Goal: Task Accomplishment & Management: Manage account settings

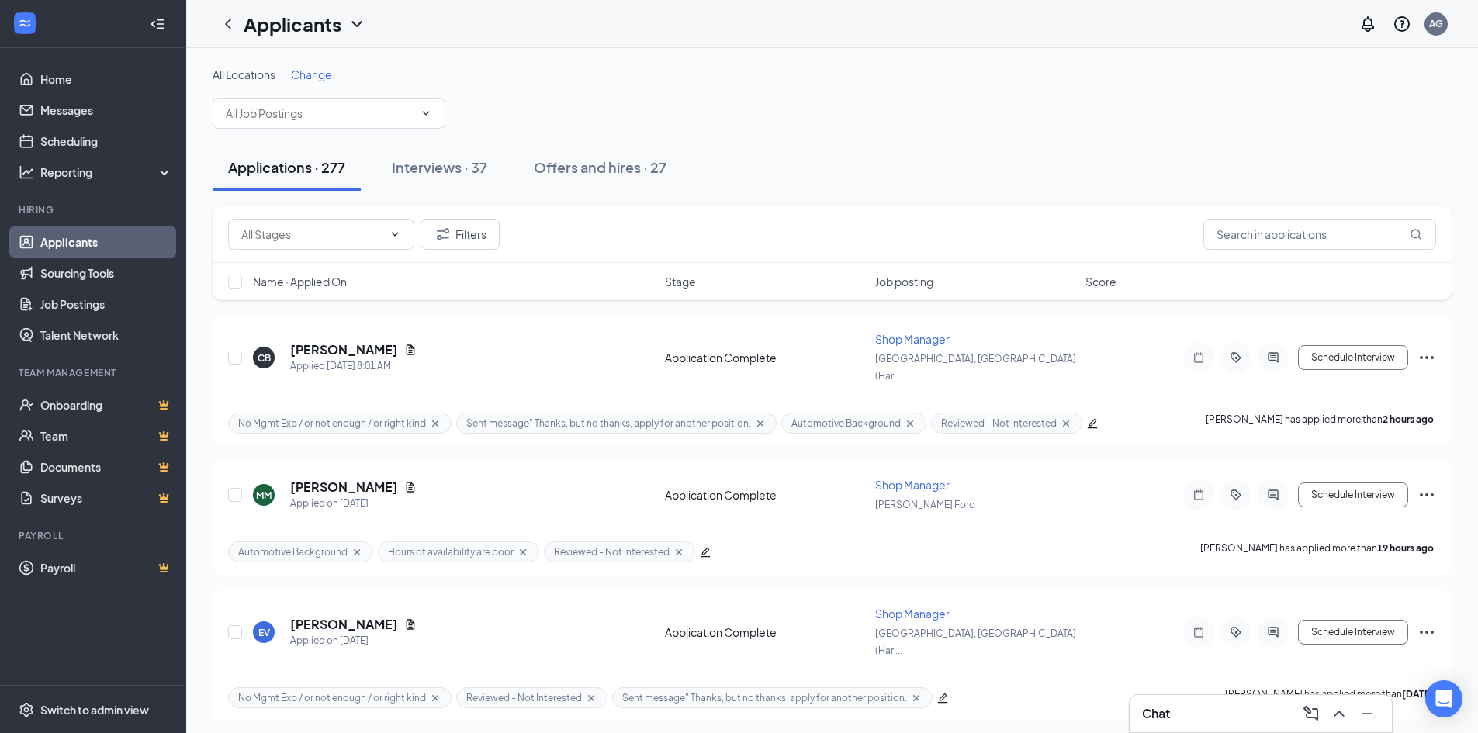
click at [988, 76] on div "All Locations Change" at bounding box center [832, 75] width 1239 height 16
click at [1323, 208] on link "Switch account" at bounding box center [1313, 215] width 78 height 14
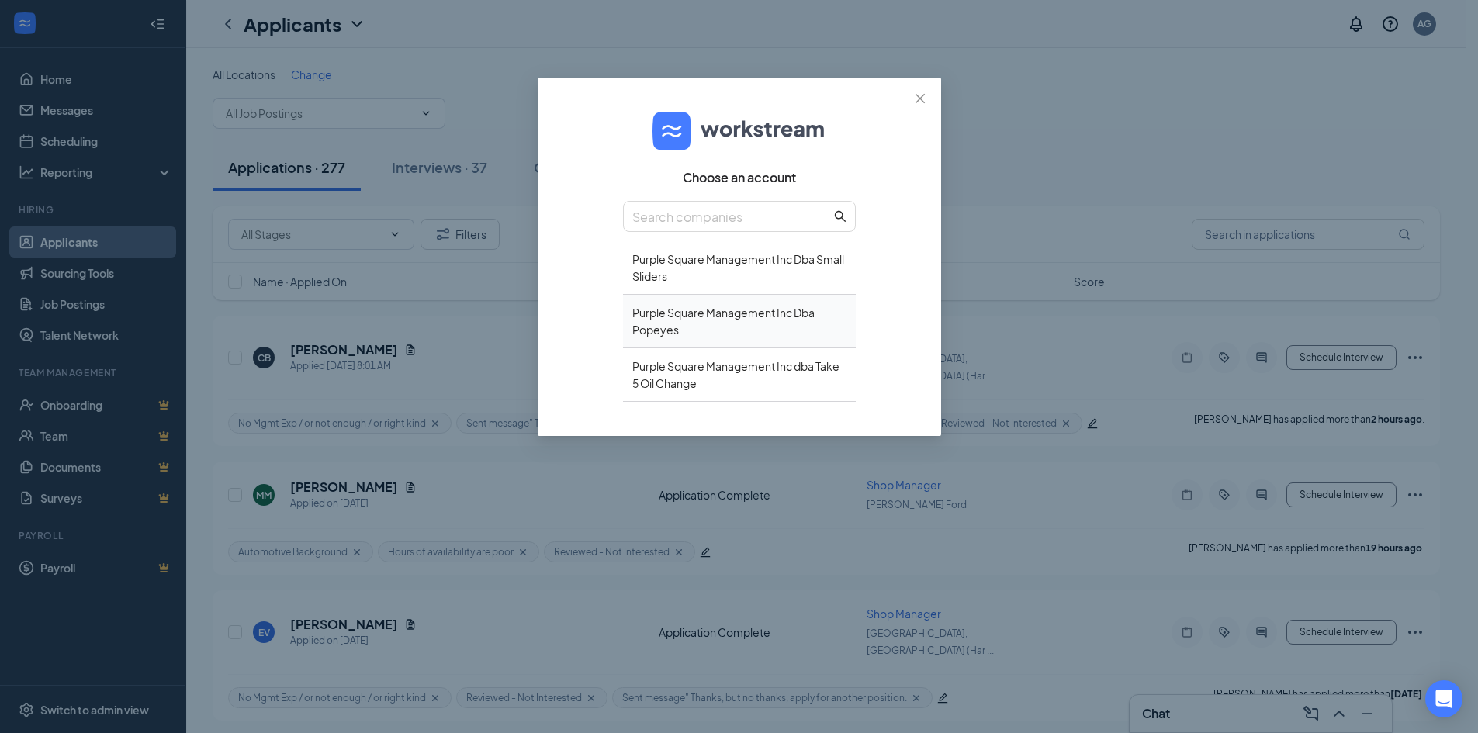
click at [698, 328] on div "Purple Square Management Inc Dba Popeyes" at bounding box center [739, 322] width 233 height 54
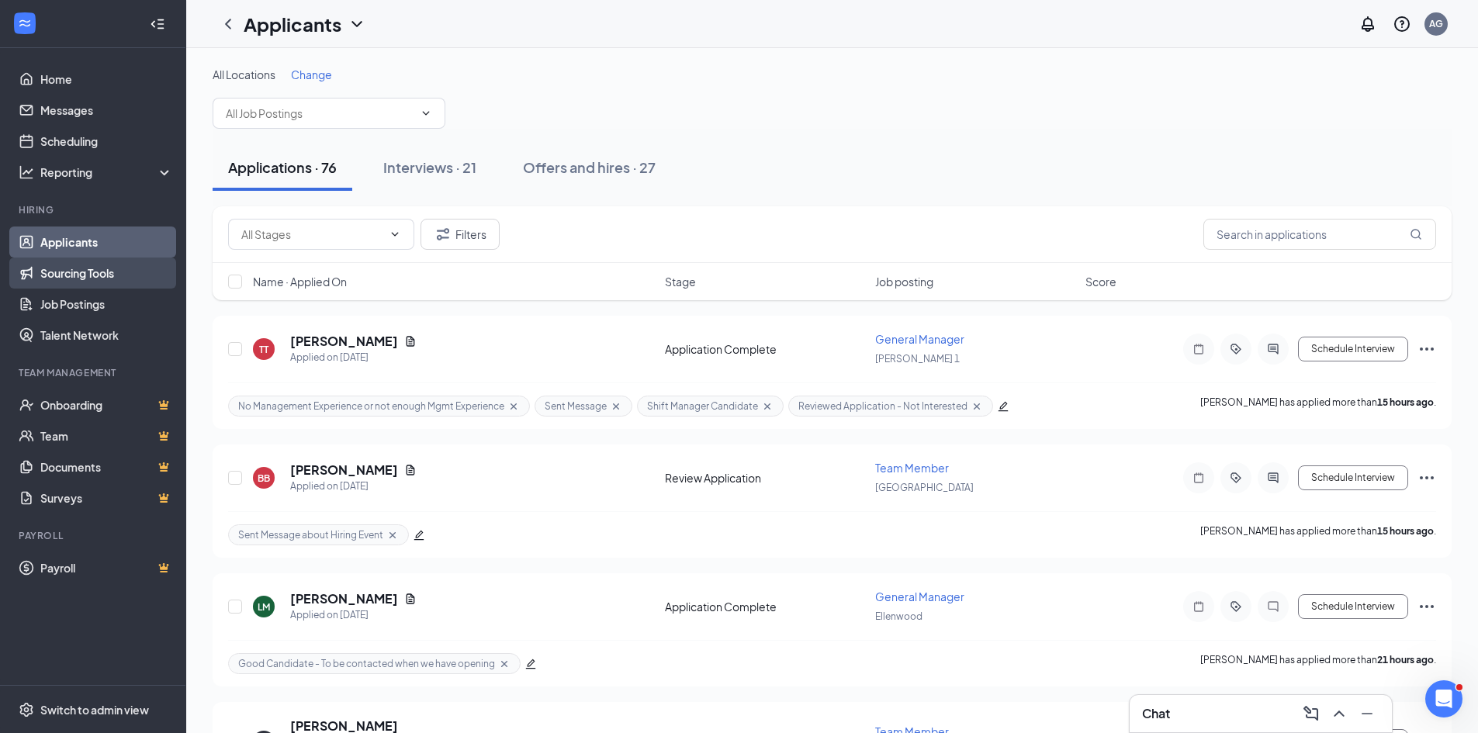
click at [74, 275] on link "Sourcing Tools" at bounding box center [106, 273] width 133 height 31
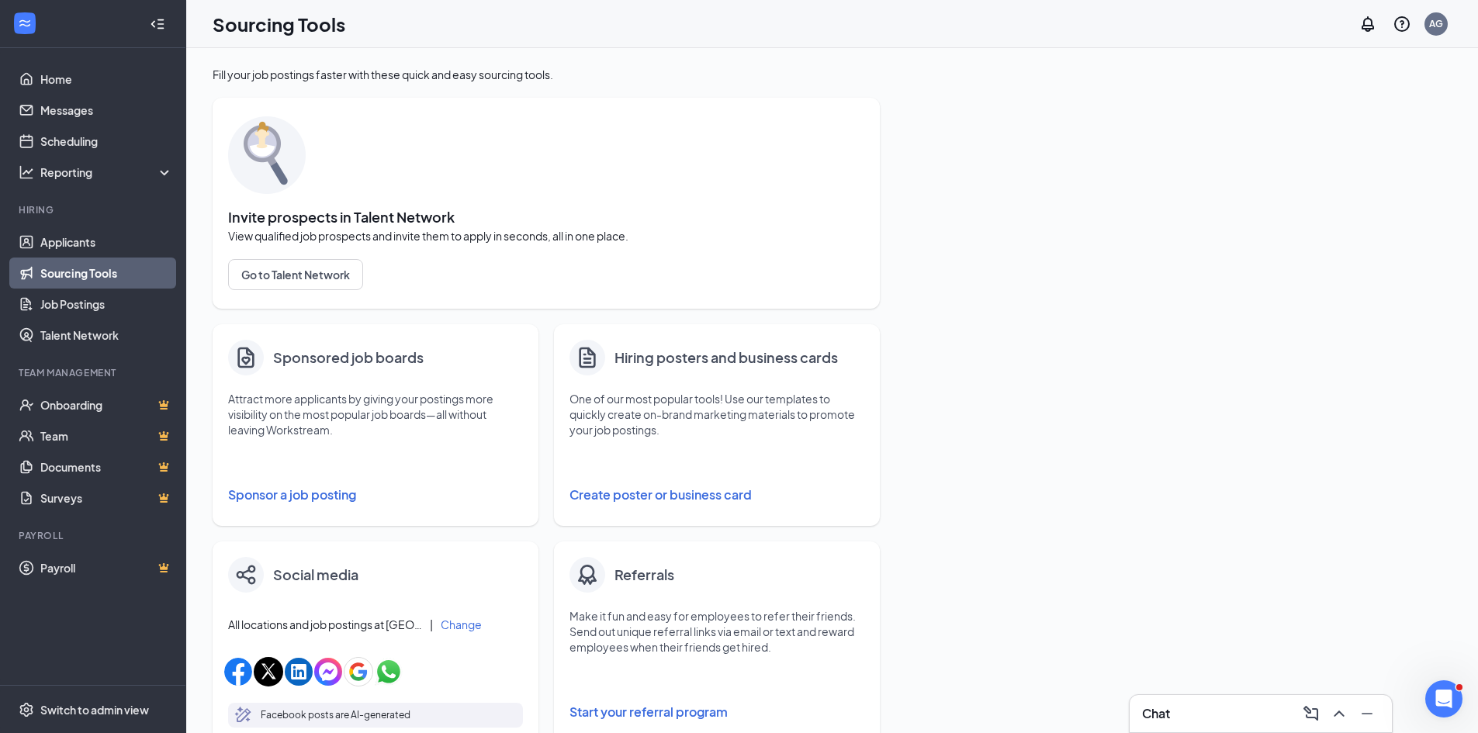
click at [290, 496] on button "Sponsor a job posting" at bounding box center [375, 494] width 295 height 31
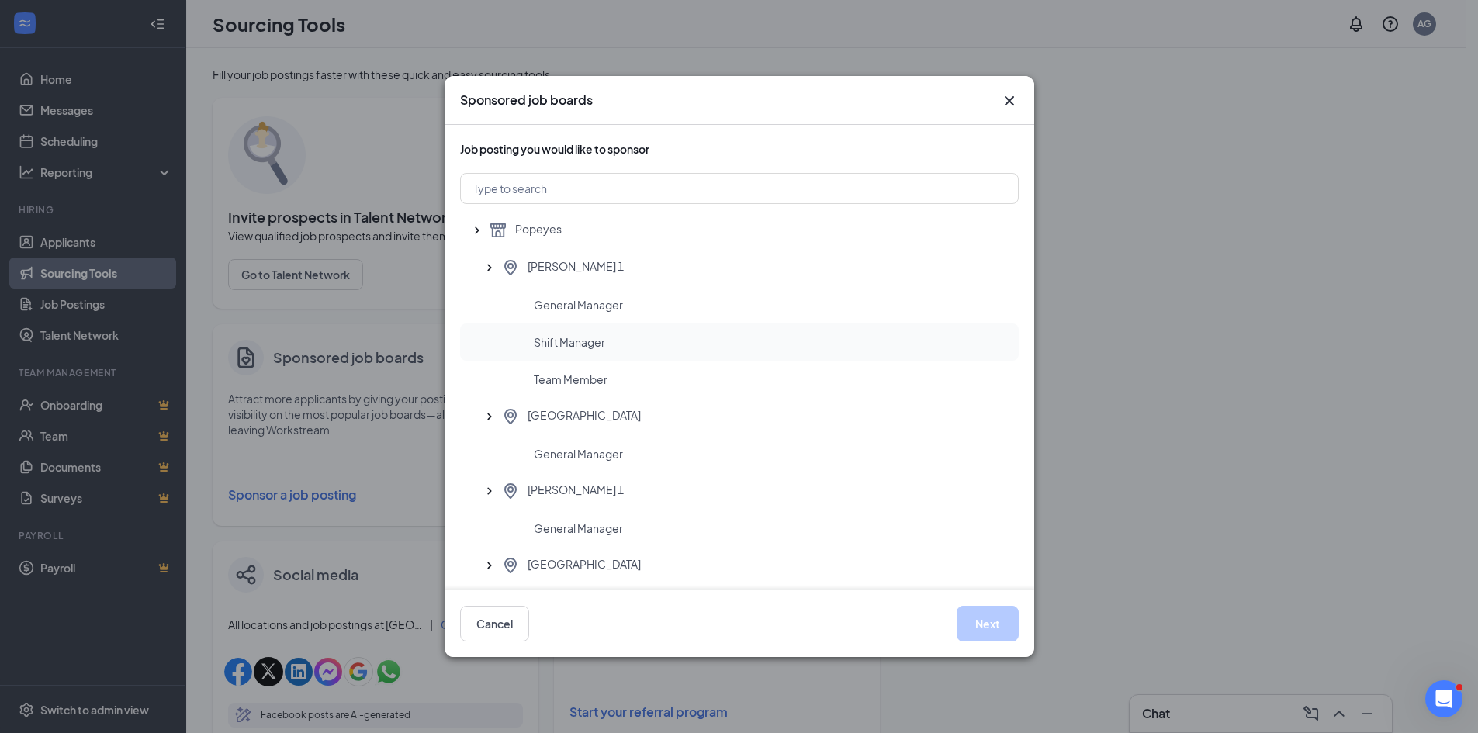
click at [574, 331] on div "Shift Manager" at bounding box center [739, 341] width 558 height 37
click at [556, 458] on span "General Manager" at bounding box center [578, 454] width 89 height 16
click at [980, 622] on button "Next" at bounding box center [987, 624] width 62 height 36
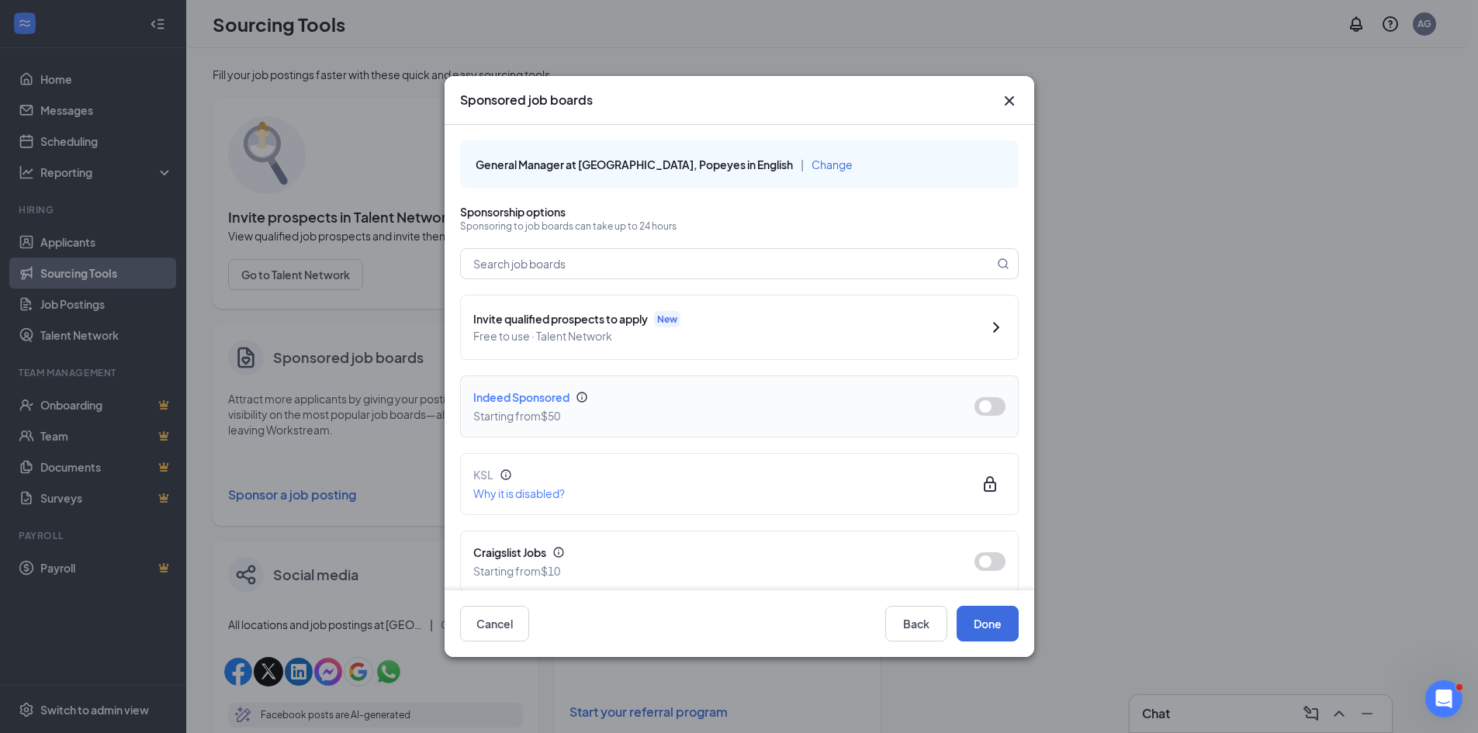
click at [974, 410] on button "button" at bounding box center [989, 406] width 31 height 19
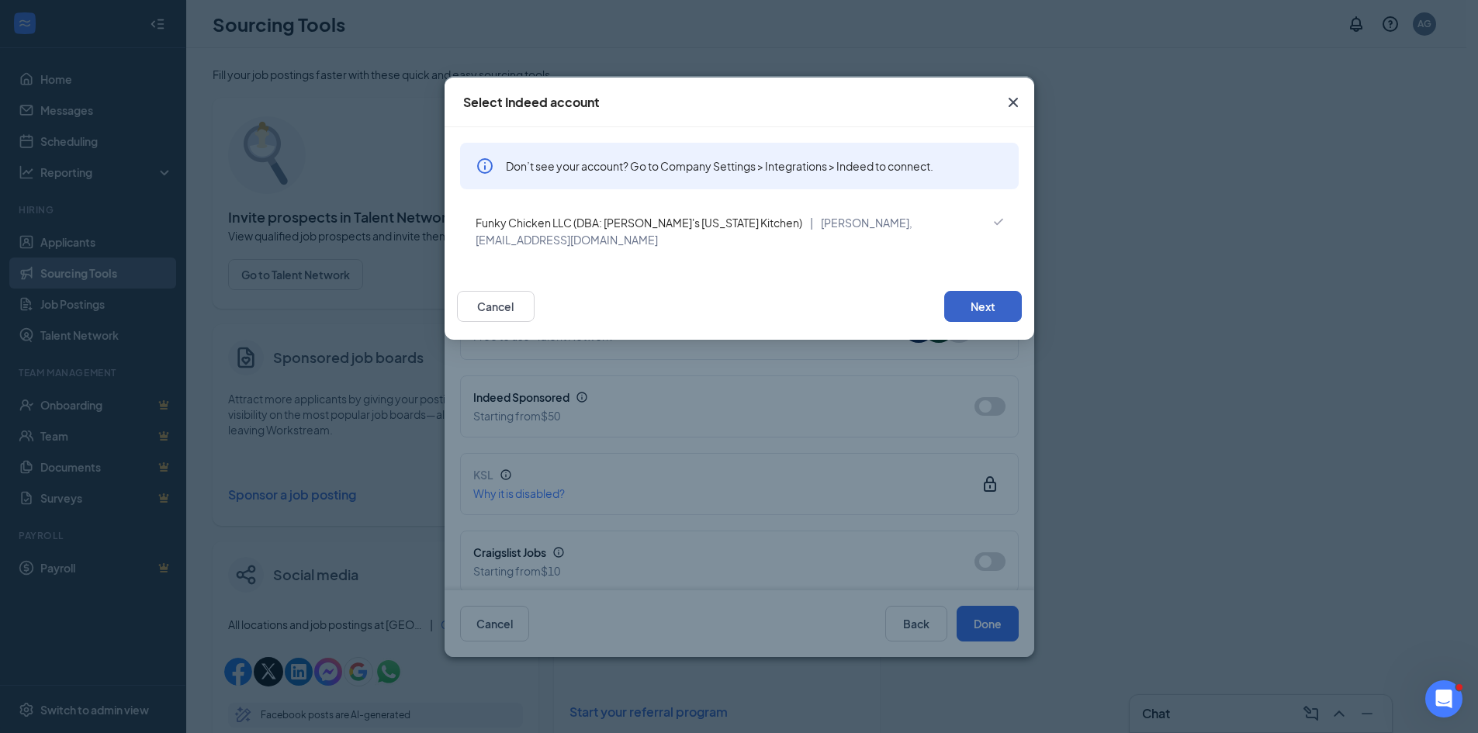
click at [972, 292] on button "Next" at bounding box center [983, 306] width 78 height 31
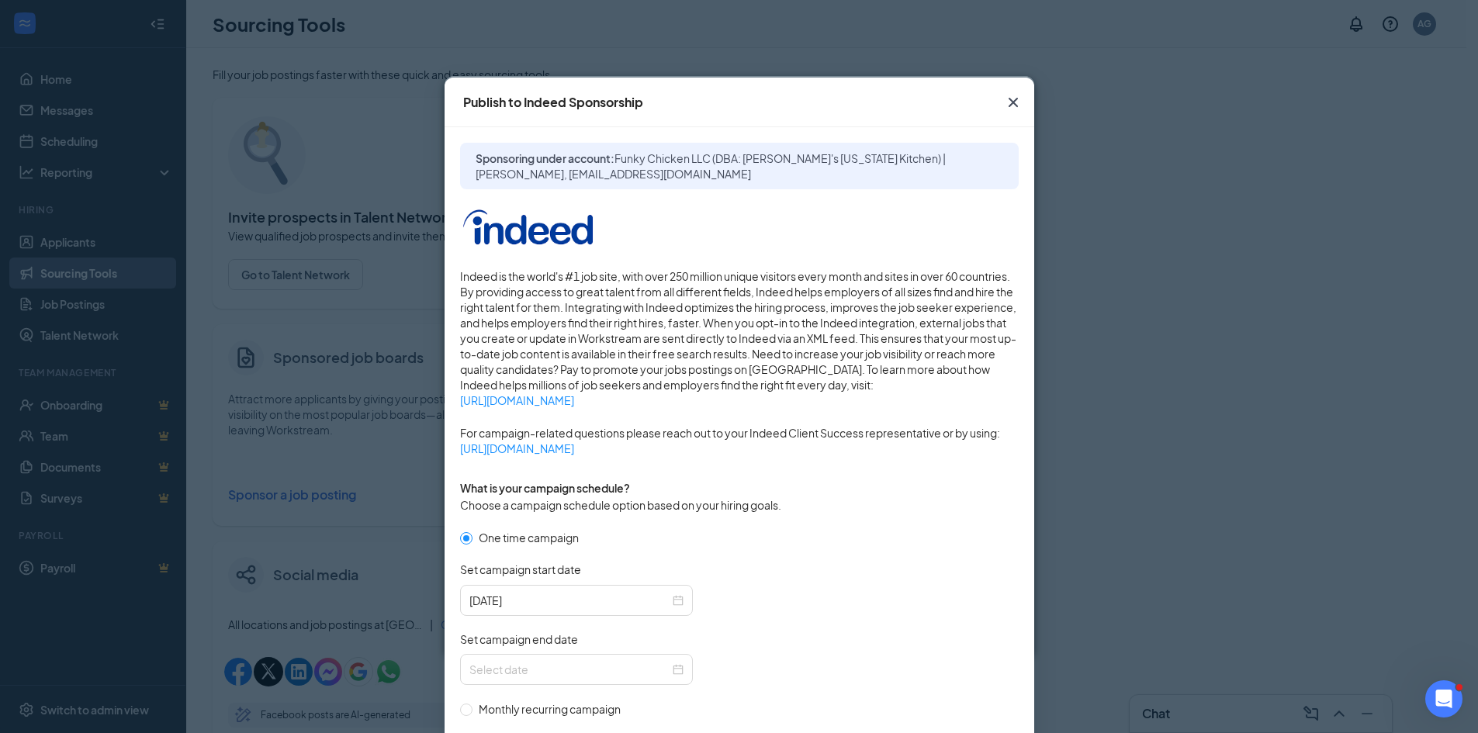
drag, startPoint x: 1003, startPoint y: 98, endPoint x: 998, endPoint y: 108, distance: 11.1
click at [1004, 98] on icon "Cross" at bounding box center [1013, 102] width 19 height 19
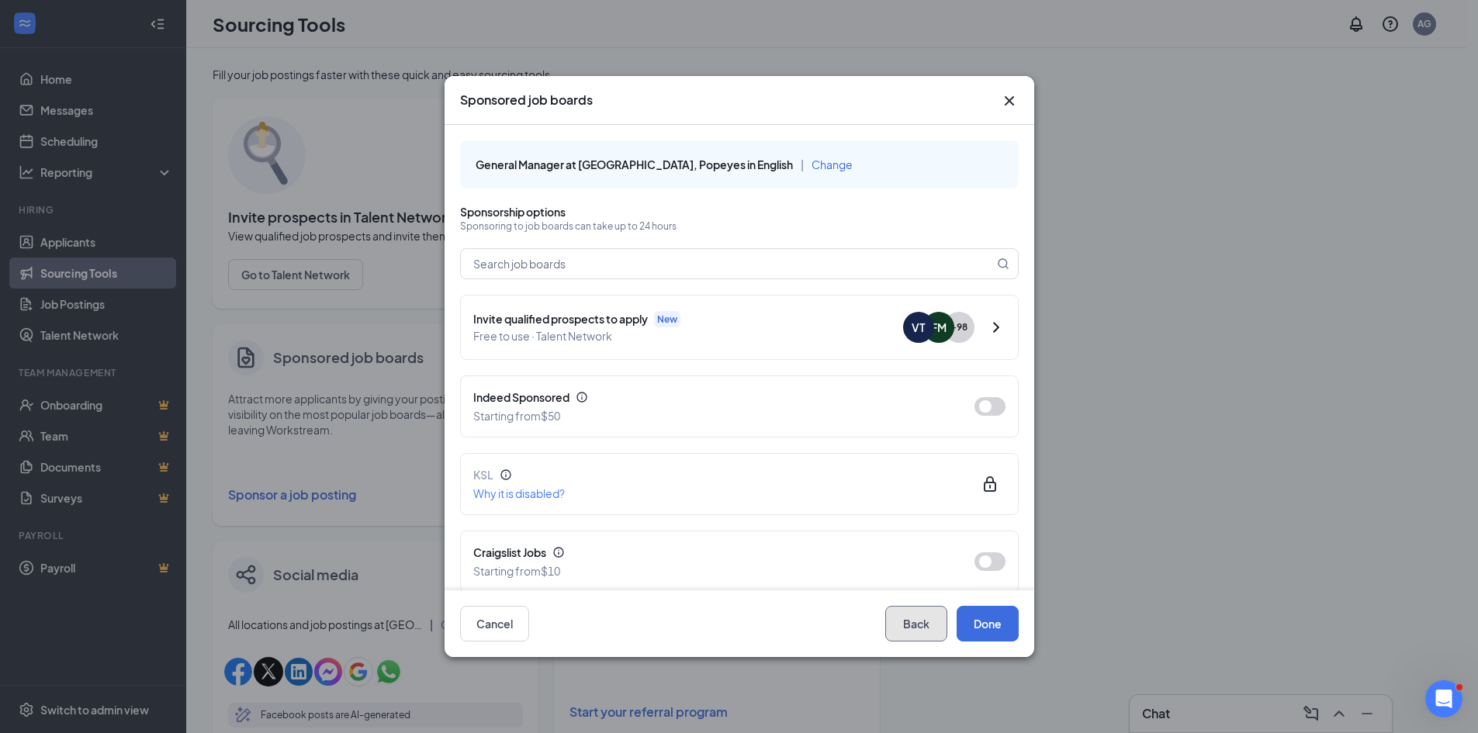
click at [907, 624] on button "Back" at bounding box center [916, 624] width 62 height 36
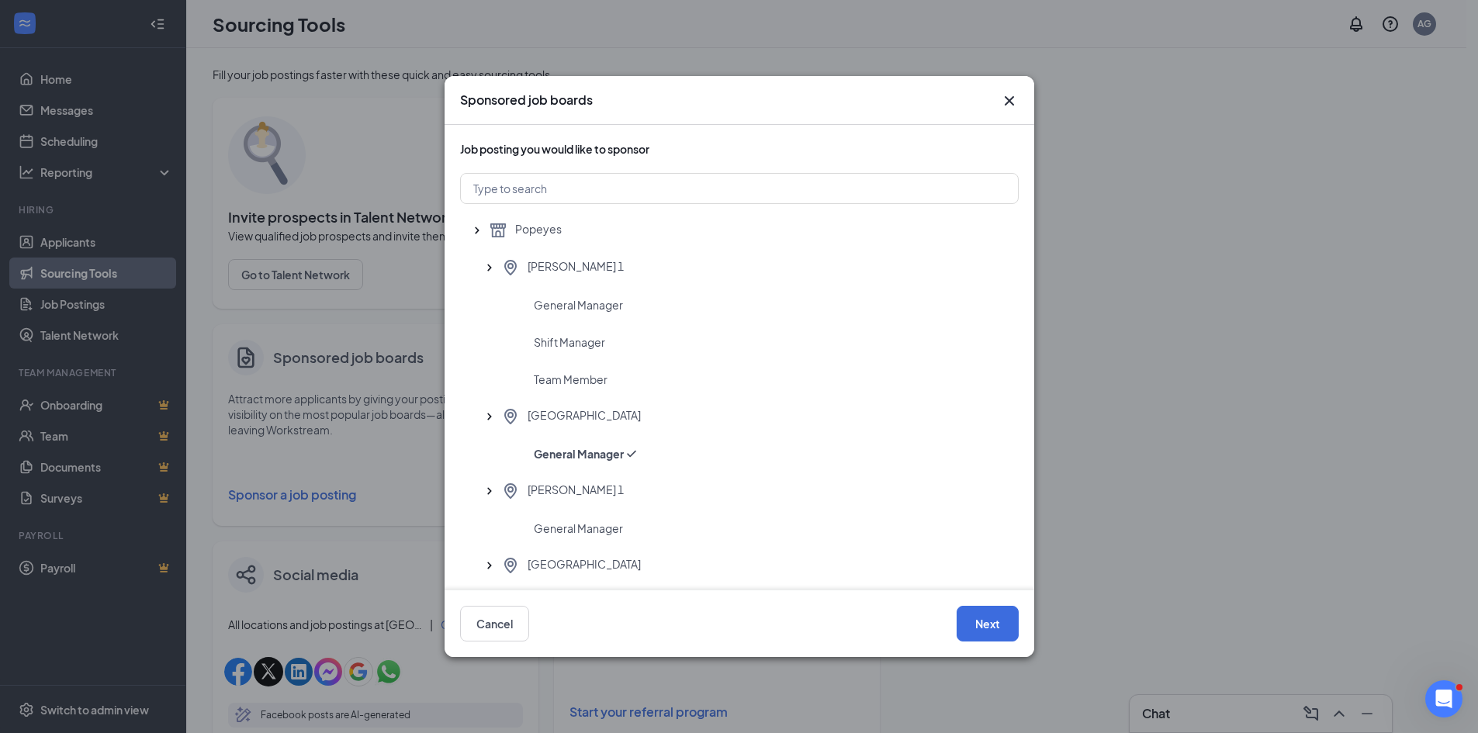
drag, startPoint x: 1009, startPoint y: 93, endPoint x: 1008, endPoint y: 101, distance: 7.9
click at [1009, 94] on icon "Cross" at bounding box center [1009, 101] width 19 height 19
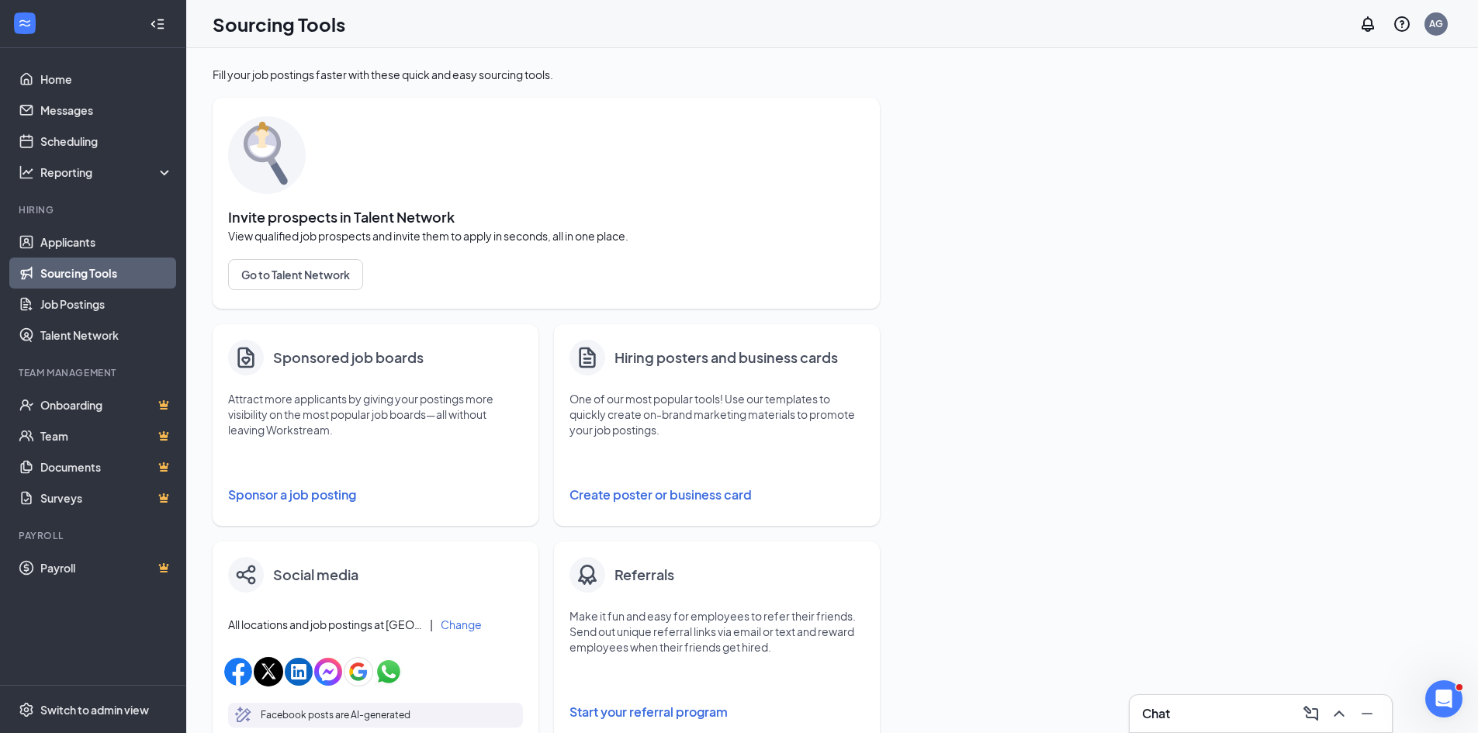
click at [963, 248] on div "Fill your job postings faster with these quick and easy sourcing tools. Invite …" at bounding box center [832, 630] width 1239 height 1126
click at [1349, 169] on div "Fill your job postings faster with these quick and easy sourcing tools. Invite …" at bounding box center [832, 630] width 1239 height 1126
click at [65, 247] on link "Applicants" at bounding box center [106, 241] width 133 height 31
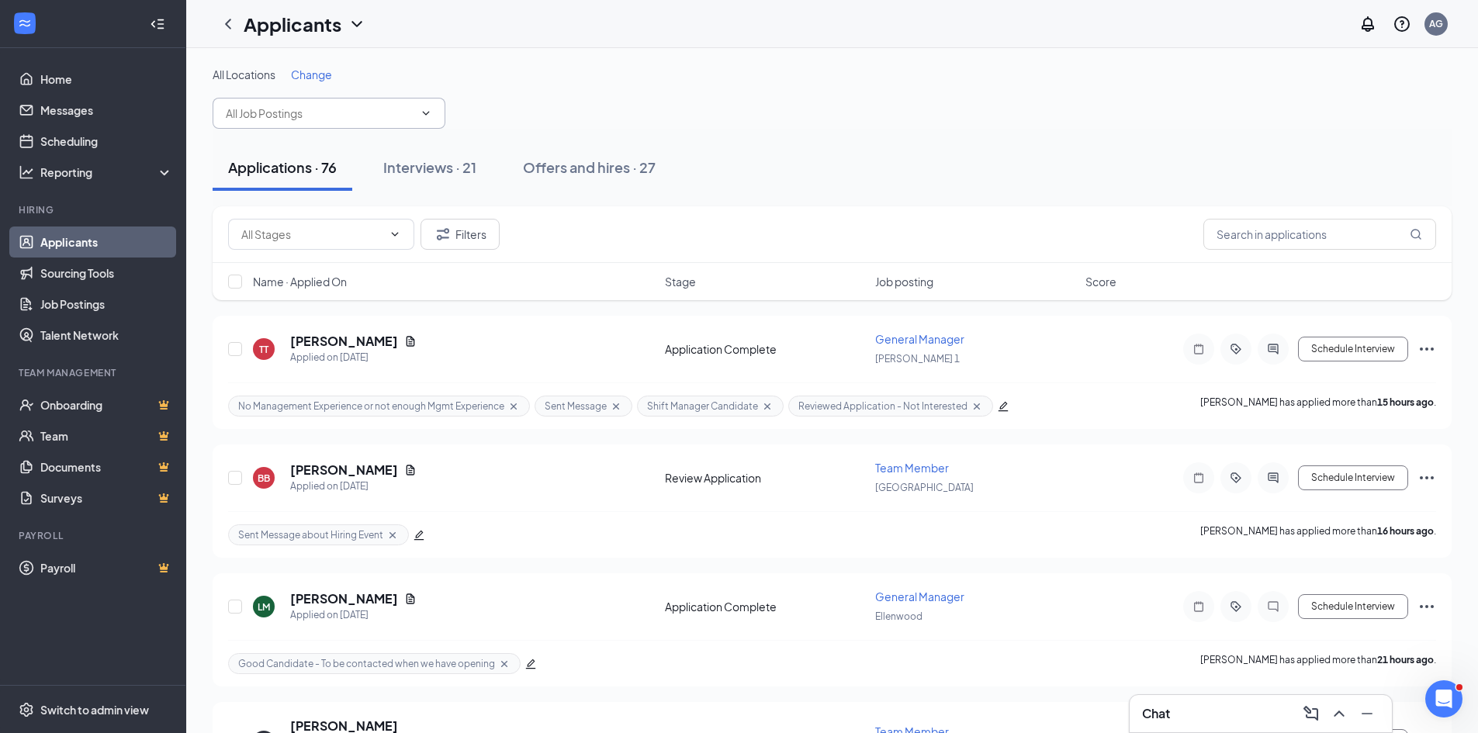
click at [319, 117] on input "text" at bounding box center [320, 113] width 188 height 17
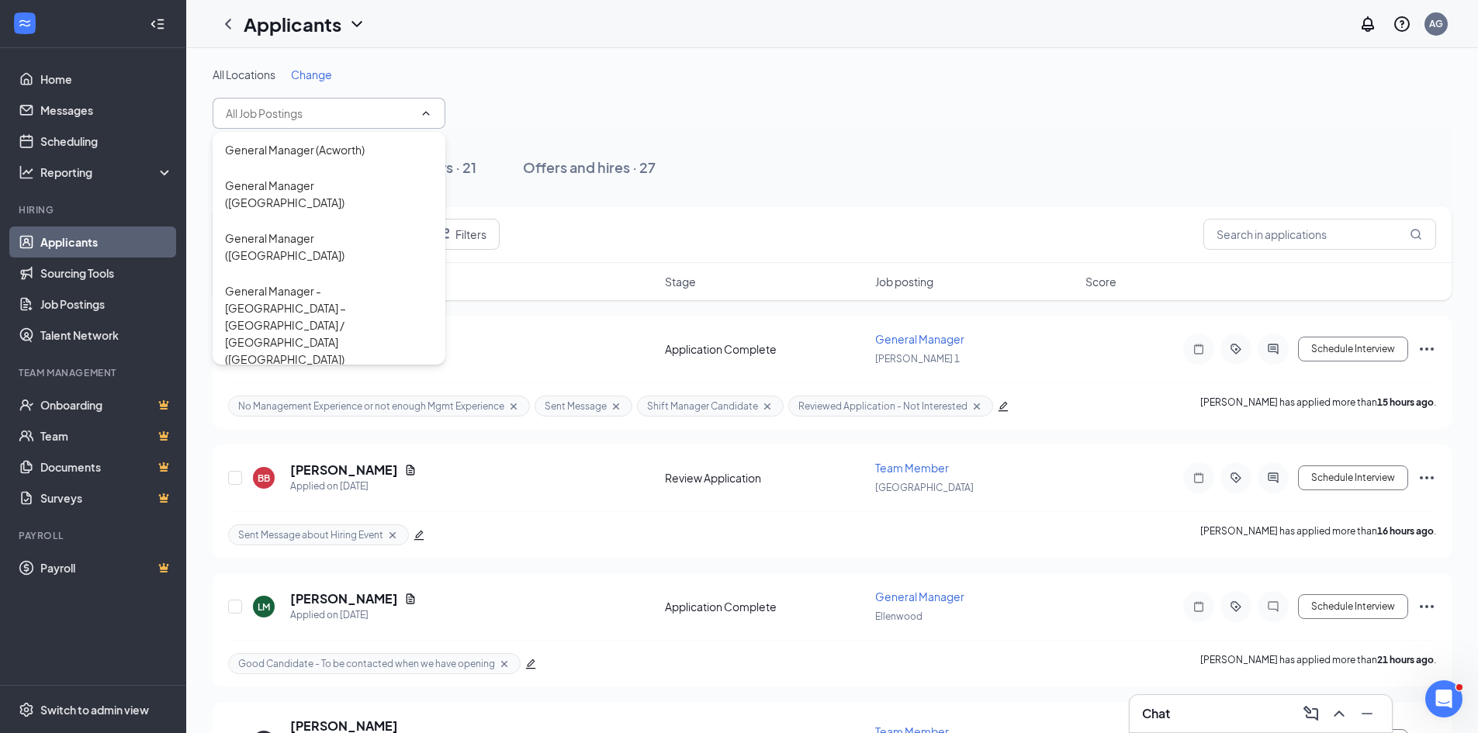
click at [784, 164] on div "Applications · 76 Interviews · 21 Offers and hires · 27" at bounding box center [832, 167] width 1239 height 47
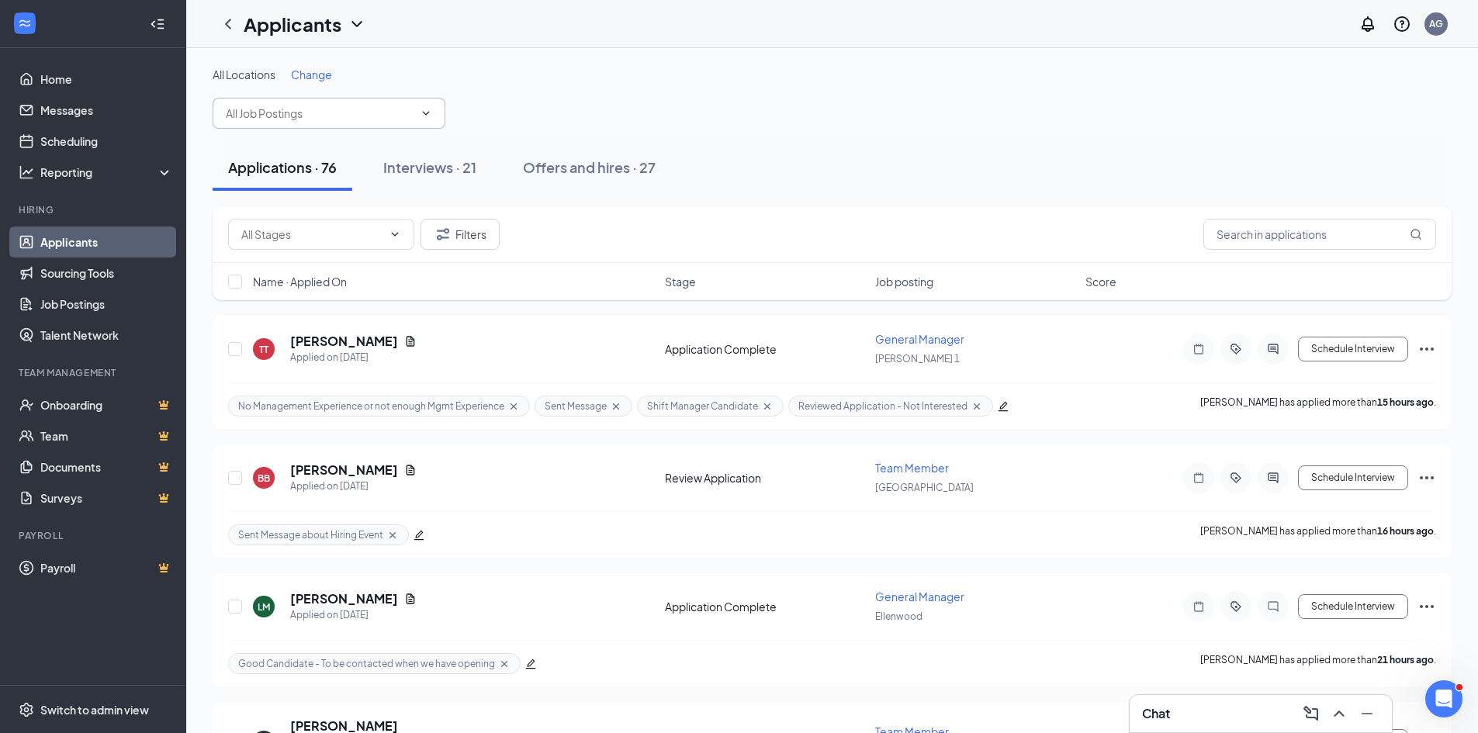
click at [297, 116] on input "text" at bounding box center [320, 113] width 188 height 17
type input "bu"
drag, startPoint x: 423, startPoint y: 112, endPoint x: 434, endPoint y: 108, distance: 11.1
click at [424, 112] on icon "ChevronUp" at bounding box center [426, 113] width 12 height 12
click at [423, 118] on icon "ChevronDown" at bounding box center [426, 113] width 12 height 12
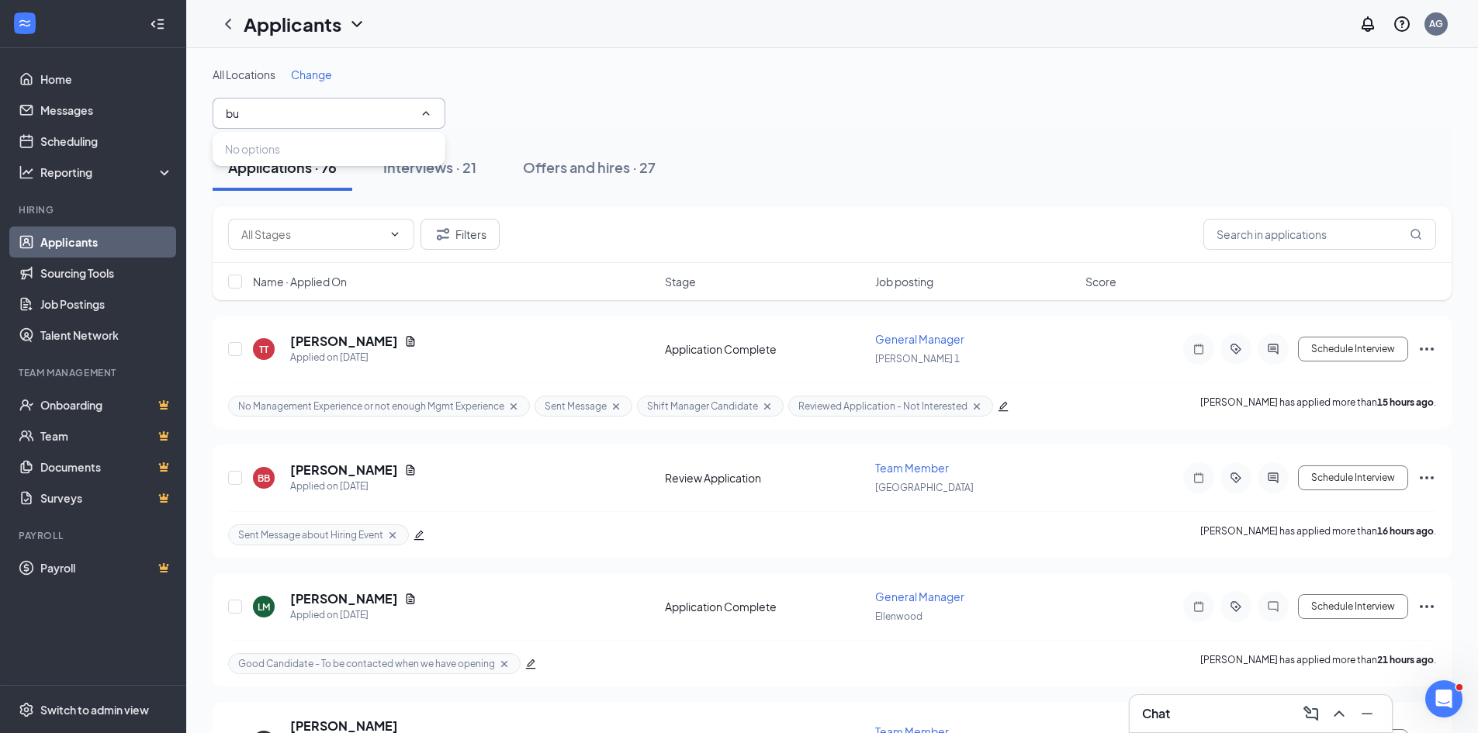
click at [427, 108] on icon "ChevronUp" at bounding box center [426, 113] width 12 height 12
click at [425, 112] on icon "ChevronDown" at bounding box center [426, 113] width 12 height 12
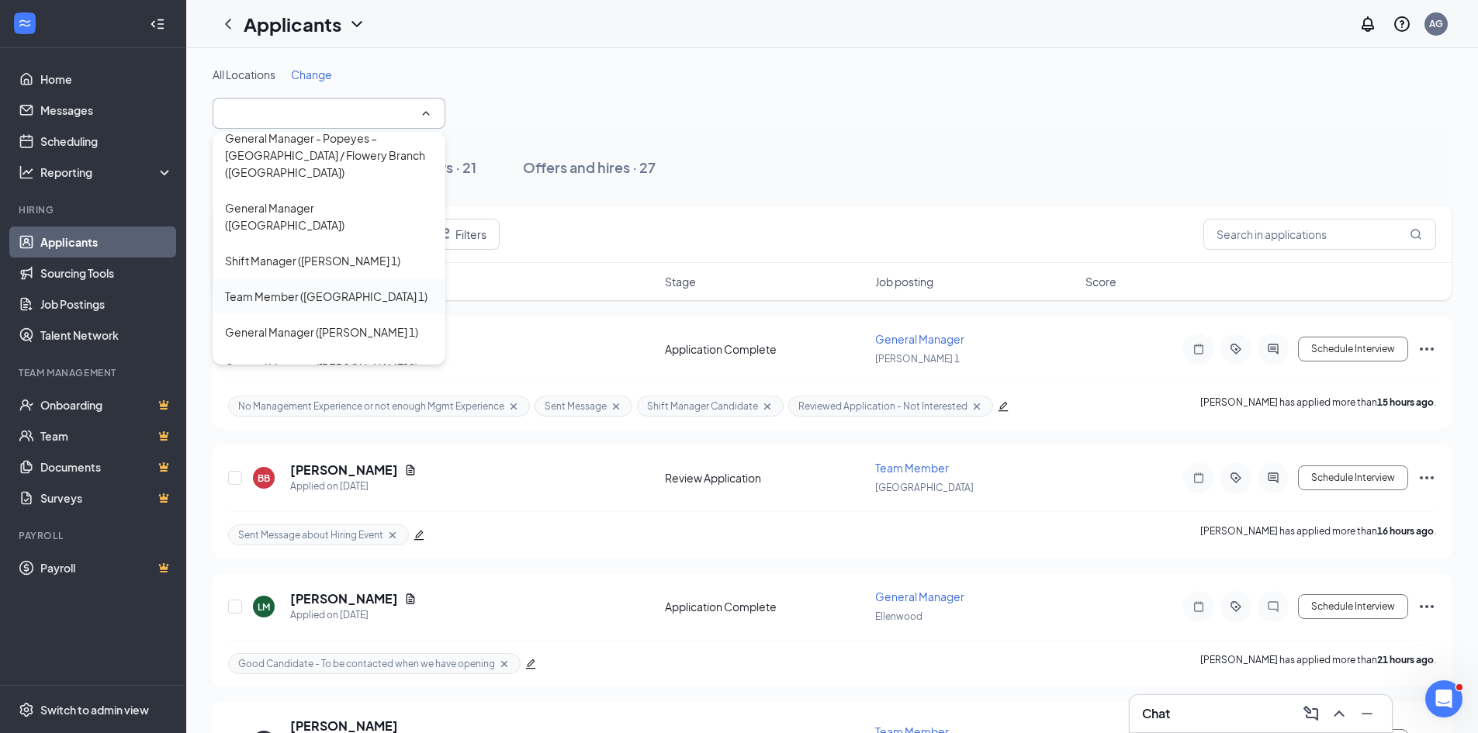
scroll to position [310, 0]
click at [290, 323] on div "General Manager ([PERSON_NAME] 1)" at bounding box center [321, 331] width 193 height 17
type input "General Manager ([PERSON_NAME] 1)"
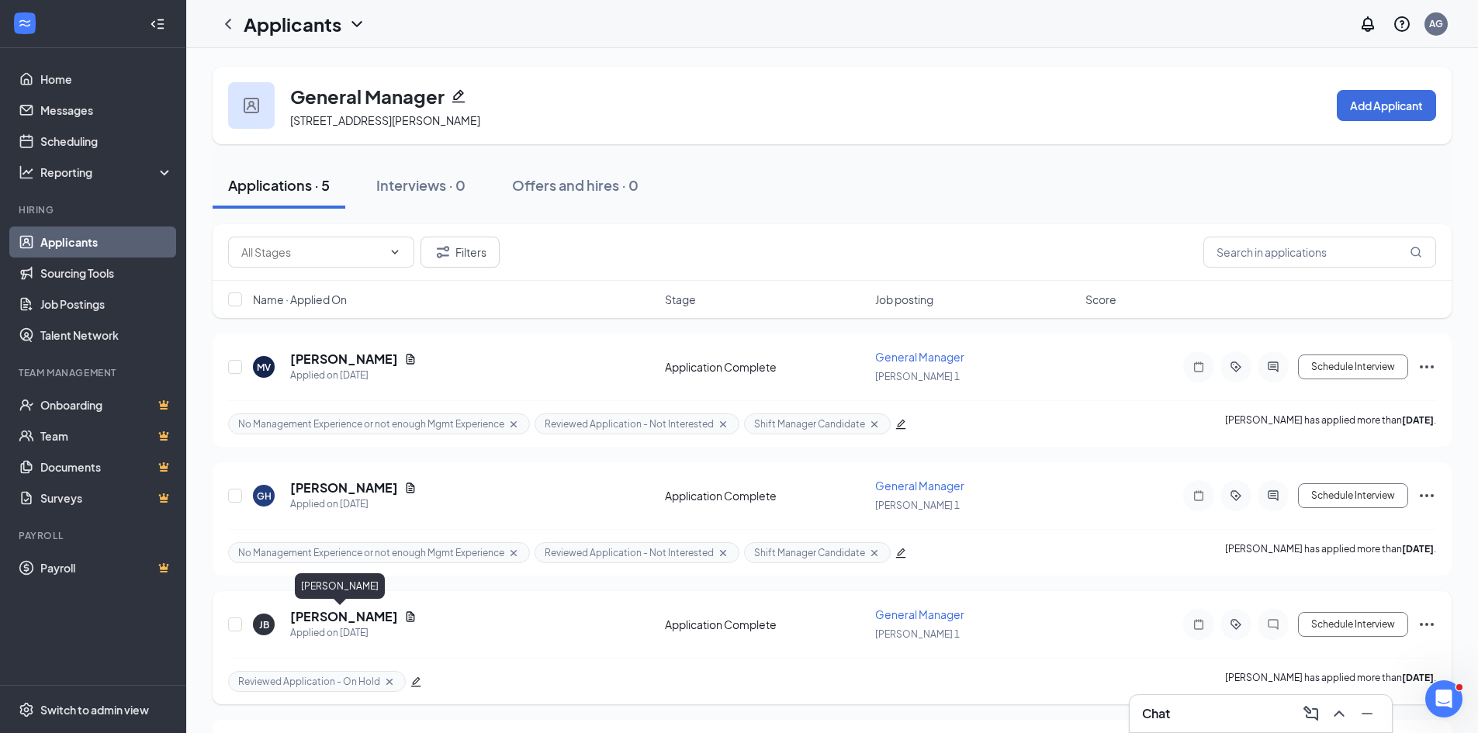
click at [315, 619] on h5 "[PERSON_NAME]" at bounding box center [344, 616] width 108 height 17
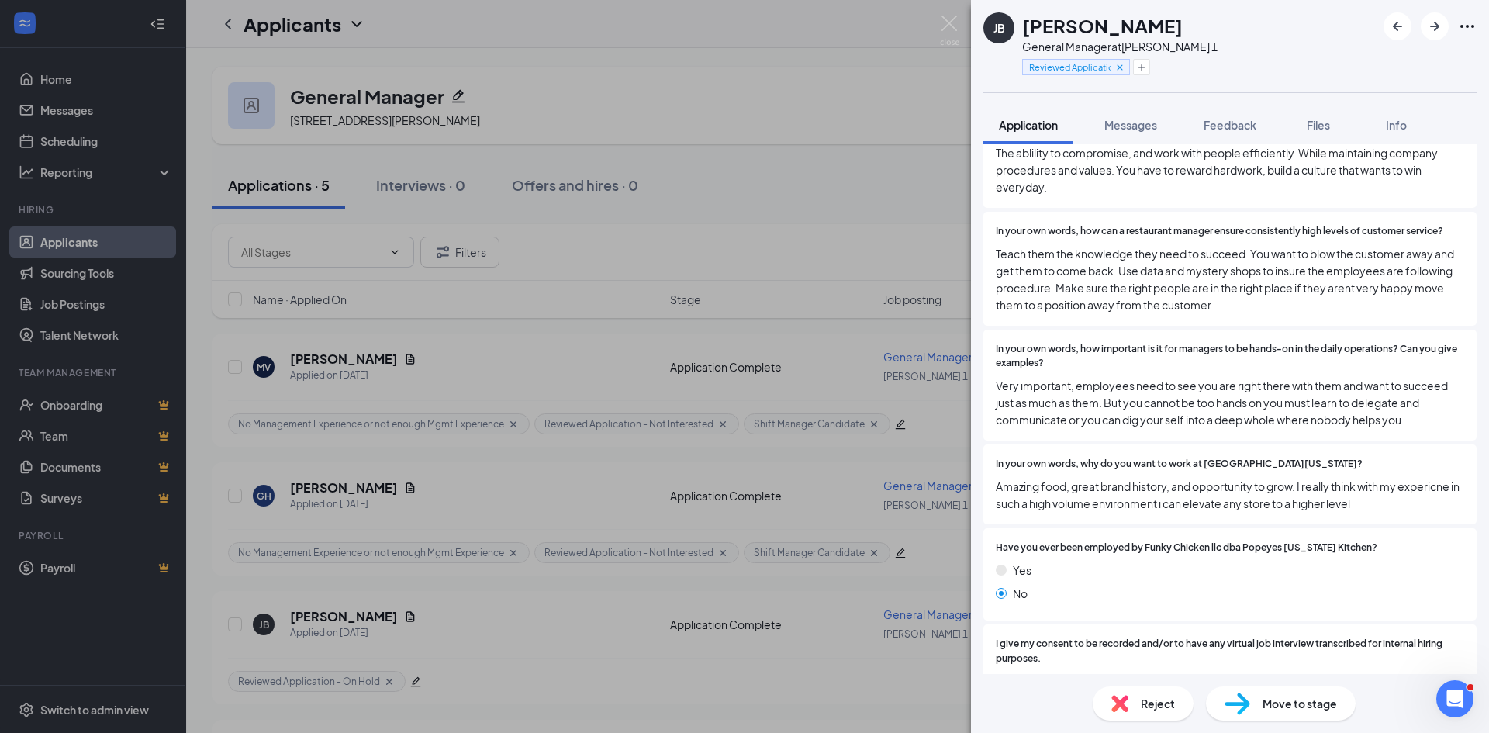
scroll to position [1551, 0]
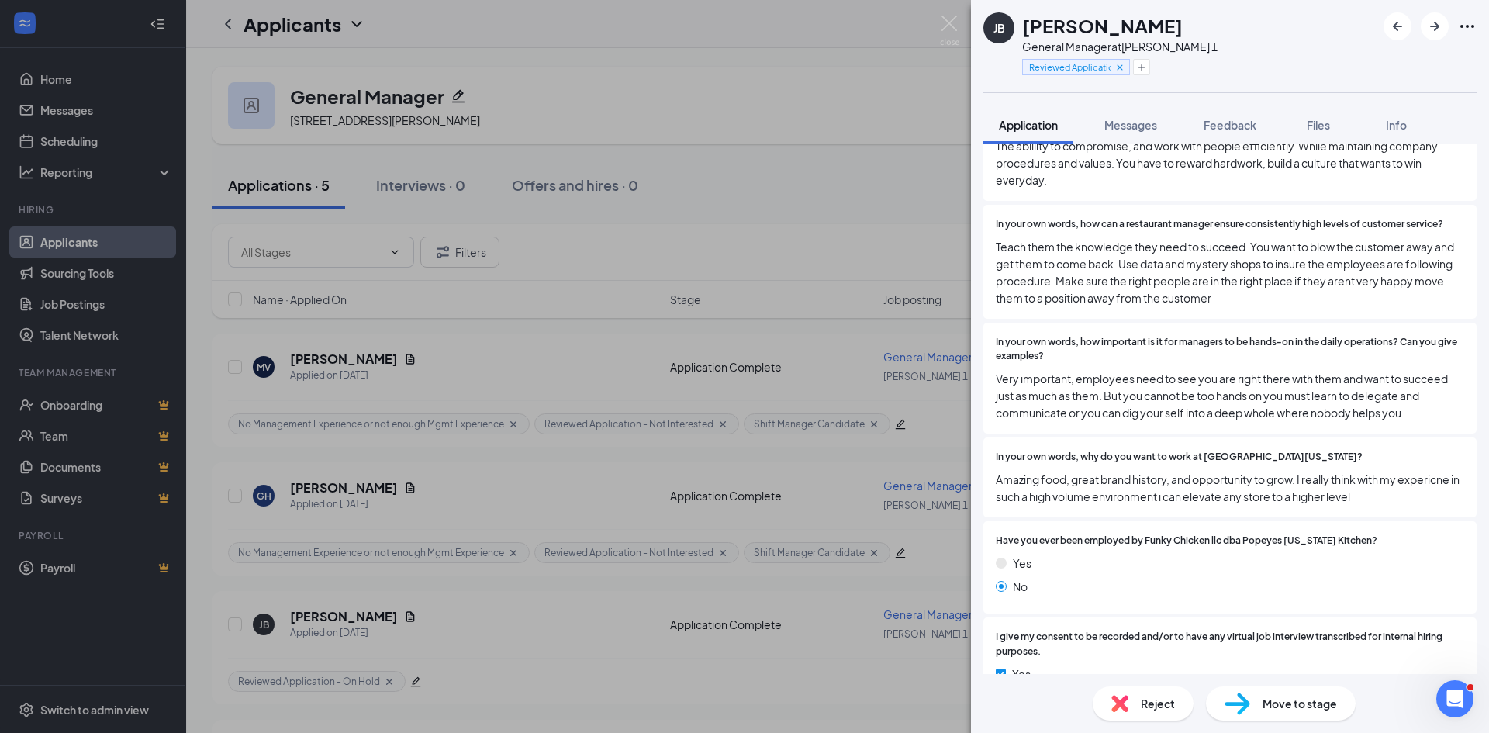
click at [1116, 241] on span "Teach them the knowledge they need to succeed. You want to blow the customer aw…" at bounding box center [1230, 272] width 468 height 68
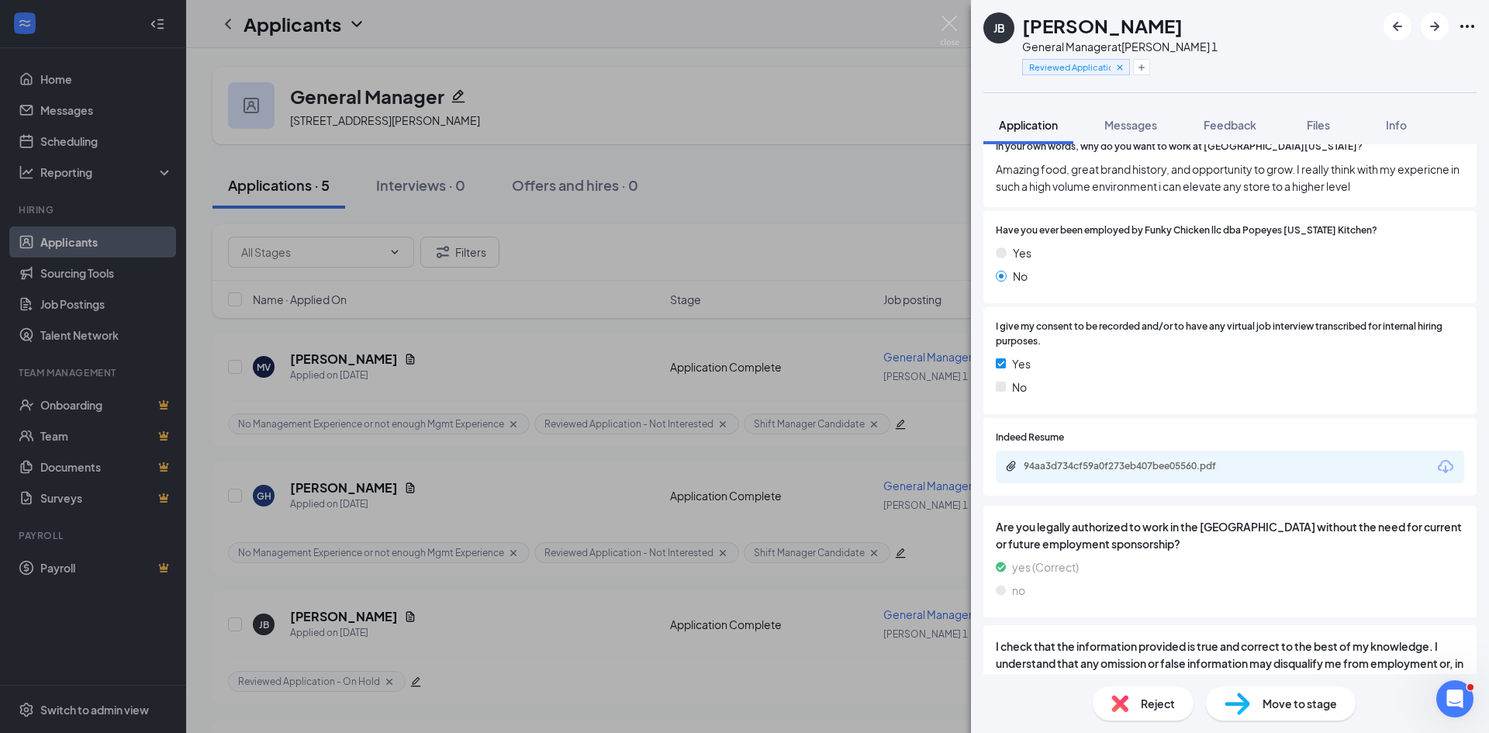
scroll to position [1945, 0]
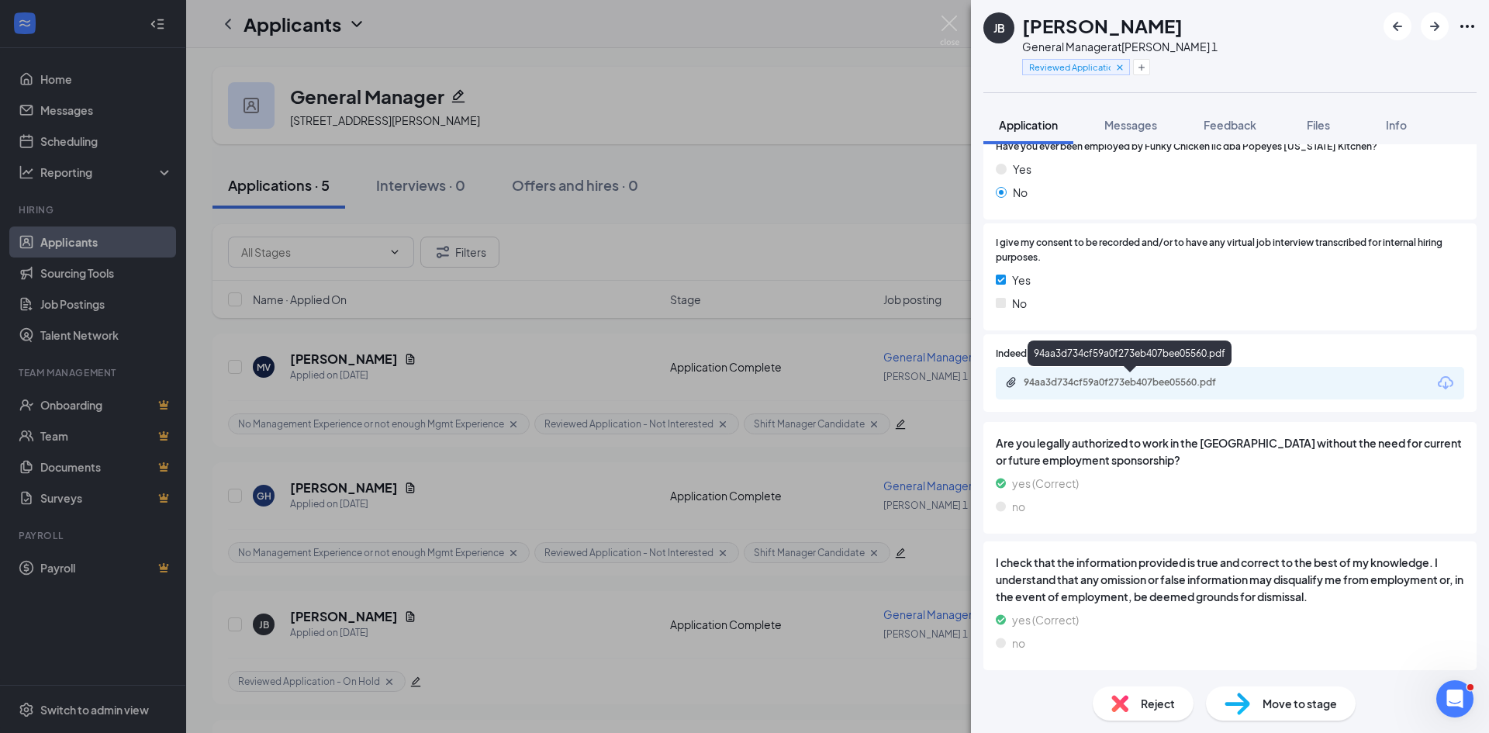
click at [1078, 382] on div "94aa3d734cf59a0f273eb407bee05560.pdf" at bounding box center [1132, 382] width 217 height 12
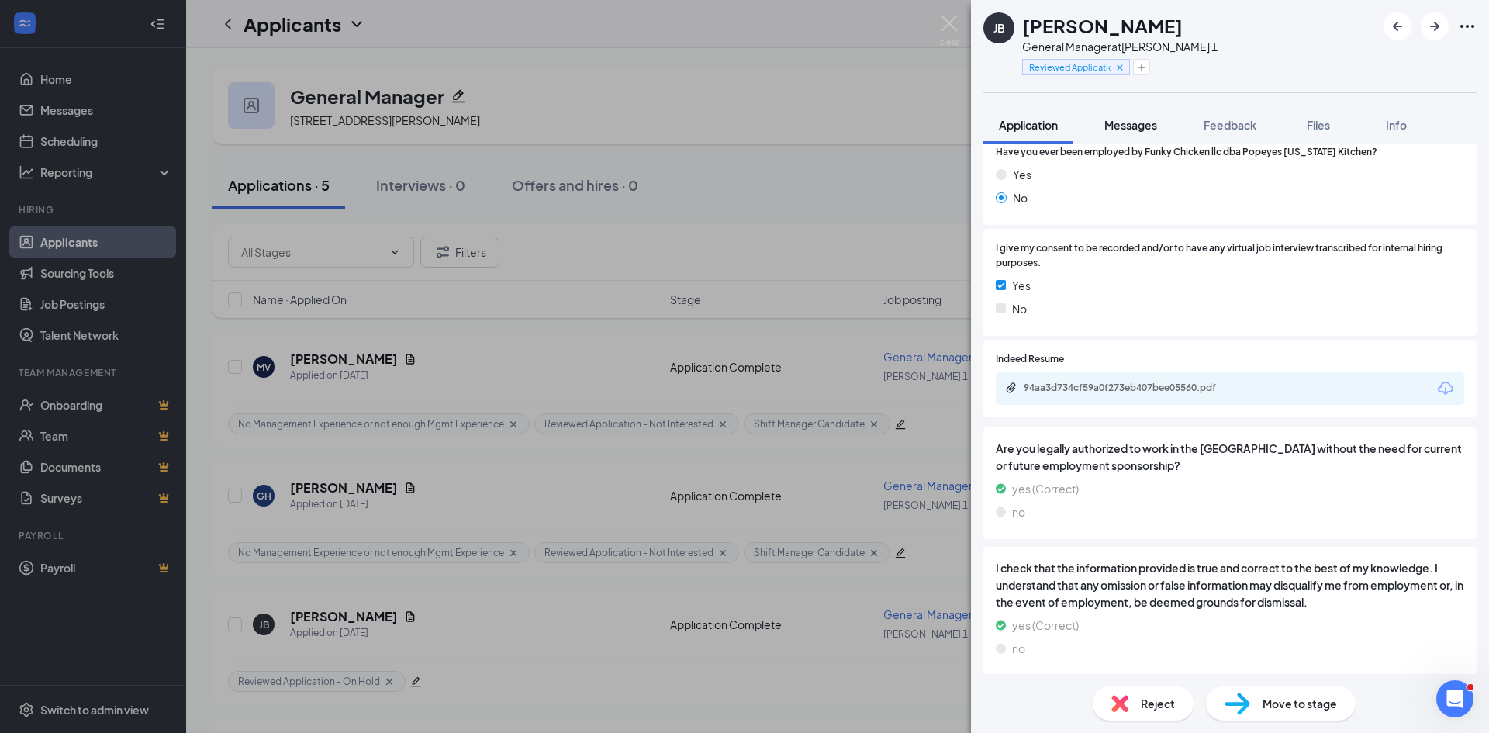
click at [1132, 124] on span "Messages" at bounding box center [1130, 125] width 53 height 14
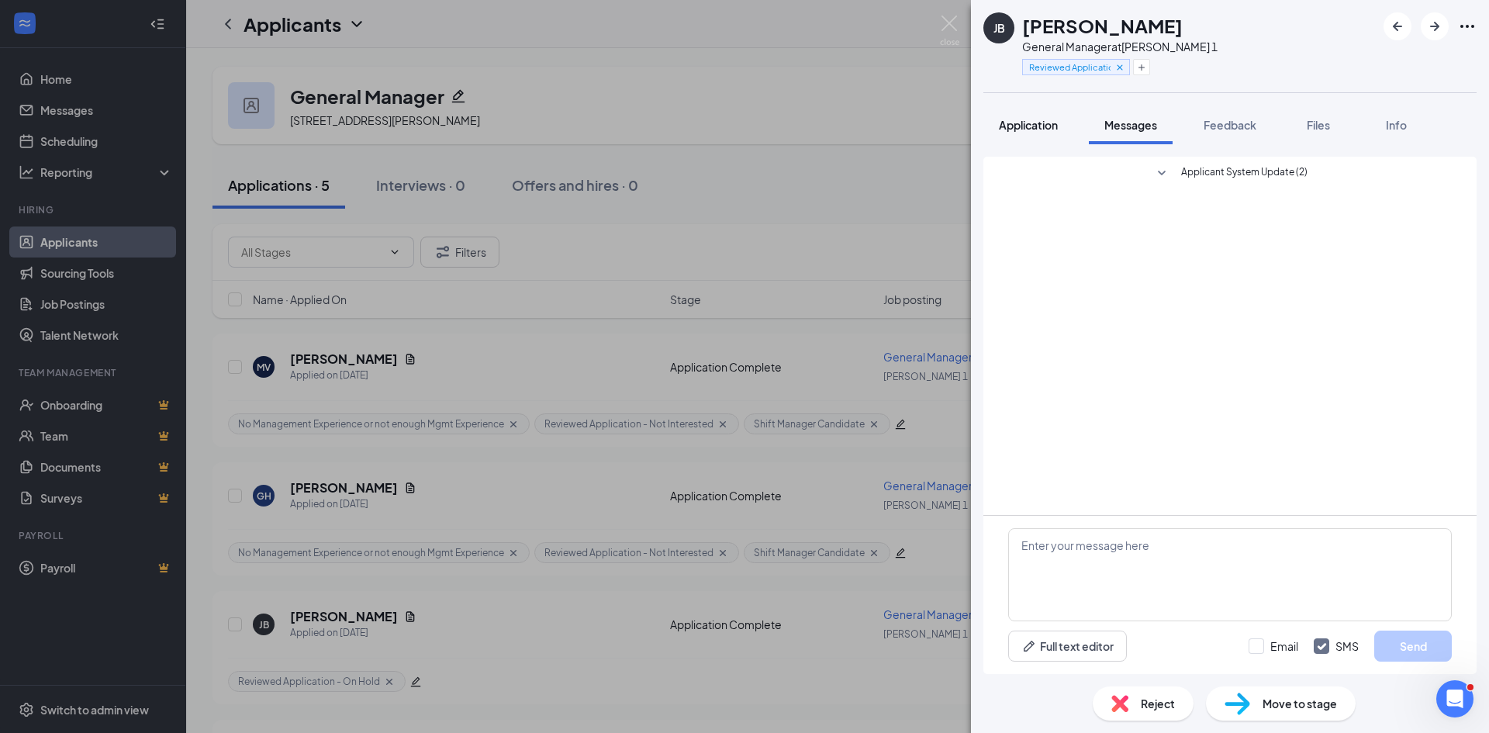
click at [1014, 118] on span "Application" at bounding box center [1028, 125] width 59 height 14
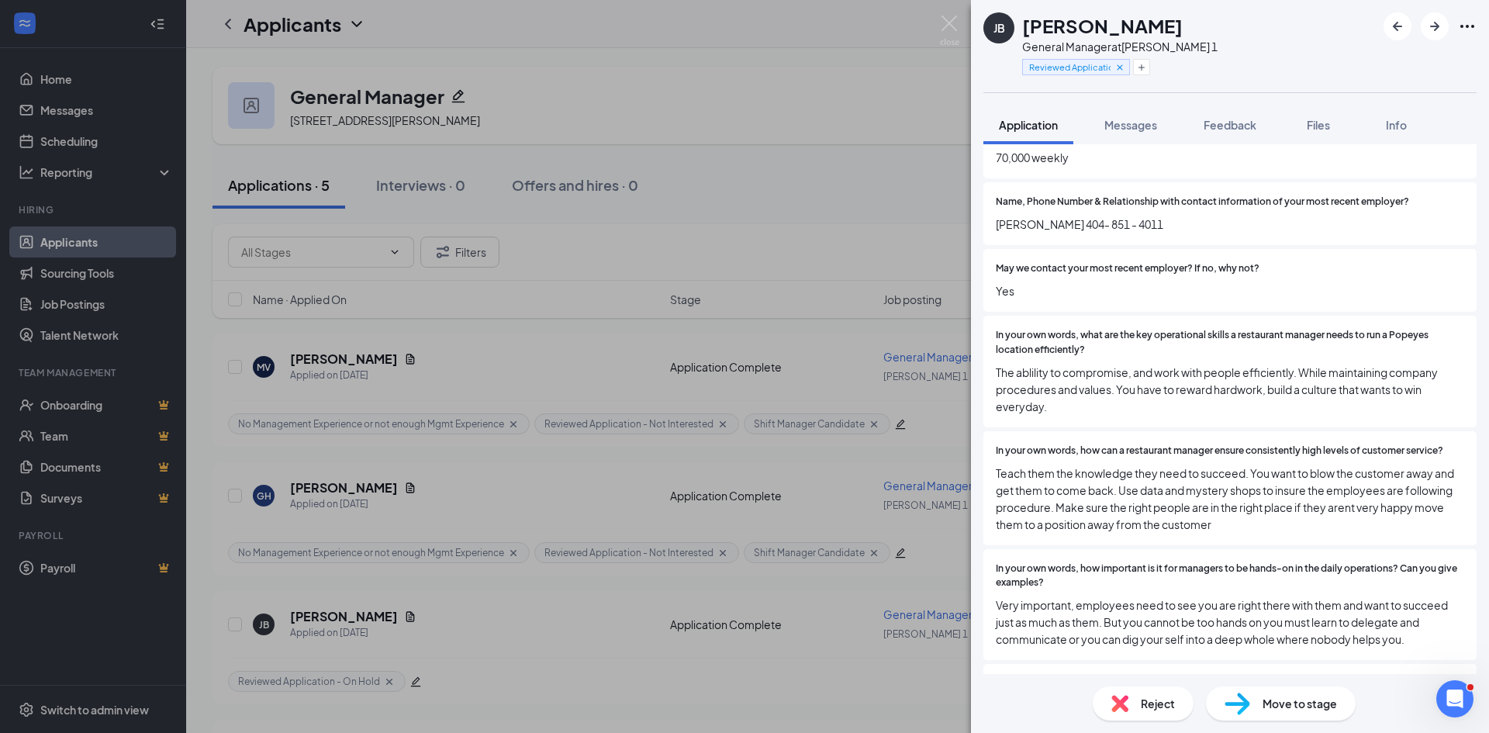
scroll to position [704, 0]
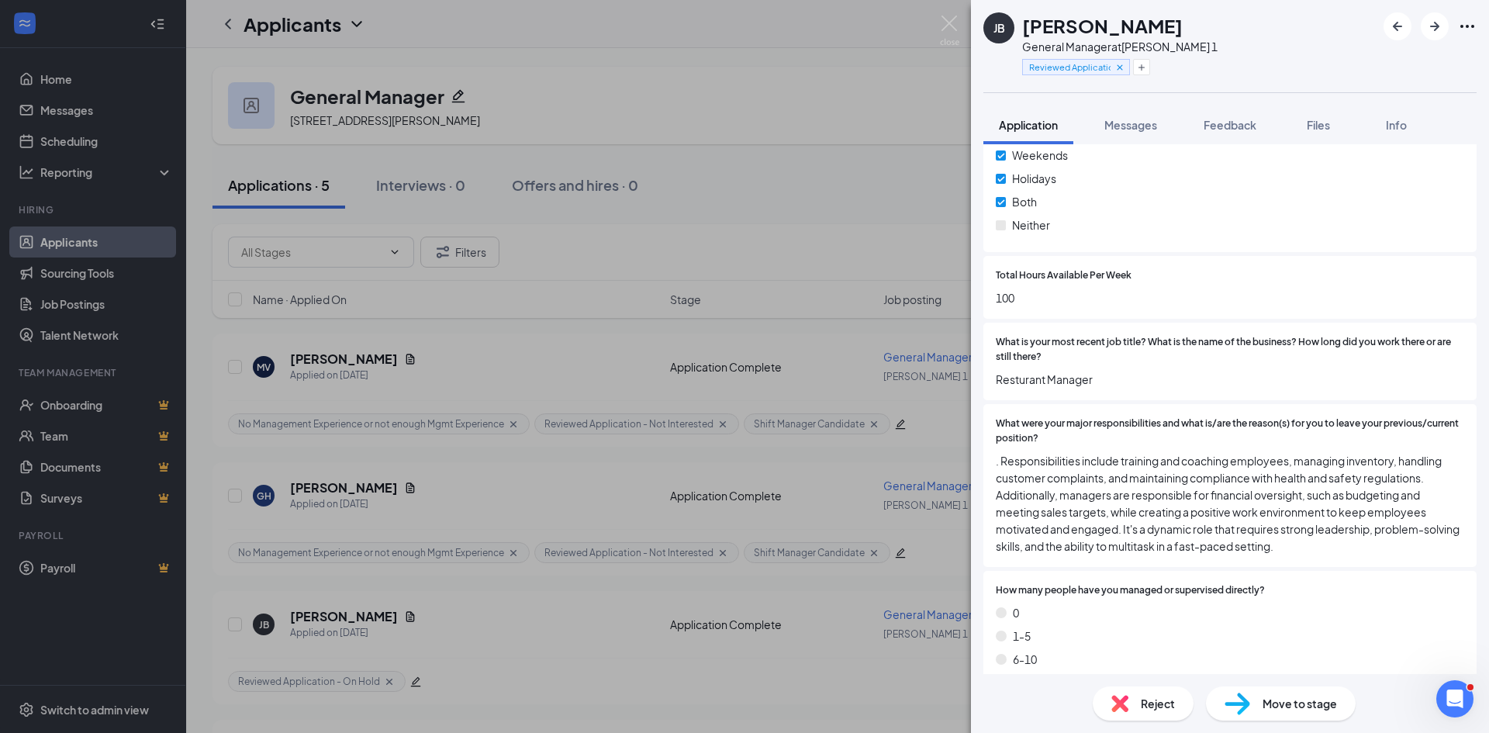
click at [1263, 705] on div "Move to stage" at bounding box center [1281, 703] width 150 height 34
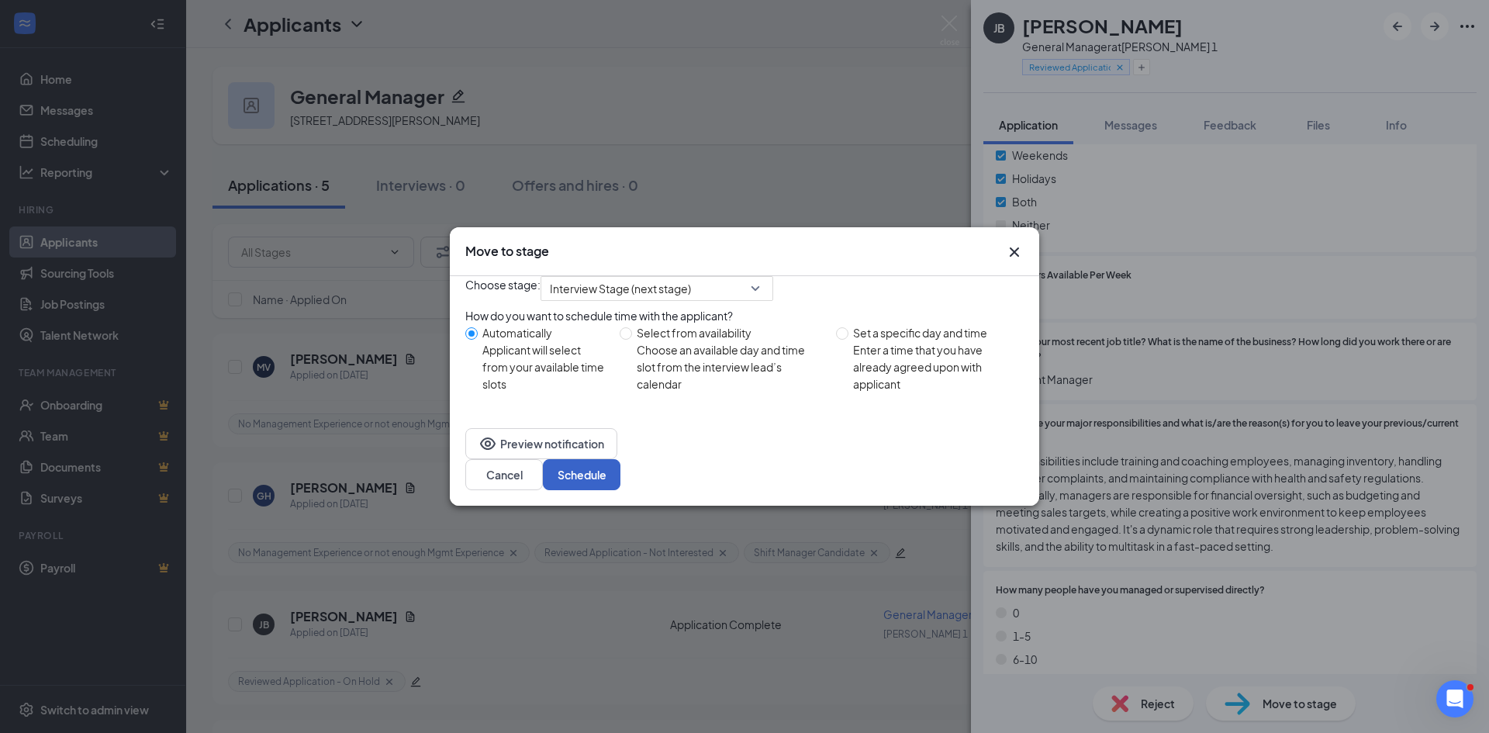
click at [620, 473] on button "Schedule" at bounding box center [582, 474] width 78 height 31
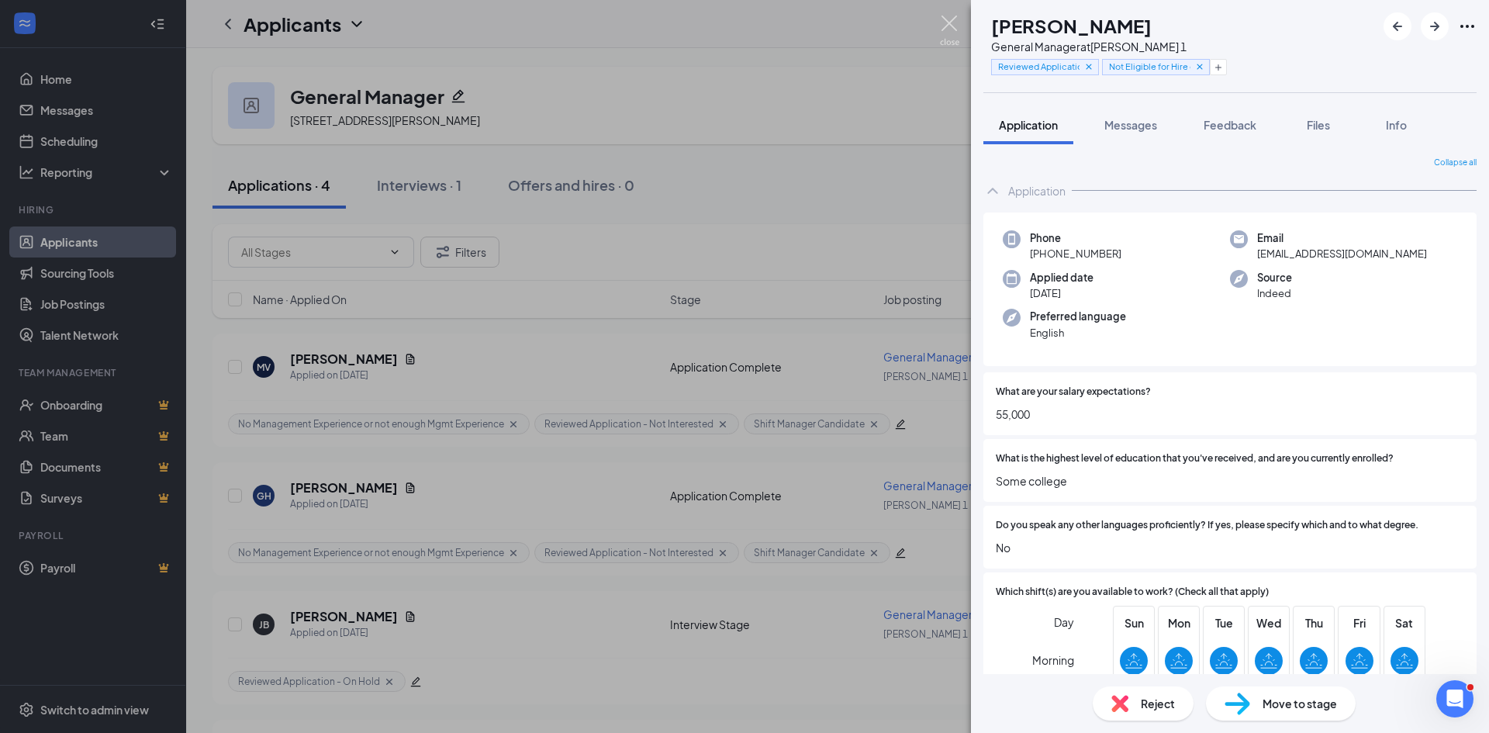
drag, startPoint x: 951, startPoint y: 16, endPoint x: 901, endPoint y: 55, distance: 63.5
click at [951, 16] on img at bounding box center [949, 31] width 19 height 30
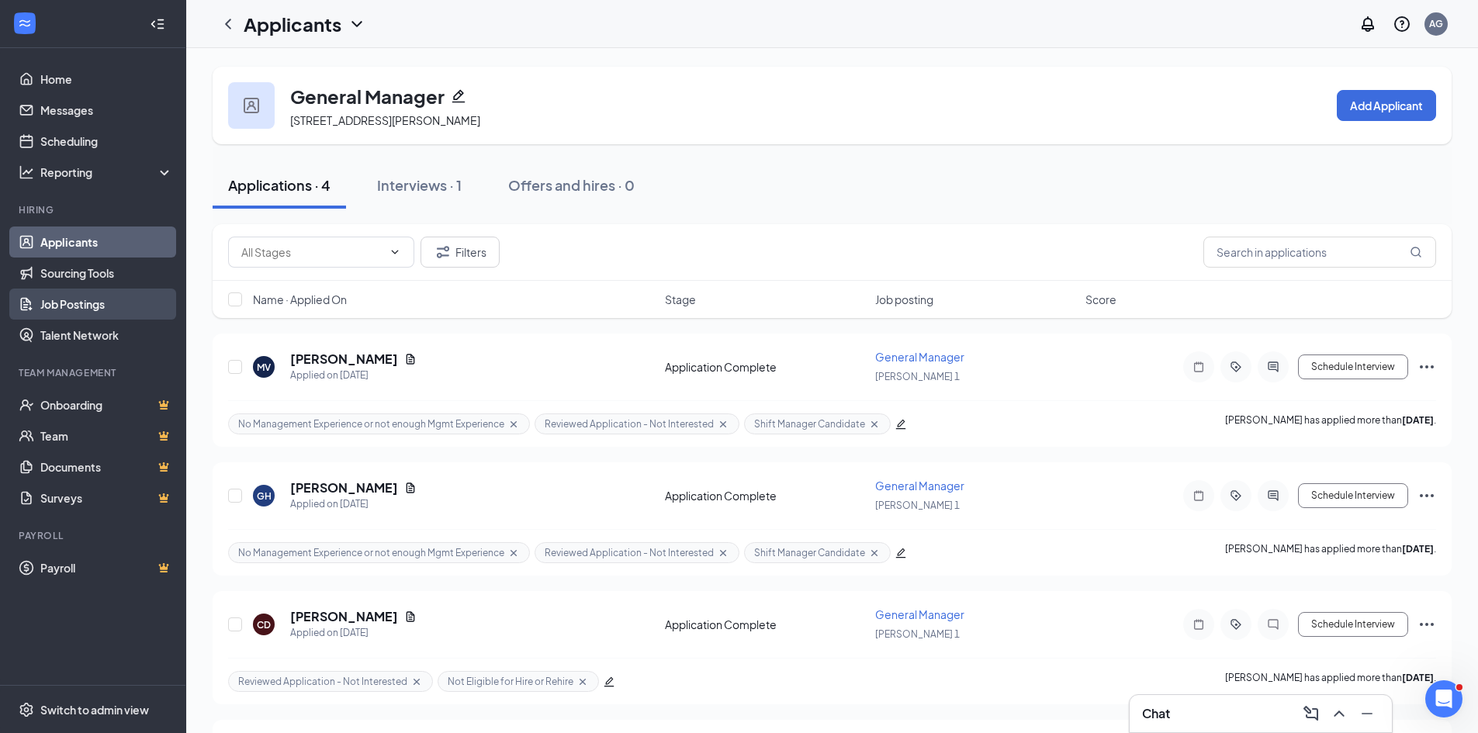
click at [78, 307] on link "Job Postings" at bounding box center [106, 304] width 133 height 31
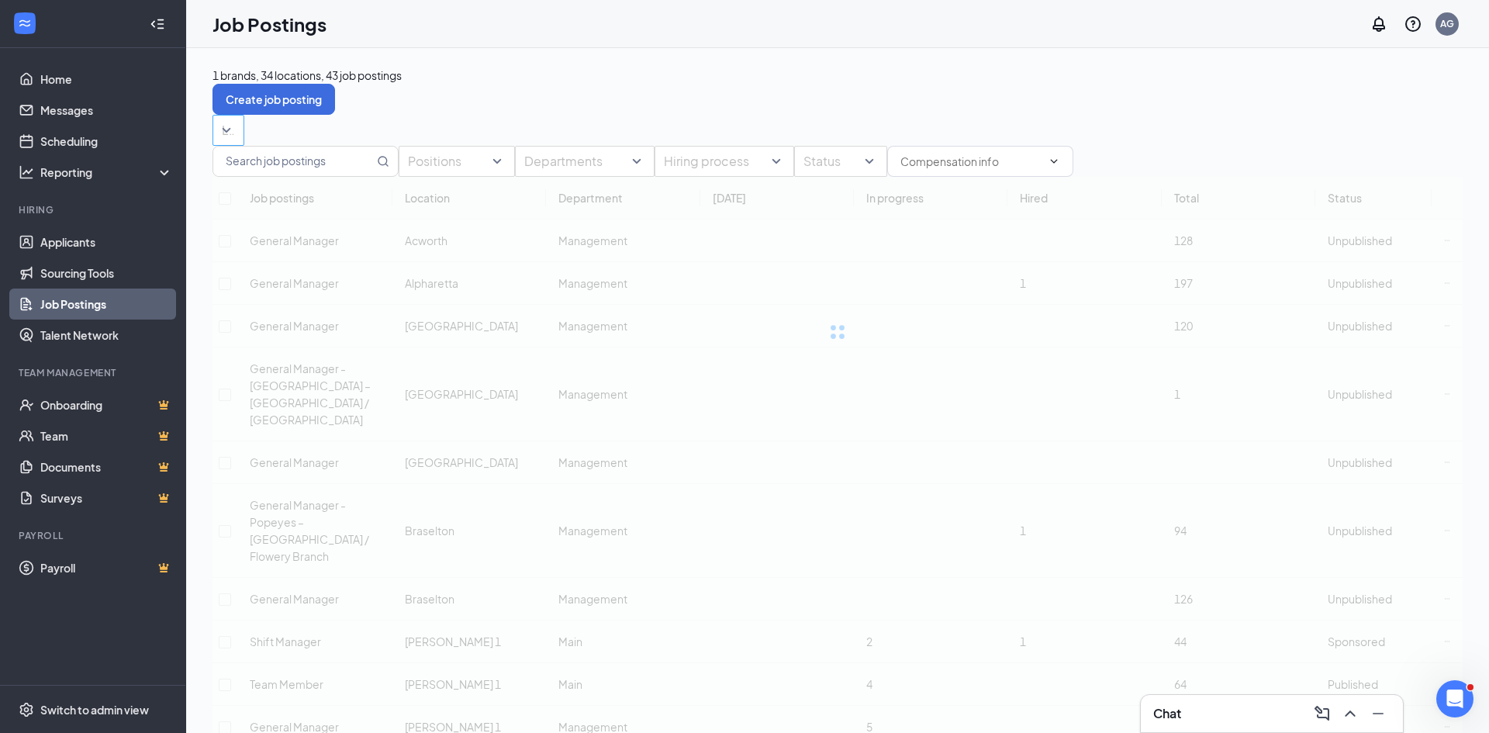
click at [225, 124] on div at bounding box center [220, 130] width 9 height 25
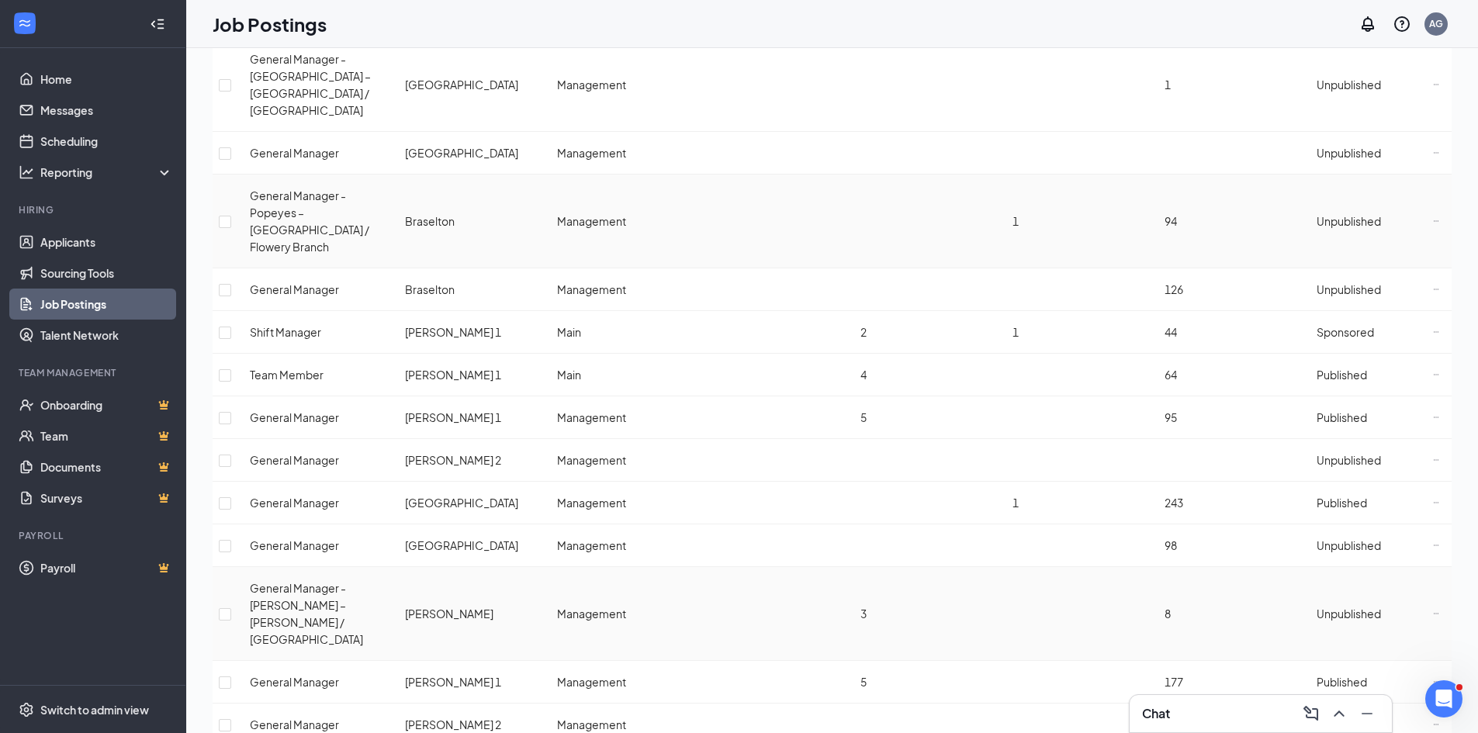
scroll to position [310, 0]
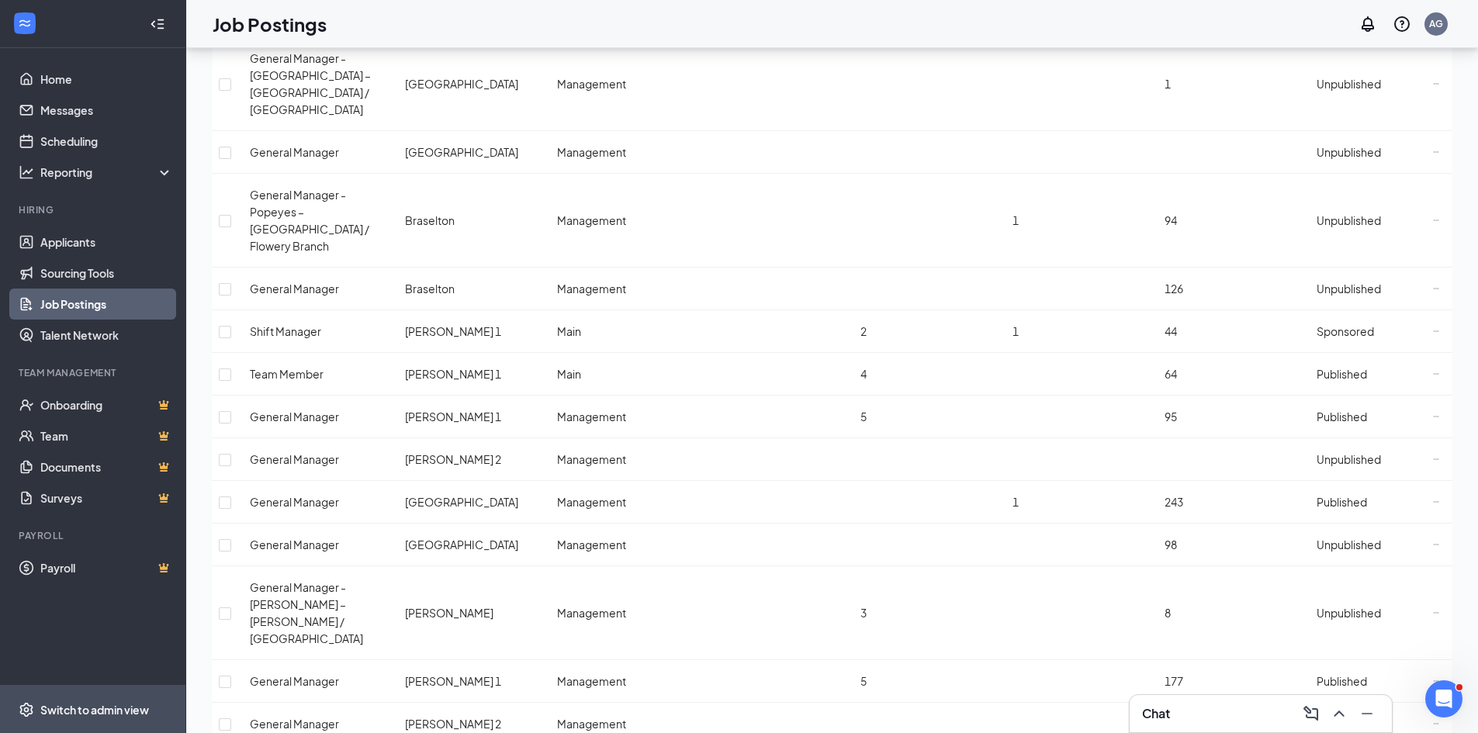
click at [71, 705] on div "Switch to admin view" at bounding box center [94, 710] width 109 height 16
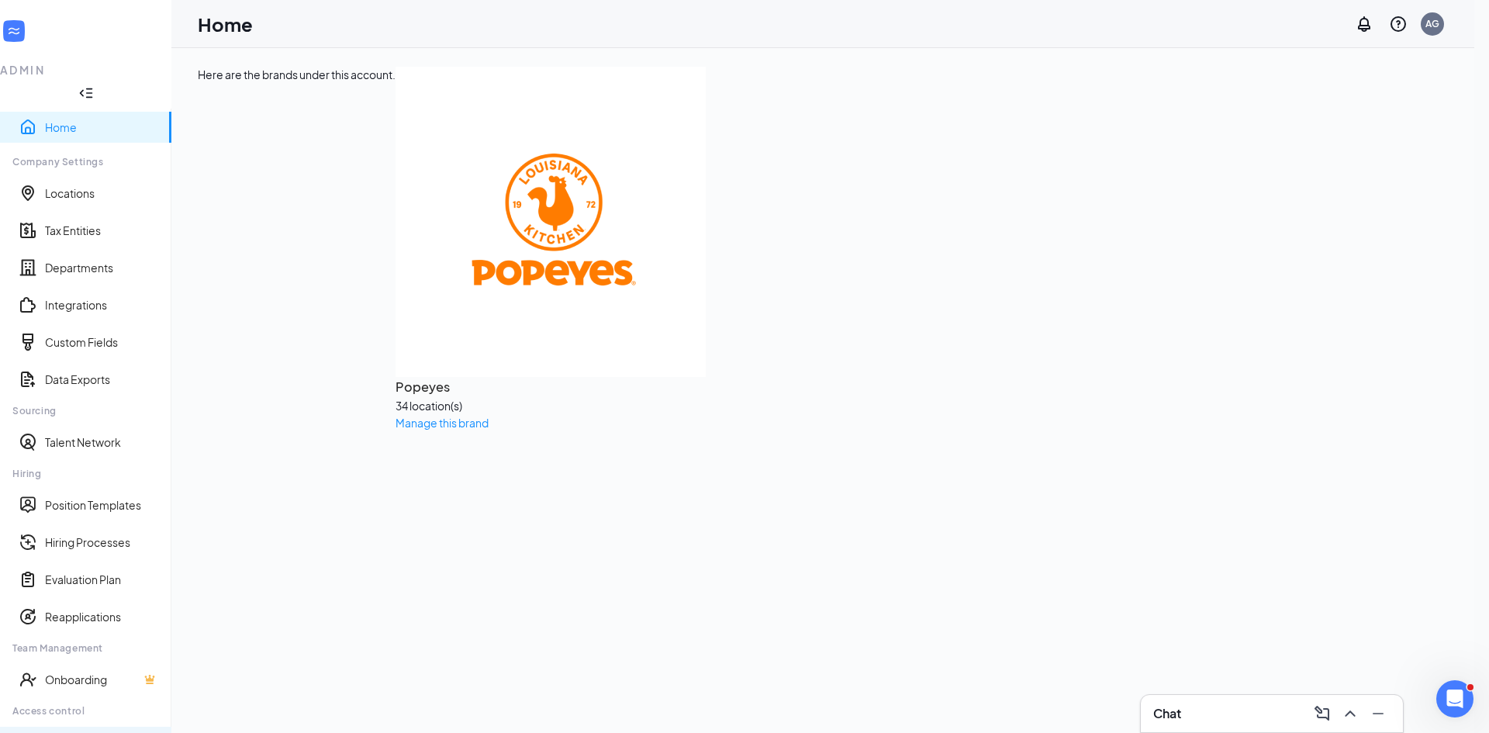
click at [66, 732] on link "Users" at bounding box center [102, 743] width 114 height 16
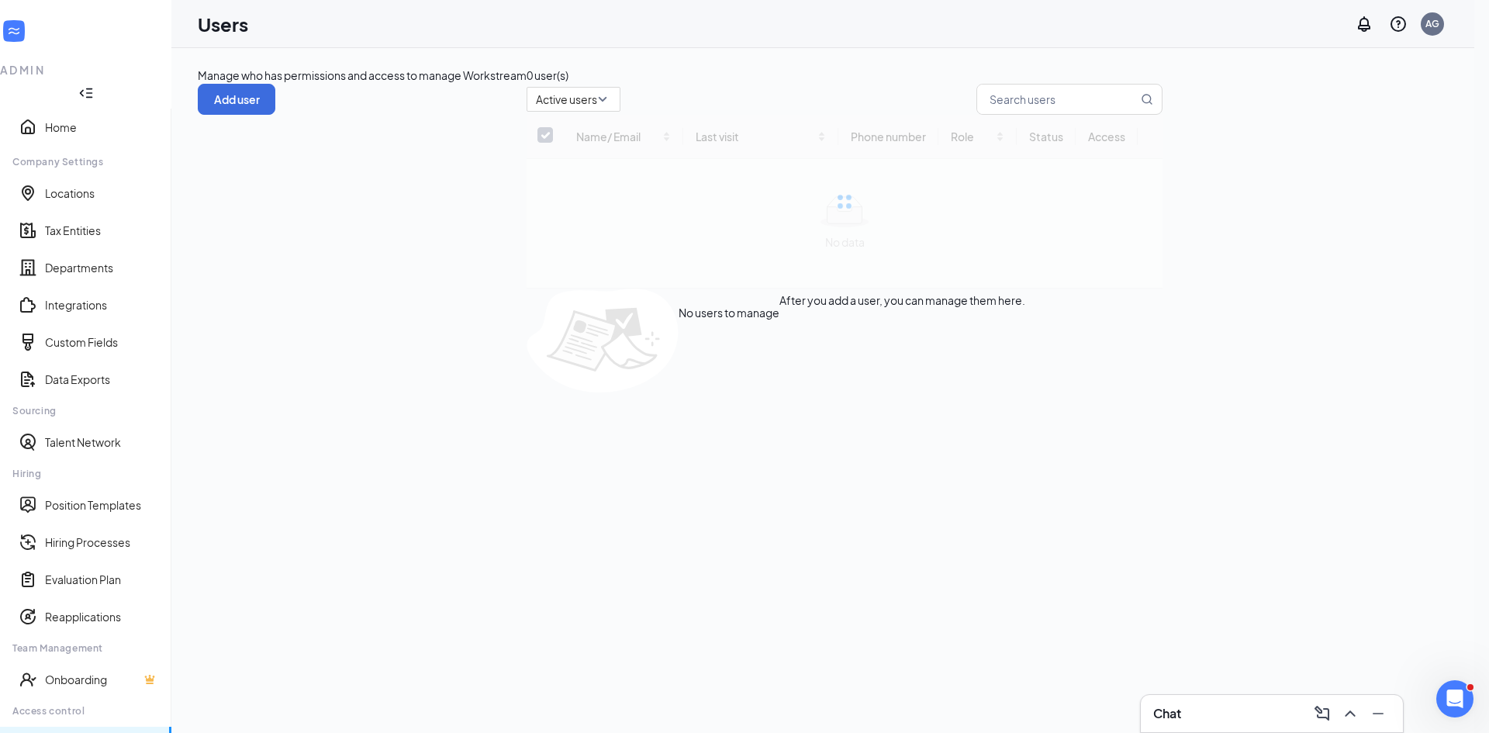
checkbox input "false"
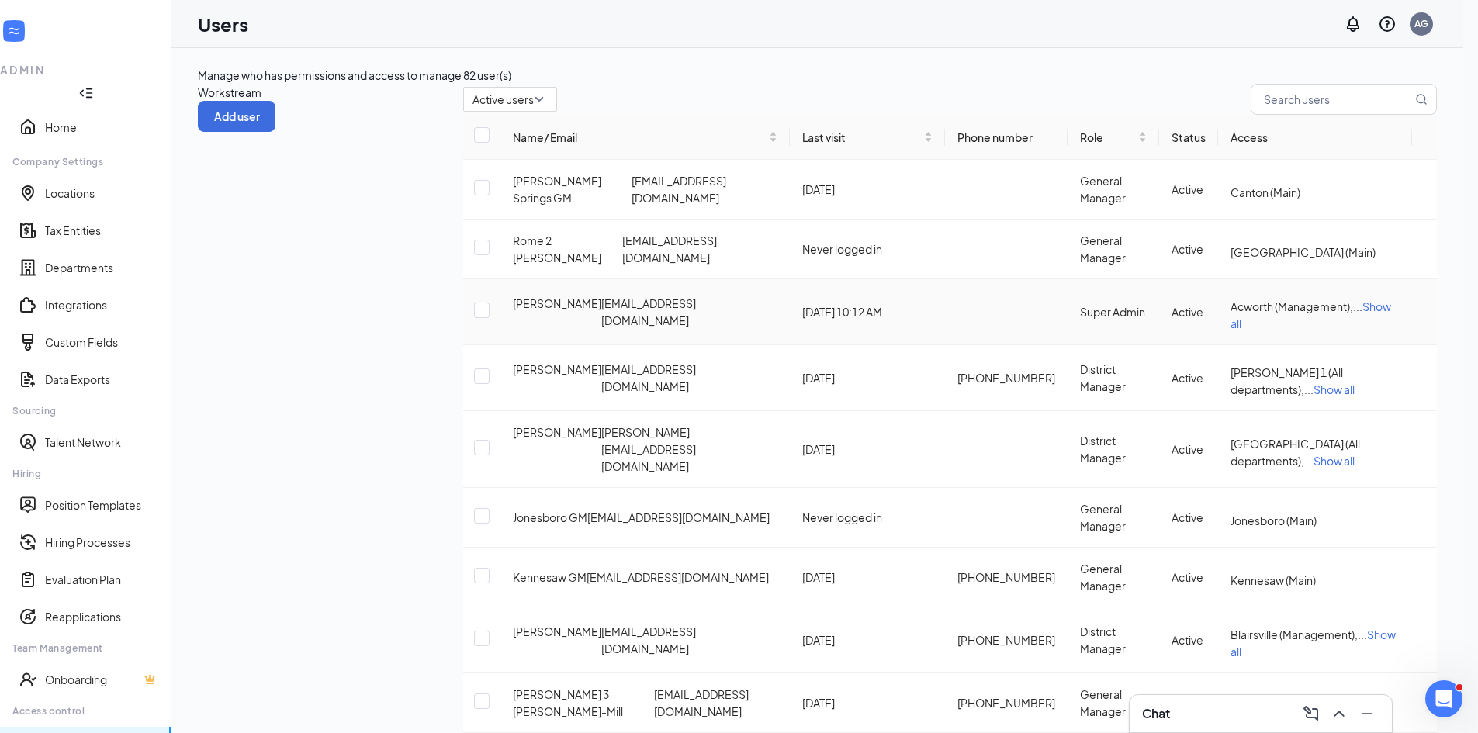
click at [1424, 312] on icon "ActionsIcon" at bounding box center [1424, 312] width 0 height 0
click at [1337, 358] on span "Edit user" at bounding box center [1330, 351] width 44 height 14
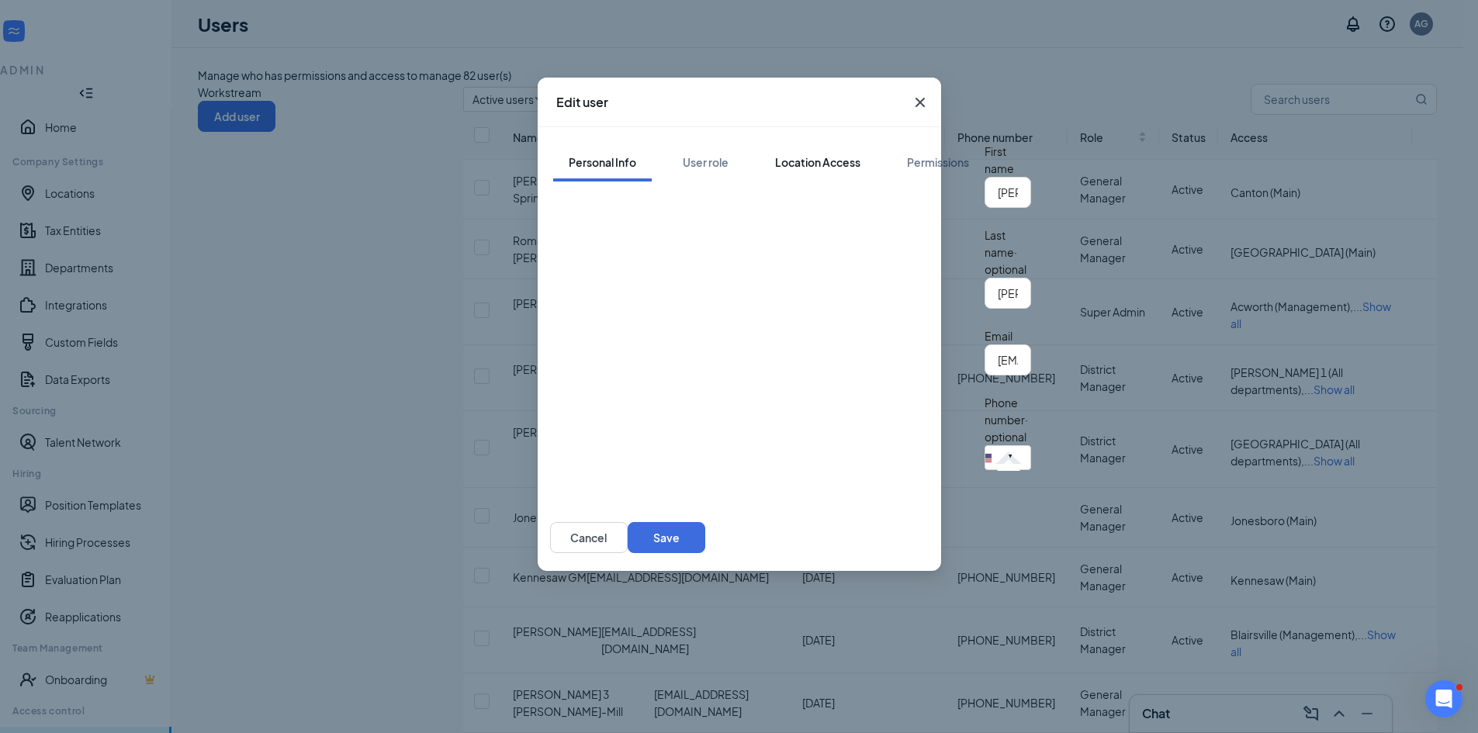
click at [775, 154] on div "Location Access" at bounding box center [817, 162] width 85 height 16
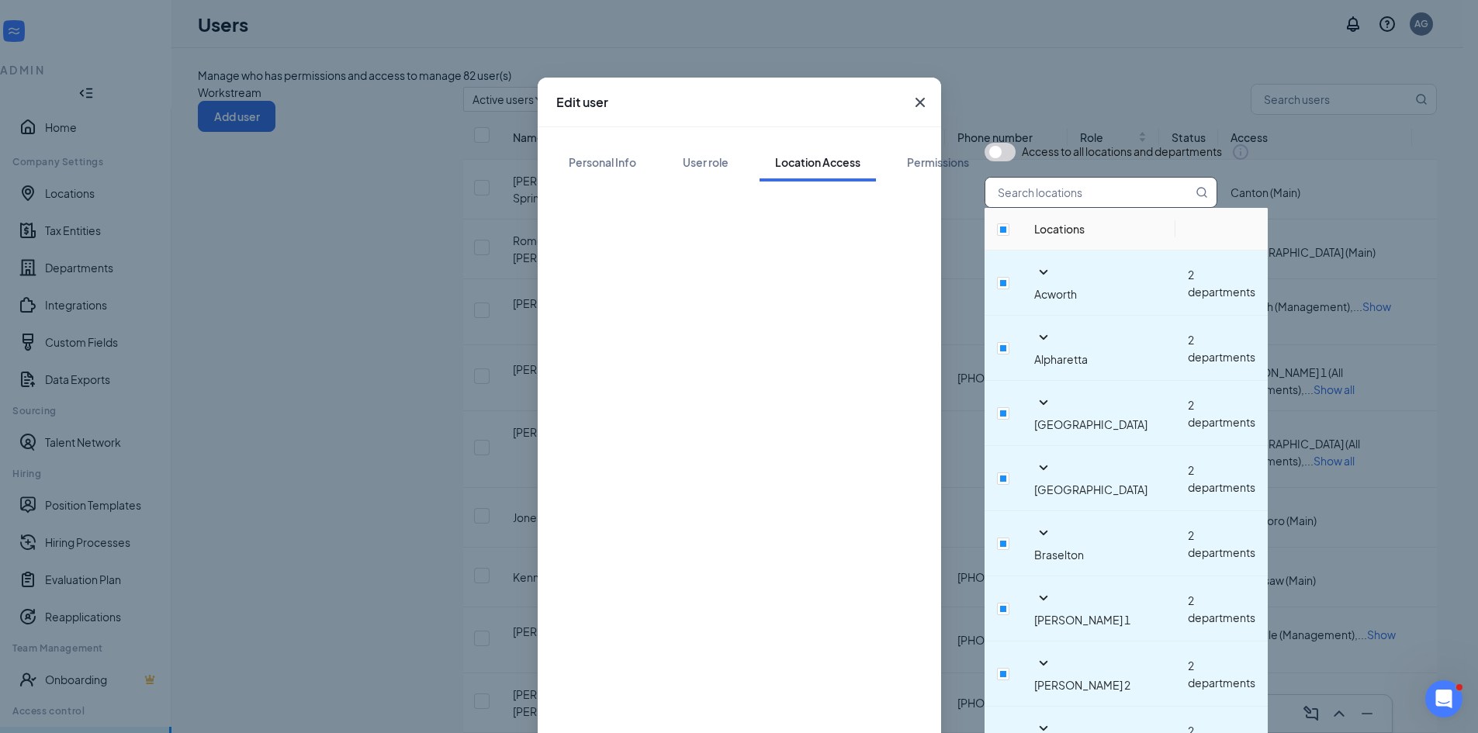
click at [985, 207] on input "text" at bounding box center [1088, 192] width 207 height 29
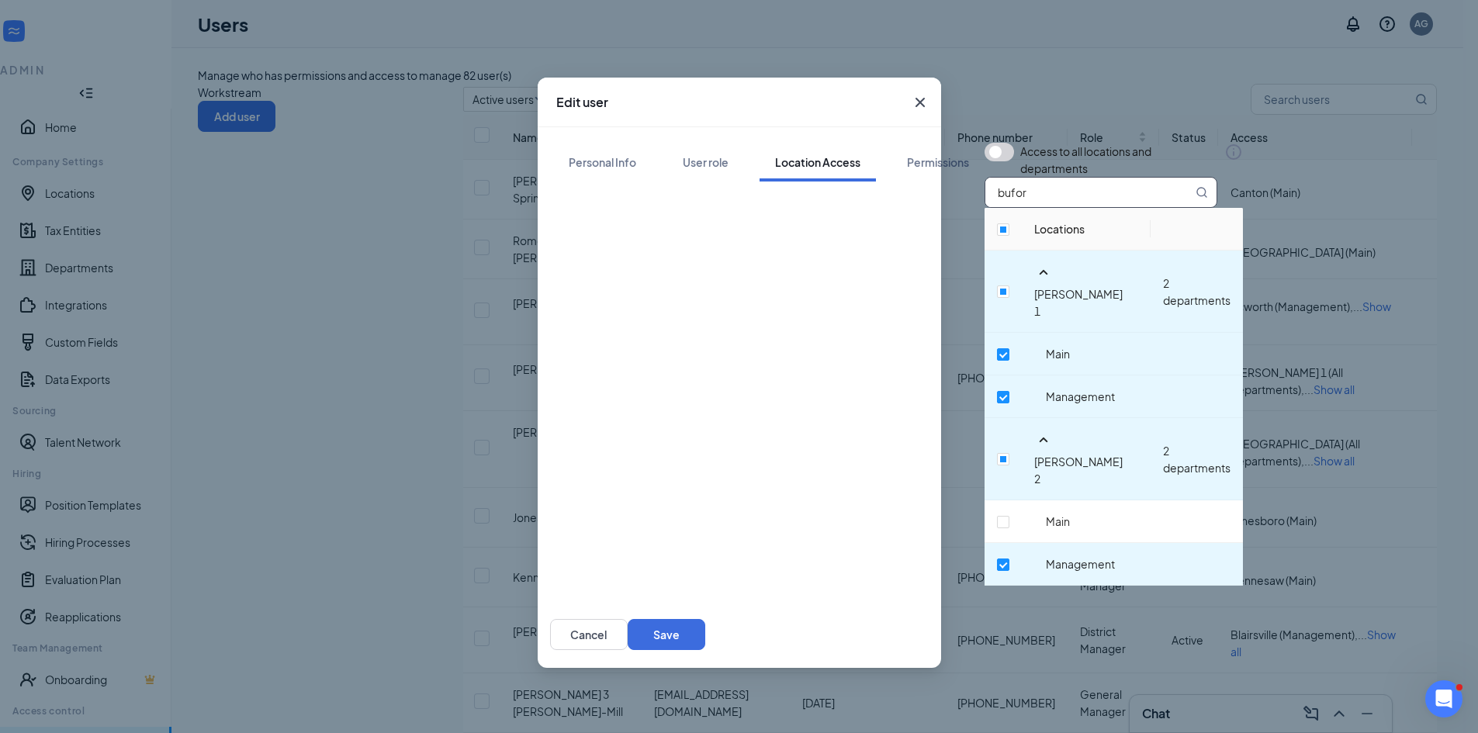
type input "bufor"
click at [997, 516] on input "checkbox" at bounding box center [1003, 522] width 12 height 12
checkbox input "true"
drag, startPoint x: 967, startPoint y: 514, endPoint x: 958, endPoint y: 510, distance: 10.4
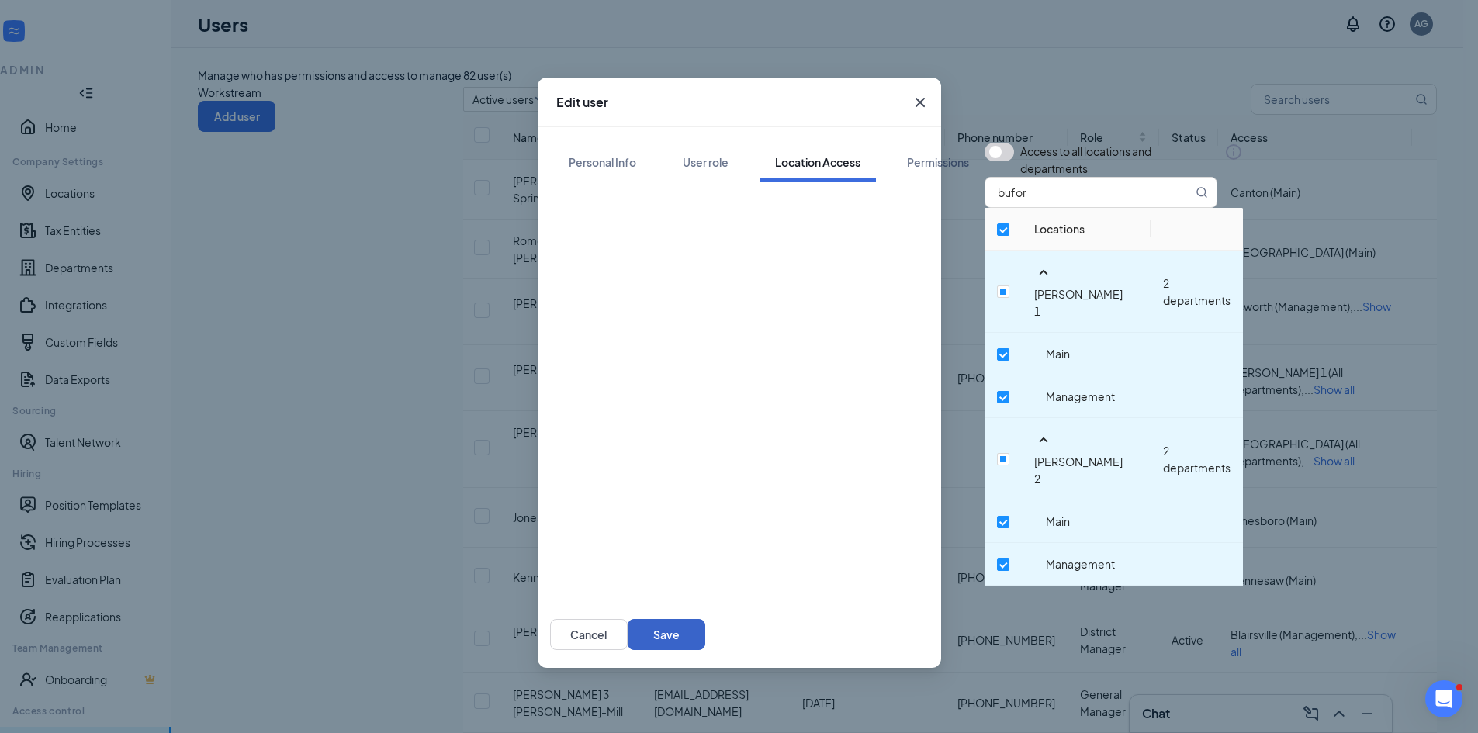
click at [705, 619] on button "Save" at bounding box center [666, 634] width 78 height 31
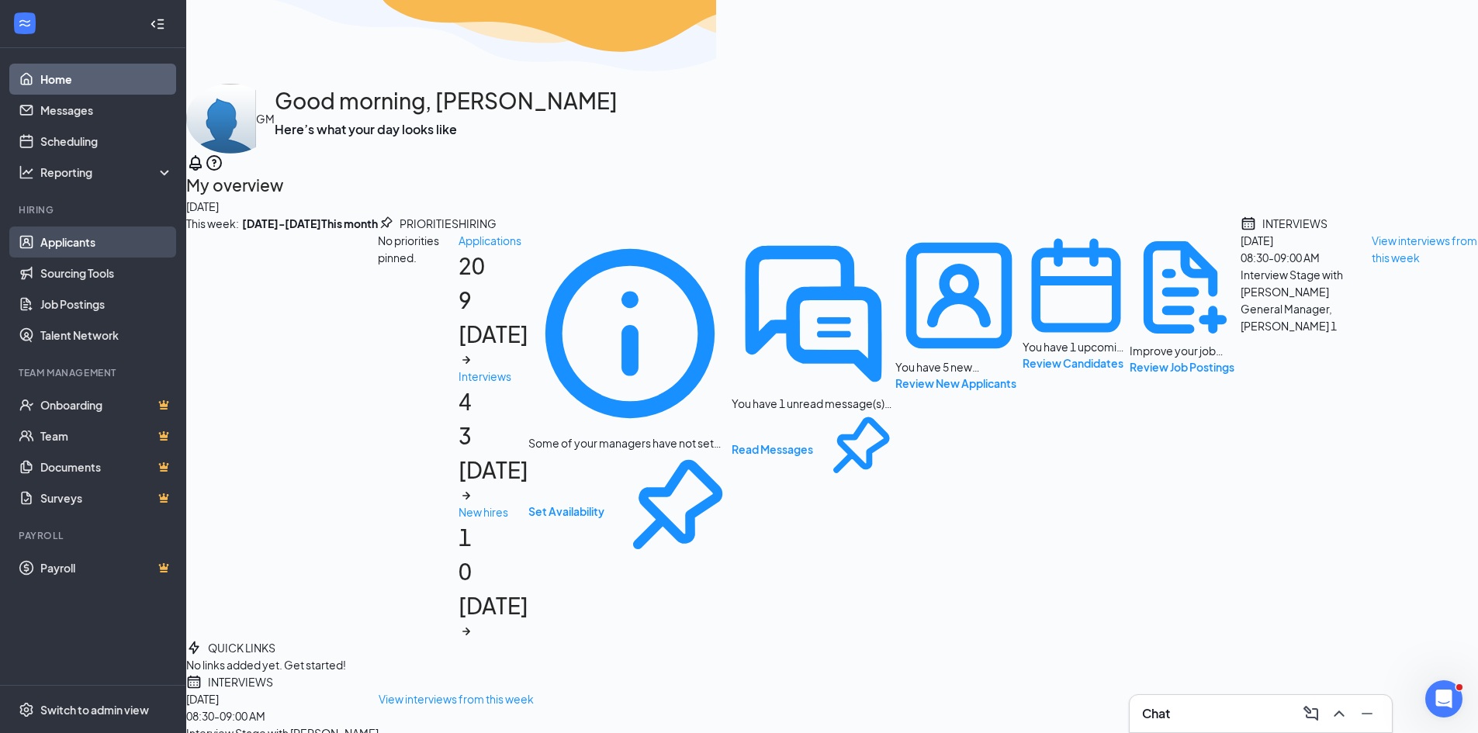
click at [71, 251] on link "Applicants" at bounding box center [106, 241] width 133 height 31
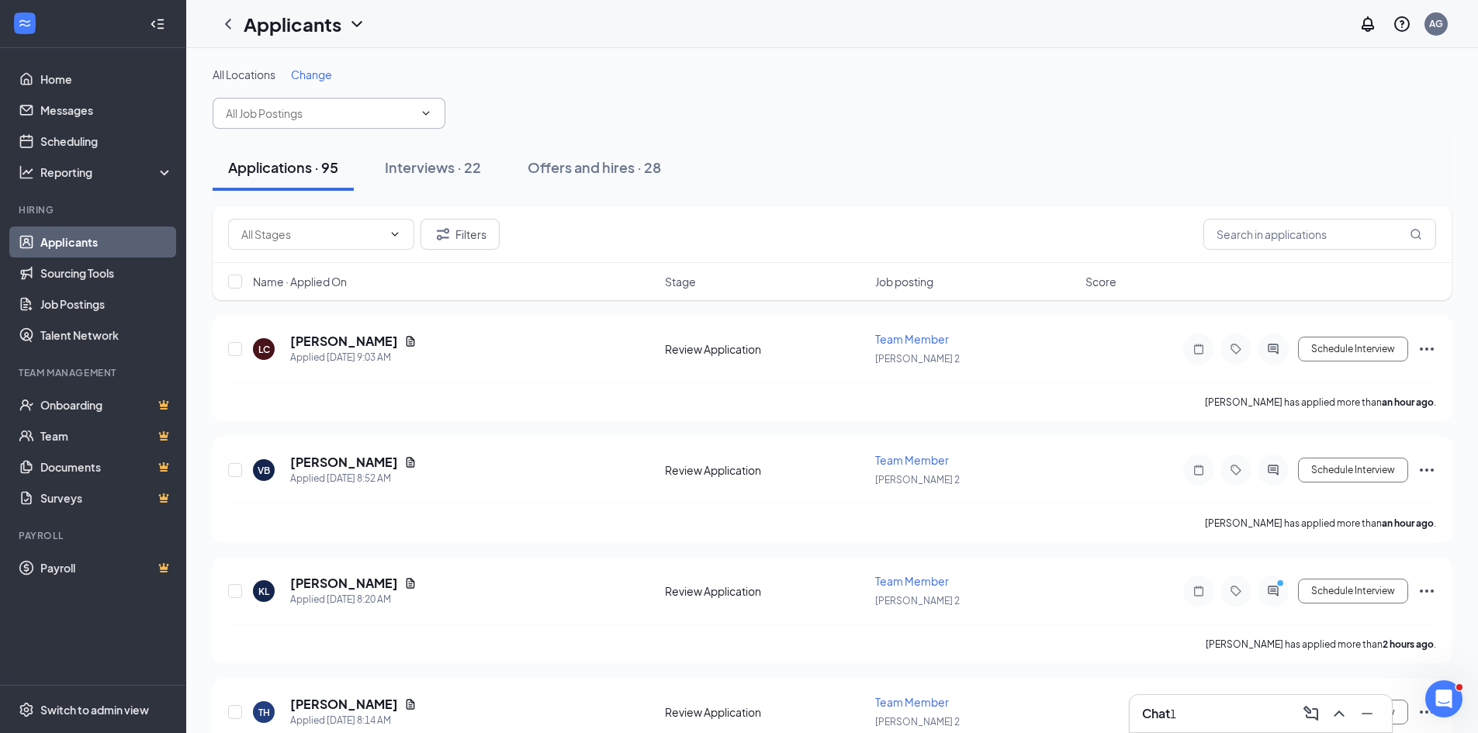
click at [430, 115] on icon "ChevronDown" at bounding box center [426, 113] width 12 height 12
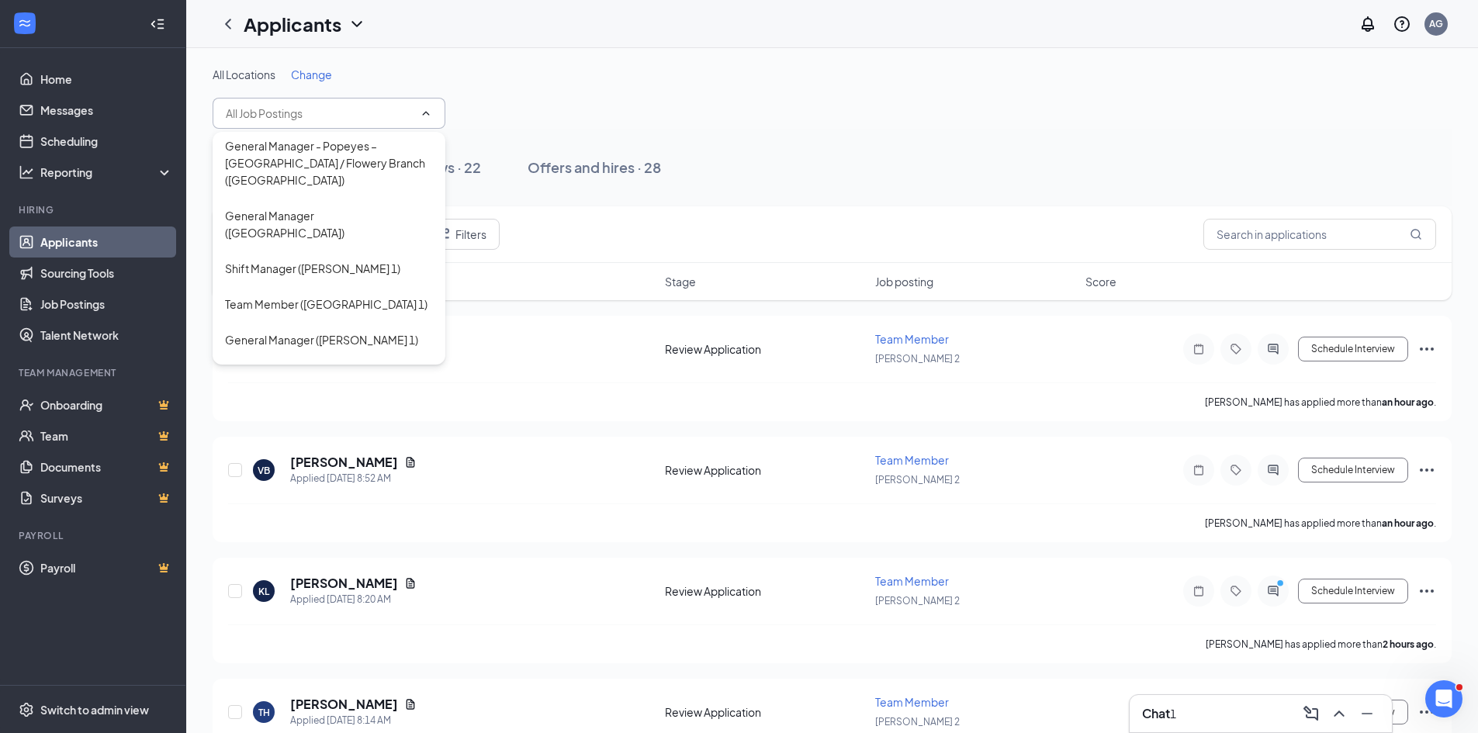
scroll to position [310, 0]
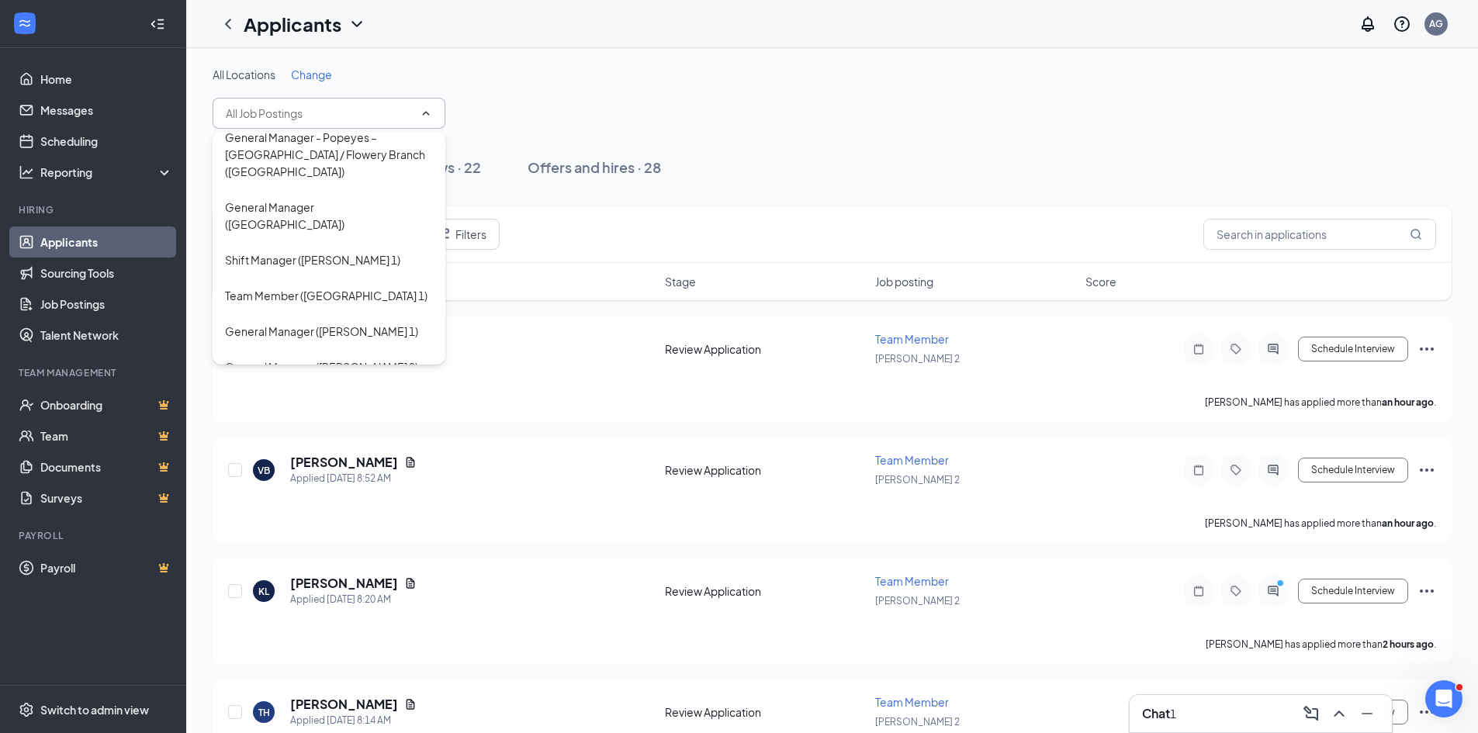
click at [299, 430] on div "Team Member ([PERSON_NAME] 2)" at bounding box center [314, 438] width 178 height 17
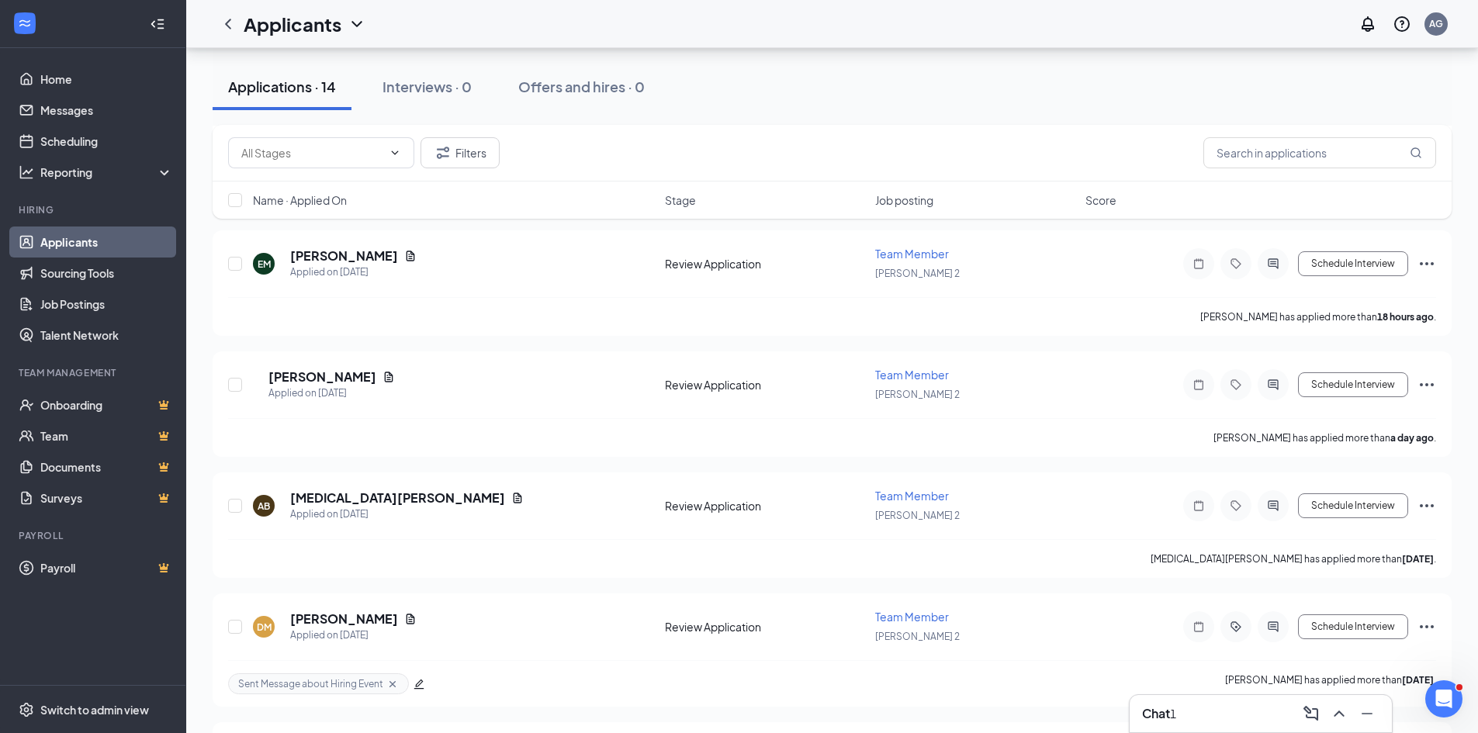
scroll to position [836, 0]
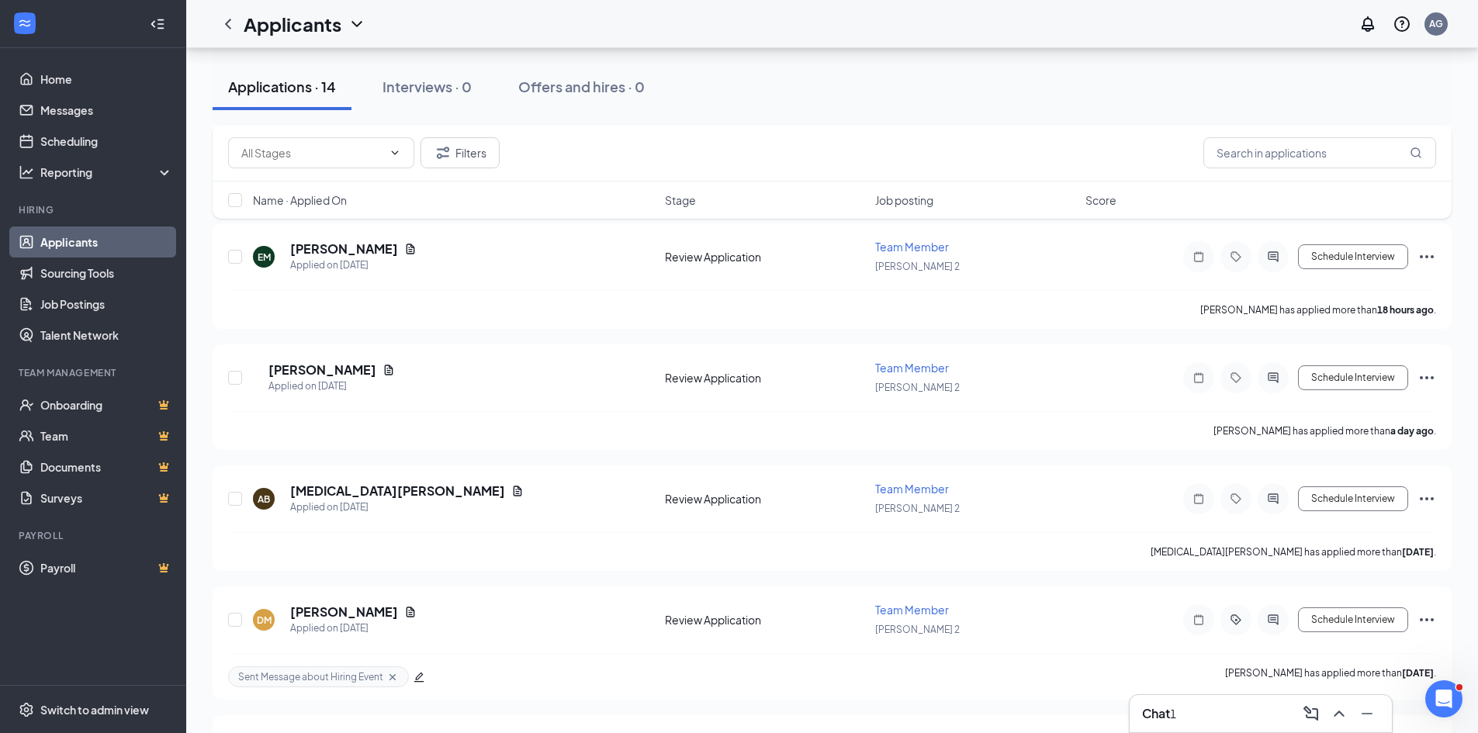
click at [673, 144] on div "Filters" at bounding box center [832, 152] width 1208 height 31
click at [204, 274] on div "Team Member [STREET_ADDRESS][PERSON_NAME] Add Applicant Applications · 14 Inter…" at bounding box center [831, 219] width 1291 height 2015
click at [115, 715] on div "Switch to admin view" at bounding box center [94, 710] width 109 height 16
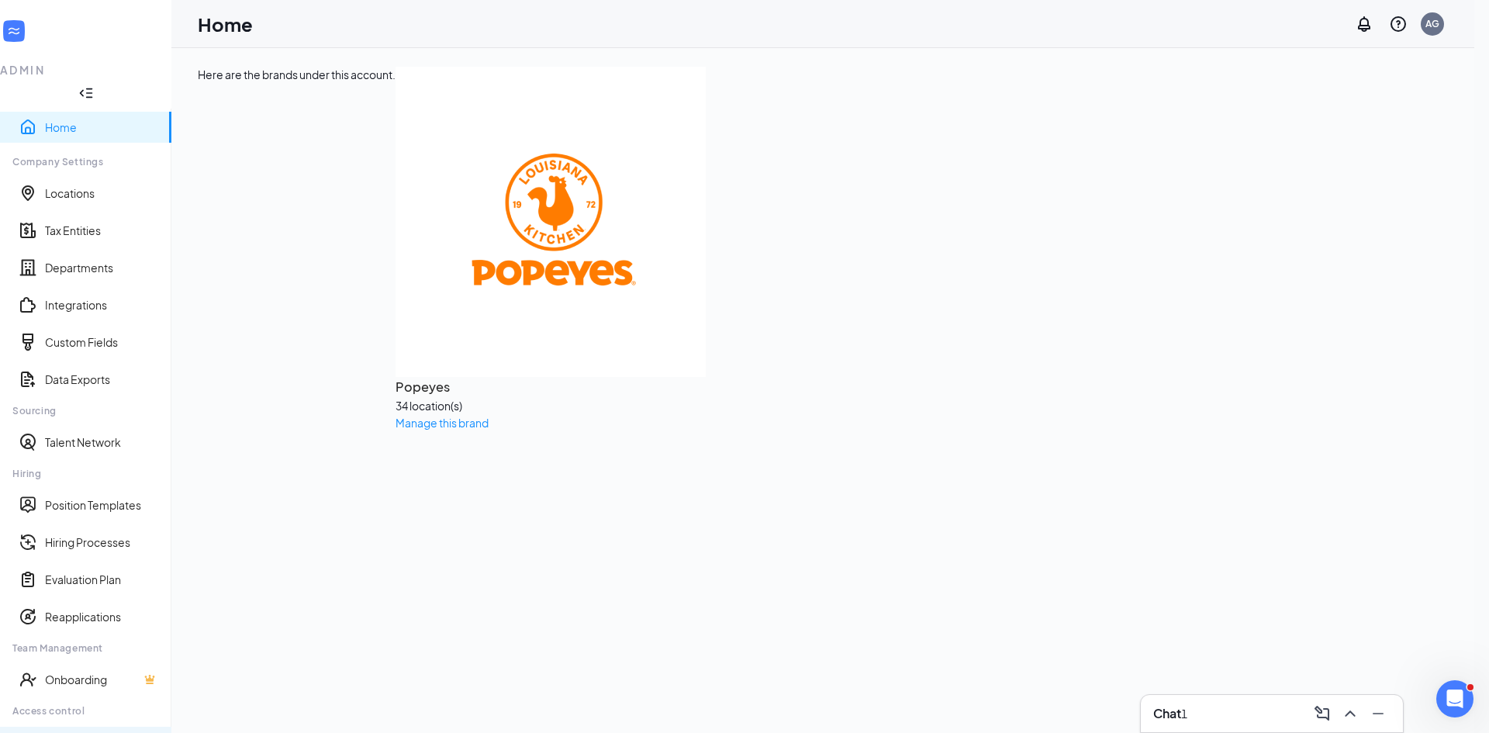
click at [61, 732] on link "Users" at bounding box center [102, 743] width 114 height 16
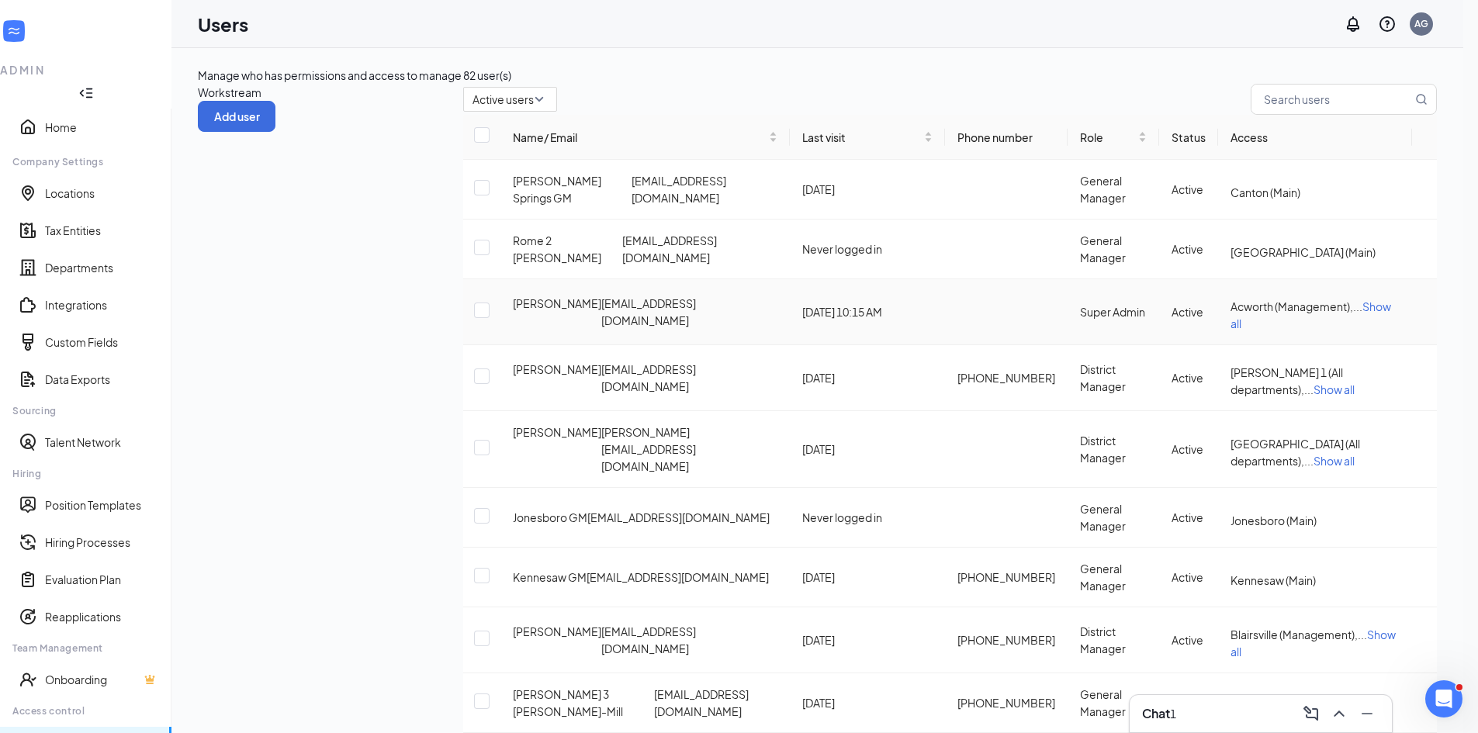
click at [1424, 312] on icon "ActionsIcon" at bounding box center [1424, 312] width 0 height 0
click at [1316, 352] on span "Edit user" at bounding box center [1330, 351] width 44 height 14
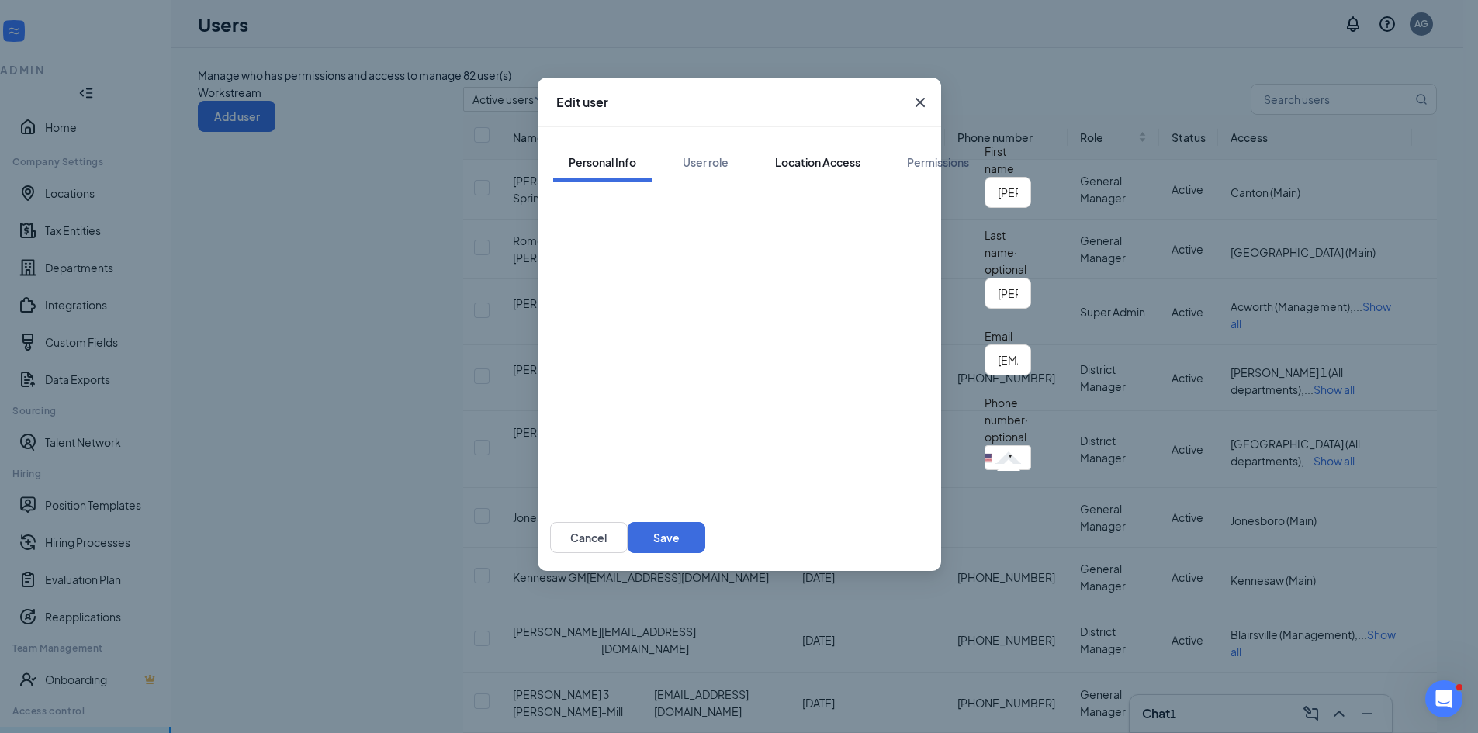
click at [775, 154] on div "Location Access" at bounding box center [817, 162] width 85 height 16
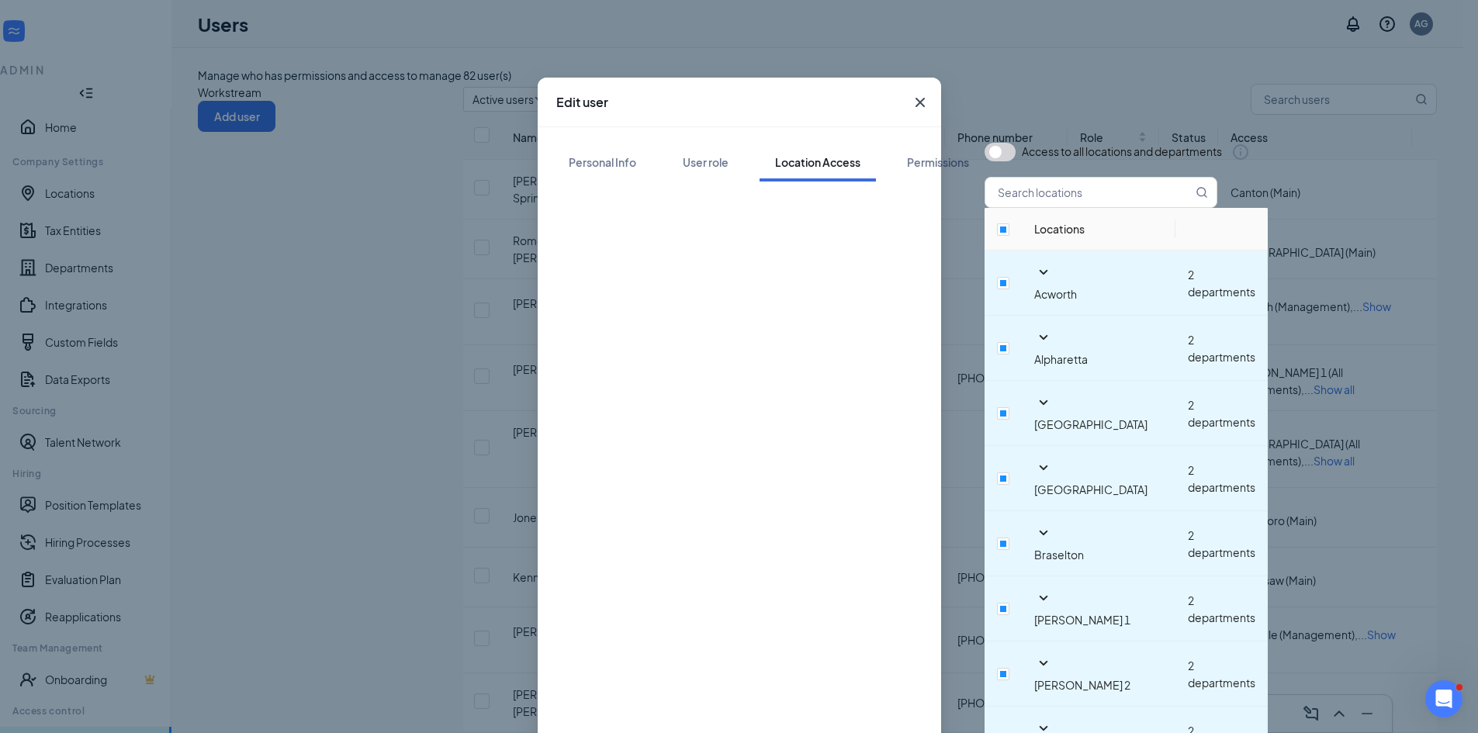
scroll to position [620, 0]
checkbox input "true"
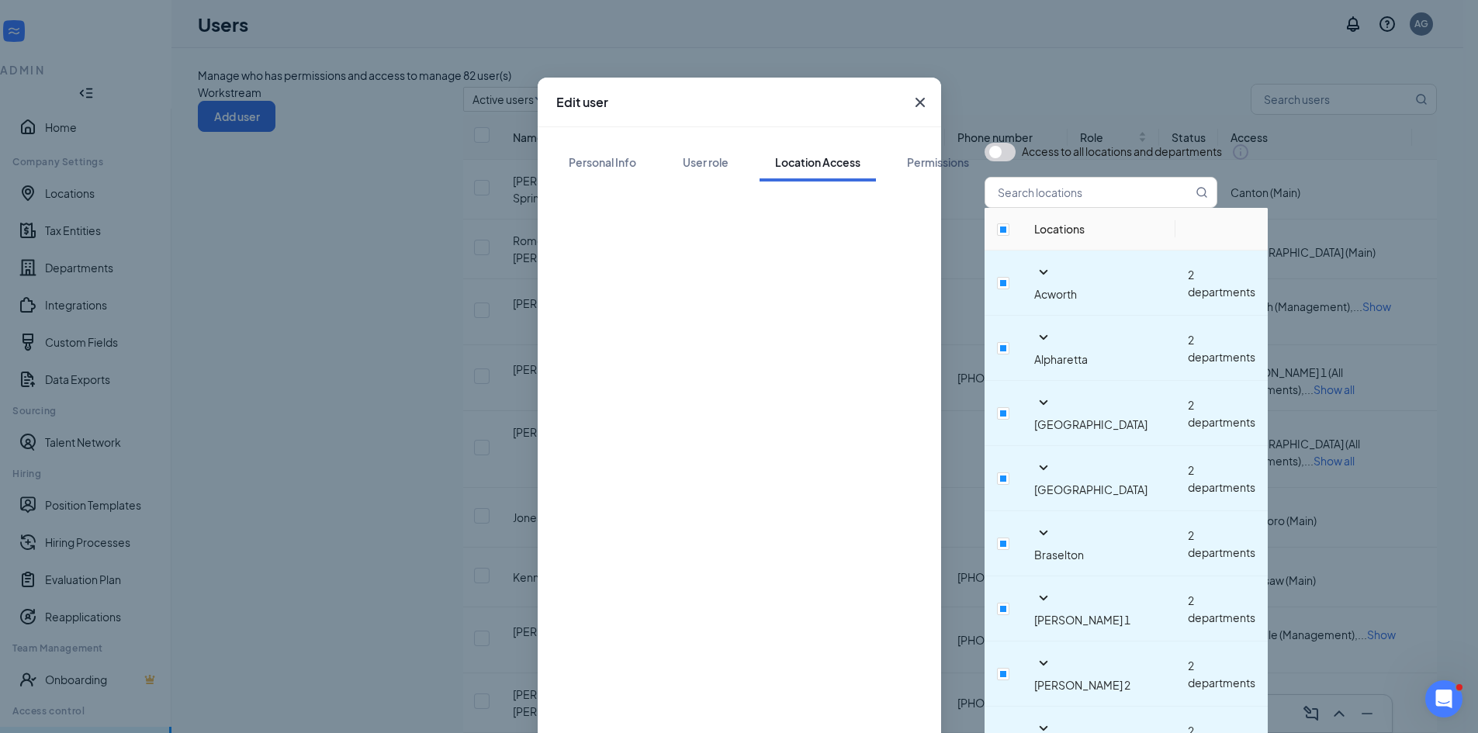
drag, startPoint x: 529, startPoint y: 298, endPoint x: 546, endPoint y: 306, distance: 18.7
checkbox input "true"
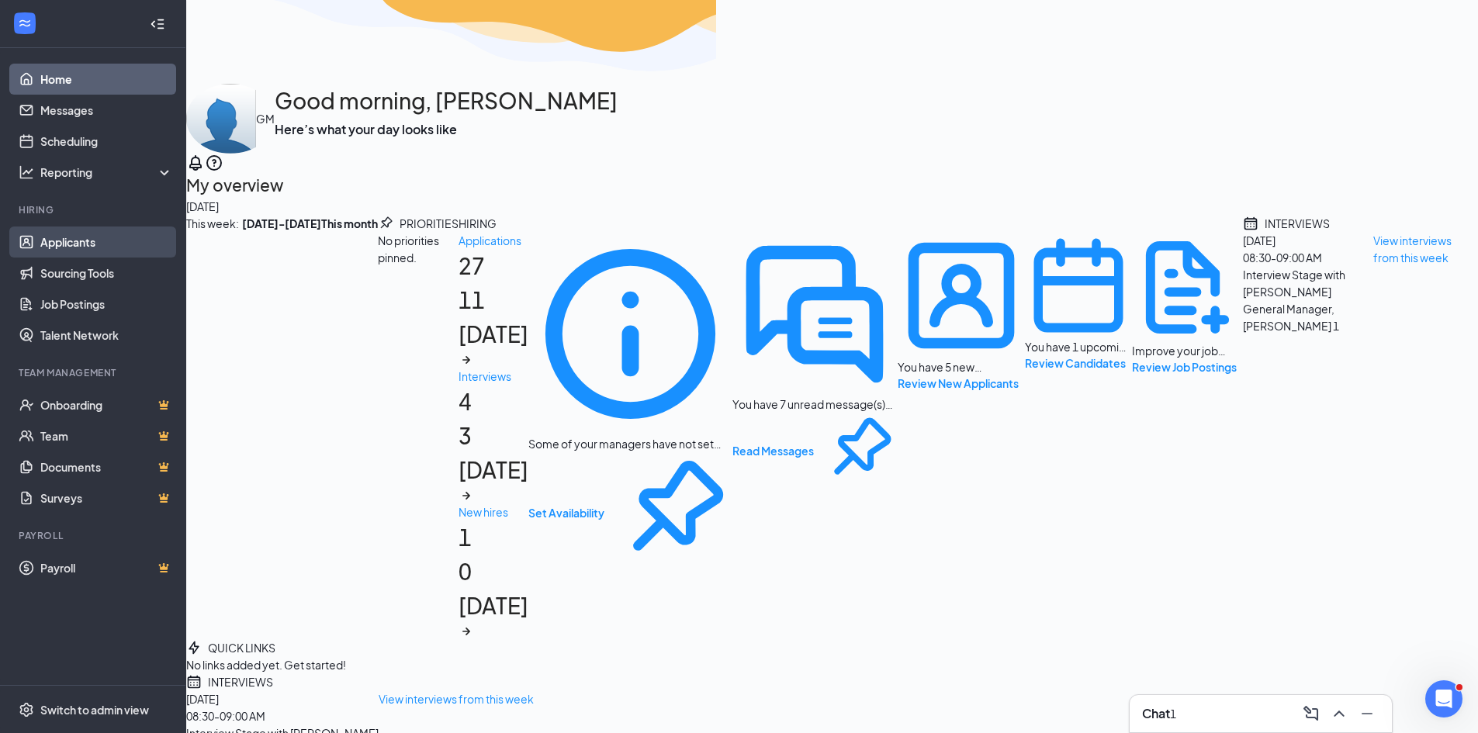
click at [73, 244] on link "Applicants" at bounding box center [106, 241] width 133 height 31
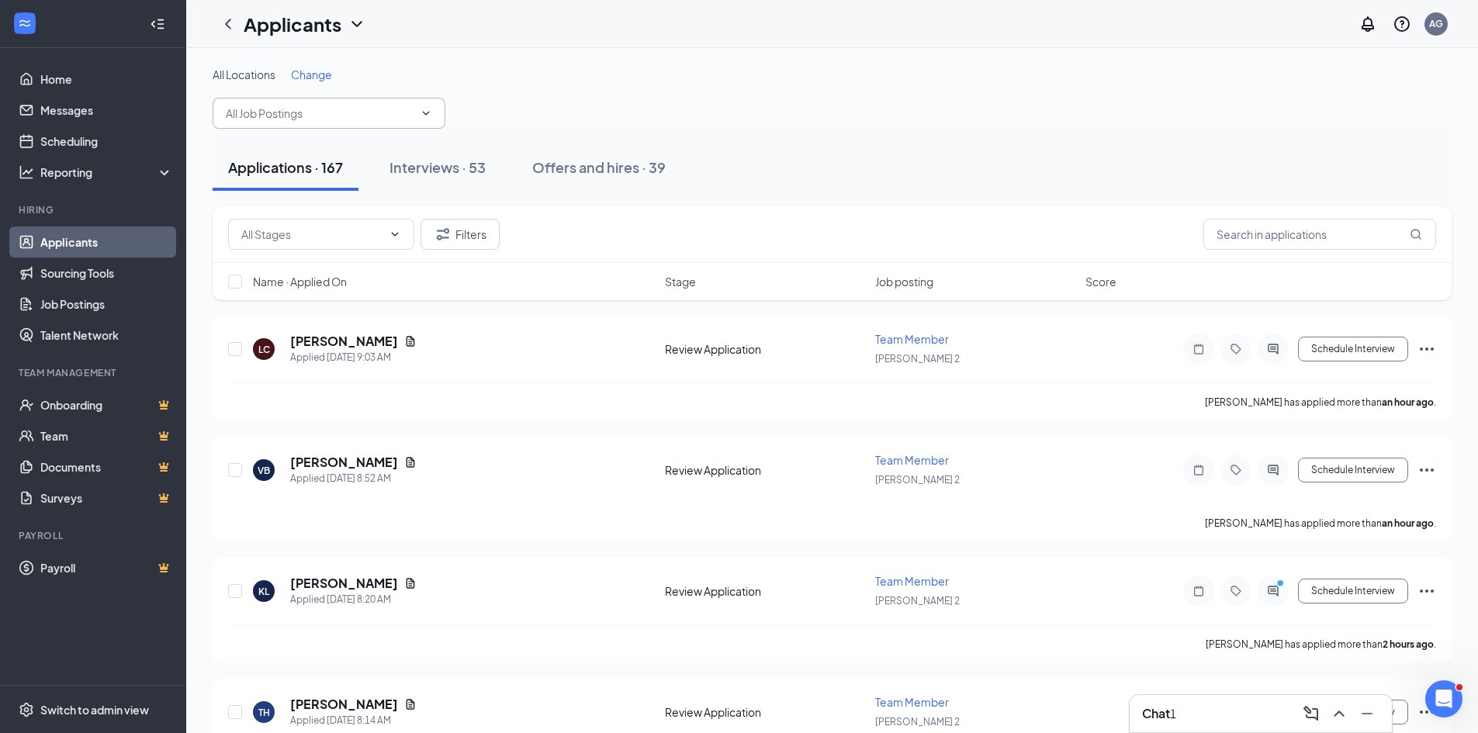
click at [330, 121] on input "text" at bounding box center [320, 113] width 188 height 17
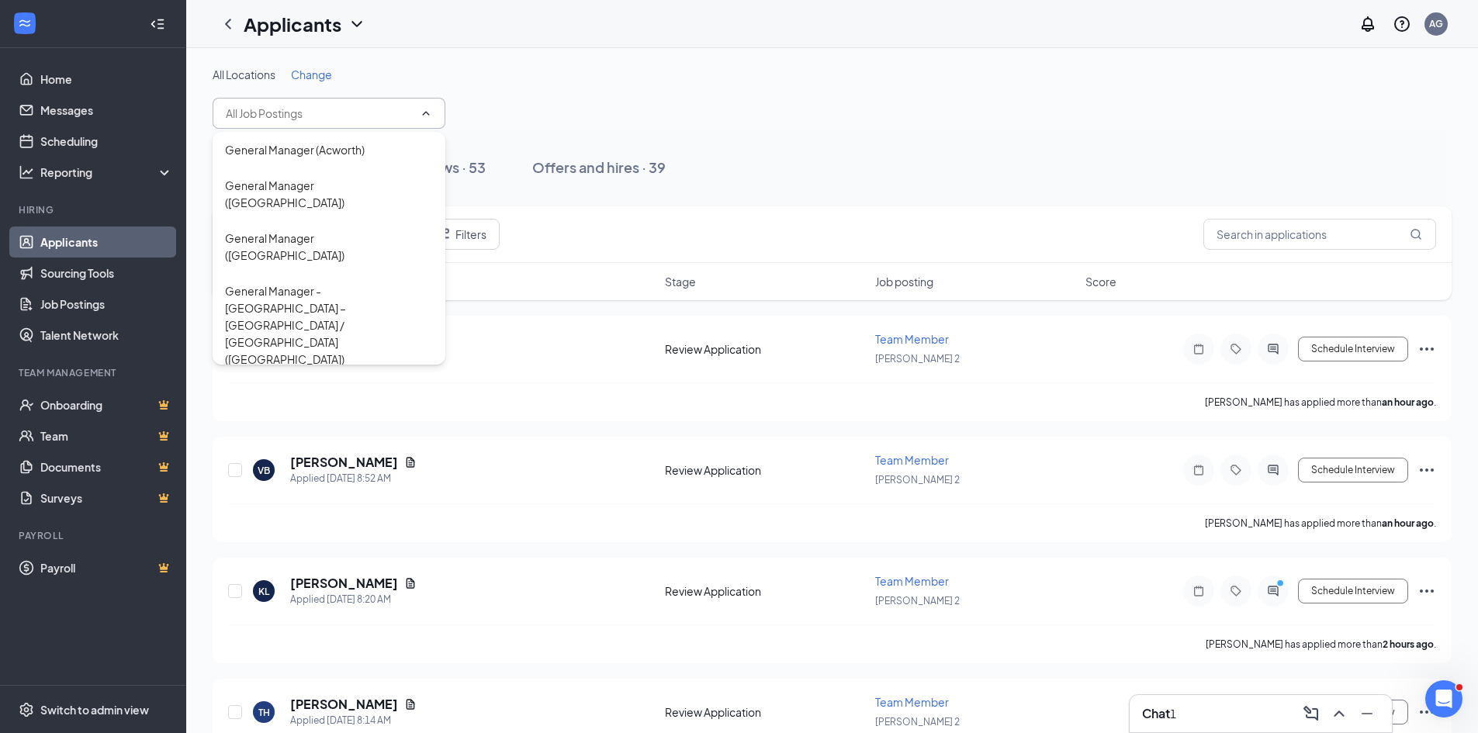
type input "e"
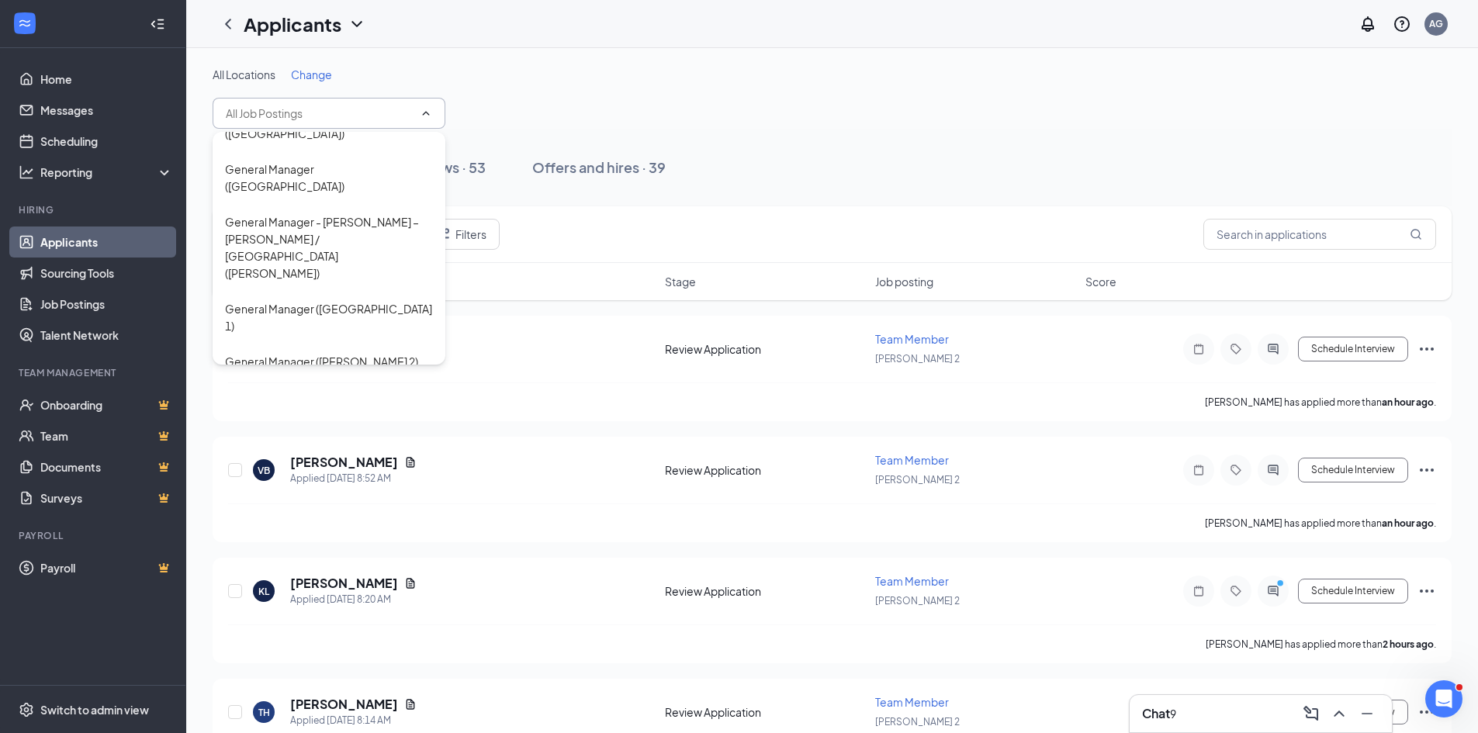
scroll to position [662, 0]
click at [306, 641] on div "Team Member ([GEOGRAPHIC_DATA])" at bounding box center [322, 649] width 195 height 17
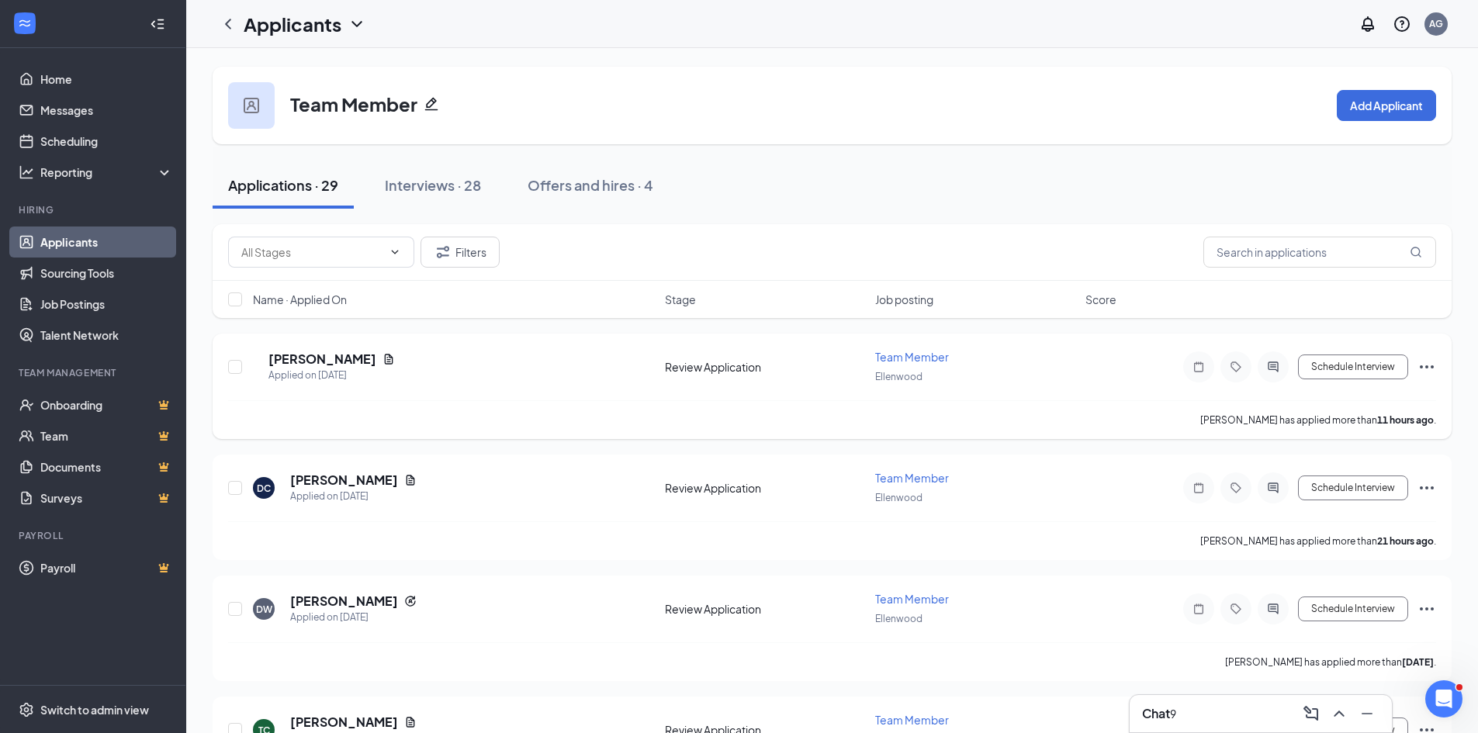
drag, startPoint x: 1427, startPoint y: 468, endPoint x: 269, endPoint y: 356, distance: 1163.4
click at [434, 182] on div "Interviews · 28" at bounding box center [433, 184] width 96 height 19
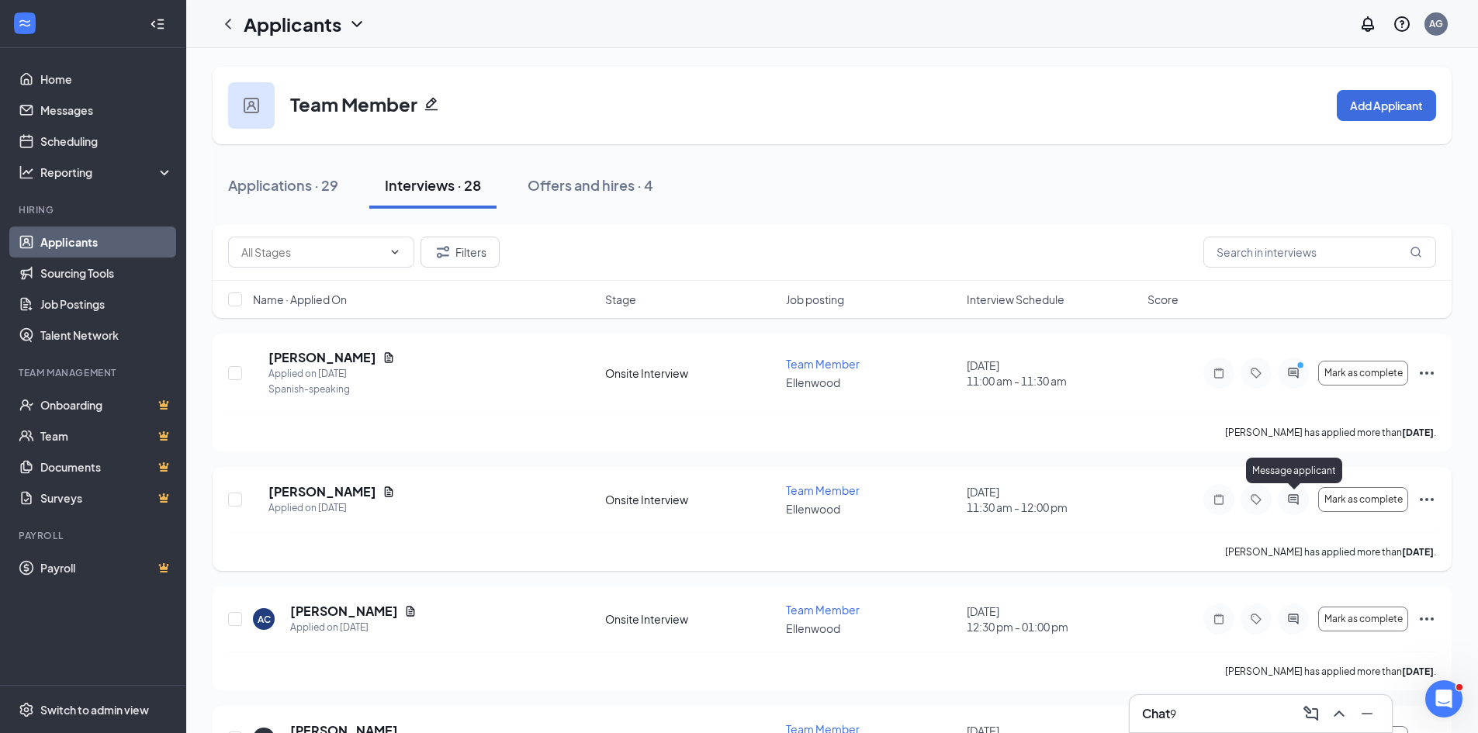
click at [1290, 499] on icon "ActiveChat" at bounding box center [1293, 499] width 10 height 10
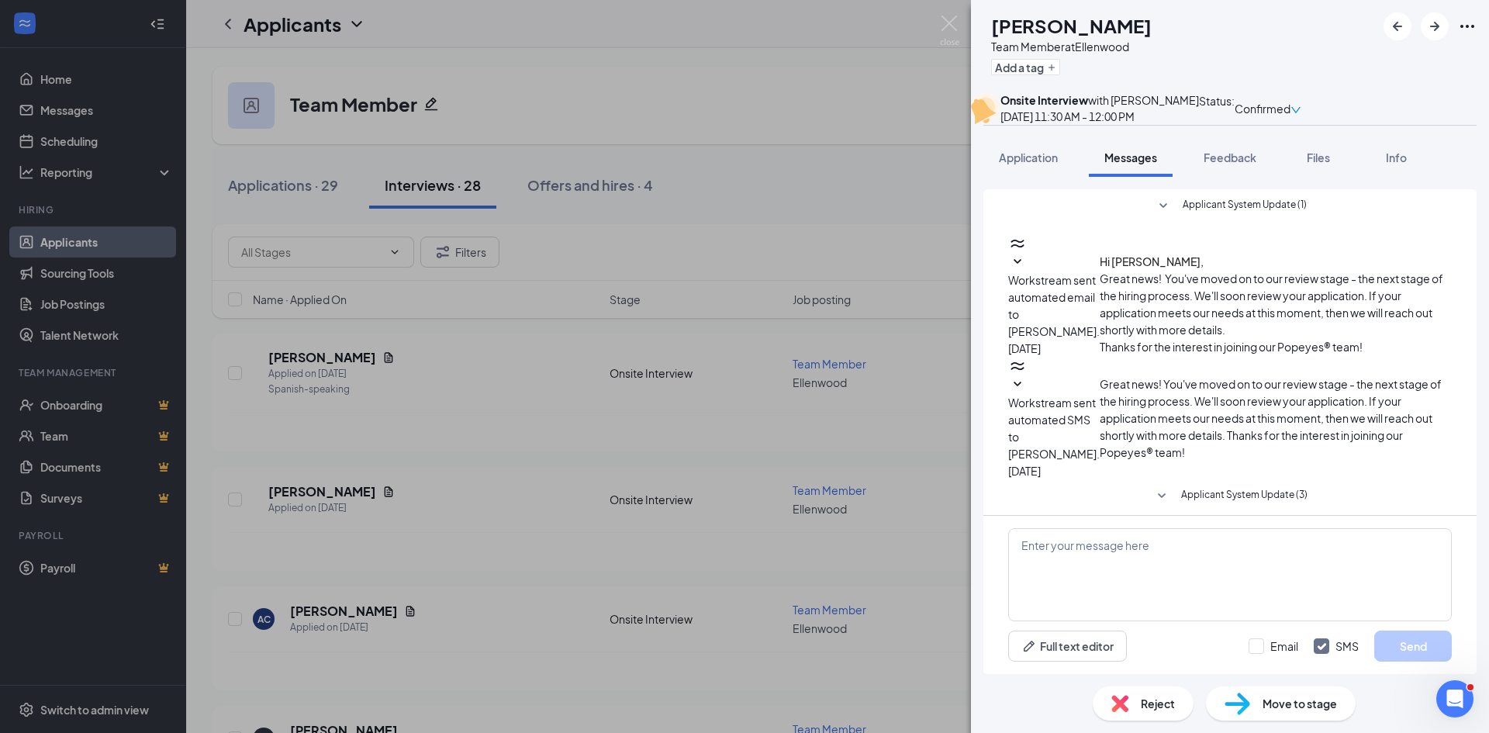
scroll to position [89, 0]
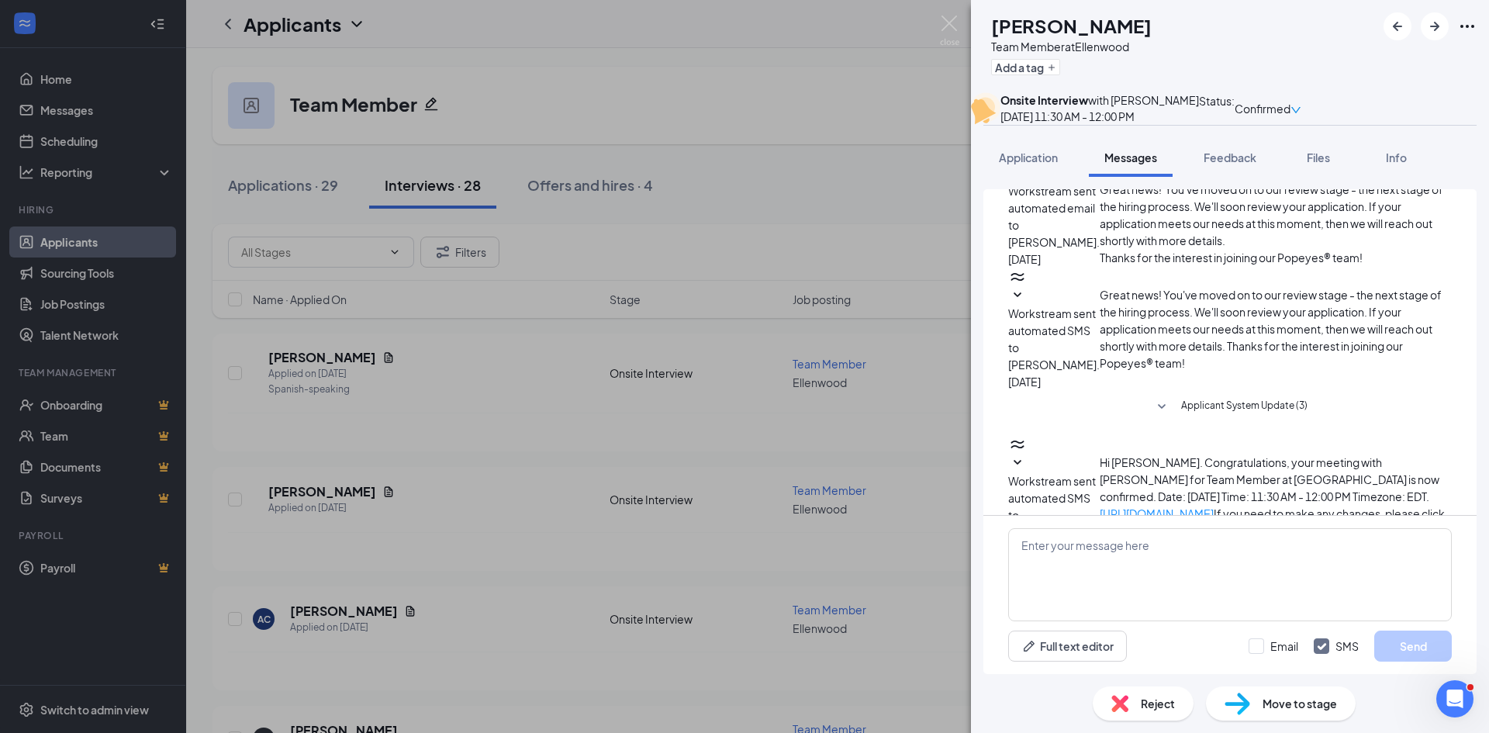
click at [1027, 576] on icon "SmallChevronDown" at bounding box center [1017, 585] width 19 height 19
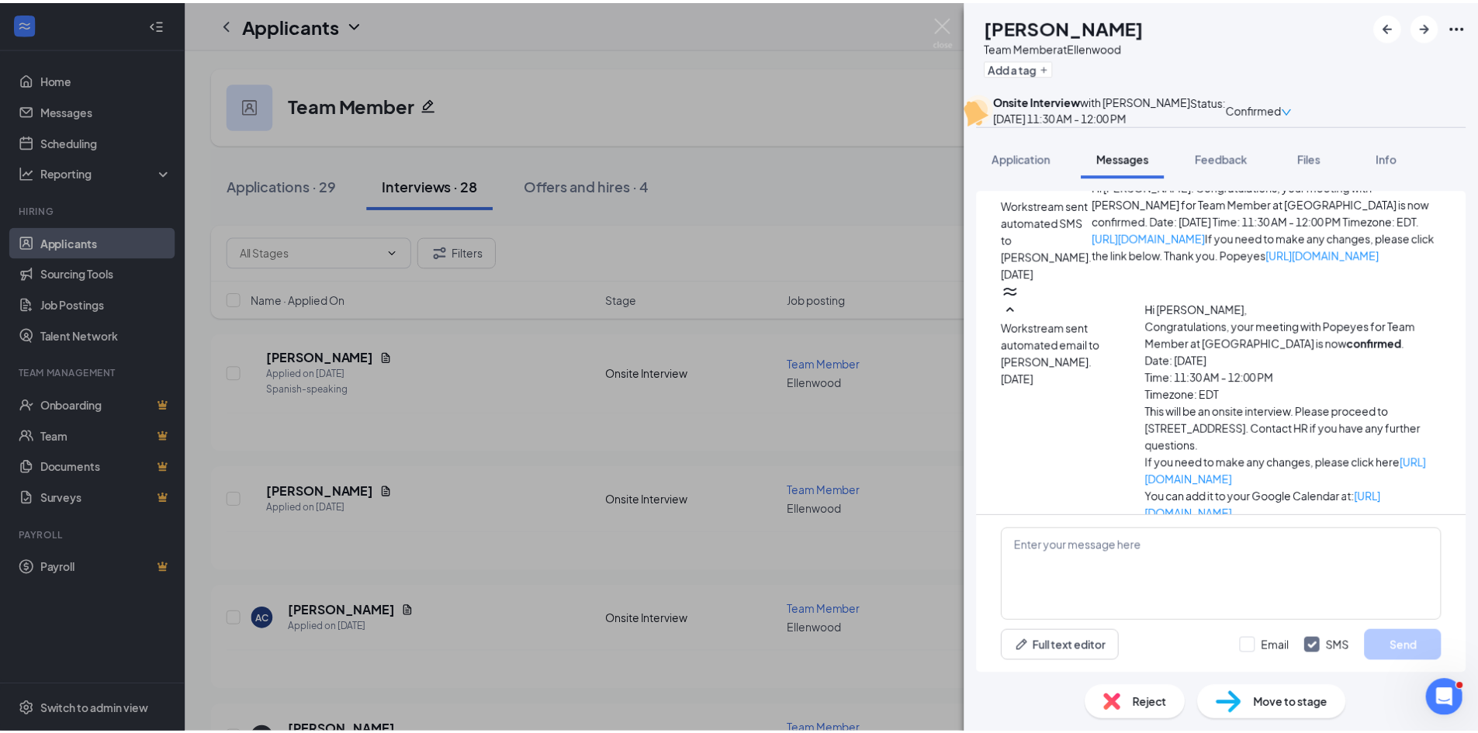
scroll to position [372, 0]
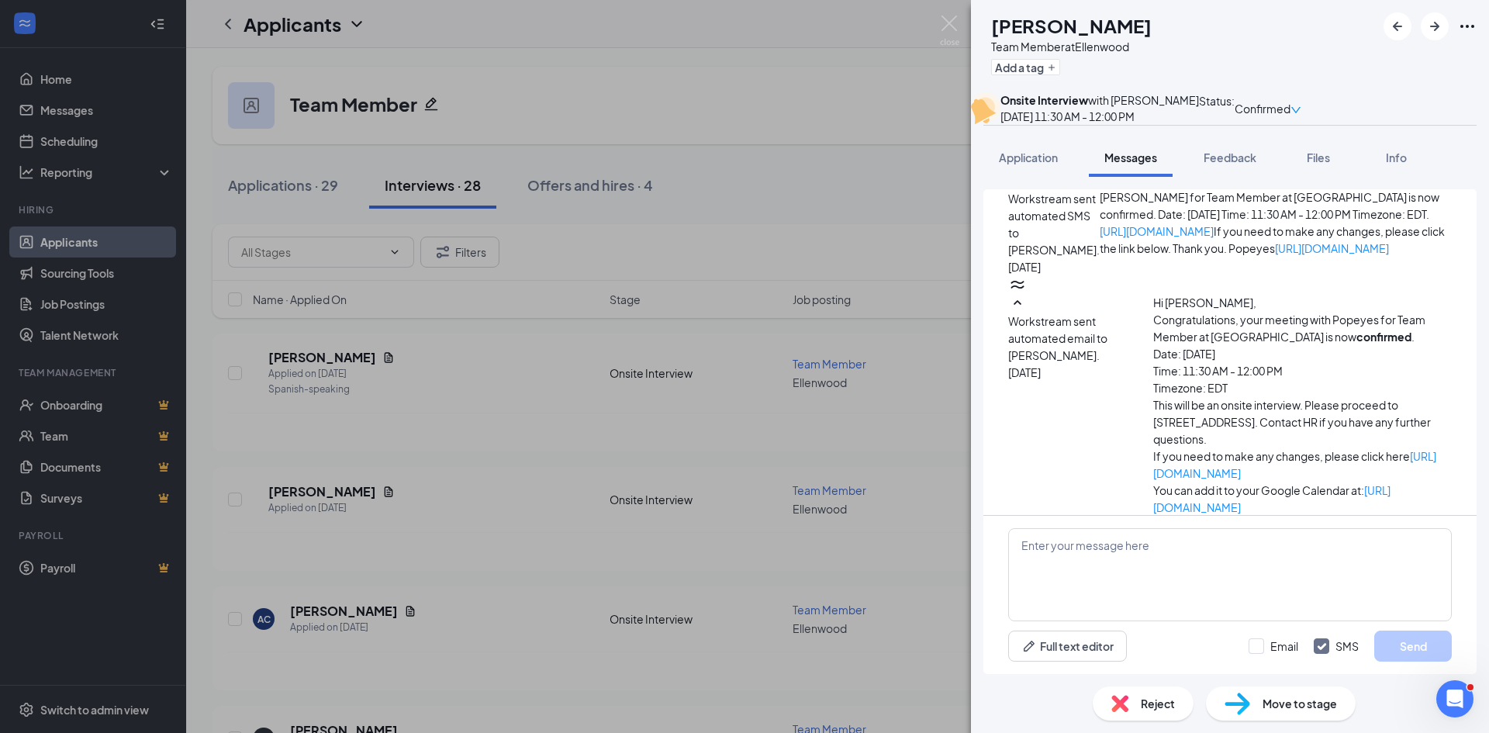
click at [779, 185] on div "[PERSON_NAME] [PERSON_NAME] Team Member at [GEOGRAPHIC_DATA] Add a tag Onsite I…" at bounding box center [744, 366] width 1489 height 733
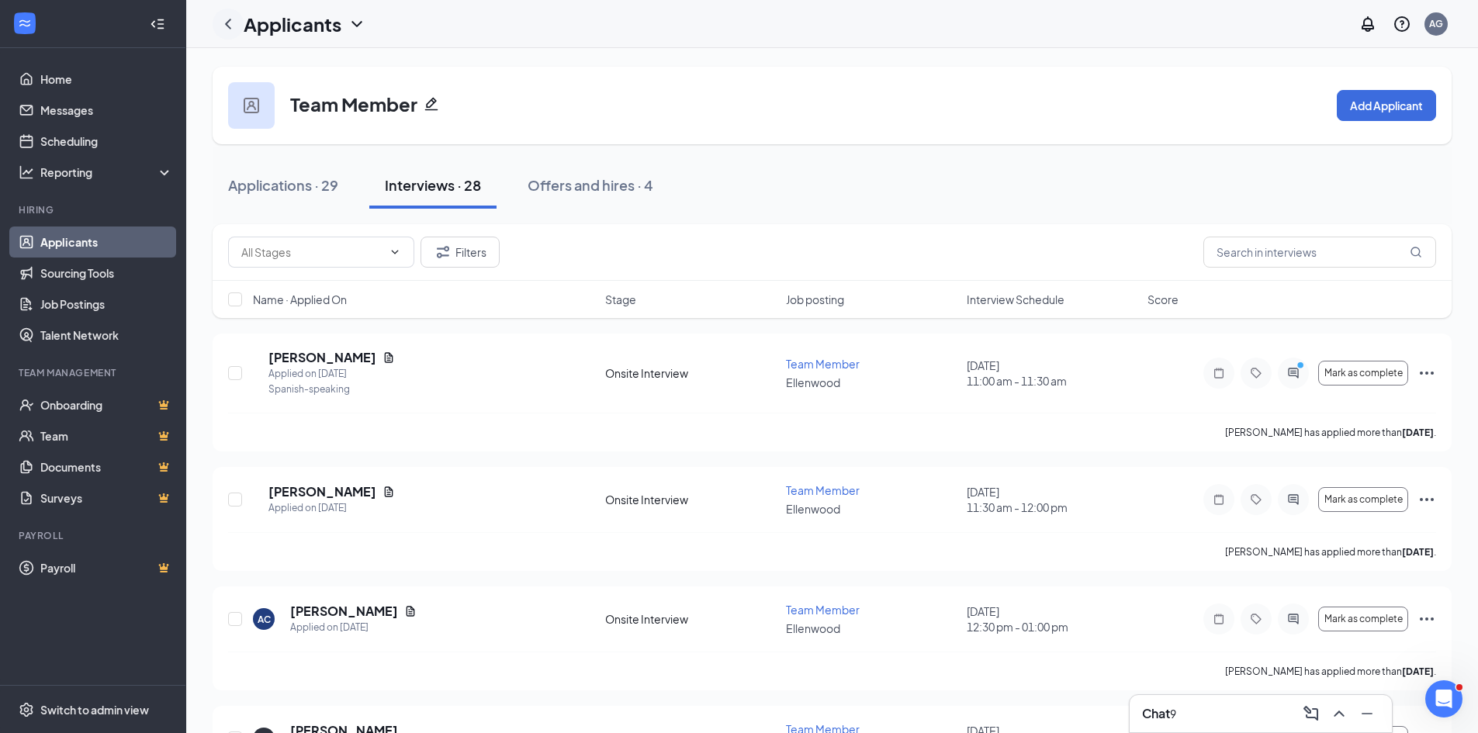
click at [222, 26] on icon "ChevronLeft" at bounding box center [228, 24] width 19 height 19
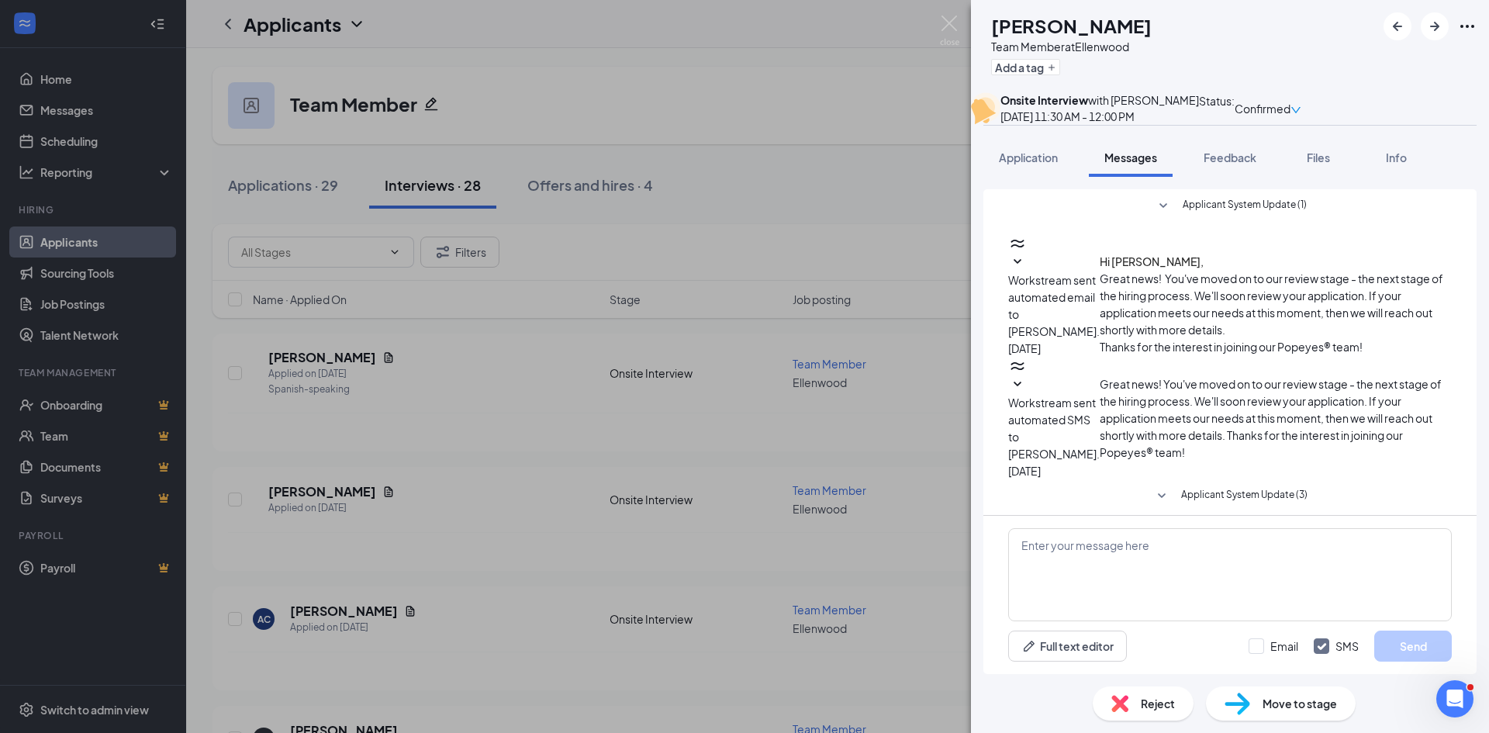
scroll to position [89, 0]
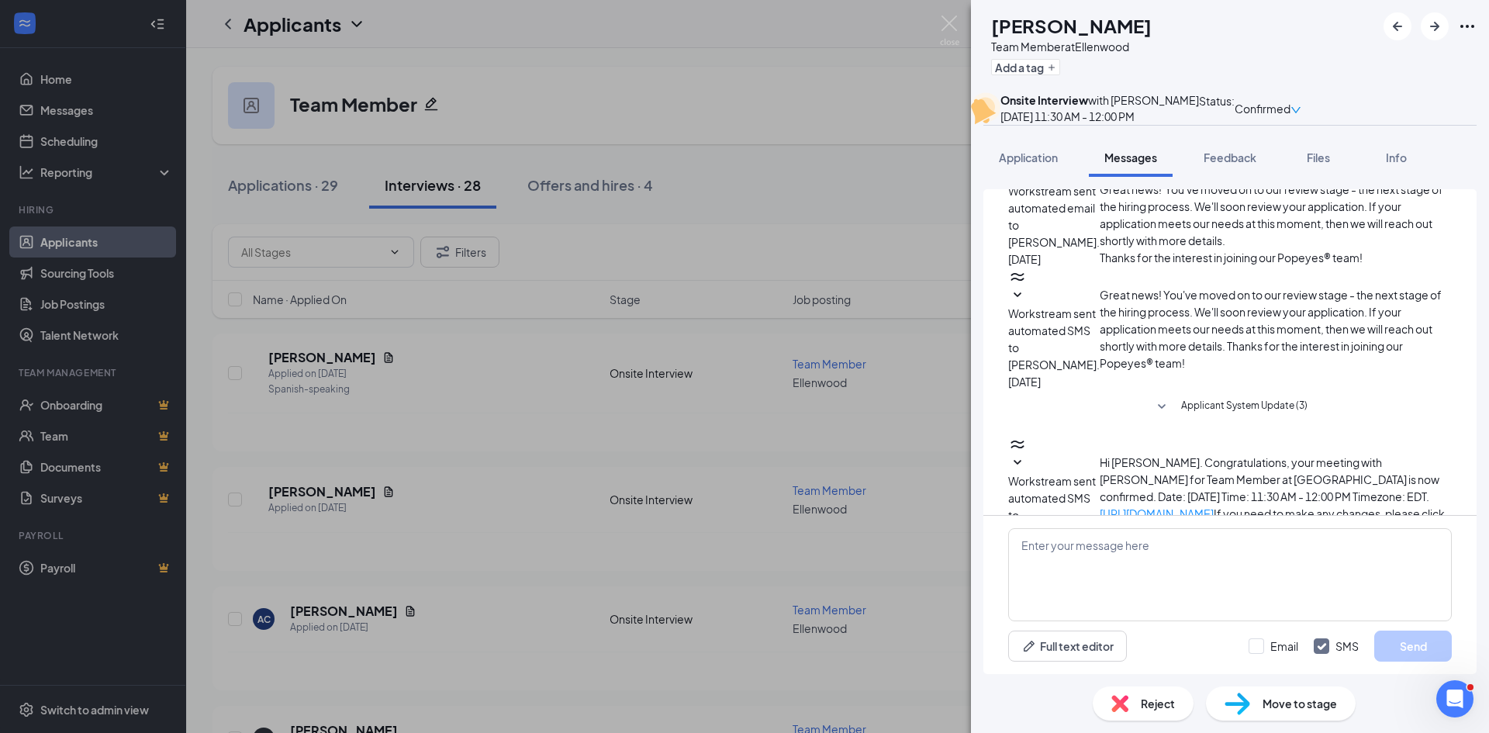
drag, startPoint x: 938, startPoint y: 21, endPoint x: 370, endPoint y: 88, distance: 571.7
click at [938, 19] on div "[PERSON_NAME] [PERSON_NAME] Team Member at [GEOGRAPHIC_DATA] Add a tag Onsite I…" at bounding box center [744, 366] width 1489 height 733
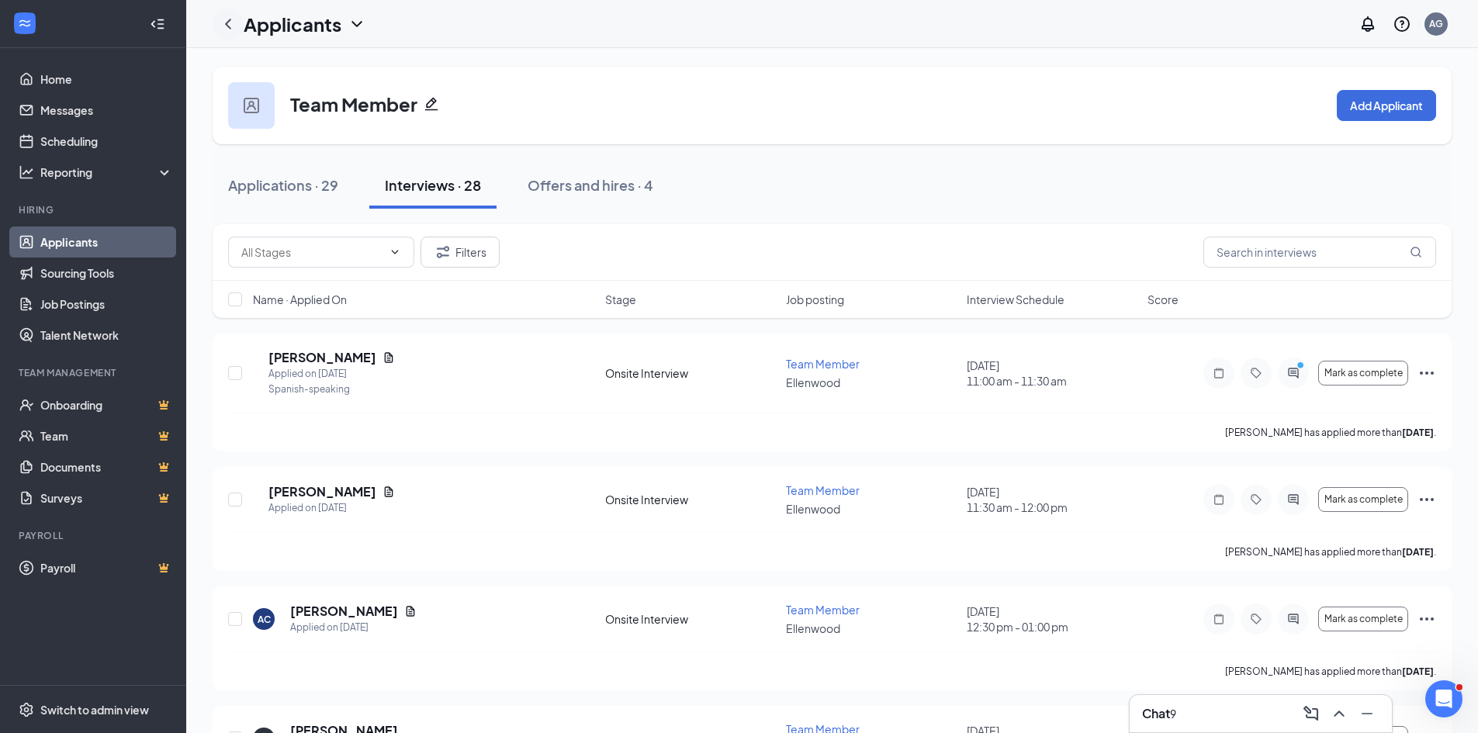
click at [233, 31] on icon "ChevronLeft" at bounding box center [228, 24] width 19 height 19
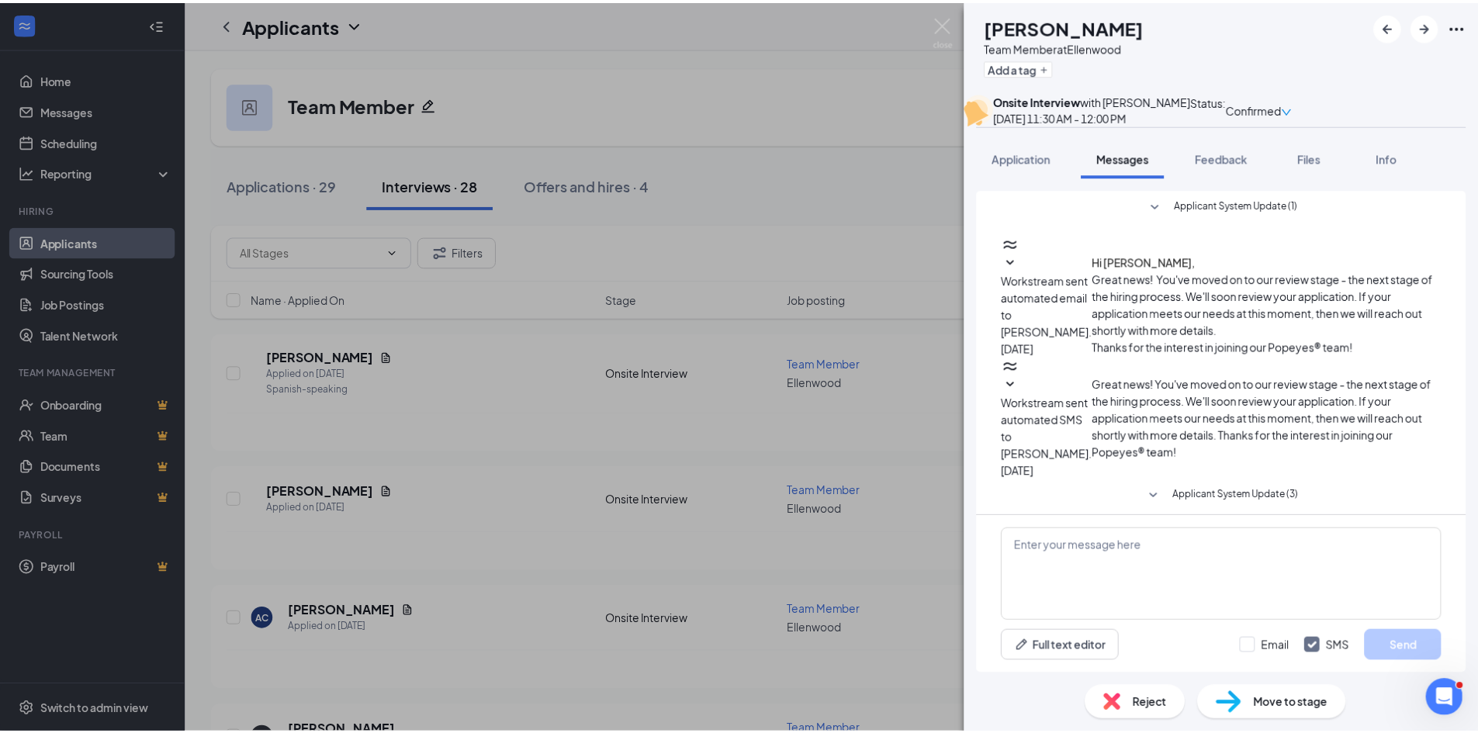
scroll to position [89, 0]
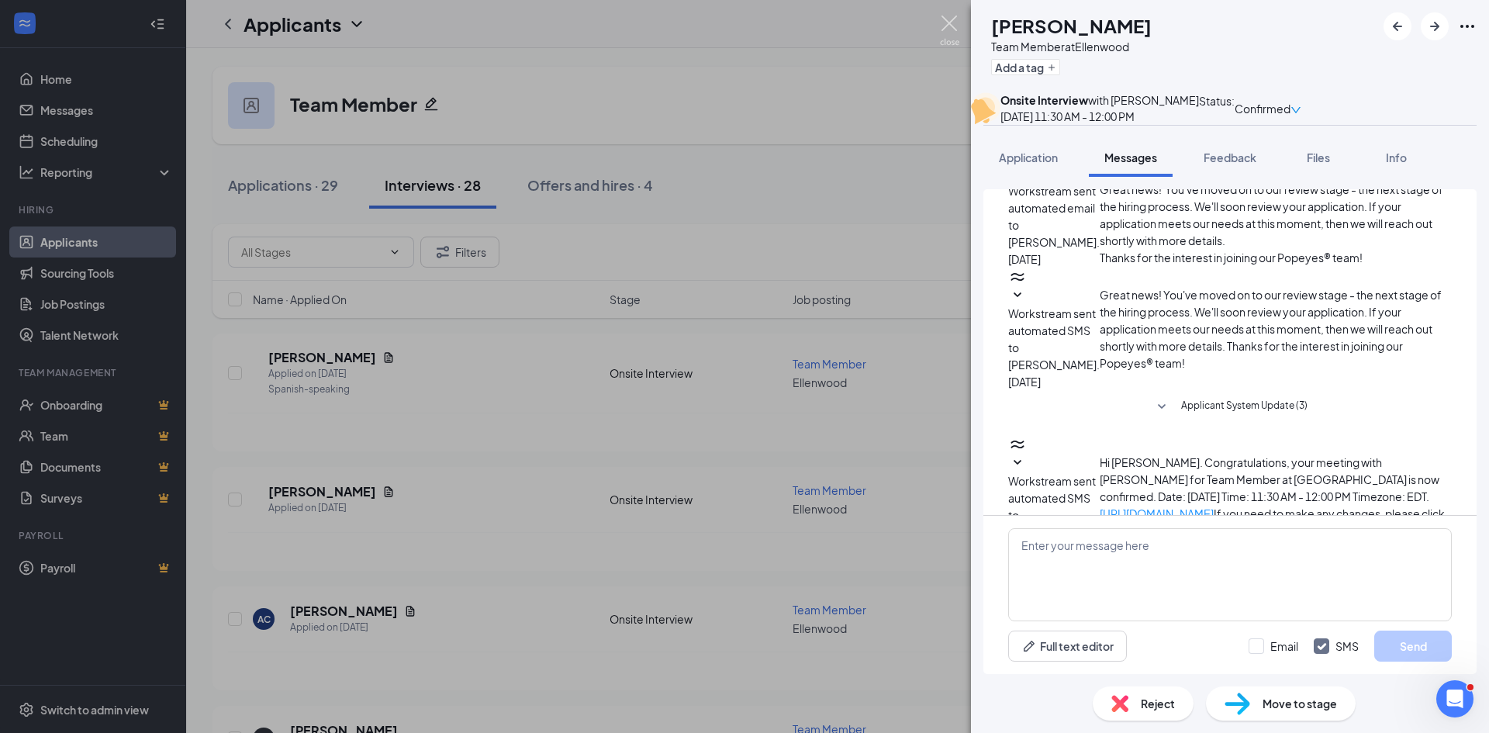
click at [940, 31] on img at bounding box center [949, 31] width 19 height 30
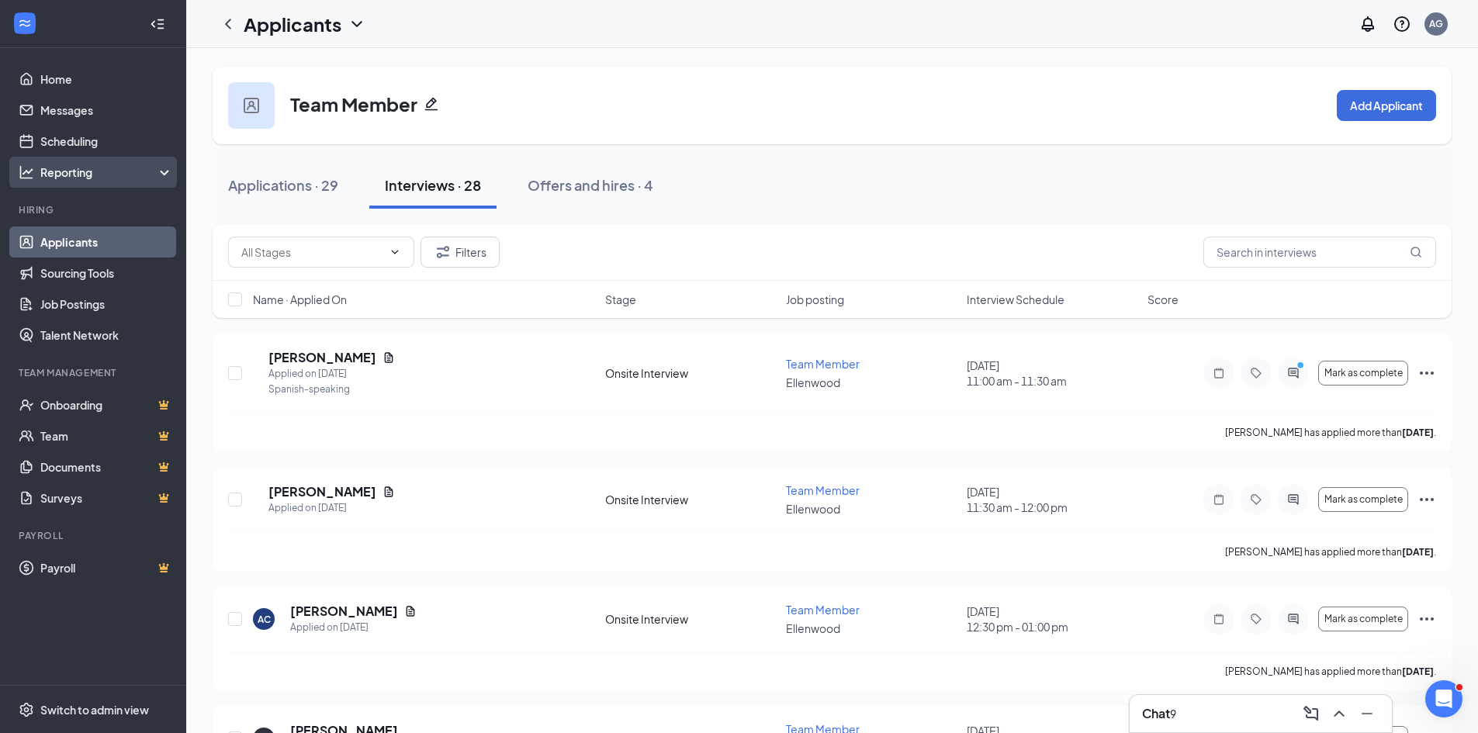
click at [76, 166] on div "Reporting" at bounding box center [106, 172] width 133 height 16
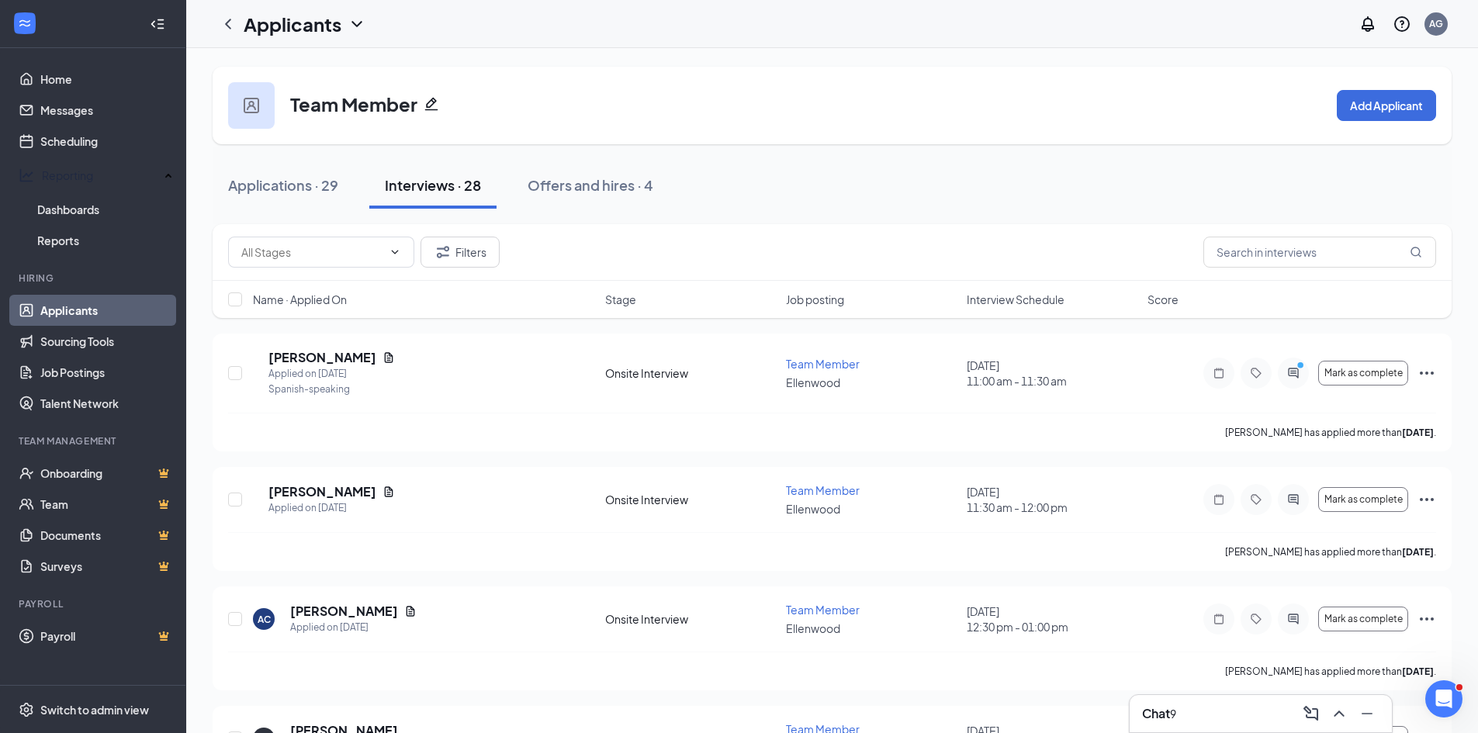
click at [59, 298] on link "Applicants" at bounding box center [106, 310] width 133 height 31
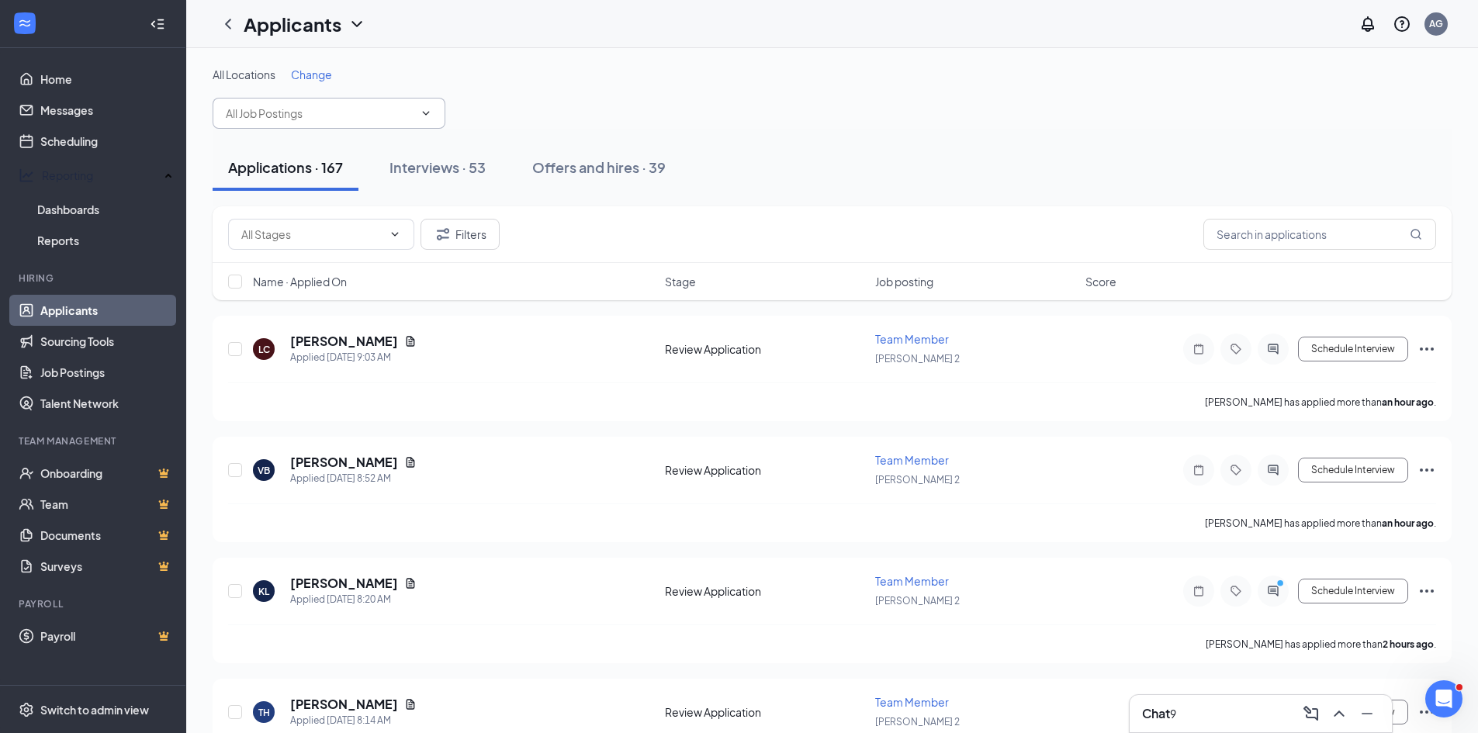
click at [349, 107] on input "text" at bounding box center [320, 113] width 188 height 17
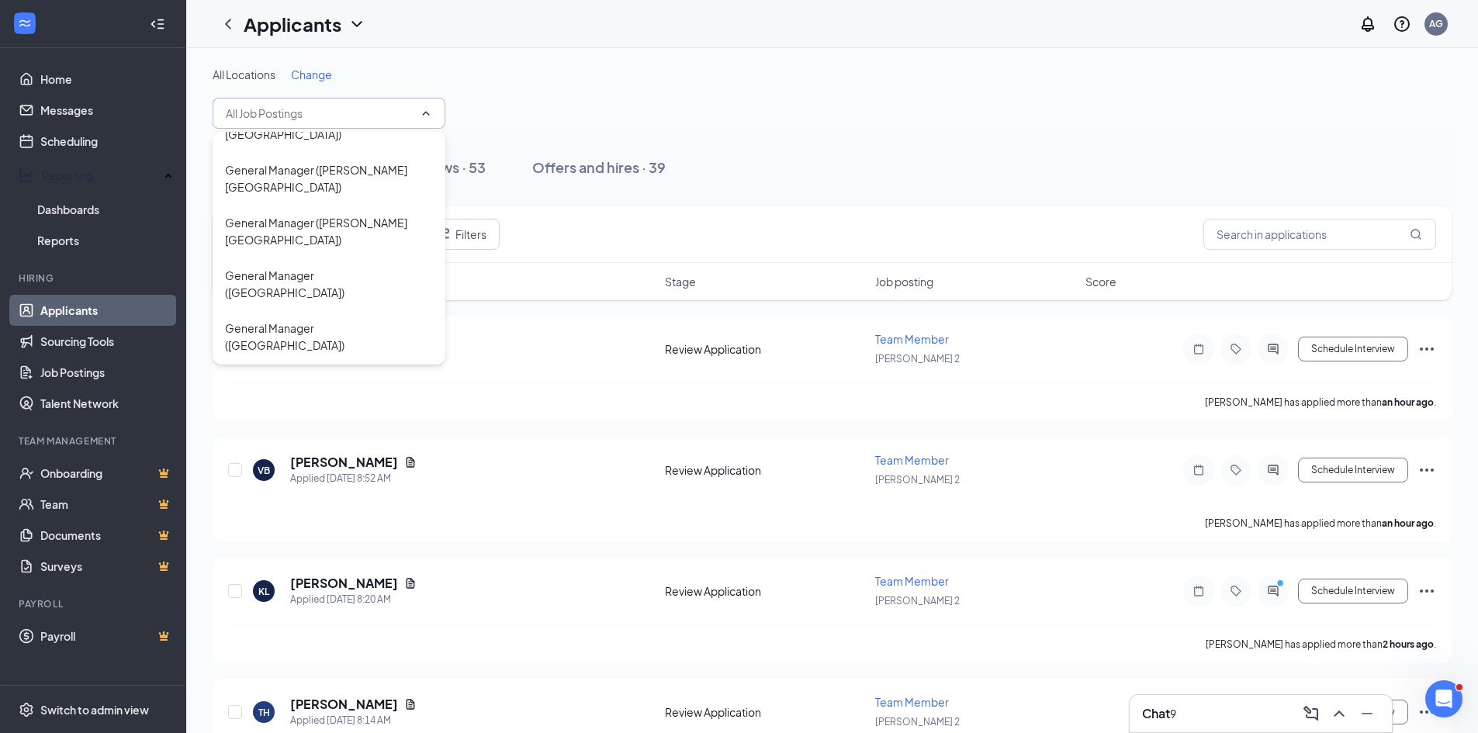
scroll to position [1392, 0]
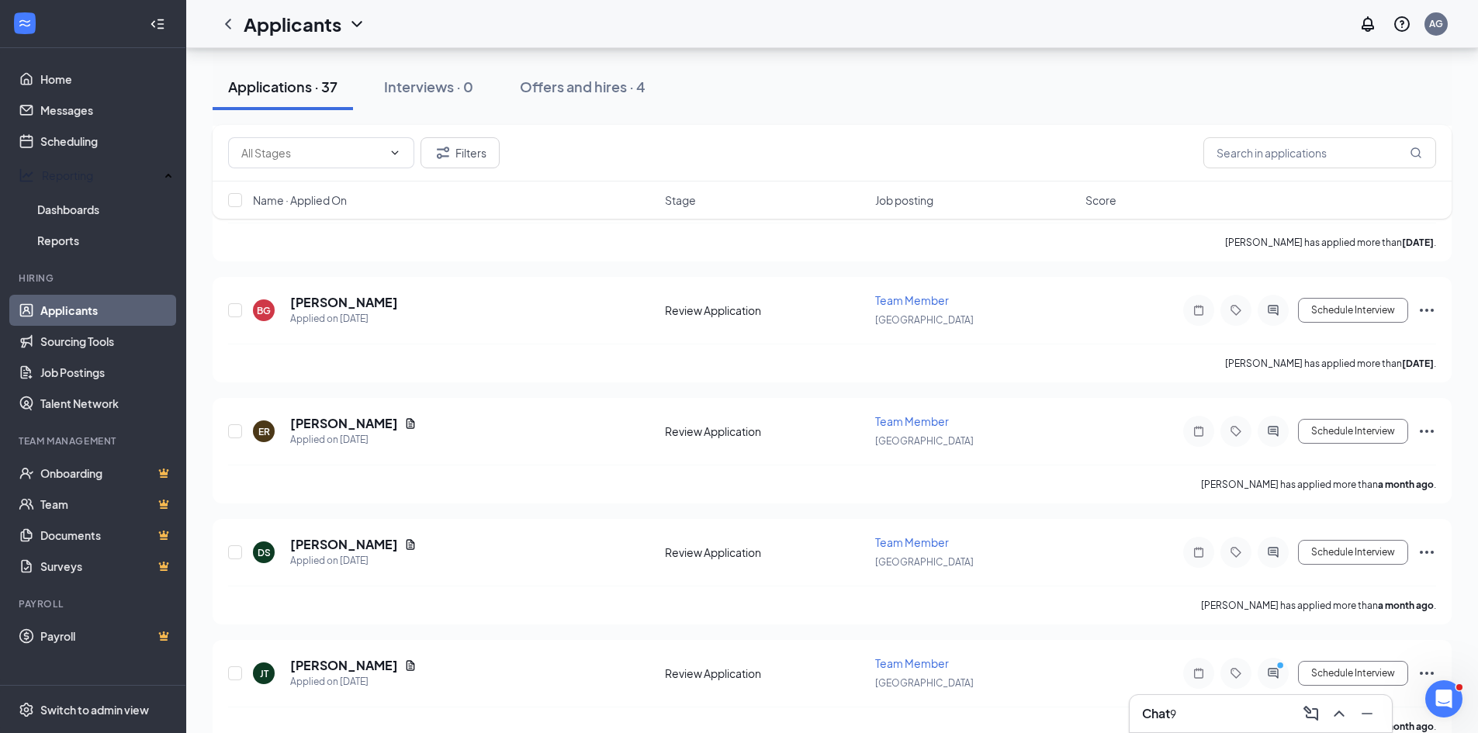
scroll to position [3755, 0]
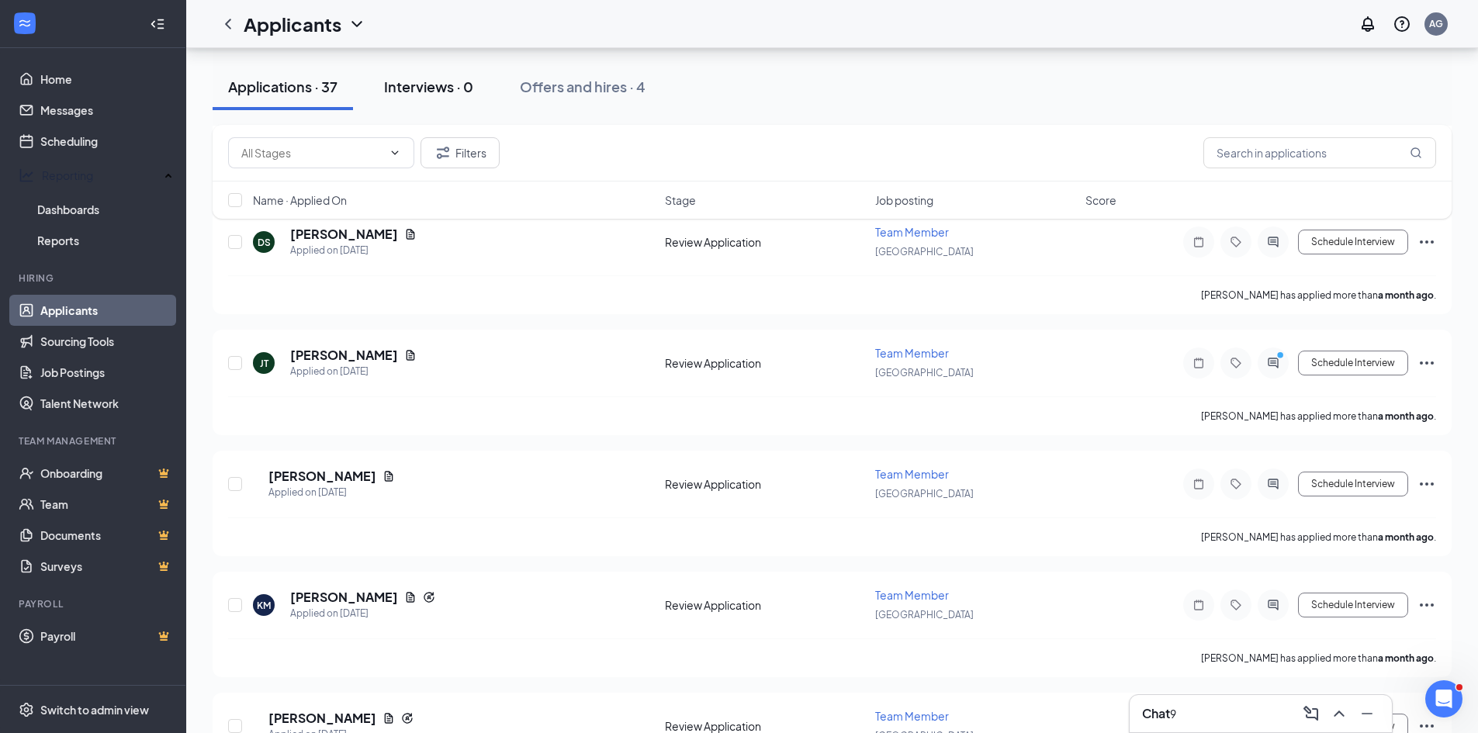
click at [424, 89] on div "Interviews · 0" at bounding box center [428, 86] width 89 height 19
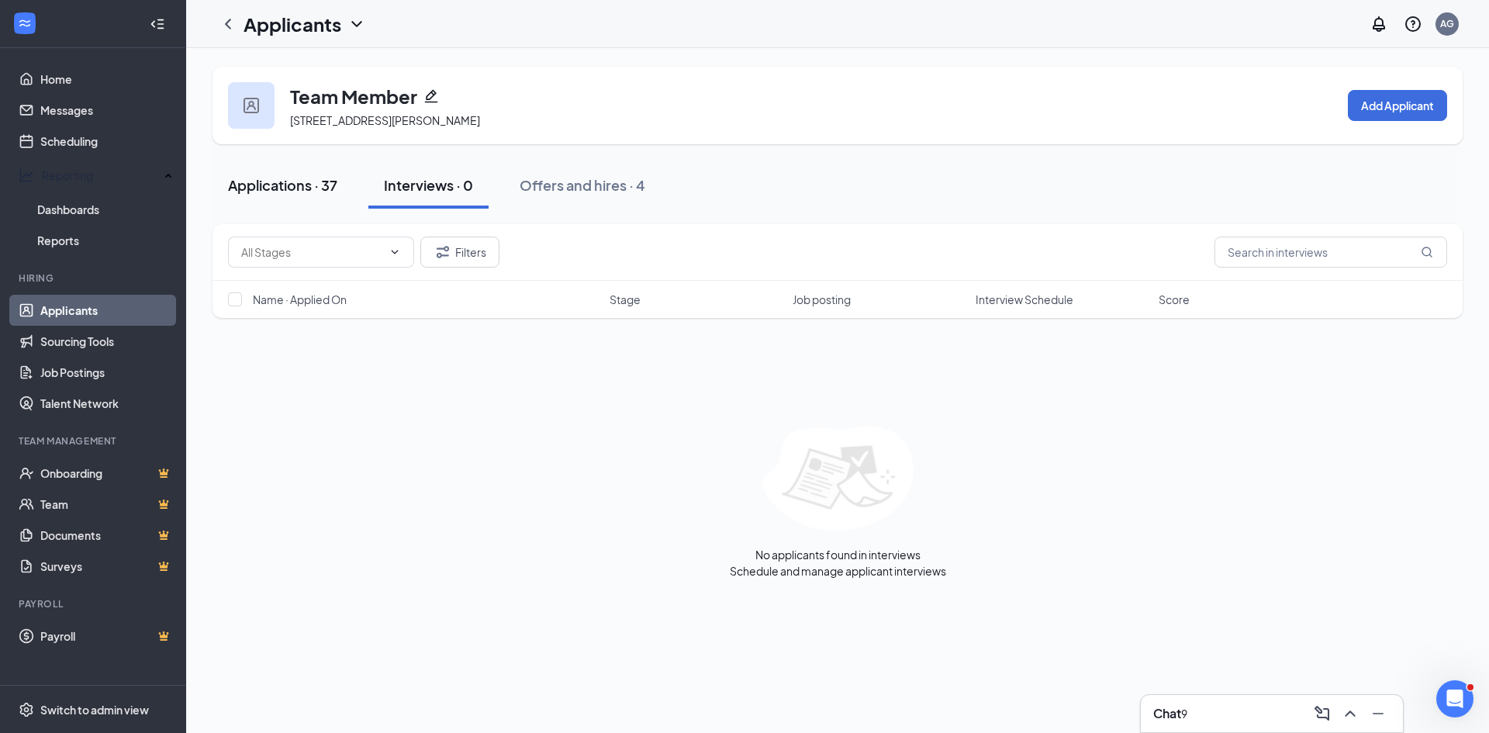
click at [268, 182] on div "Applications · 37" at bounding box center [282, 184] width 109 height 19
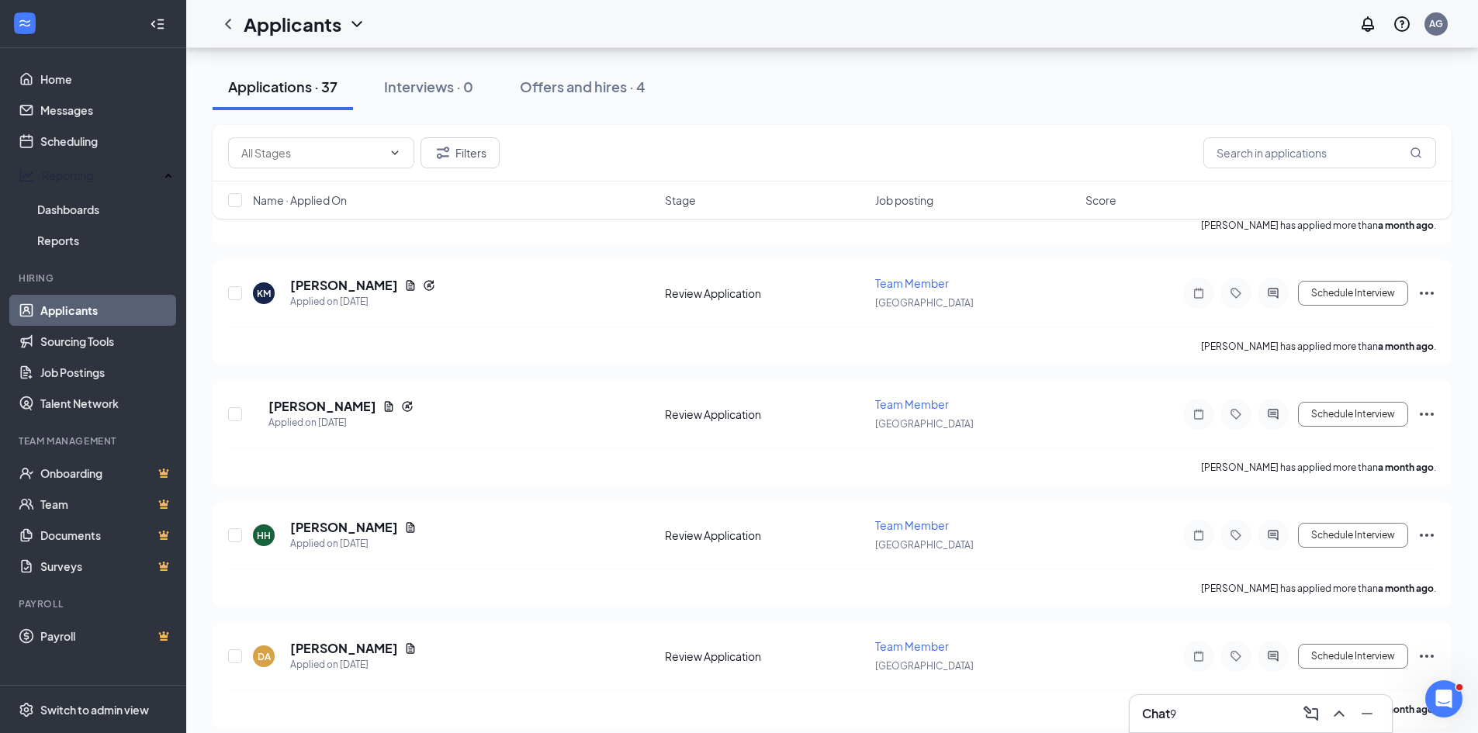
scroll to position [4080, 0]
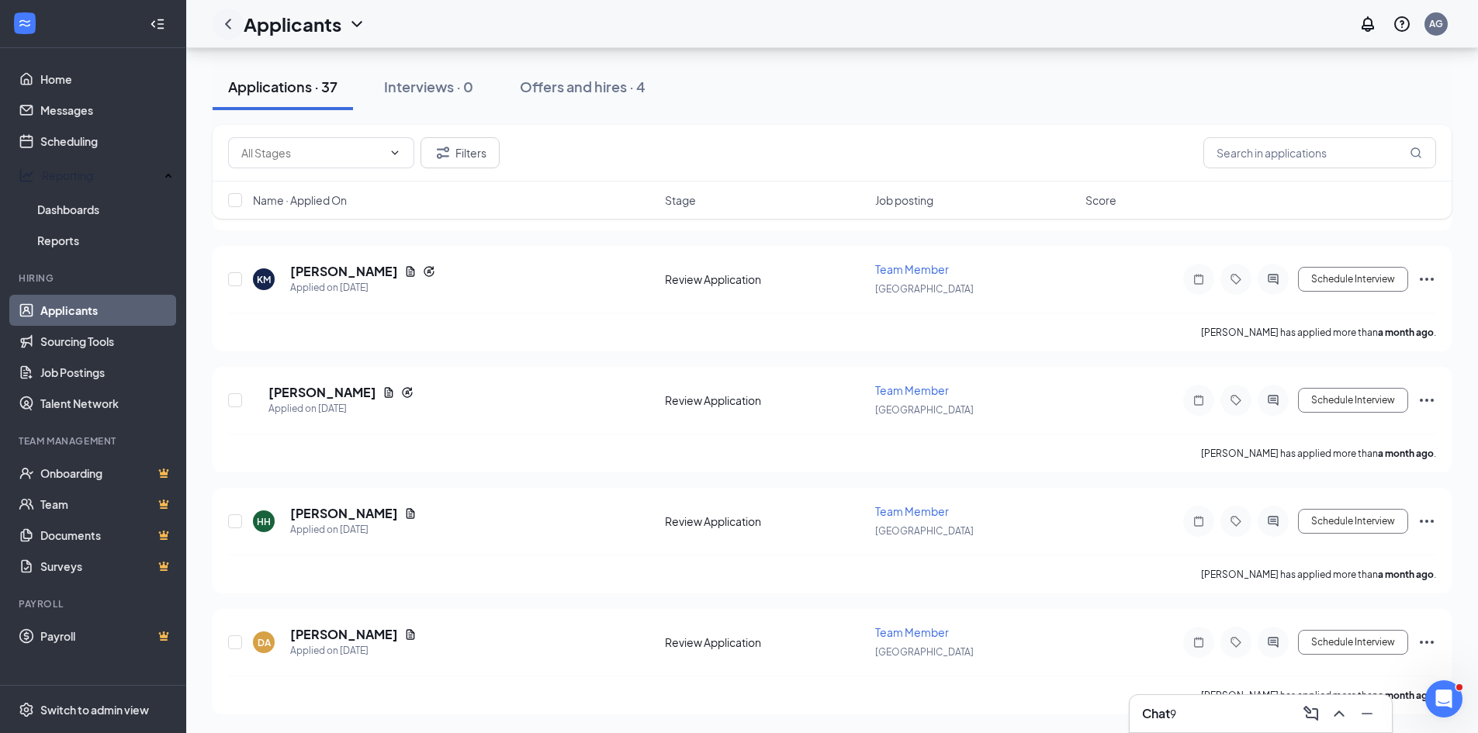
click at [223, 26] on icon "ChevronLeft" at bounding box center [228, 24] width 19 height 19
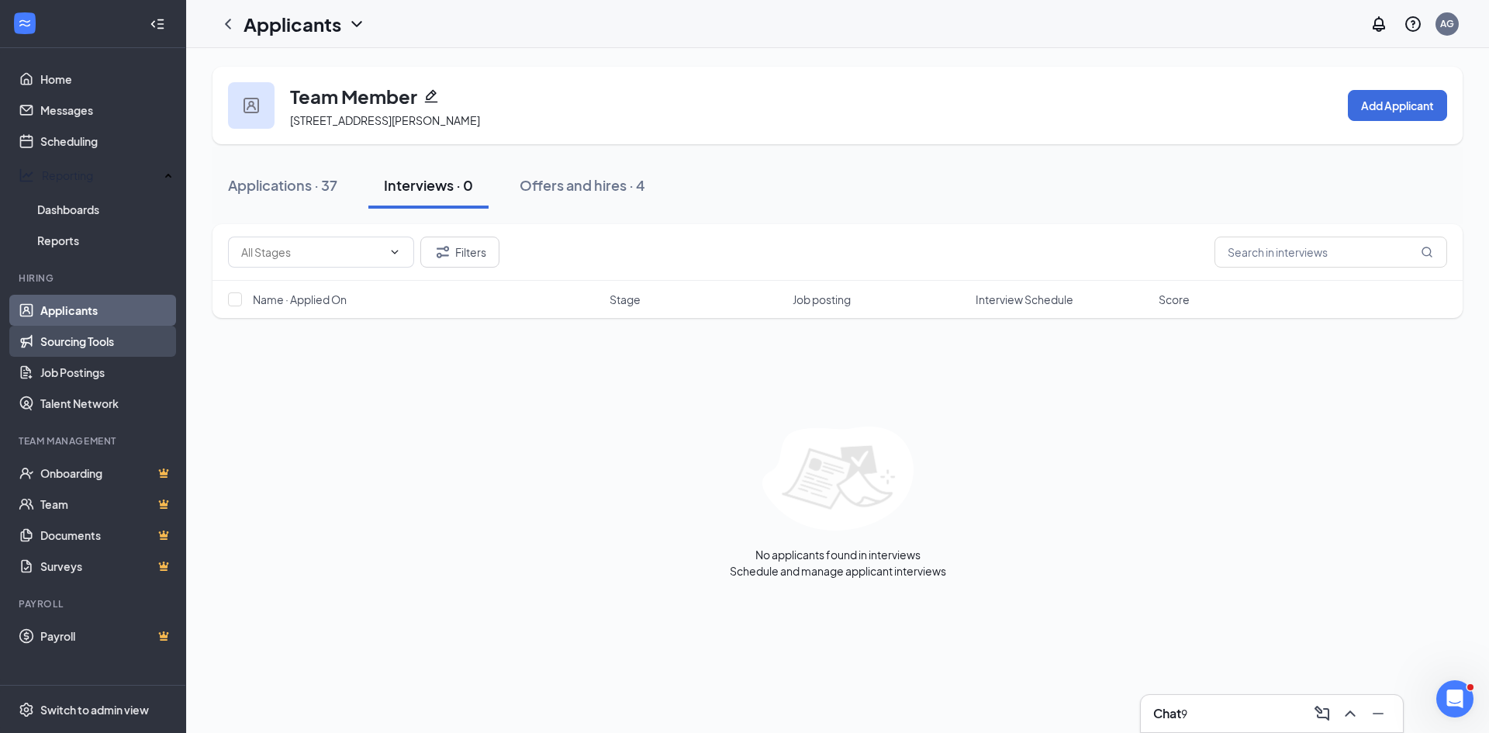
click at [66, 330] on link "Sourcing Tools" at bounding box center [106, 341] width 133 height 31
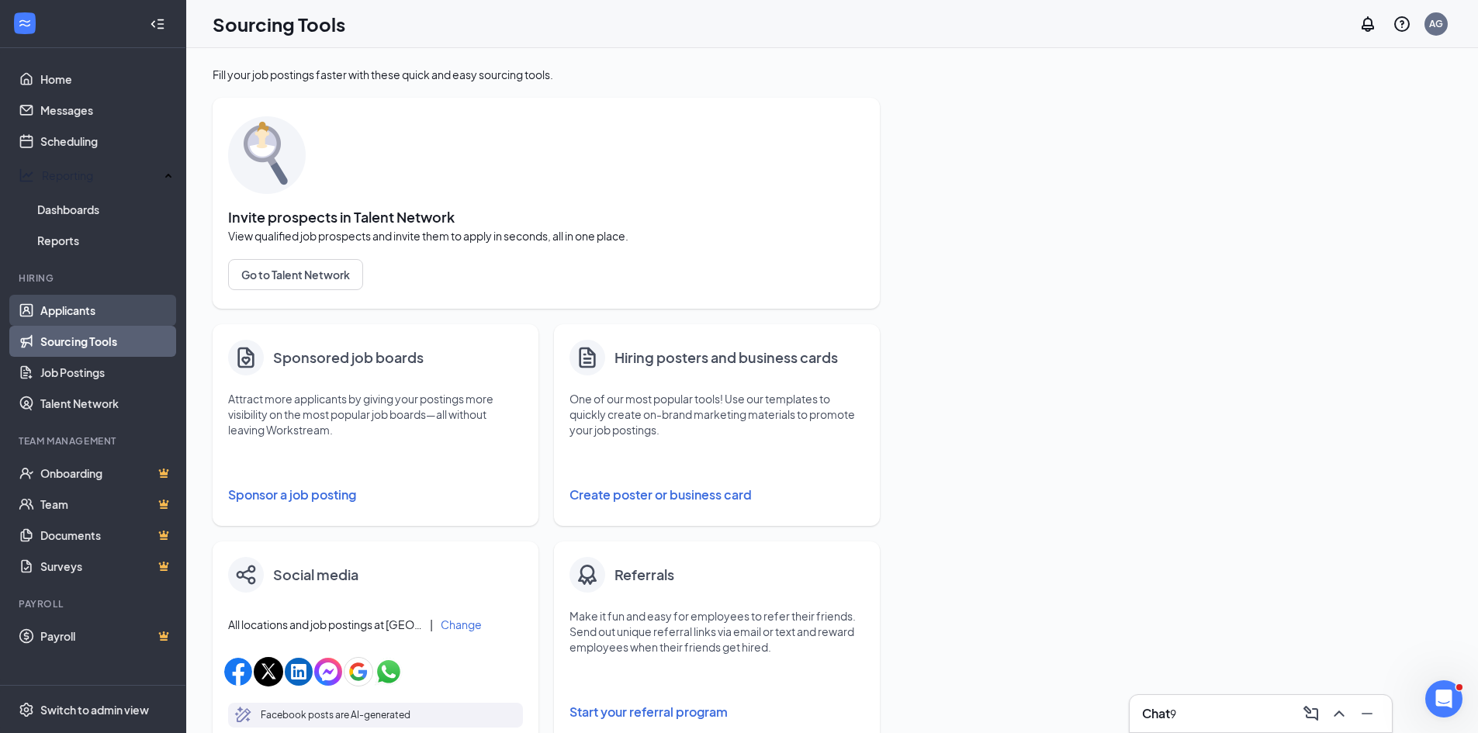
click at [59, 308] on link "Applicants" at bounding box center [106, 310] width 133 height 31
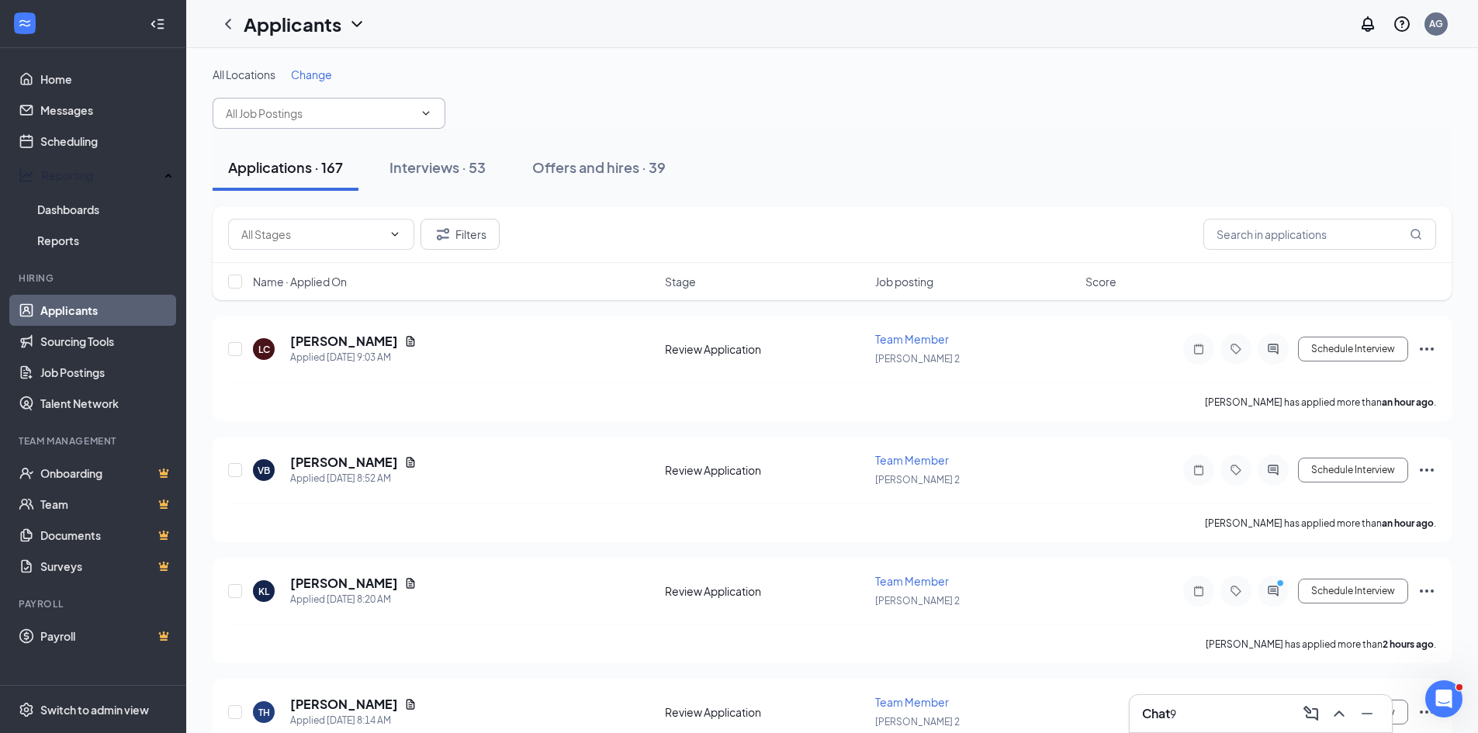
click at [315, 105] on input "text" at bounding box center [320, 113] width 188 height 17
drag, startPoint x: 286, startPoint y: 113, endPoint x: 213, endPoint y: 119, distance: 73.9
type input "elle"
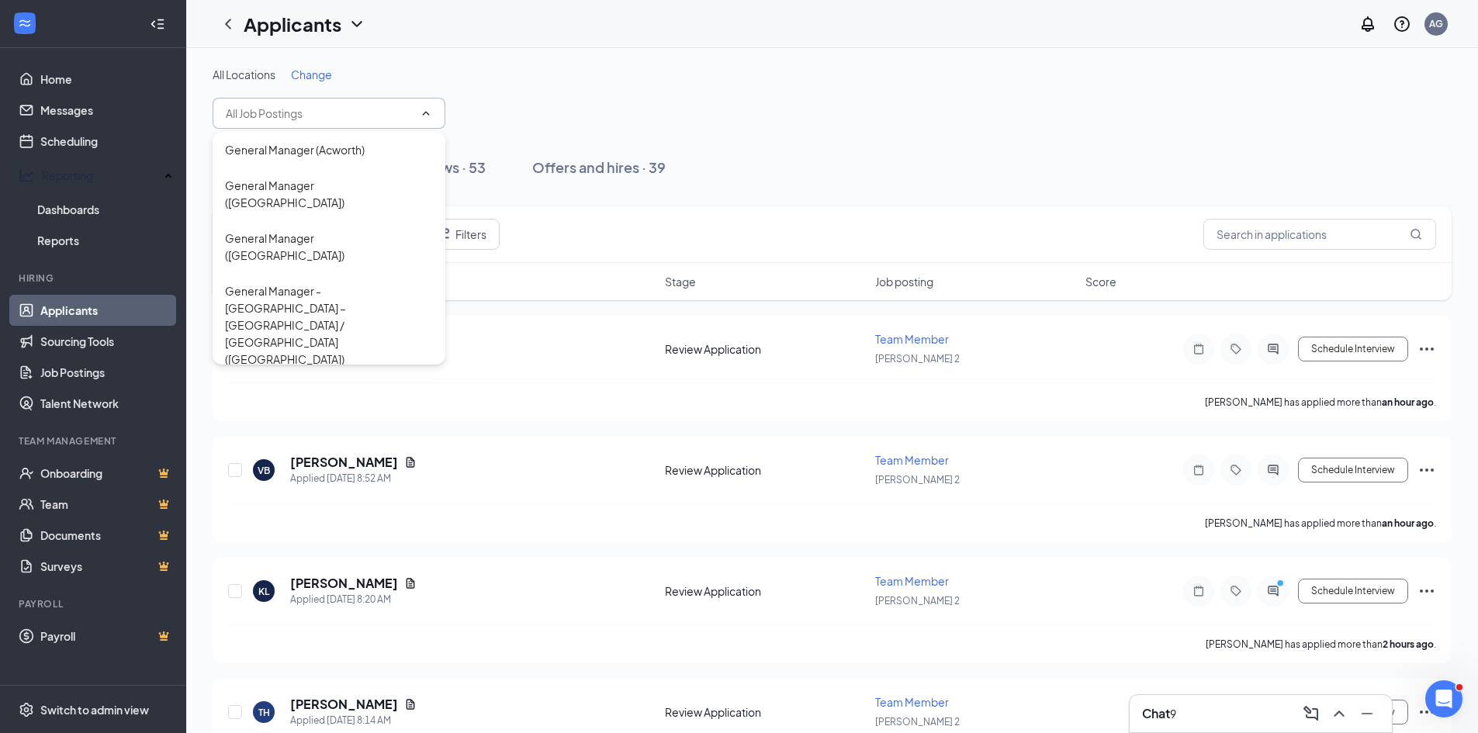
click at [424, 114] on icon "ChevronUp" at bounding box center [426, 113] width 7 height 4
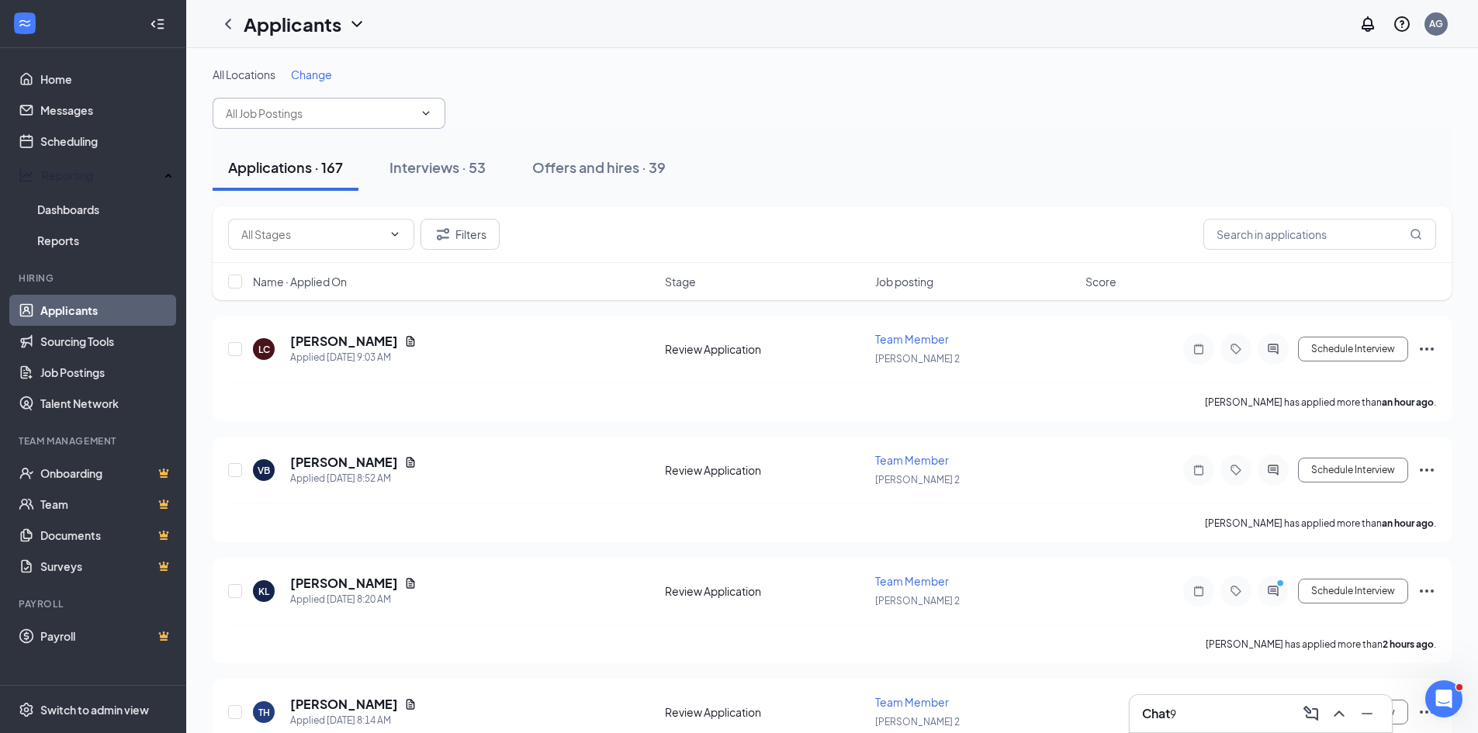
click at [424, 115] on icon "ChevronDown" at bounding box center [426, 113] width 12 height 12
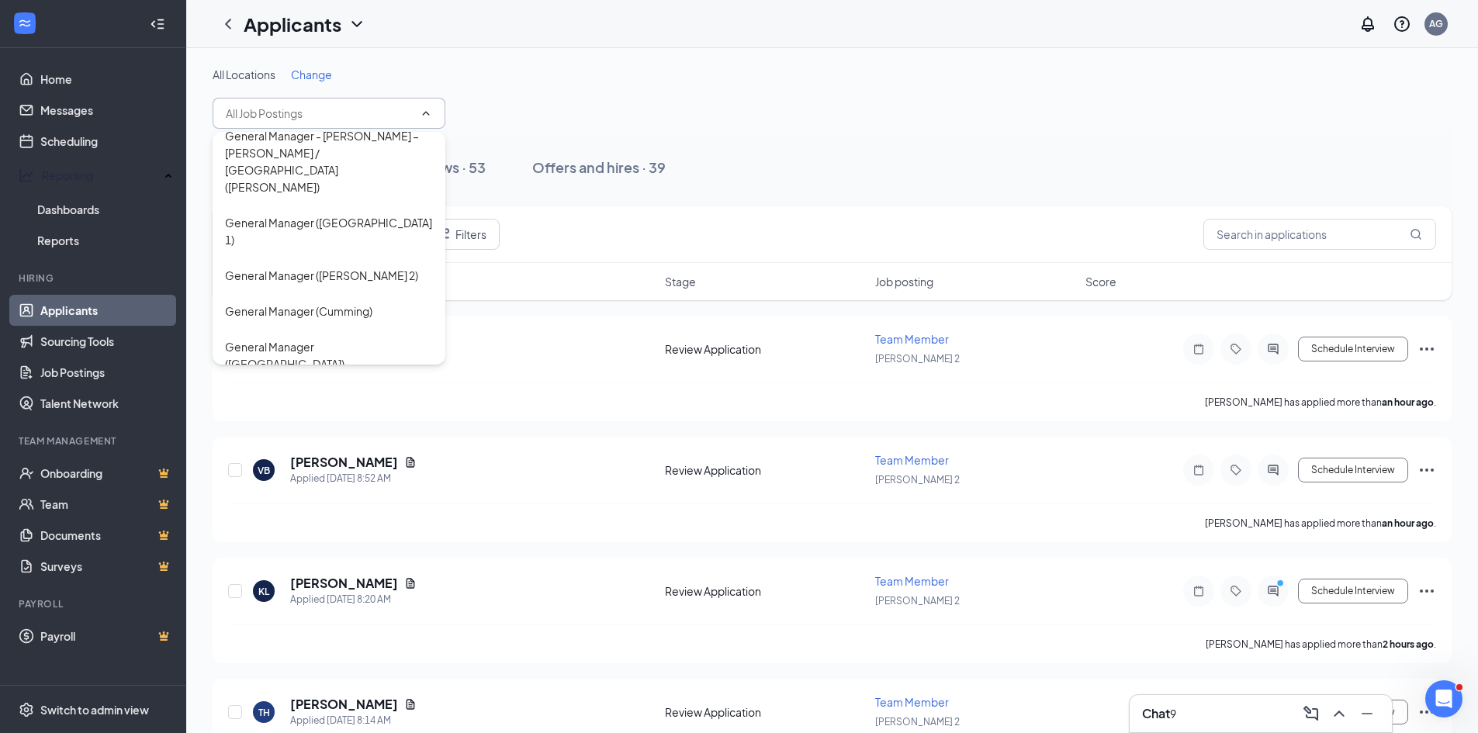
scroll to position [813, 0]
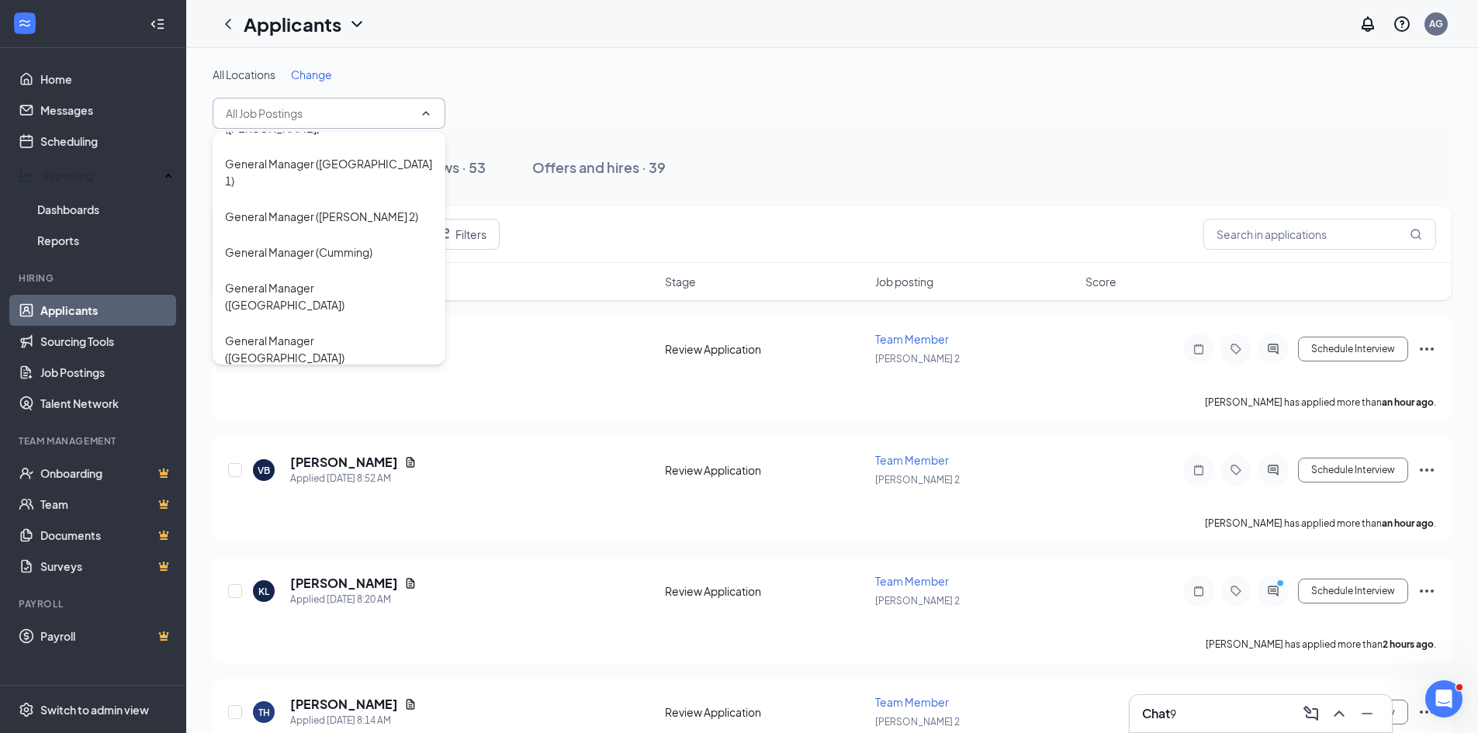
click at [313, 437] on div "General Manager ([GEOGRAPHIC_DATA])" at bounding box center [329, 454] width 208 height 34
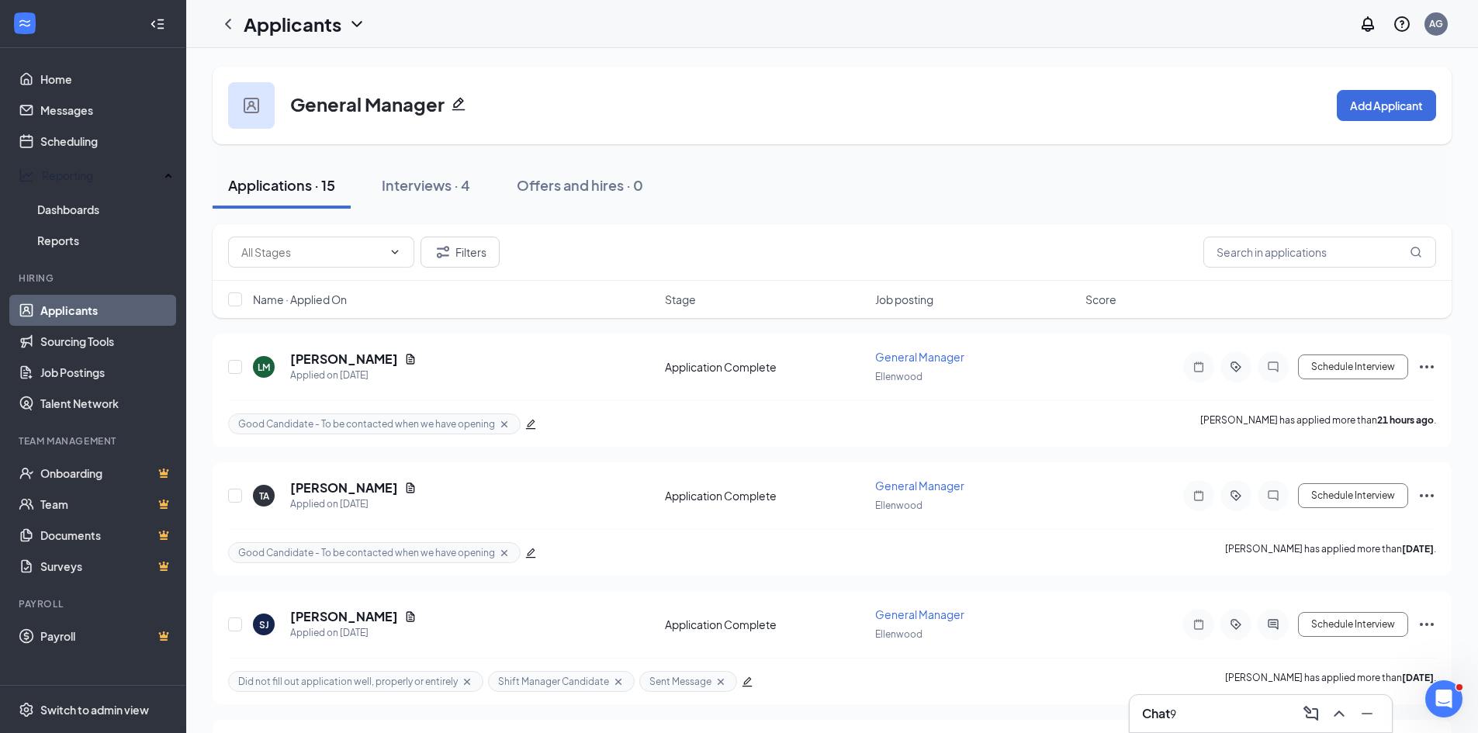
click at [801, 228] on div "Filters" at bounding box center [832, 252] width 1239 height 57
click at [426, 181] on div "Interviews · 4" at bounding box center [426, 184] width 88 height 19
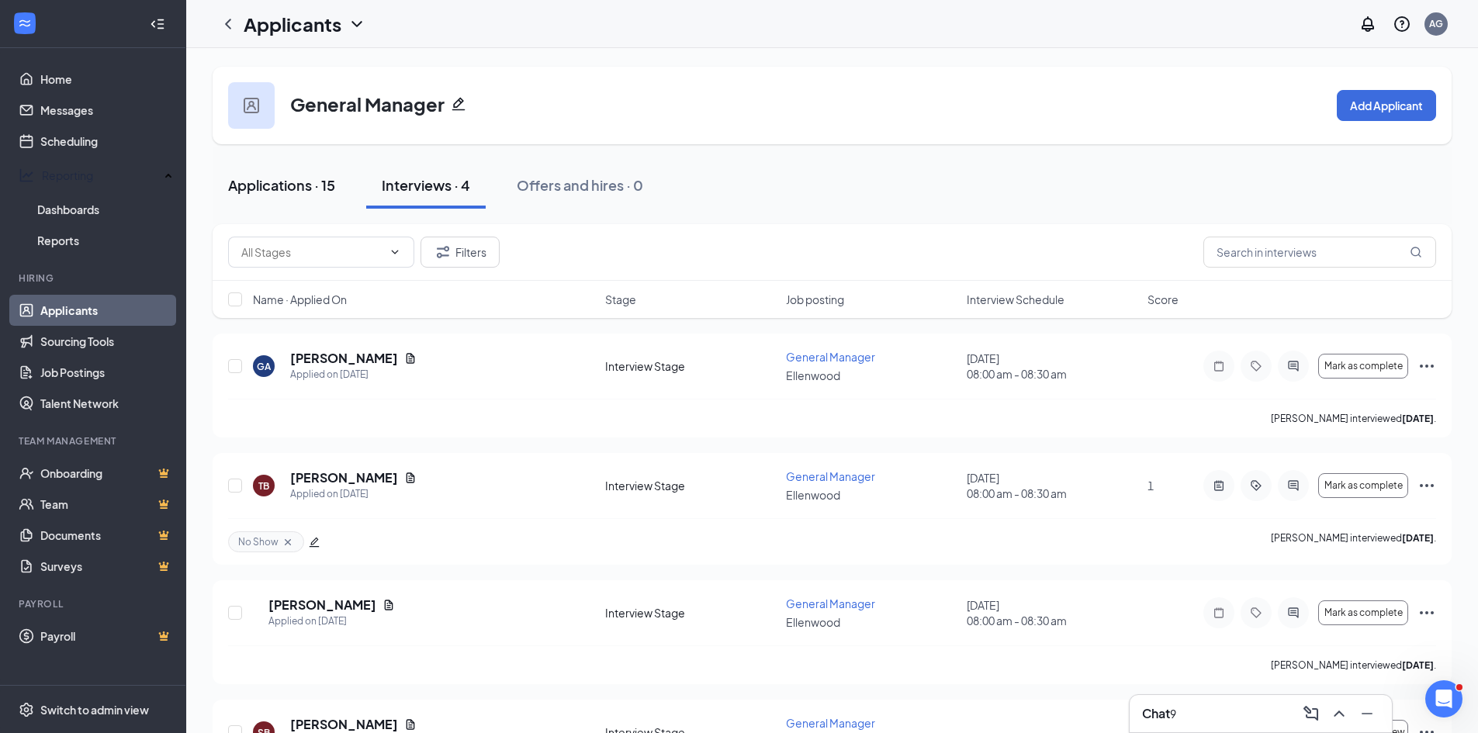
click at [265, 189] on div "Applications · 15" at bounding box center [281, 184] width 107 height 19
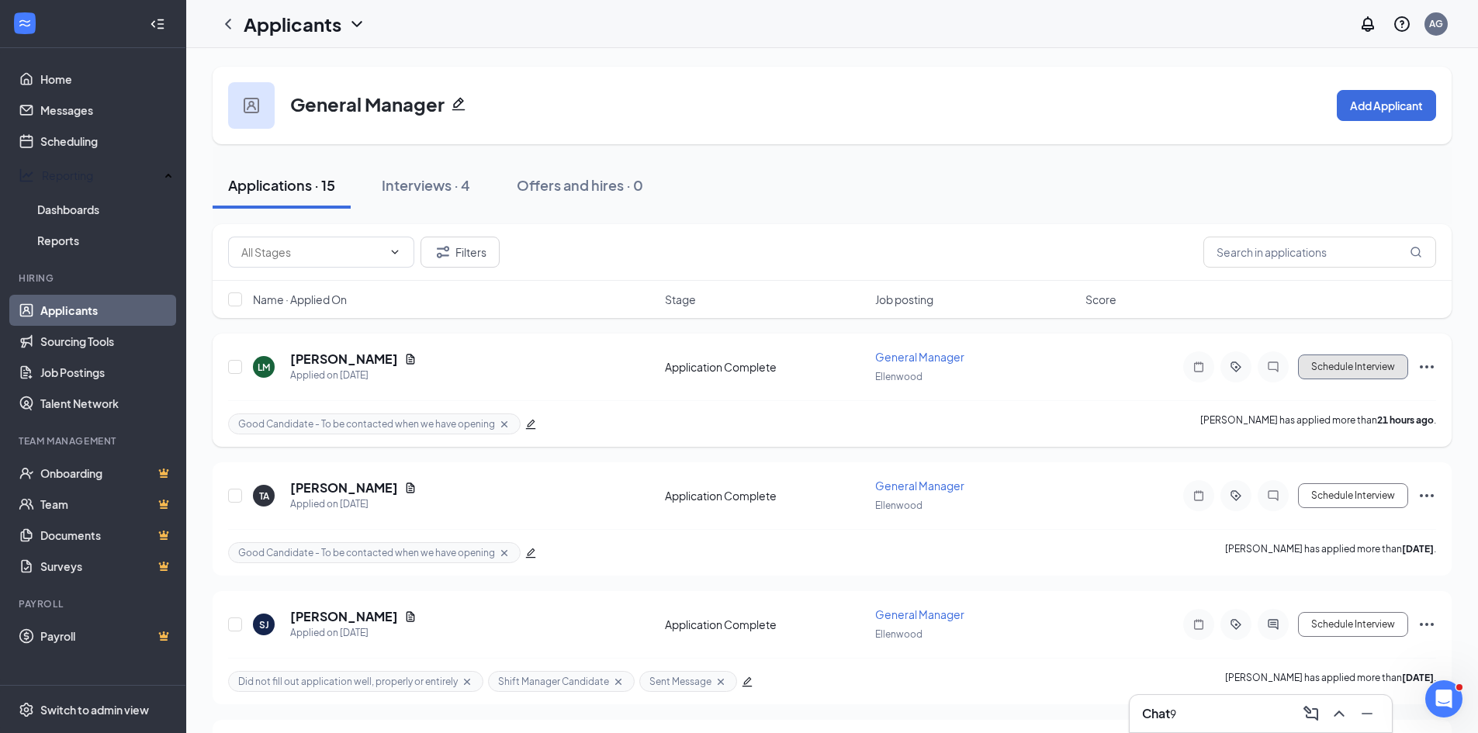
click at [1320, 370] on button "Schedule Interview" at bounding box center [1353, 366] width 110 height 25
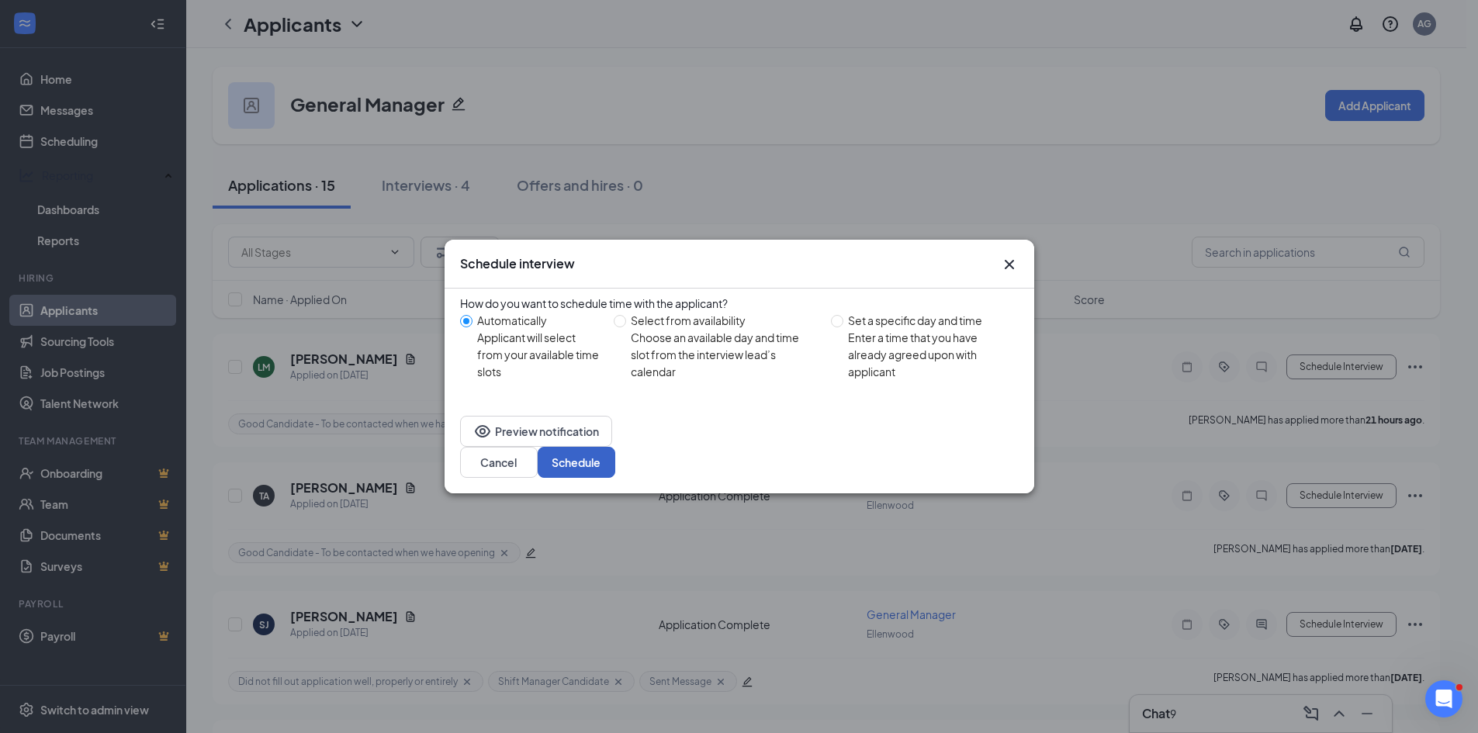
click at [615, 450] on button "Schedule" at bounding box center [576, 462] width 78 height 31
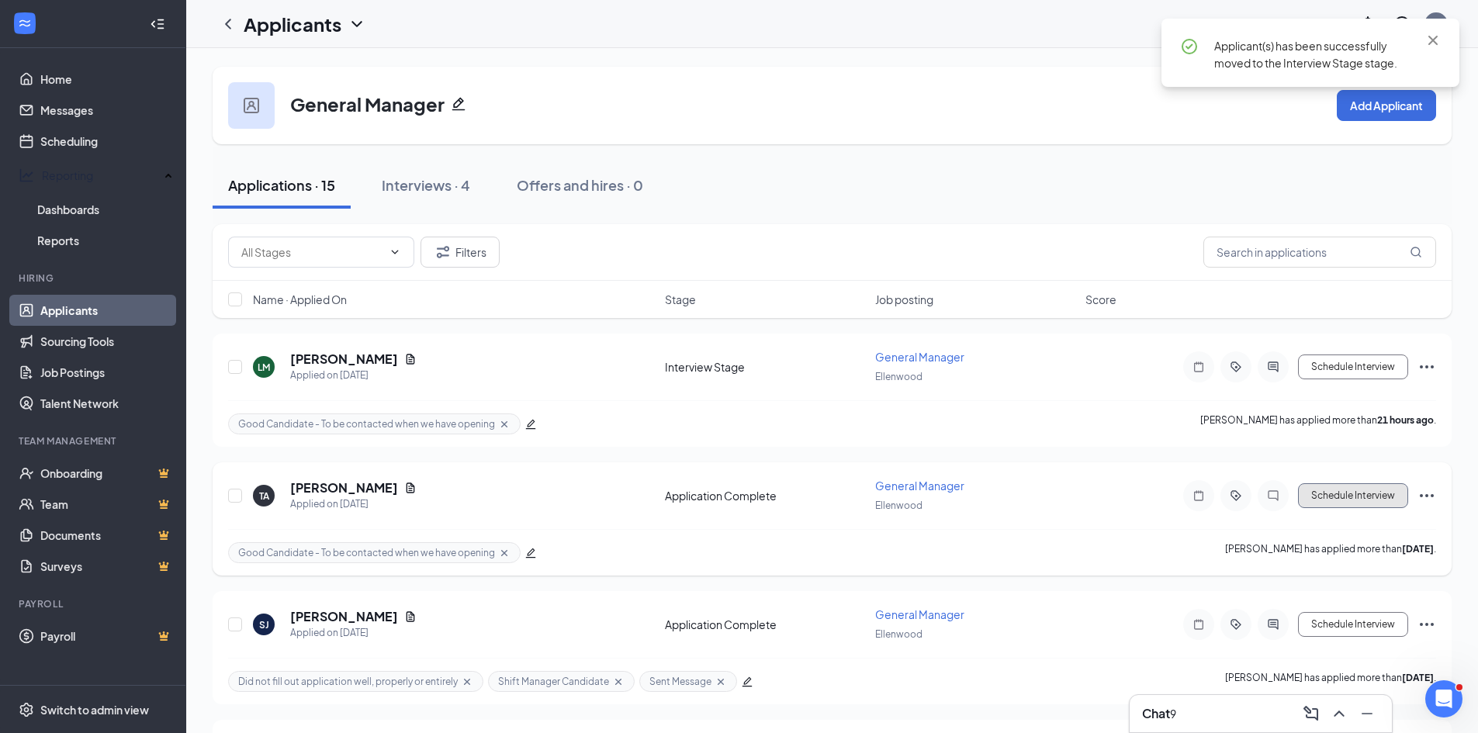
click at [1318, 499] on button "Schedule Interview" at bounding box center [1353, 495] width 110 height 25
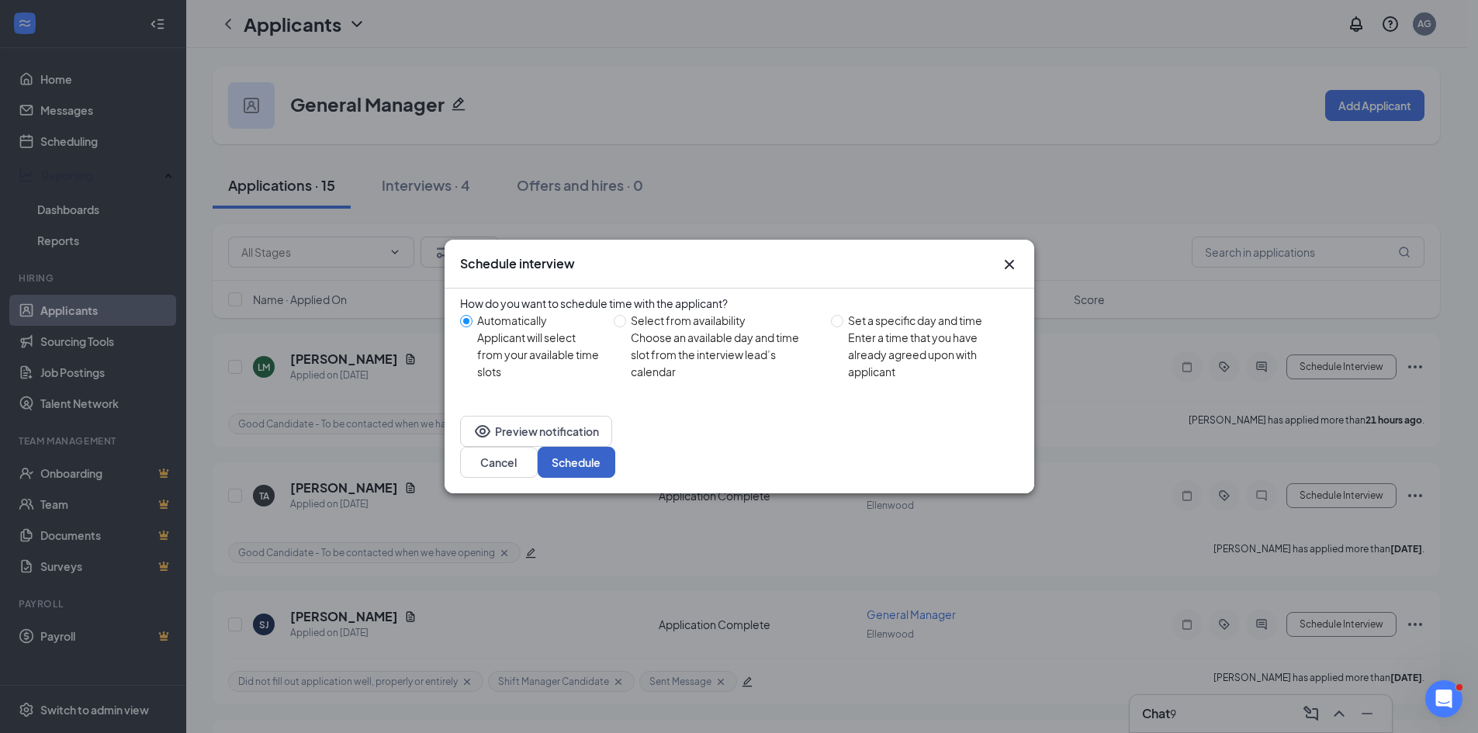
click at [615, 461] on button "Schedule" at bounding box center [576, 462] width 78 height 31
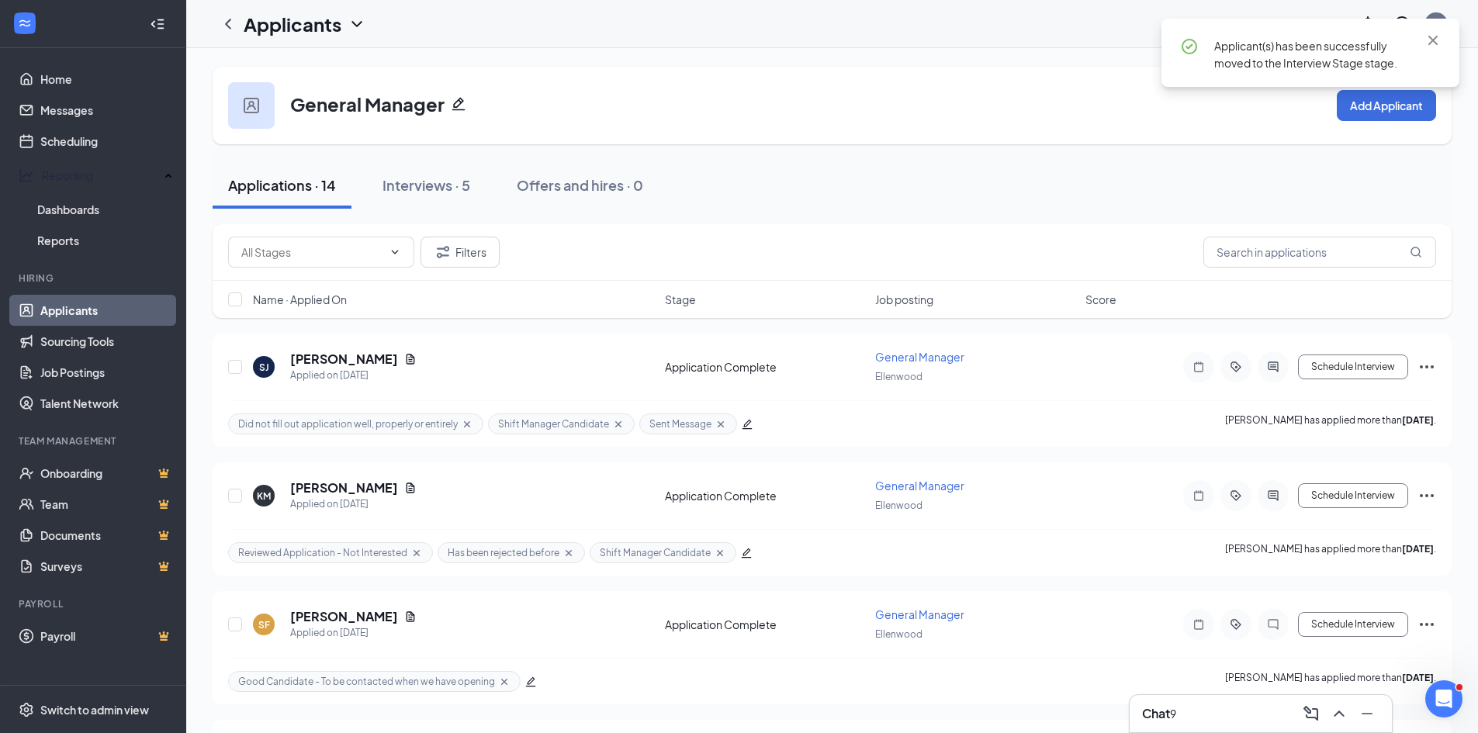
click at [836, 222] on div "Applications · 14 Interviews · 5 Offers and hires · 0" at bounding box center [832, 186] width 1239 height 78
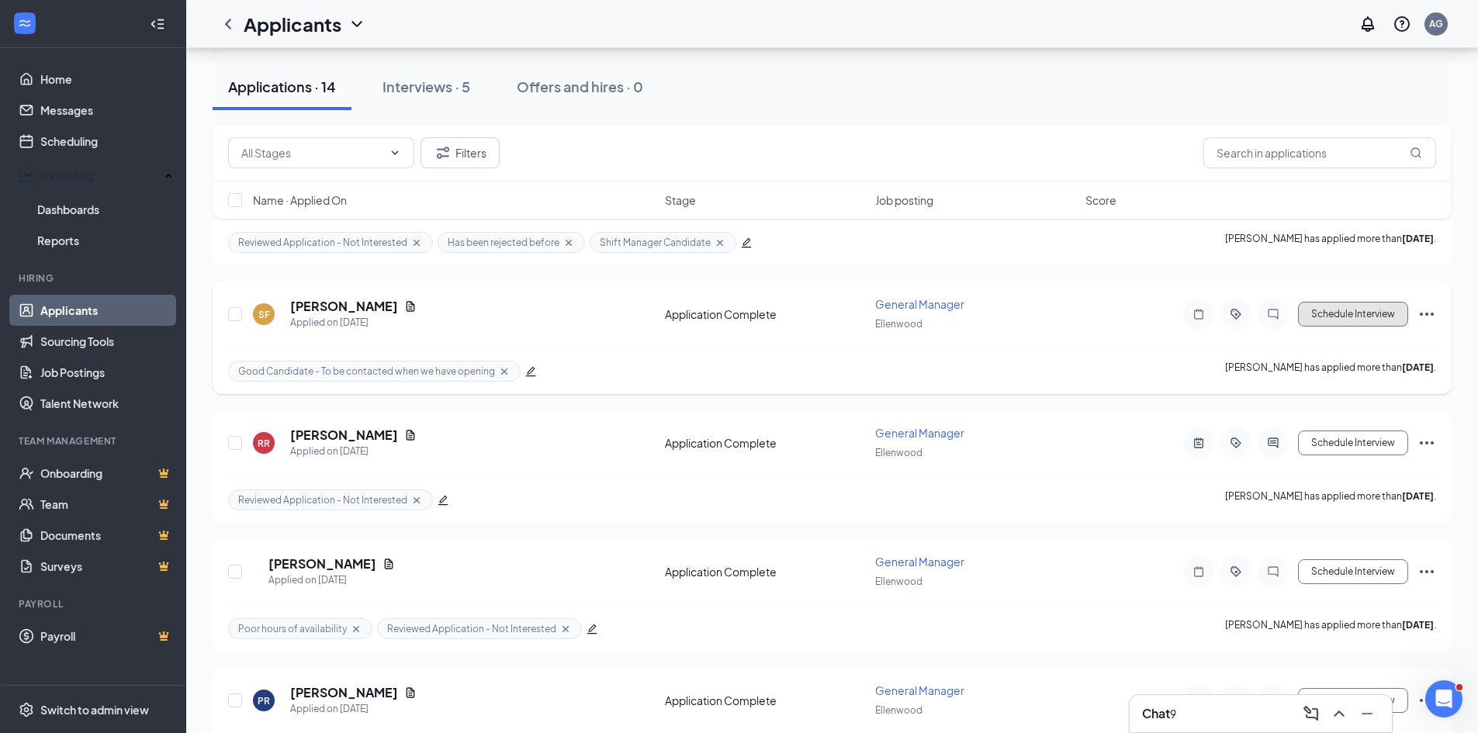
click at [1347, 313] on button "Schedule Interview" at bounding box center [1353, 314] width 110 height 25
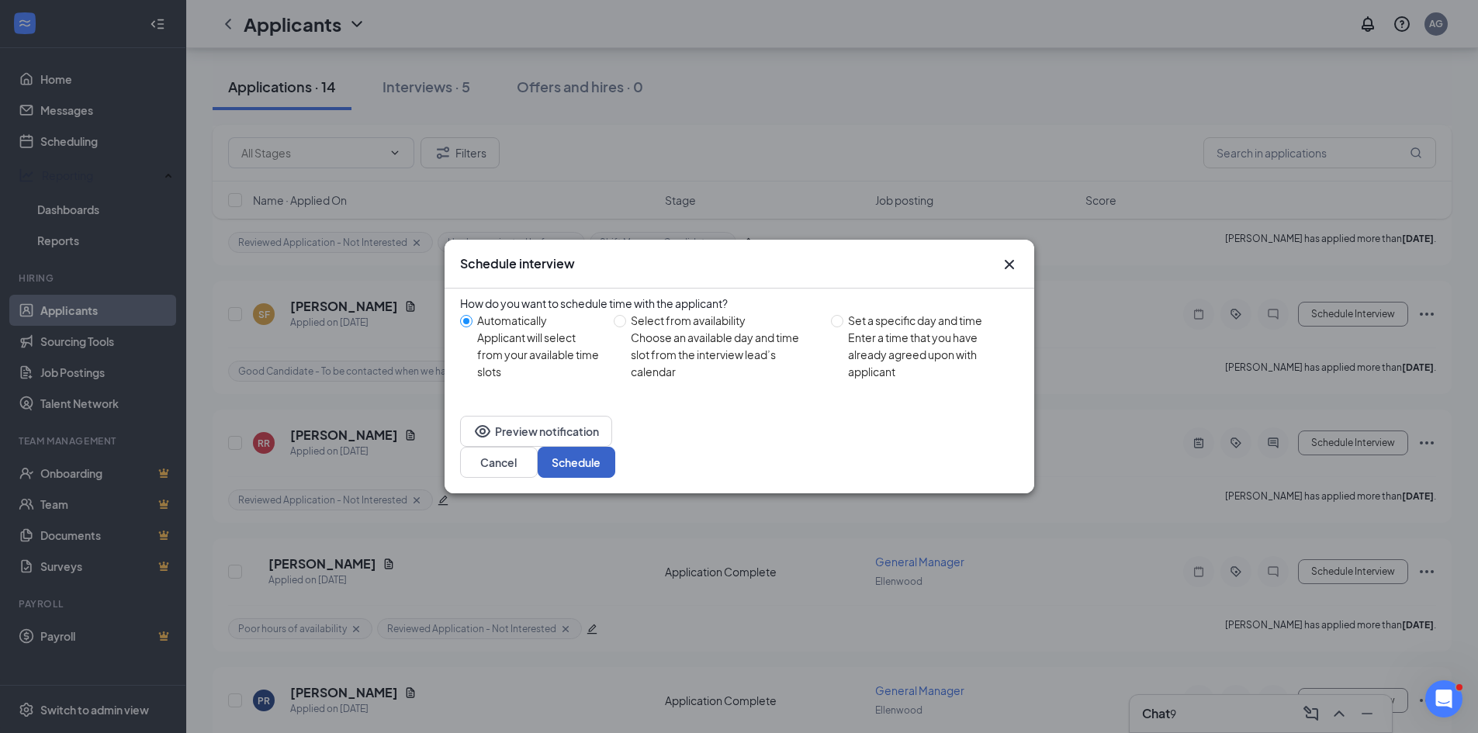
click at [615, 448] on button "Schedule" at bounding box center [576, 462] width 78 height 31
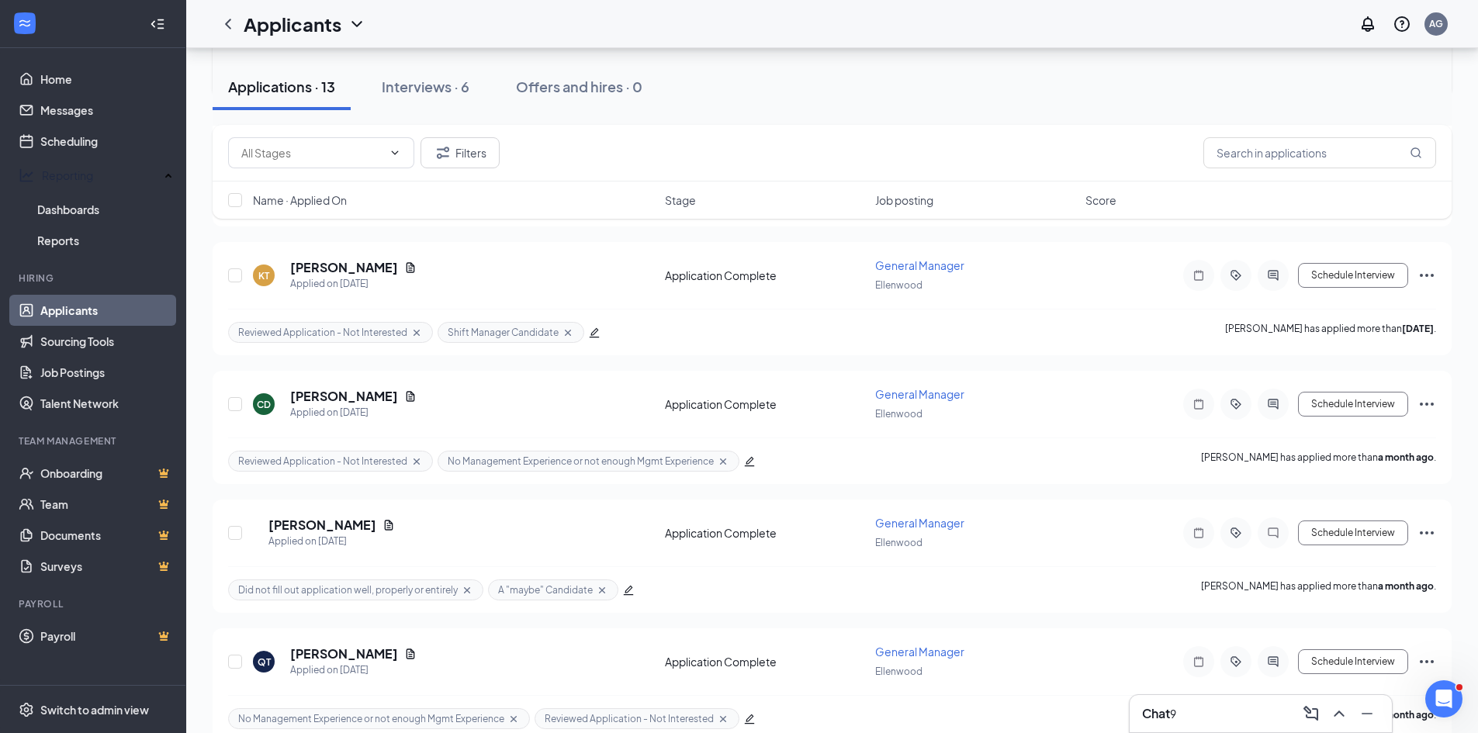
scroll to position [1149, 0]
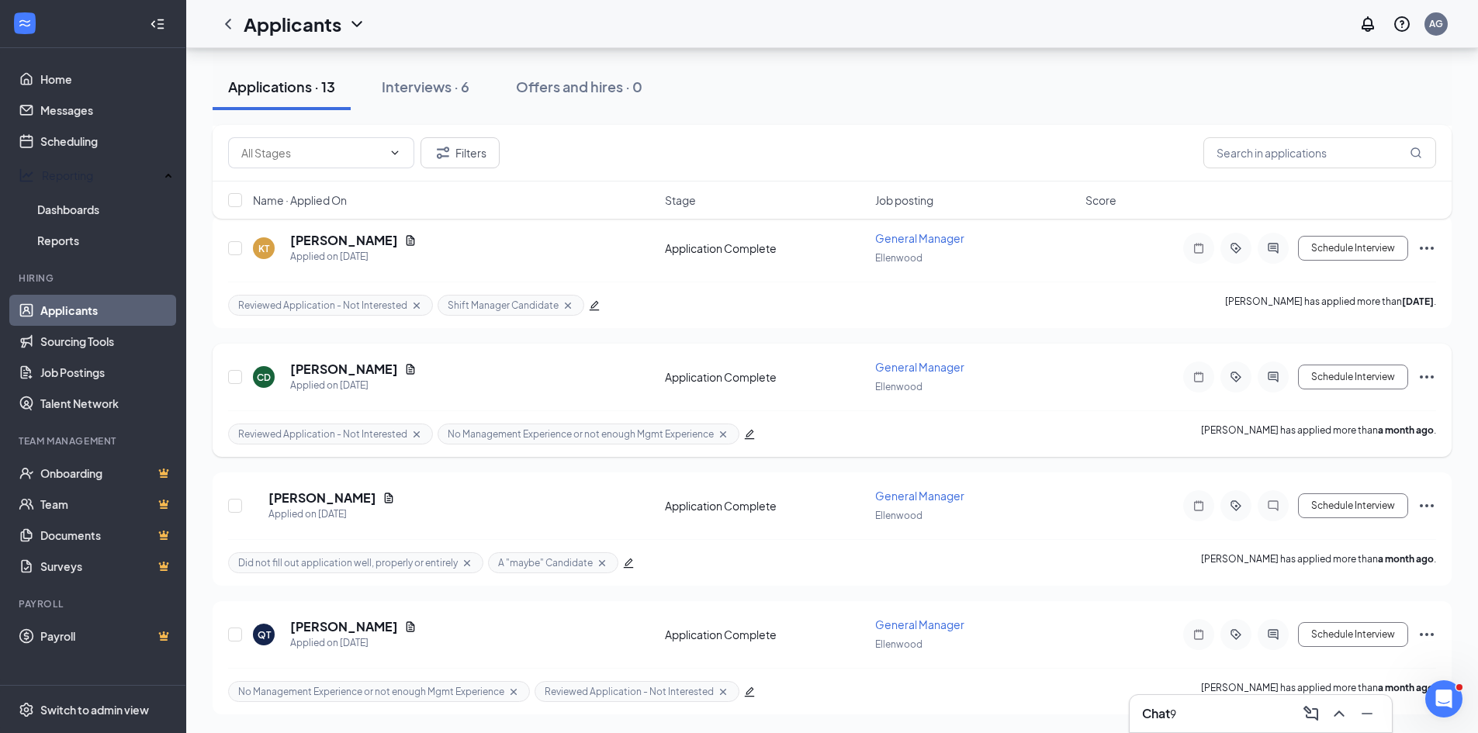
drag, startPoint x: 191, startPoint y: 441, endPoint x: 215, endPoint y: 450, distance: 25.8
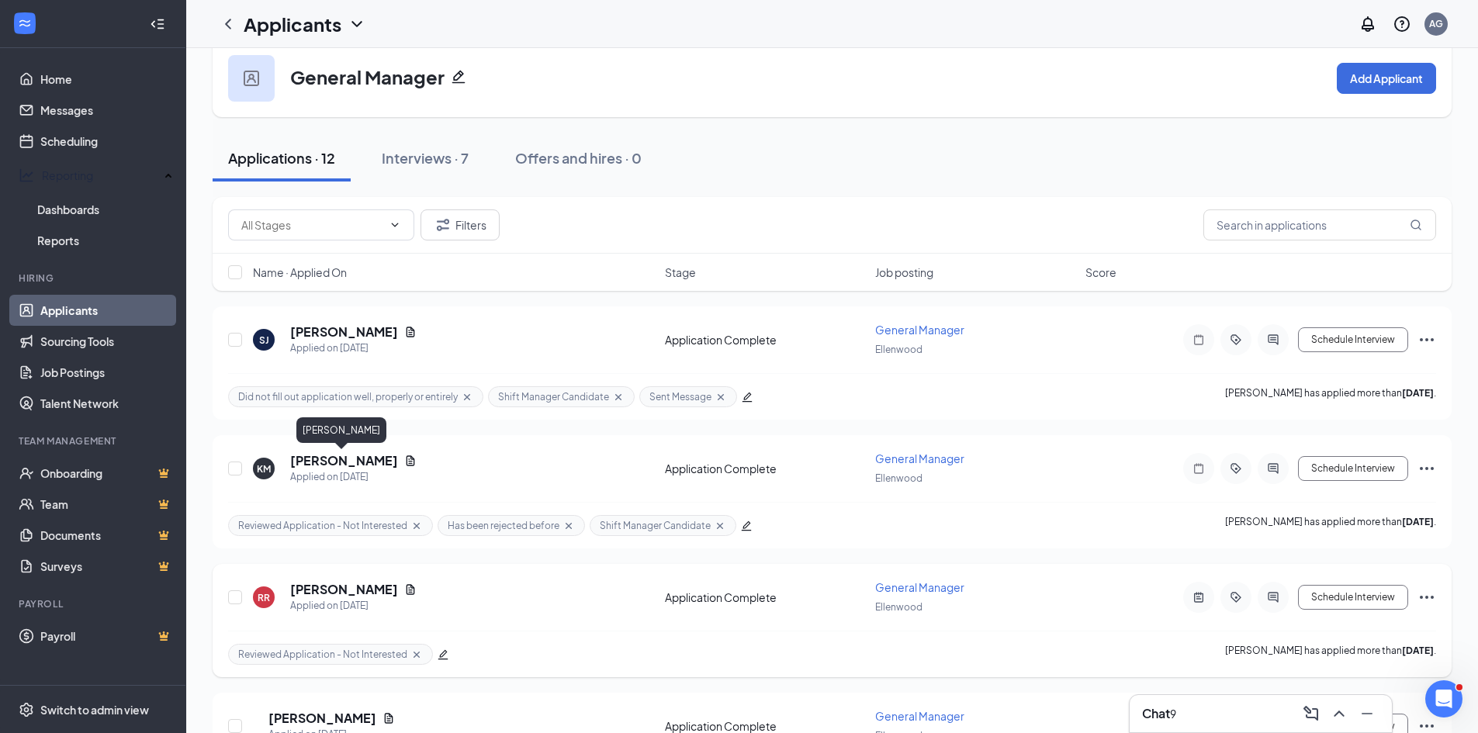
scroll to position [0, 0]
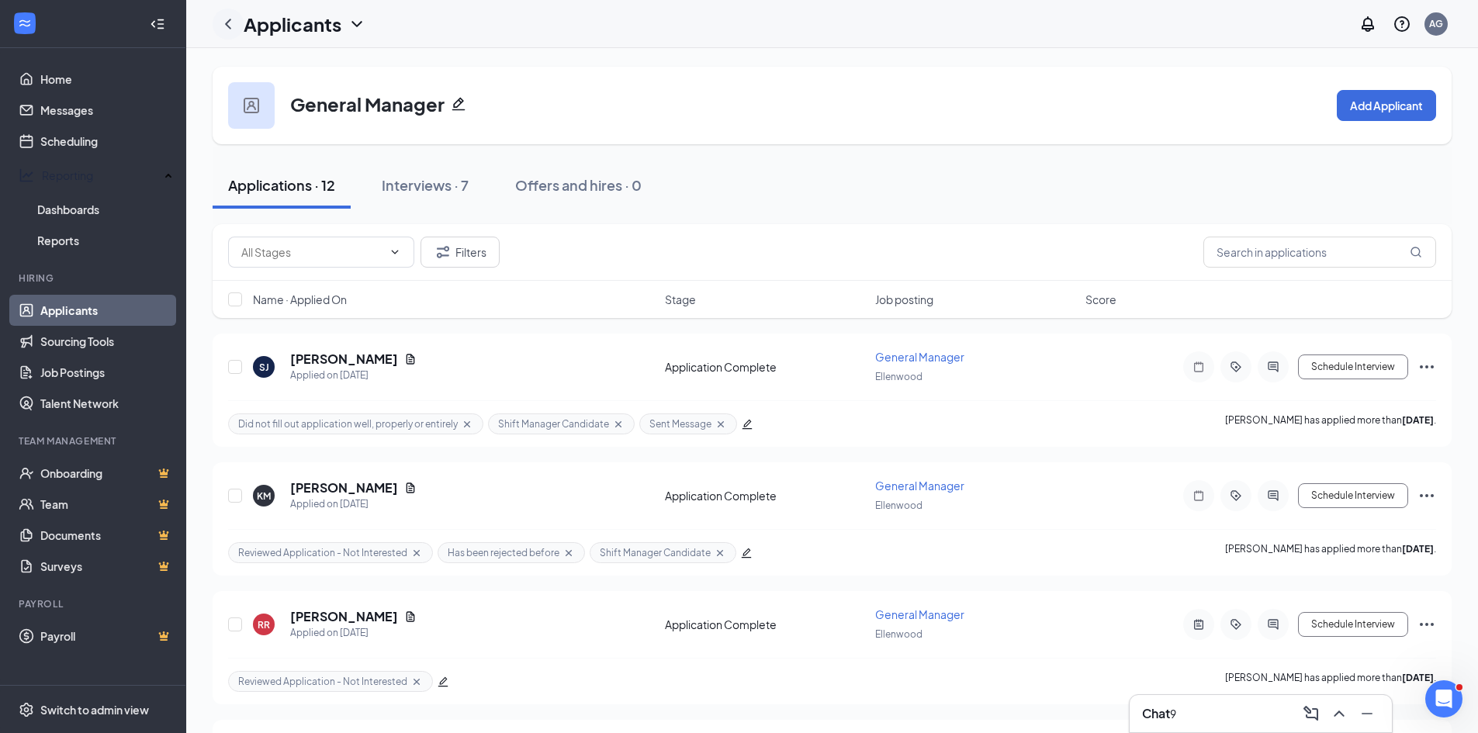
click at [231, 22] on icon "ChevronLeft" at bounding box center [228, 24] width 19 height 19
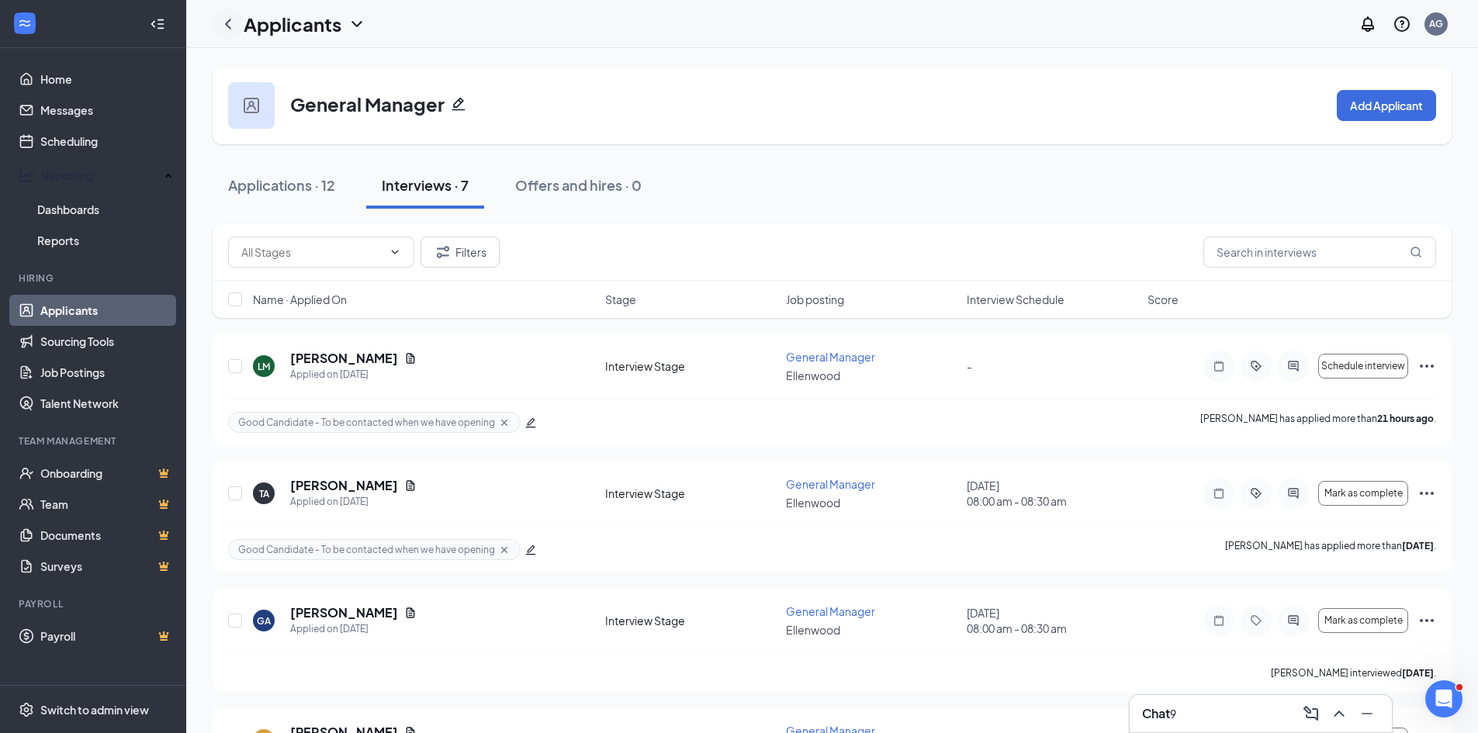
click at [233, 26] on icon "ChevronLeft" at bounding box center [228, 24] width 19 height 19
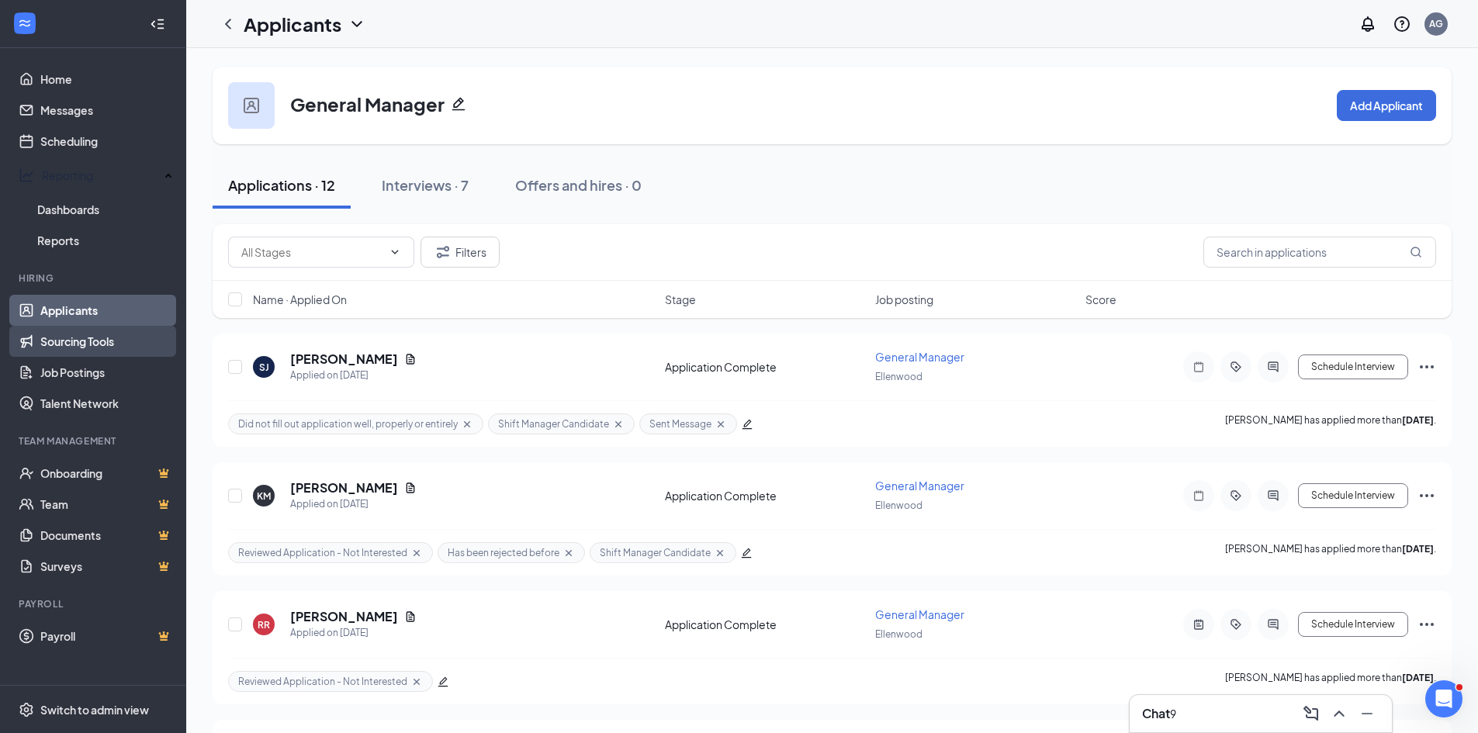
click at [64, 336] on link "Sourcing Tools" at bounding box center [106, 341] width 133 height 31
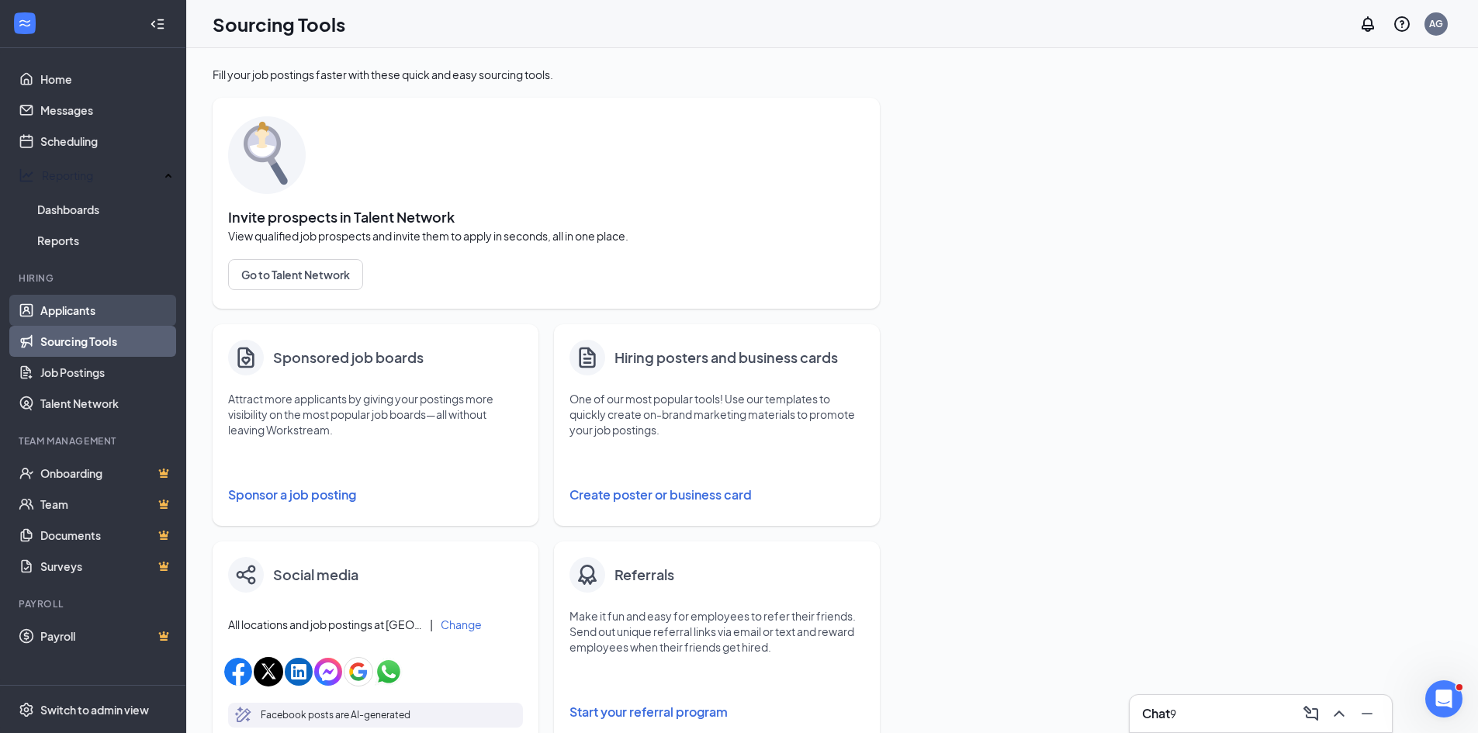
click at [68, 300] on link "Applicants" at bounding box center [106, 310] width 133 height 31
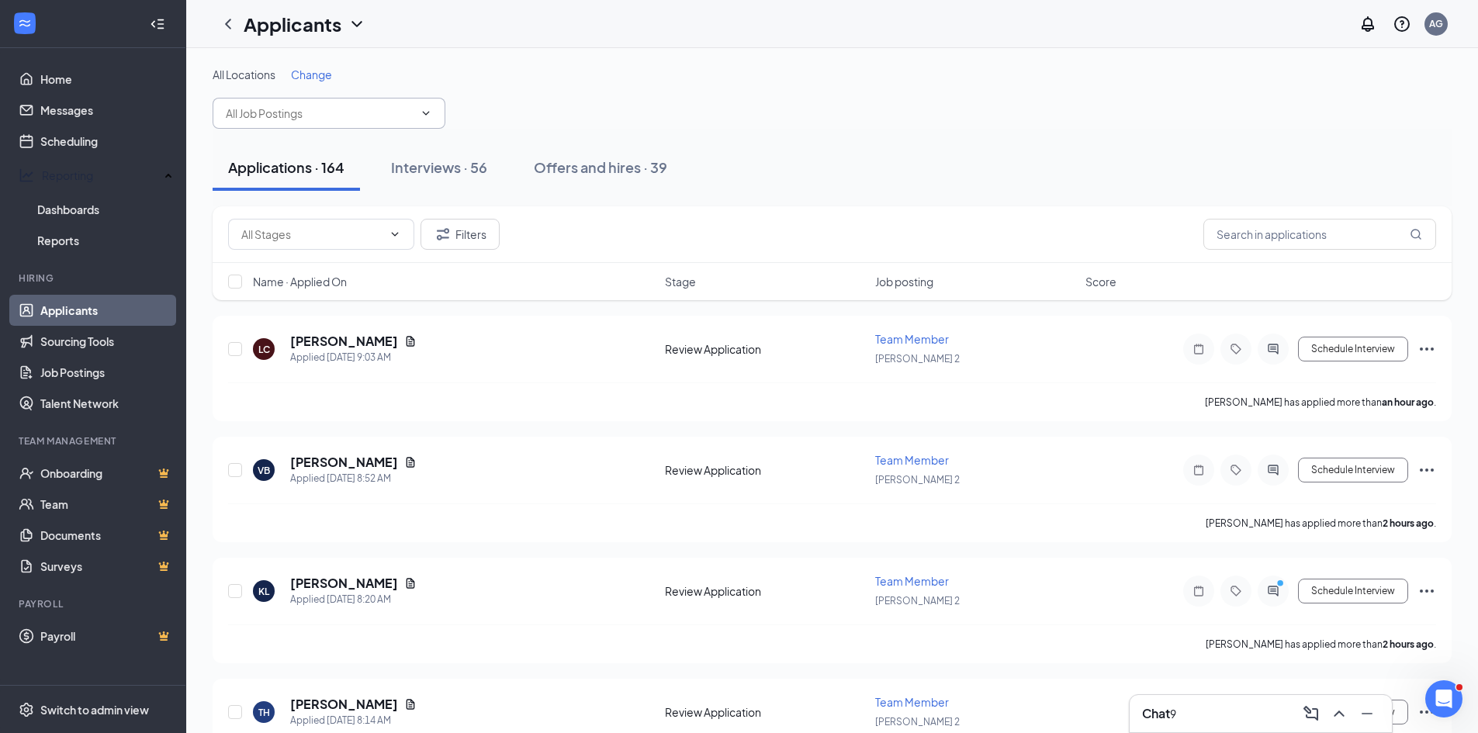
click at [330, 111] on input "text" at bounding box center [320, 113] width 188 height 17
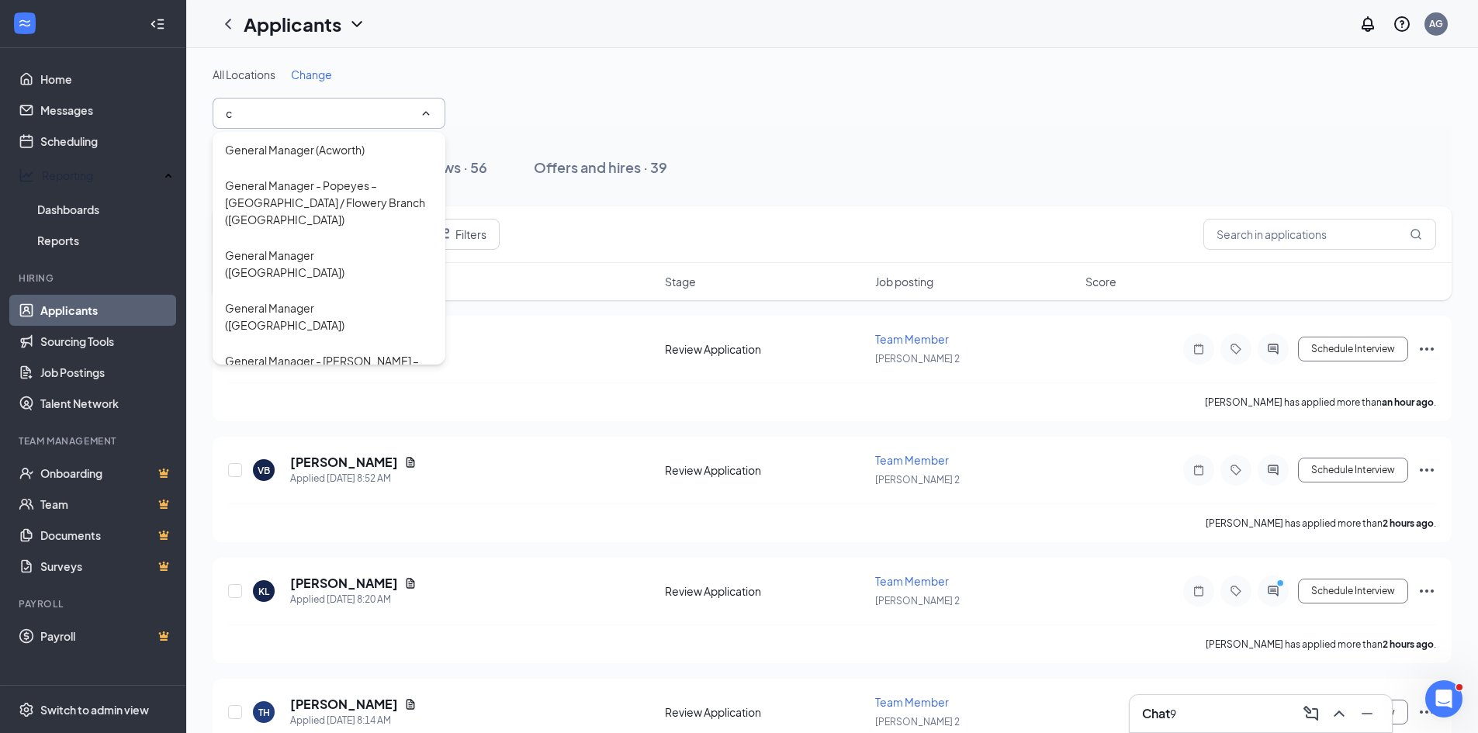
type input "co"
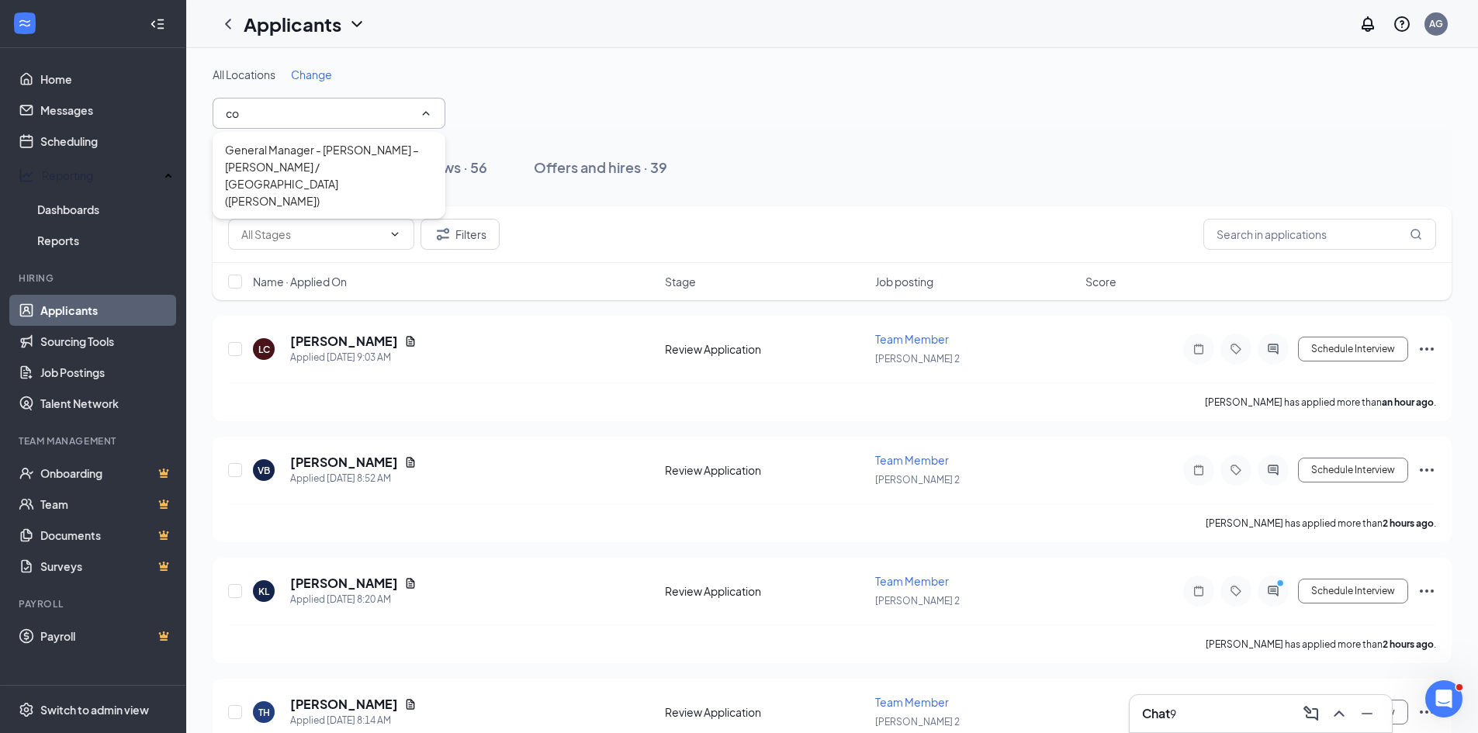
drag, startPoint x: 252, startPoint y: 105, endPoint x: 179, endPoint y: 115, distance: 73.5
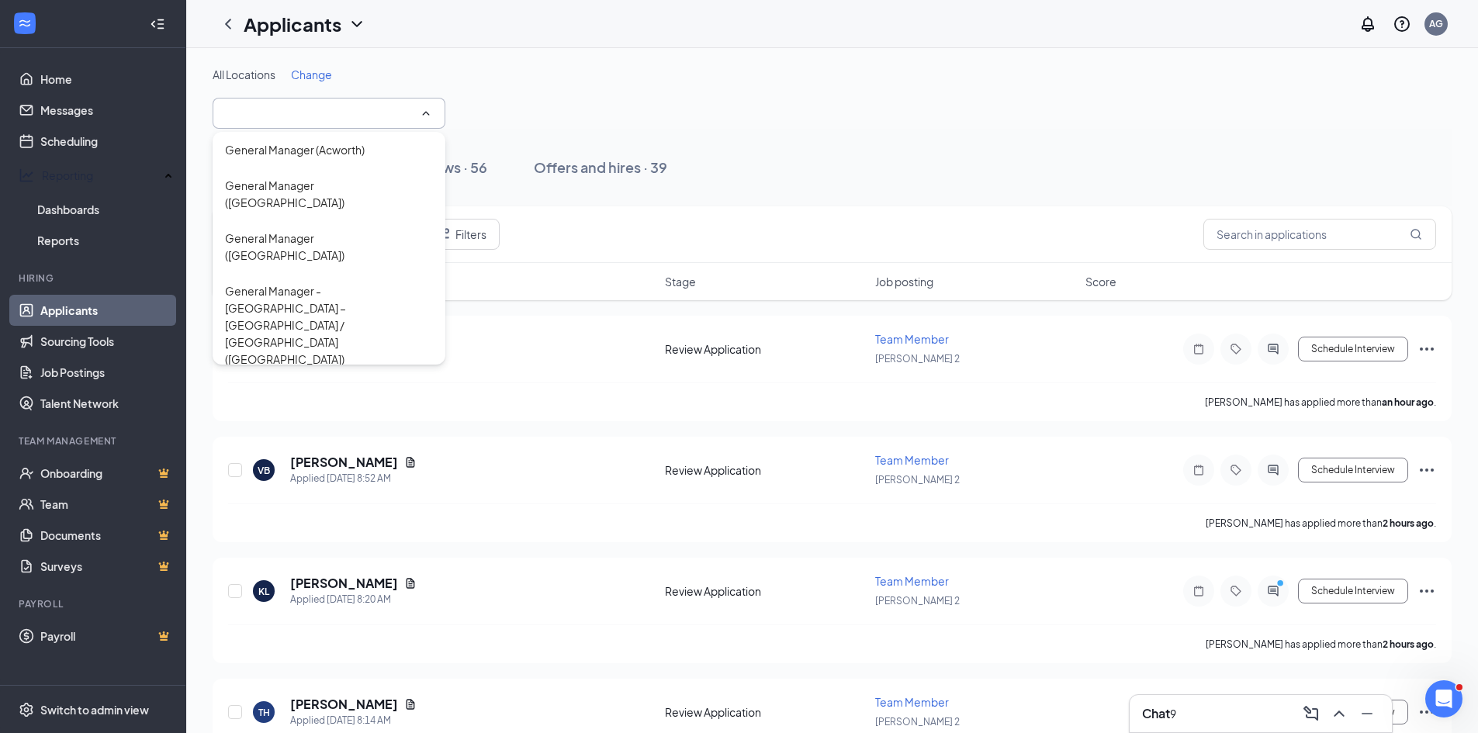
click at [427, 116] on icon "ChevronUp" at bounding box center [426, 113] width 12 height 12
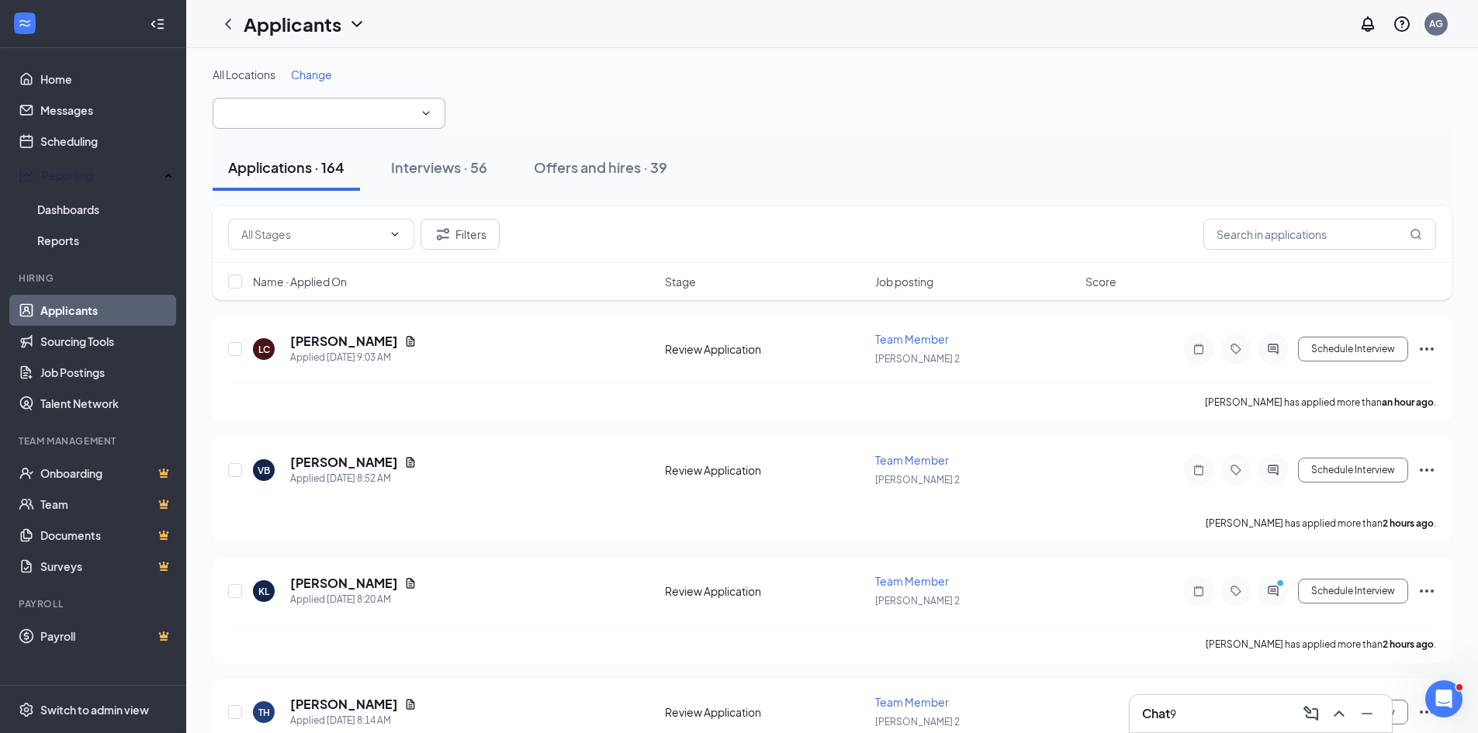
click at [430, 112] on icon "ChevronDown" at bounding box center [426, 113] width 12 height 12
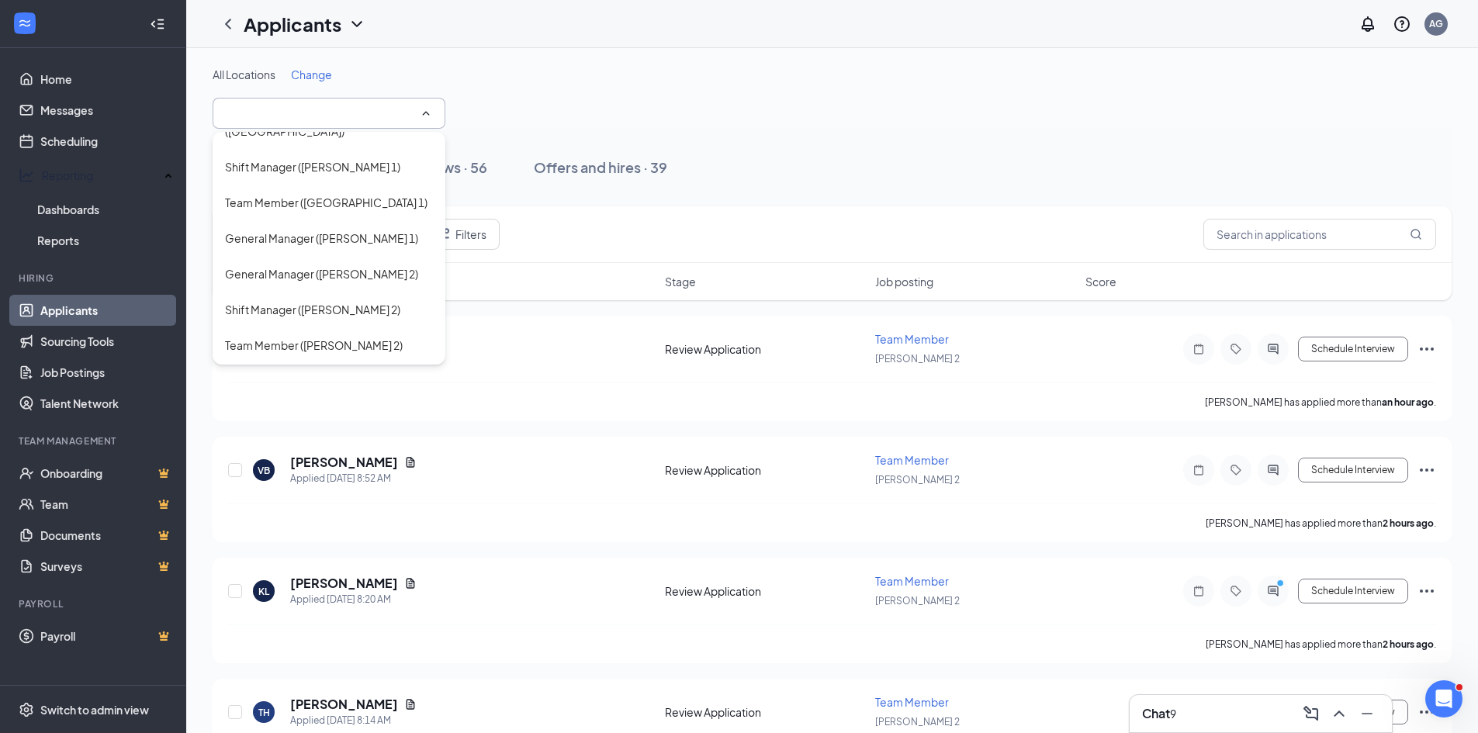
scroll to position [537, 0]
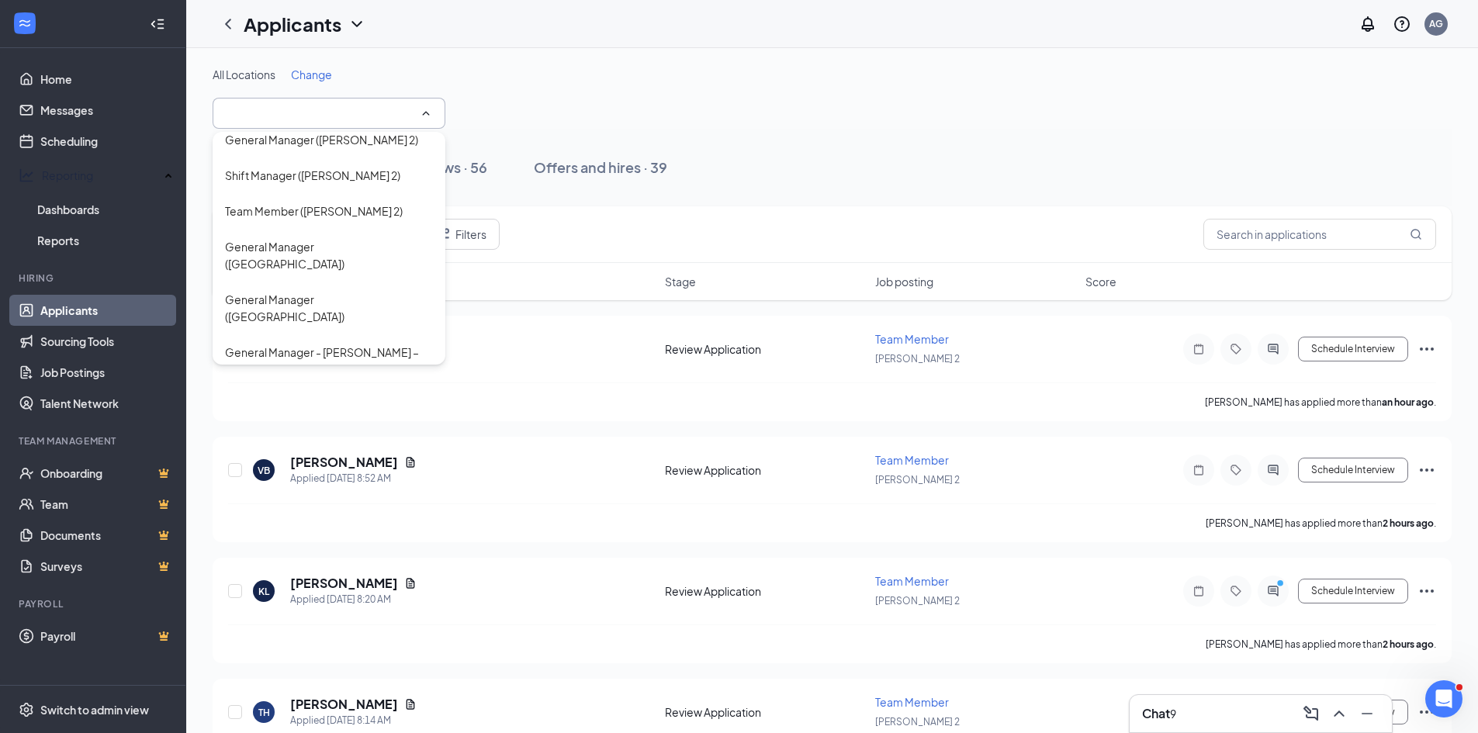
click at [327, 430] on div "General Manager ([GEOGRAPHIC_DATA] 1)" at bounding box center [329, 447] width 208 height 34
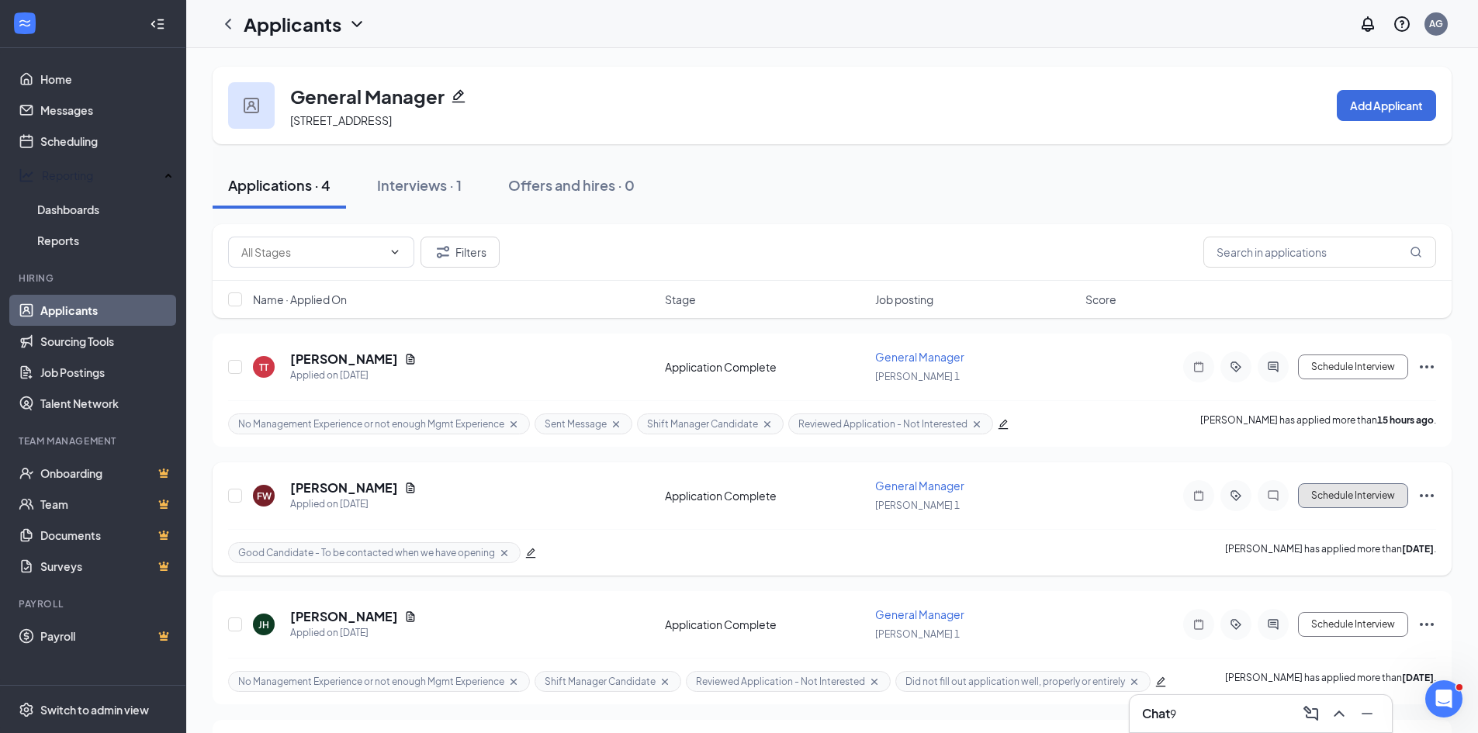
click at [1327, 492] on button "Schedule Interview" at bounding box center [1353, 495] width 110 height 25
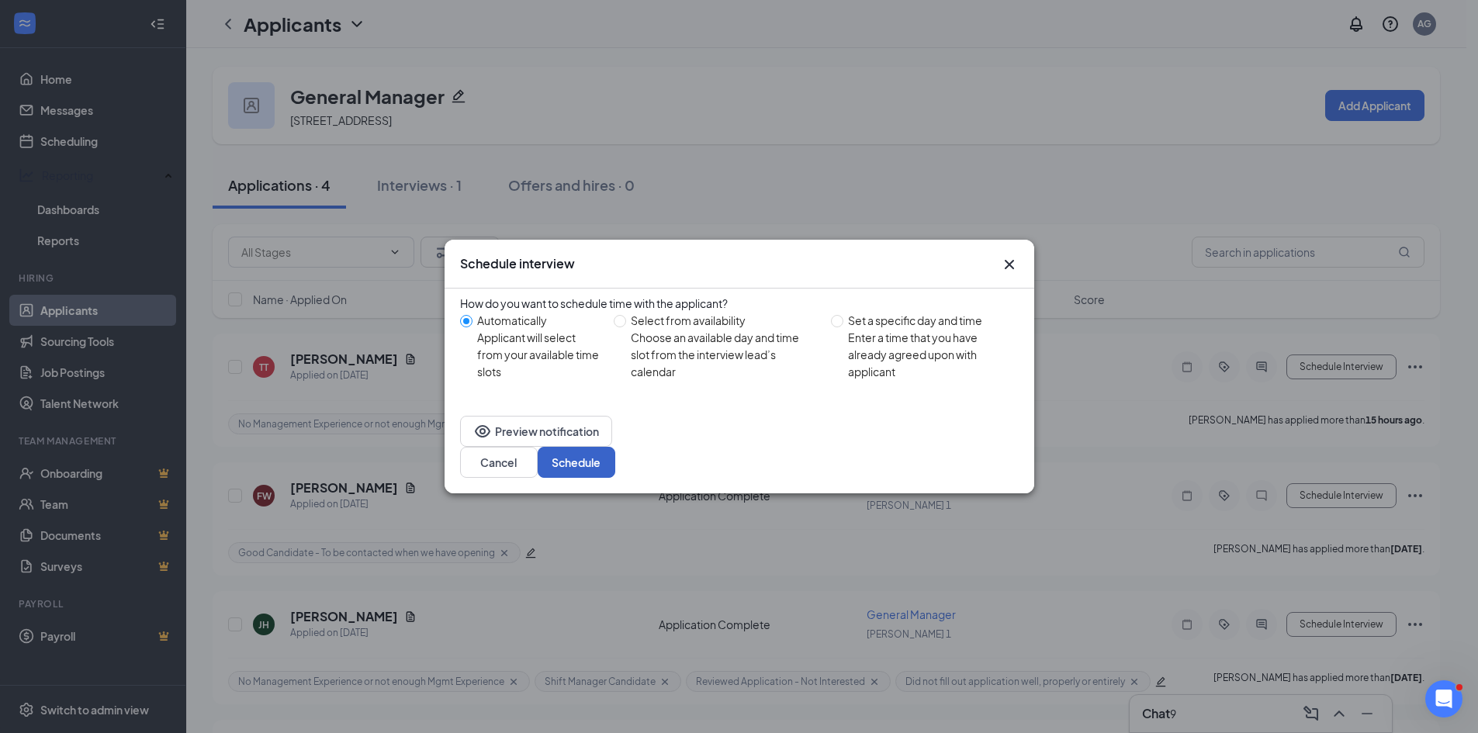
click at [615, 464] on button "Schedule" at bounding box center [576, 462] width 78 height 31
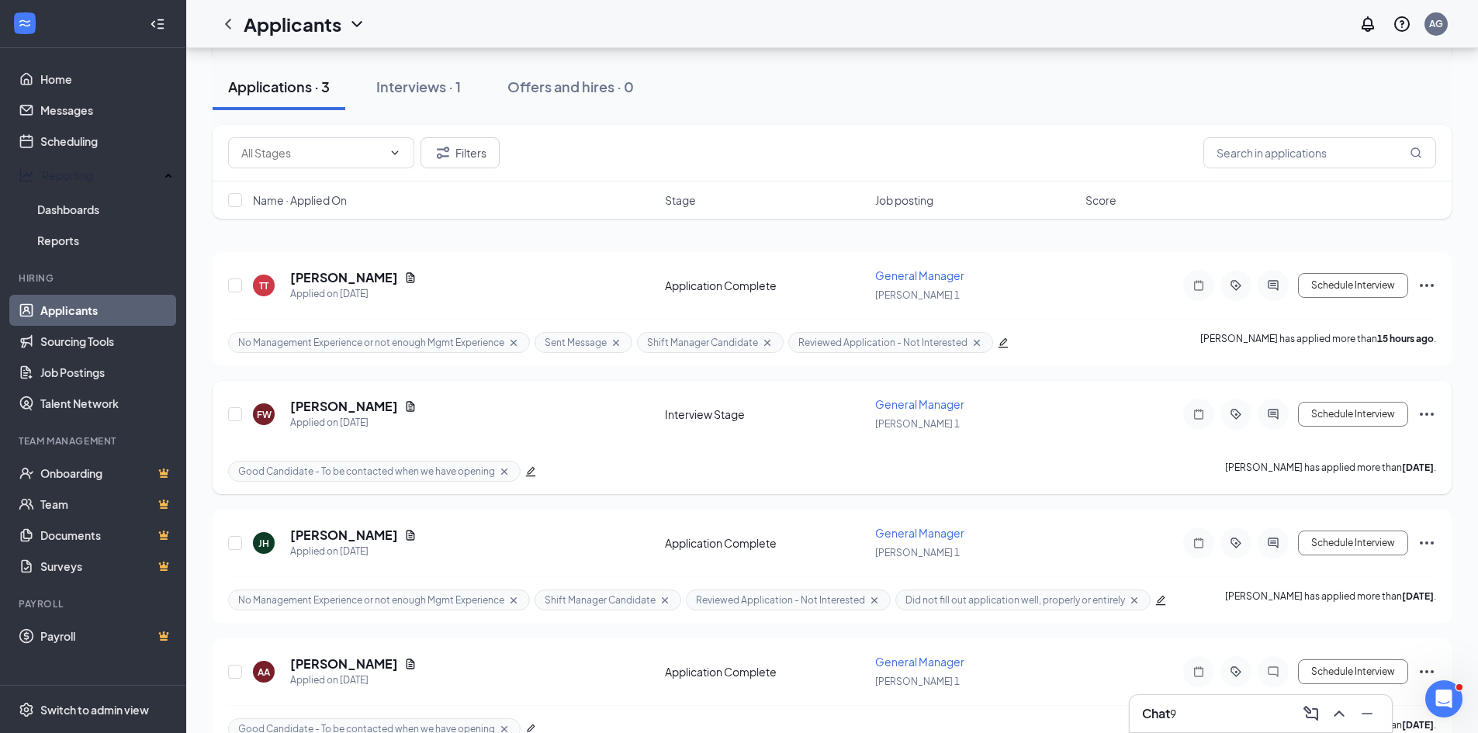
scroll to position [119, 0]
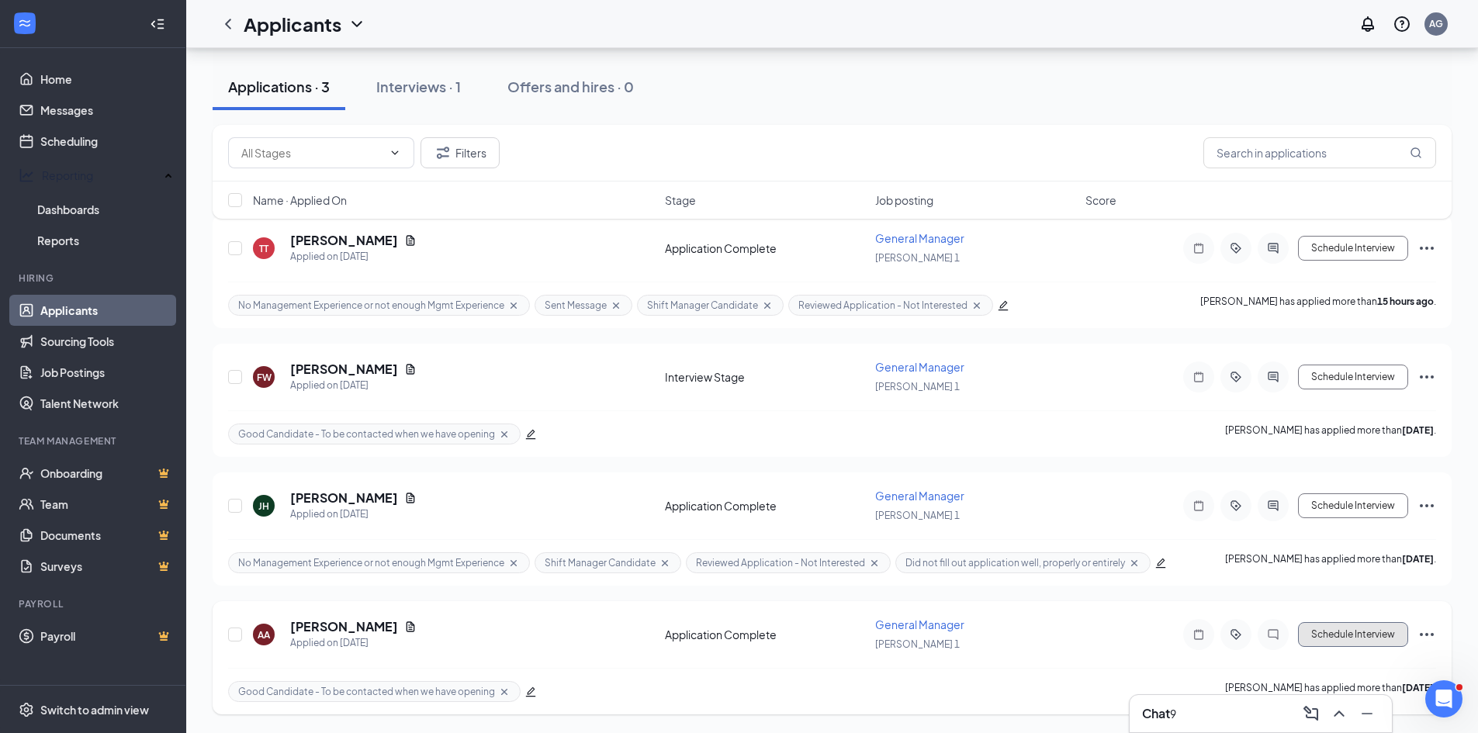
click at [1339, 634] on button "Schedule Interview" at bounding box center [1353, 634] width 110 height 25
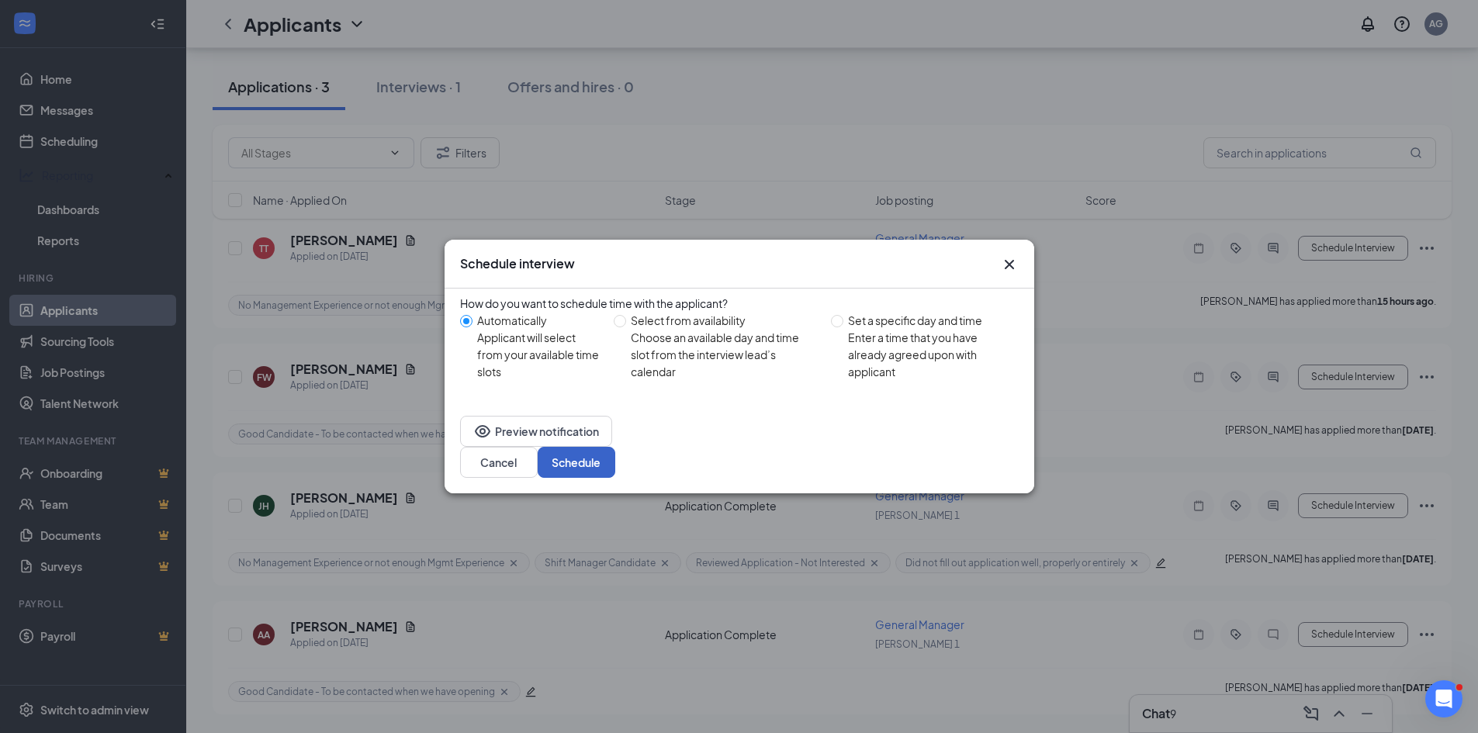
click at [615, 461] on button "Schedule" at bounding box center [576, 462] width 78 height 31
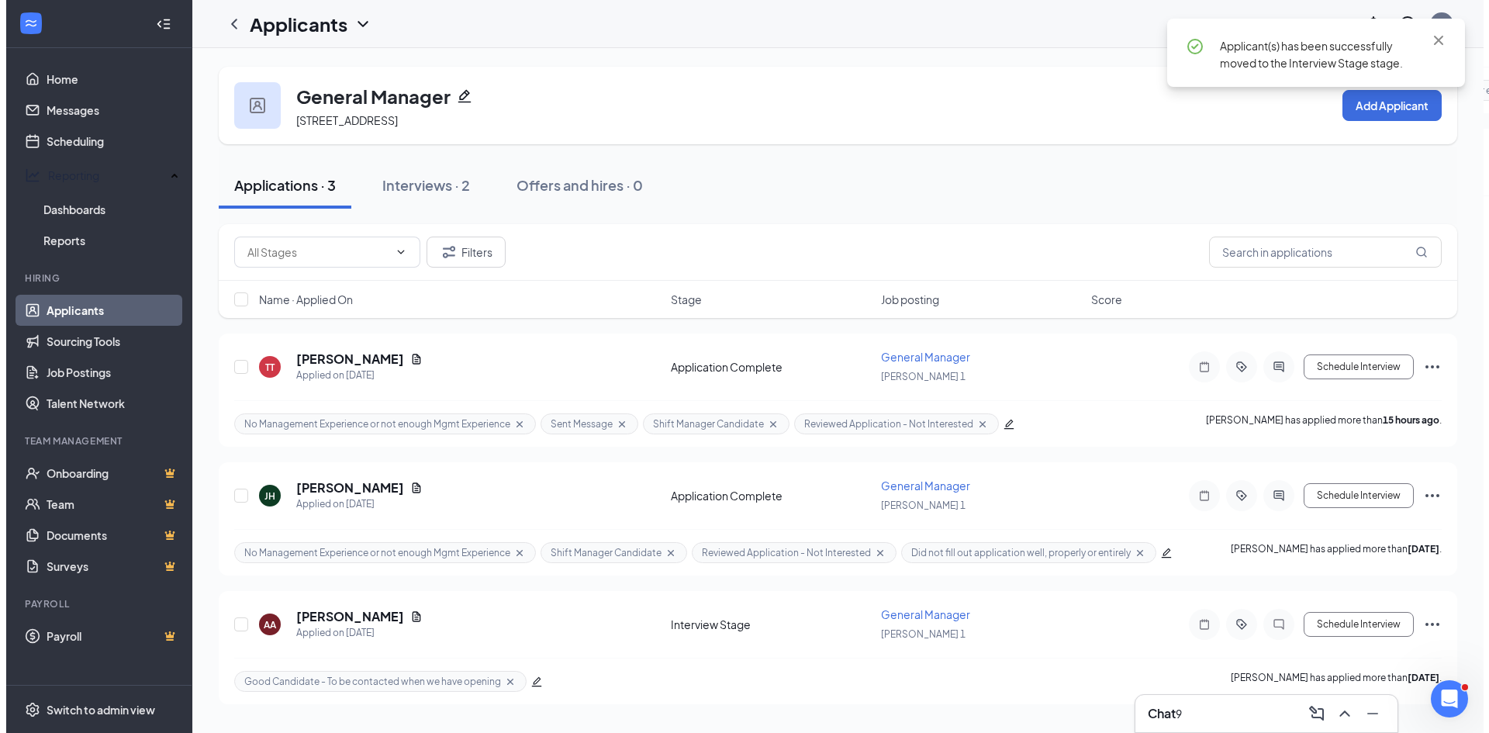
scroll to position [0, 0]
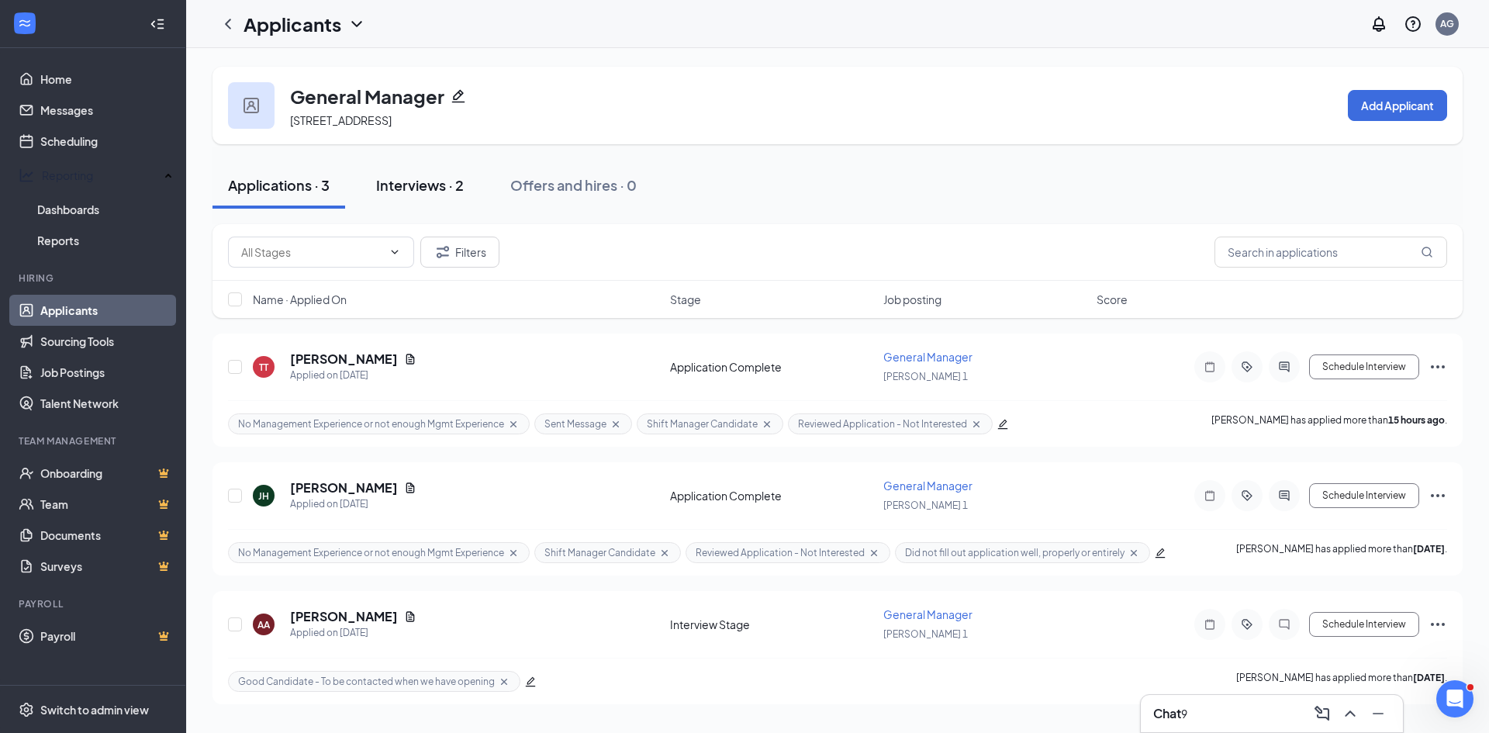
click at [419, 191] on div "Interviews · 2" at bounding box center [420, 184] width 88 height 19
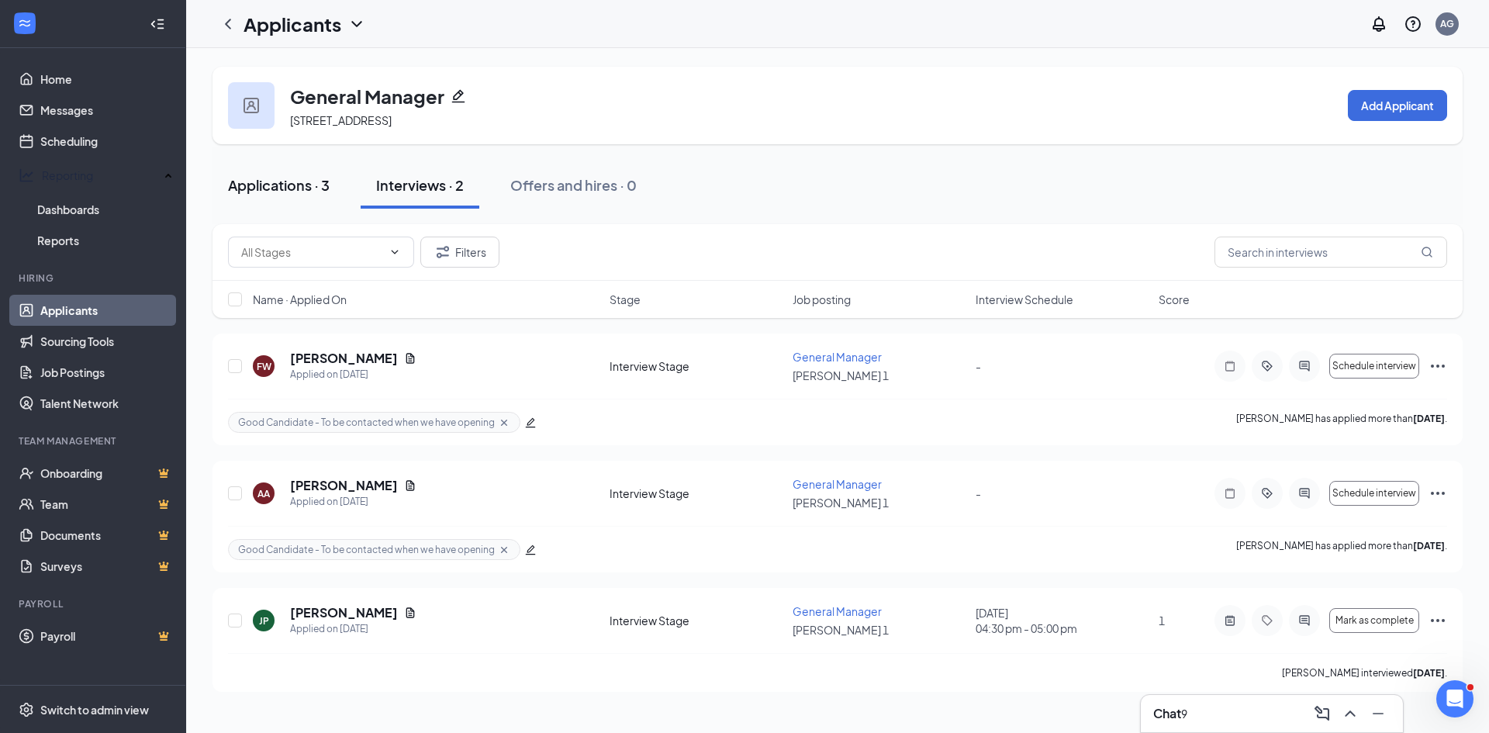
click at [273, 185] on div "Applications · 3" at bounding box center [279, 184] width 102 height 19
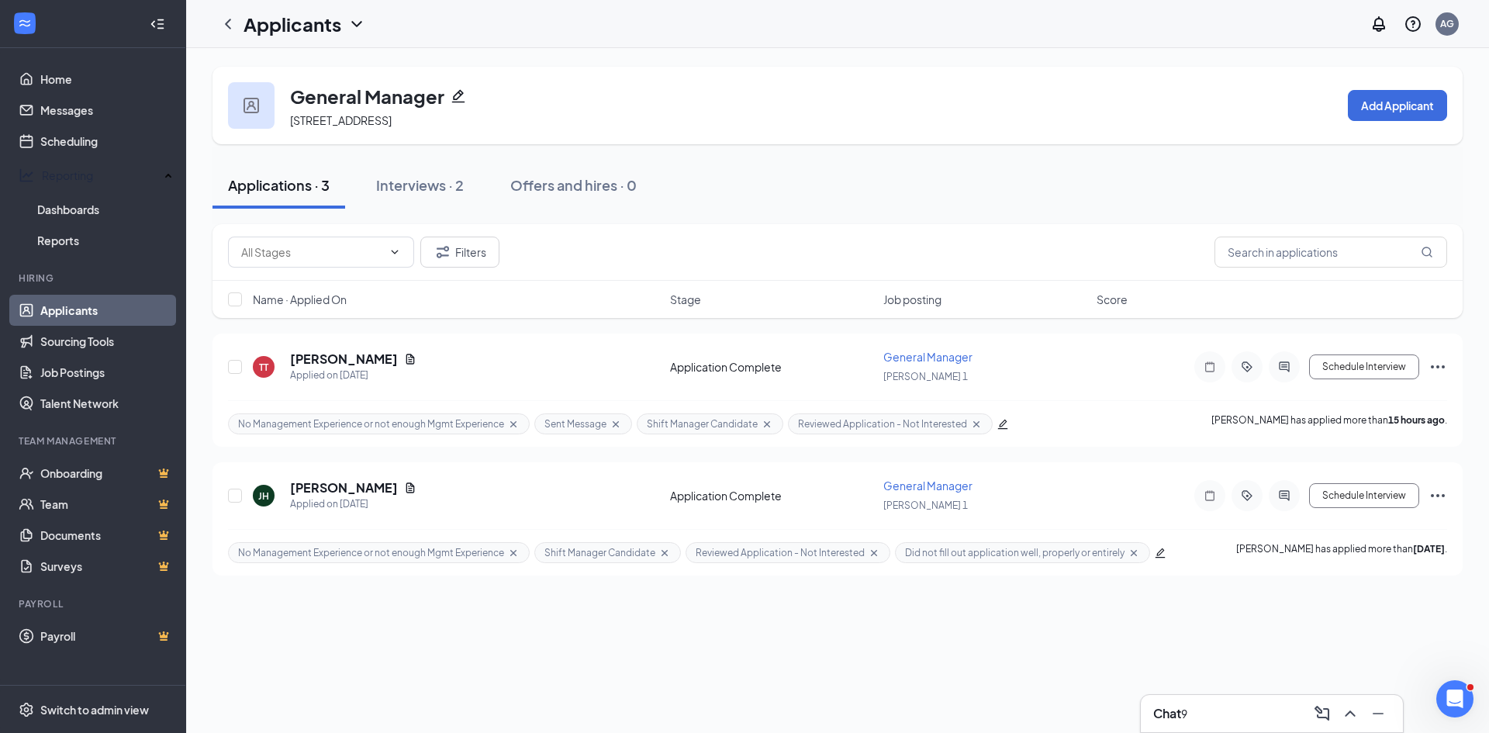
click at [811, 154] on div "Applications · 3 Interviews · 2 Offers and hires · 0" at bounding box center [838, 186] width 1250 height 78
click at [420, 175] on div "Interviews · 2" at bounding box center [420, 184] width 88 height 19
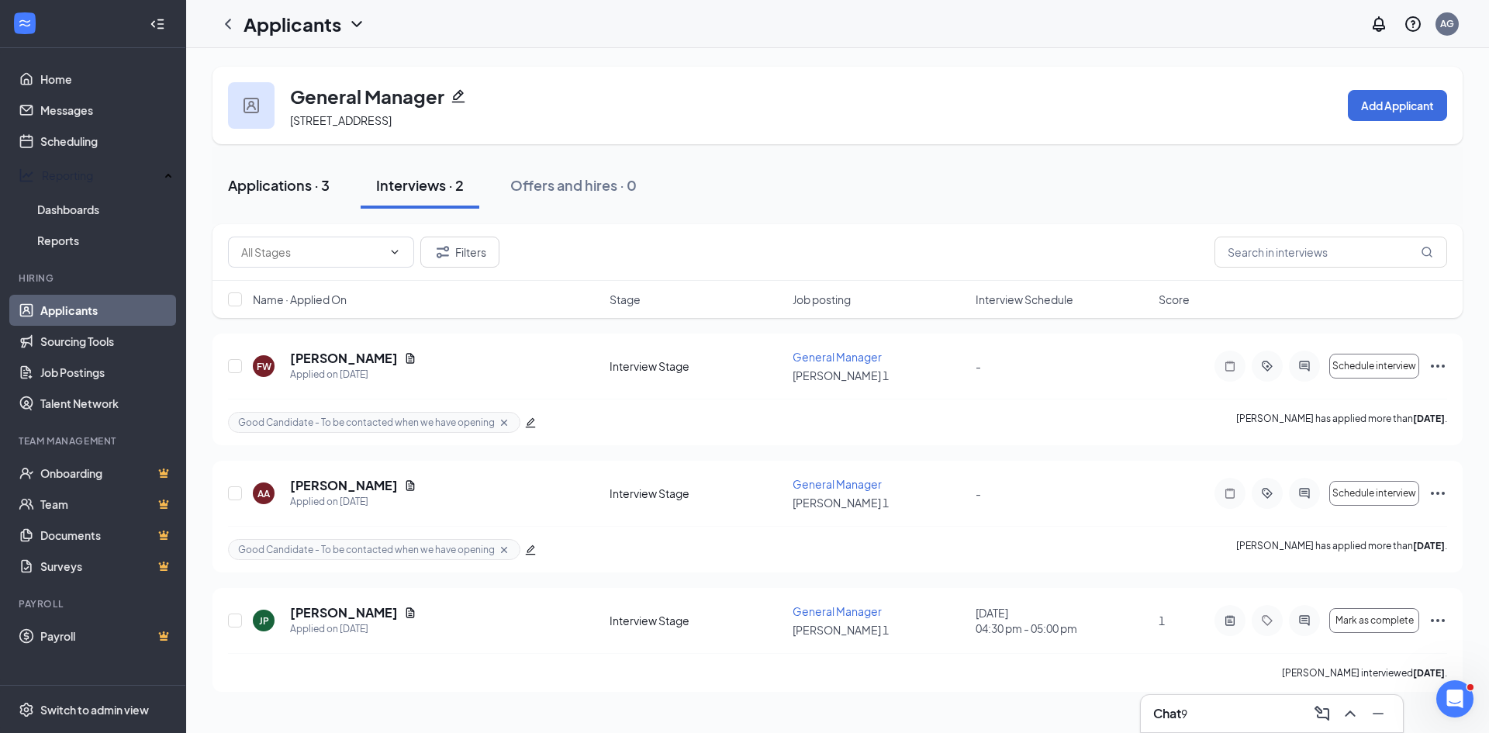
click at [294, 185] on div "Applications · 3" at bounding box center [279, 184] width 102 height 19
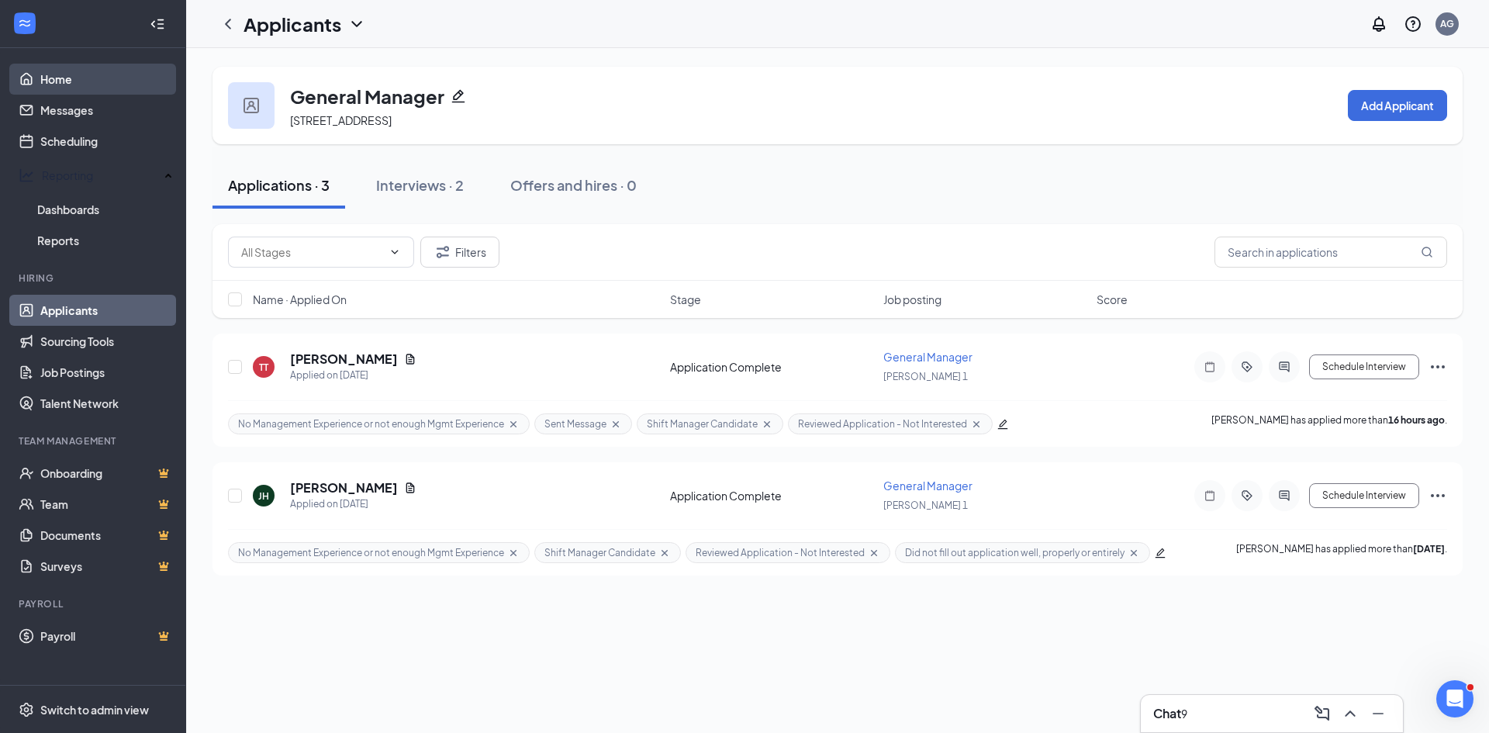
click at [53, 80] on link "Home" at bounding box center [106, 79] width 133 height 31
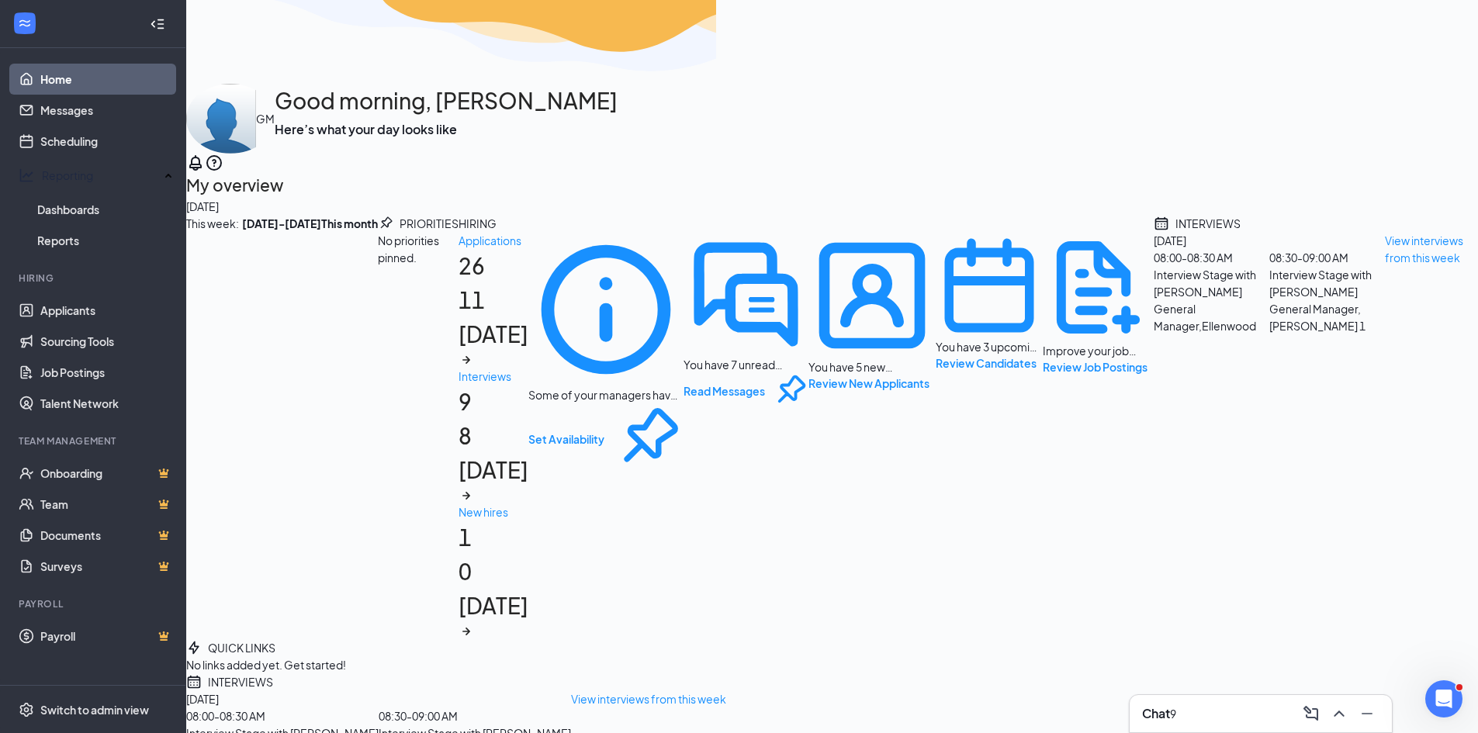
click at [59, 81] on link "Home" at bounding box center [106, 79] width 133 height 31
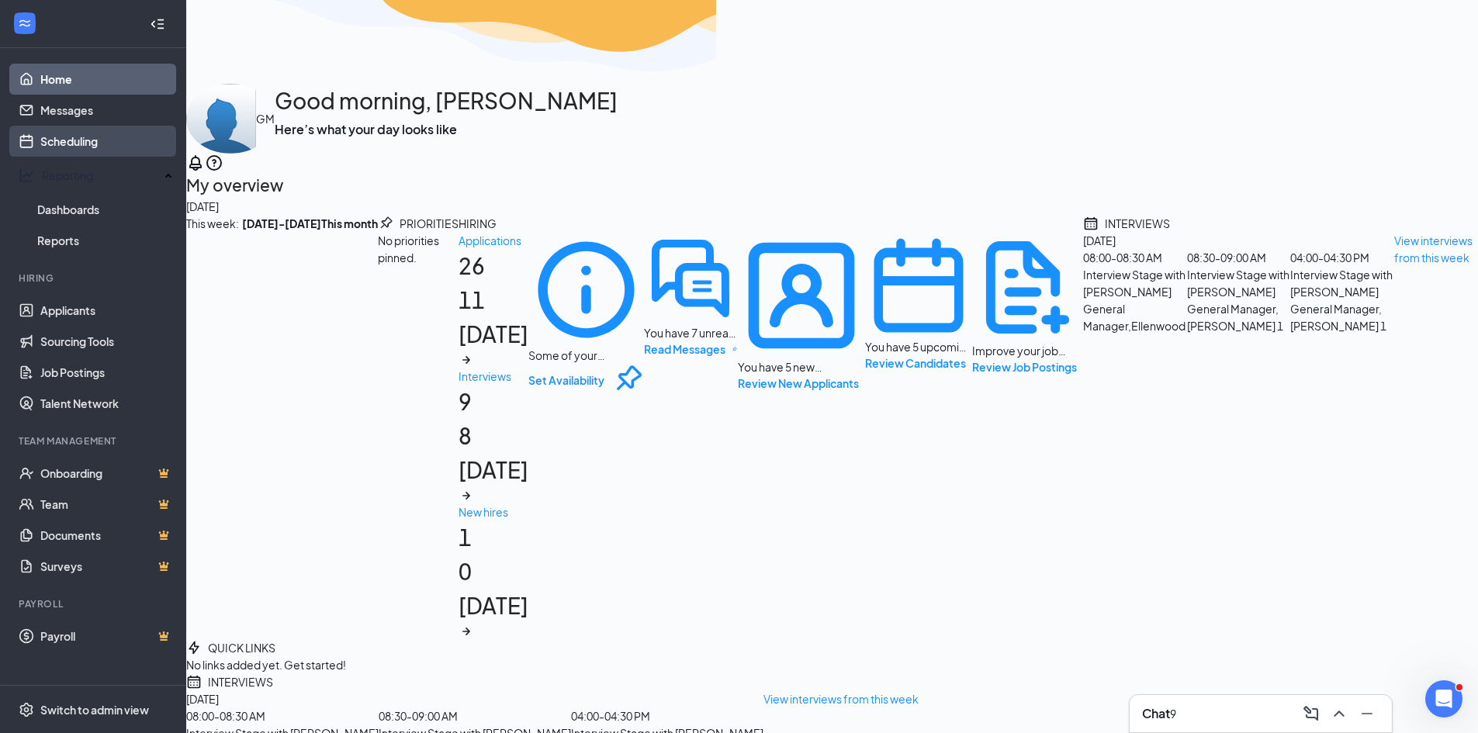
click at [72, 137] on link "Scheduling" at bounding box center [106, 141] width 133 height 31
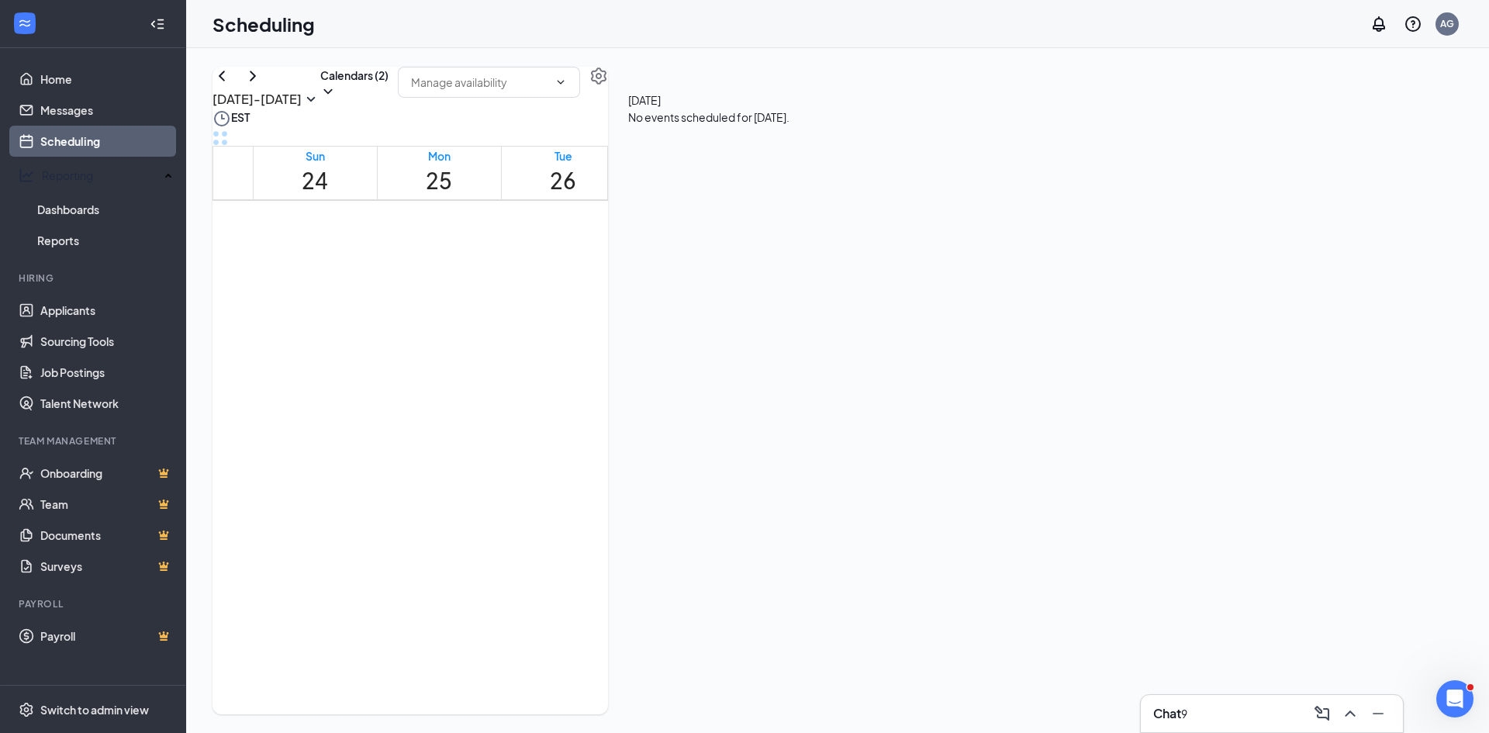
scroll to position [1242, 0]
drag, startPoint x: 796, startPoint y: 363, endPoint x: 841, endPoint y: 424, distance: 76.0
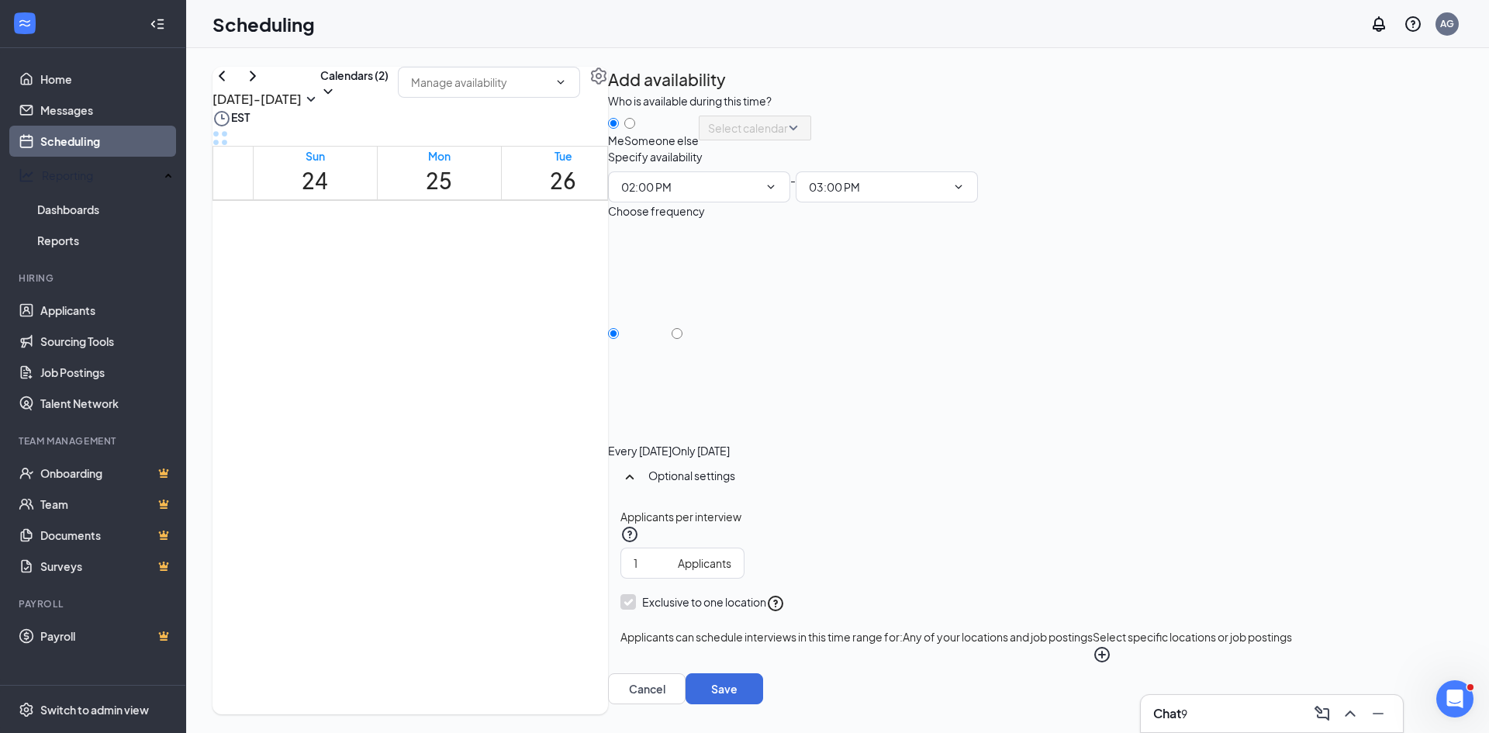
type input "02:00 PM"
type input "03:00 PM"
drag, startPoint x: 1322, startPoint y: 375, endPoint x: 1337, endPoint y: 461, distance: 87.3
click at [683, 339] on input "Only [DATE]" at bounding box center [677, 333] width 11 height 11
radio input "true"
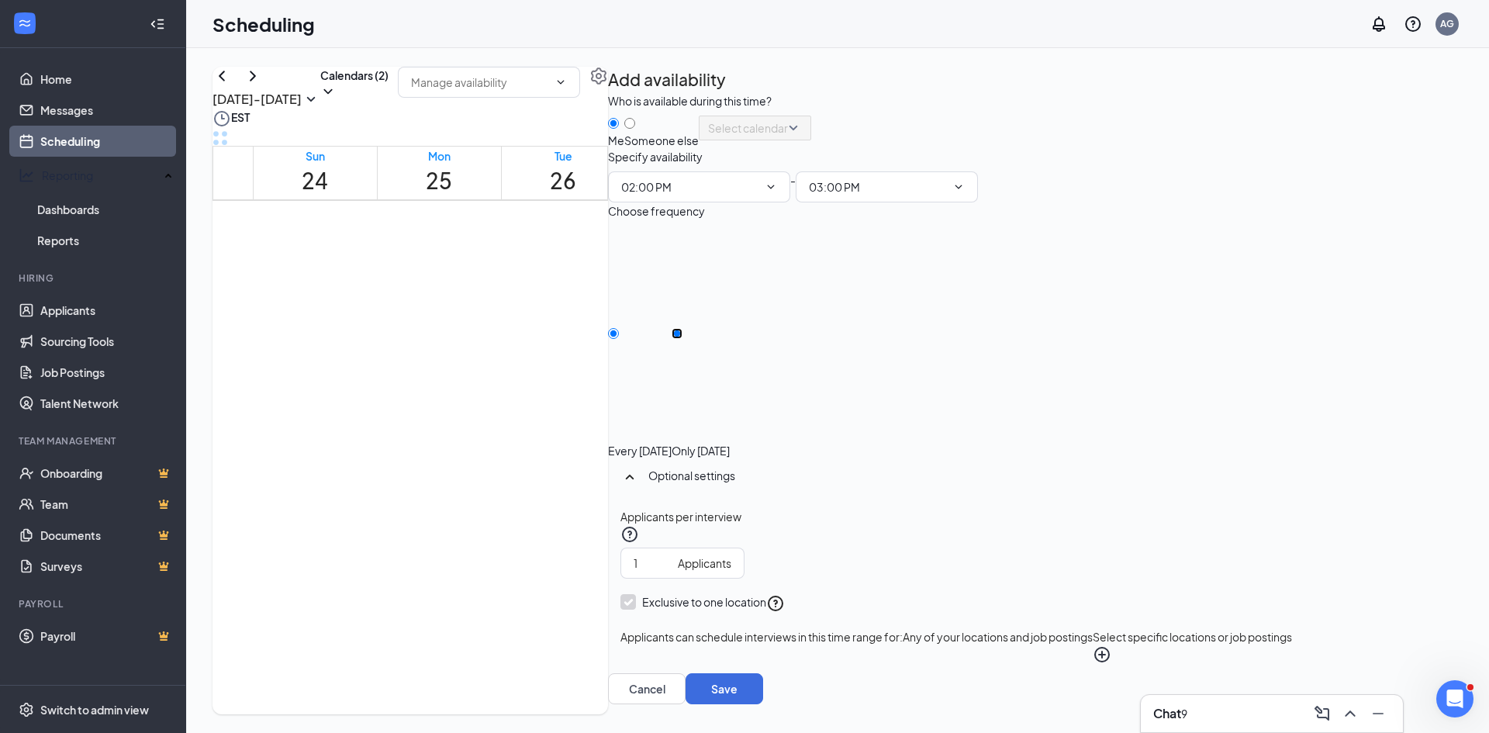
radio input "false"
click at [763, 680] on button "Save" at bounding box center [725, 688] width 78 height 31
click at [763, 675] on button "Save" at bounding box center [725, 688] width 78 height 31
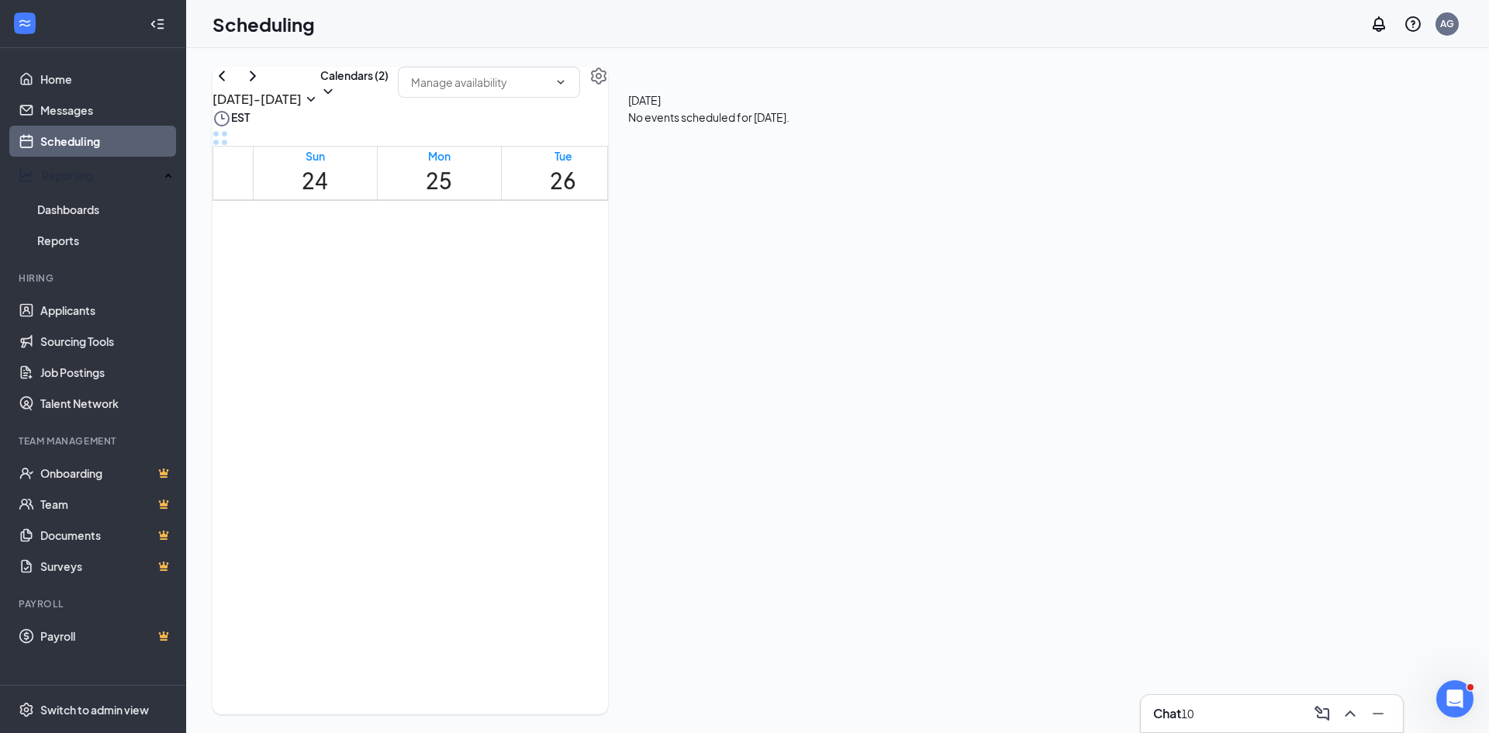
click at [710, 47] on div "Scheduling AG" at bounding box center [837, 24] width 1303 height 48
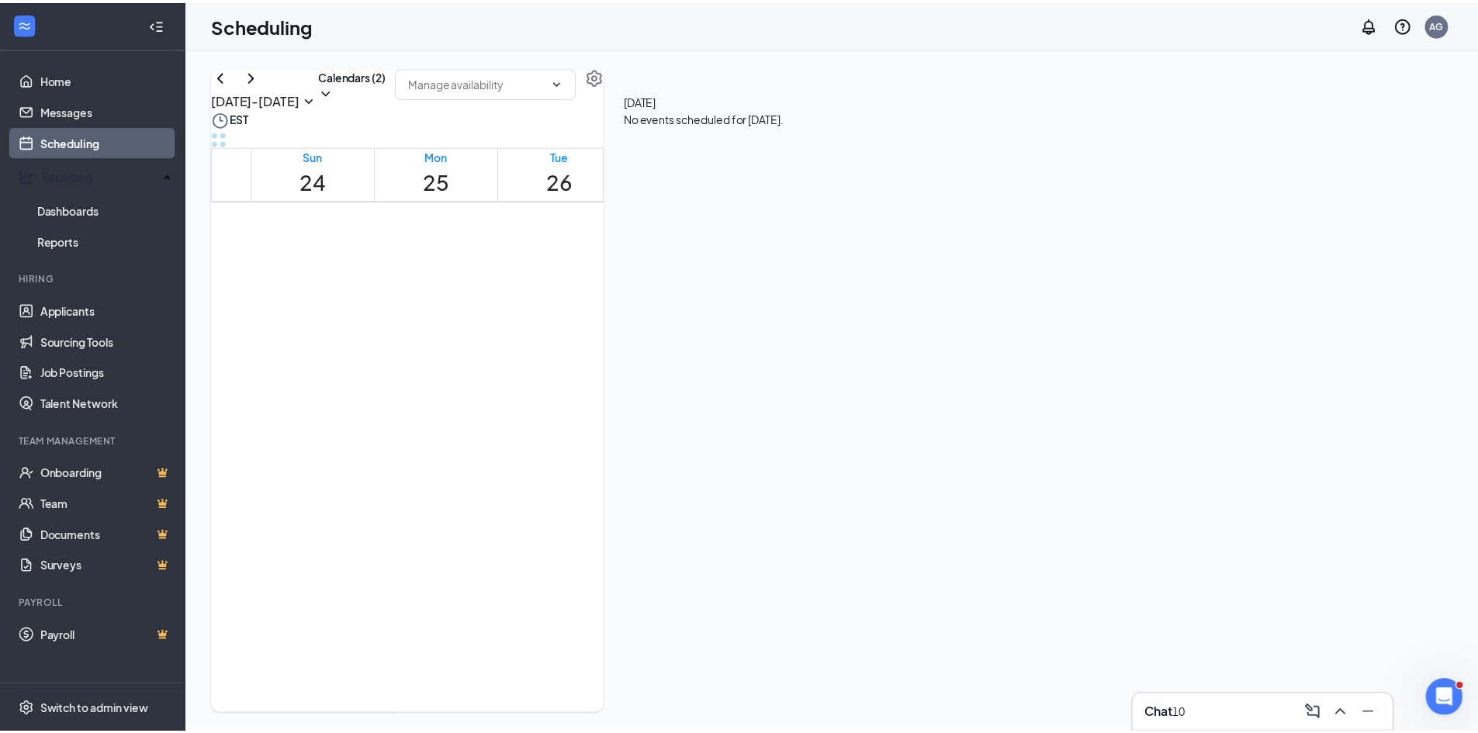
scroll to position [667, 0]
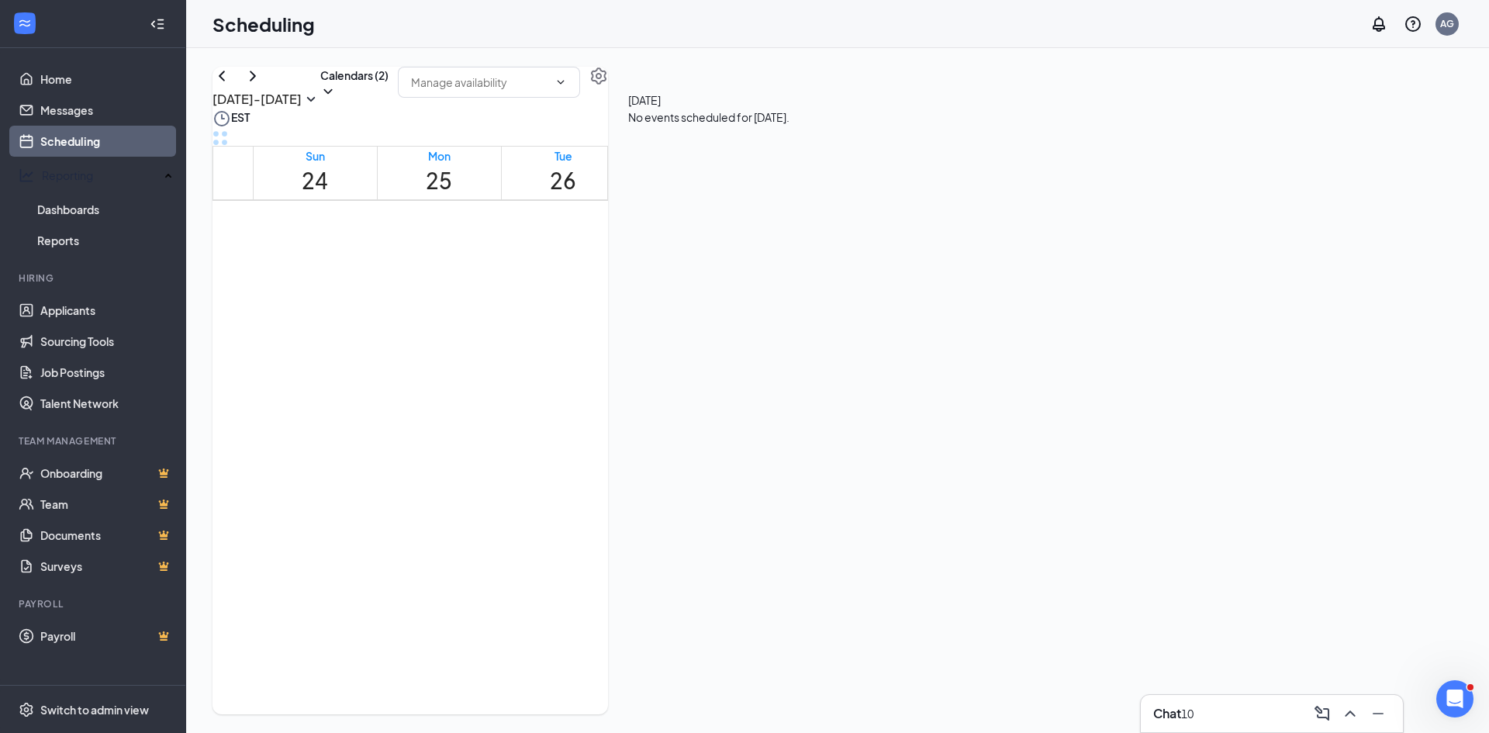
drag, startPoint x: 1064, startPoint y: 340, endPoint x: 1097, endPoint y: 421, distance: 87.7
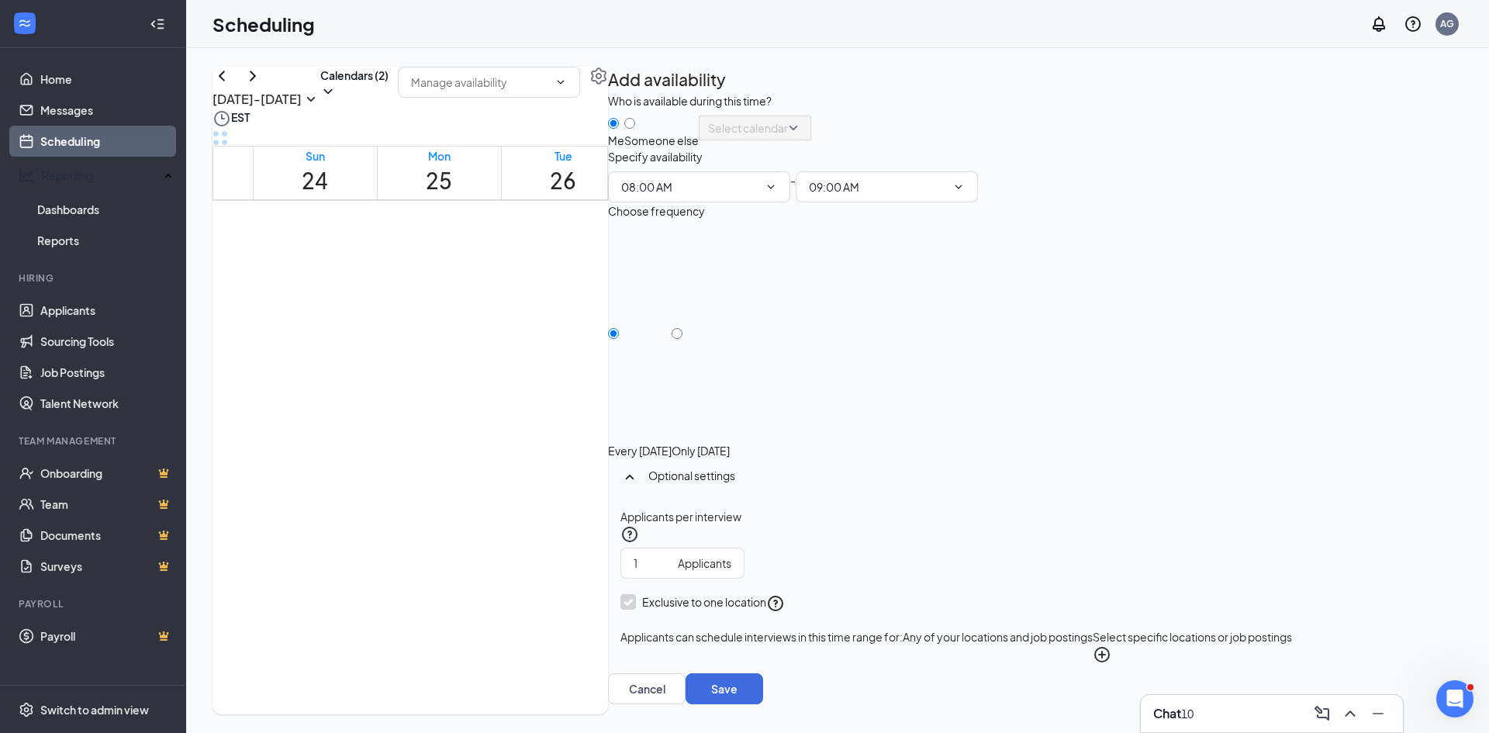
click at [730, 443] on div at bounding box center [701, 443] width 58 height 0
click at [730, 375] on div "Only [DATE]" at bounding box center [701, 342] width 58 height 233
click at [683, 339] on input "Only [DATE]" at bounding box center [677, 333] width 11 height 11
radio input "true"
radio input "false"
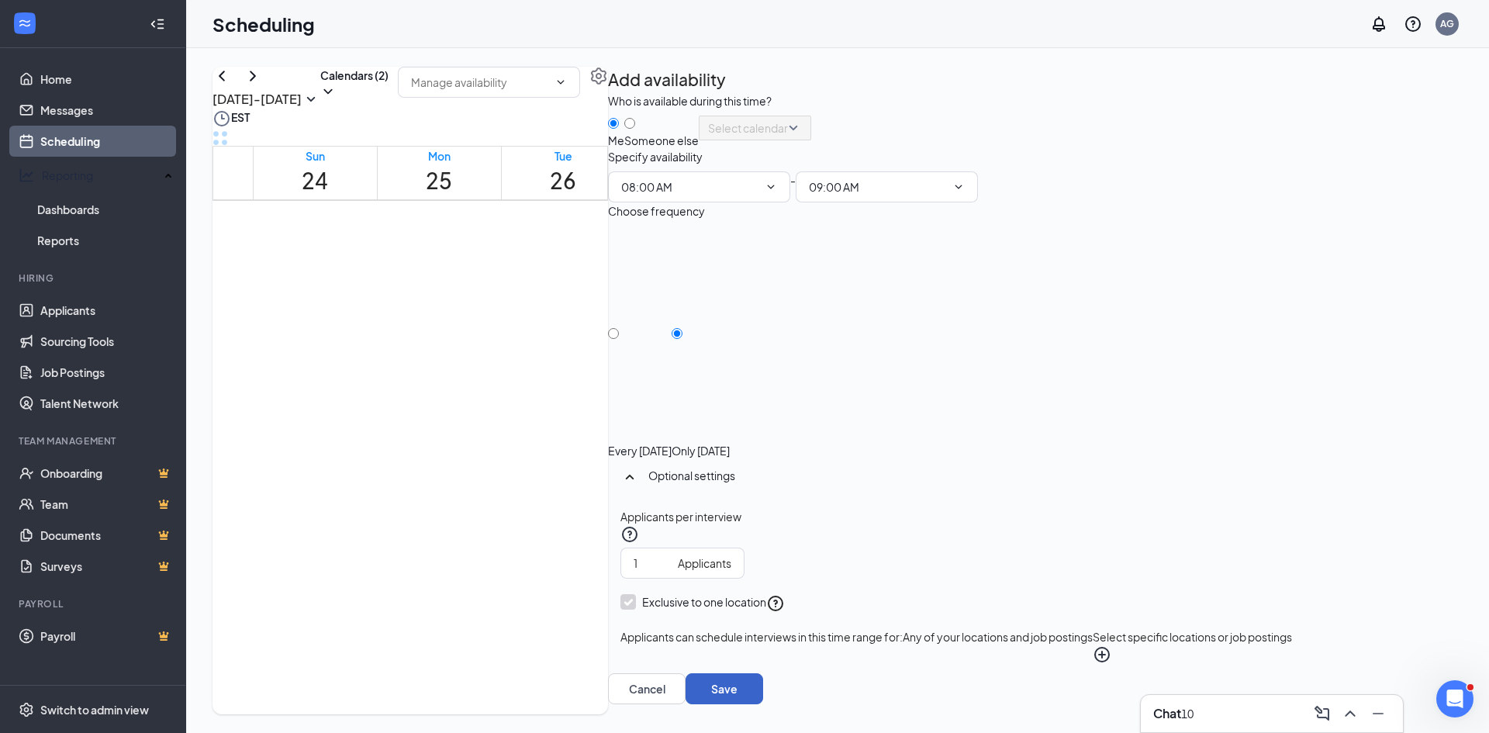
click at [763, 680] on button "Save" at bounding box center [725, 688] width 78 height 31
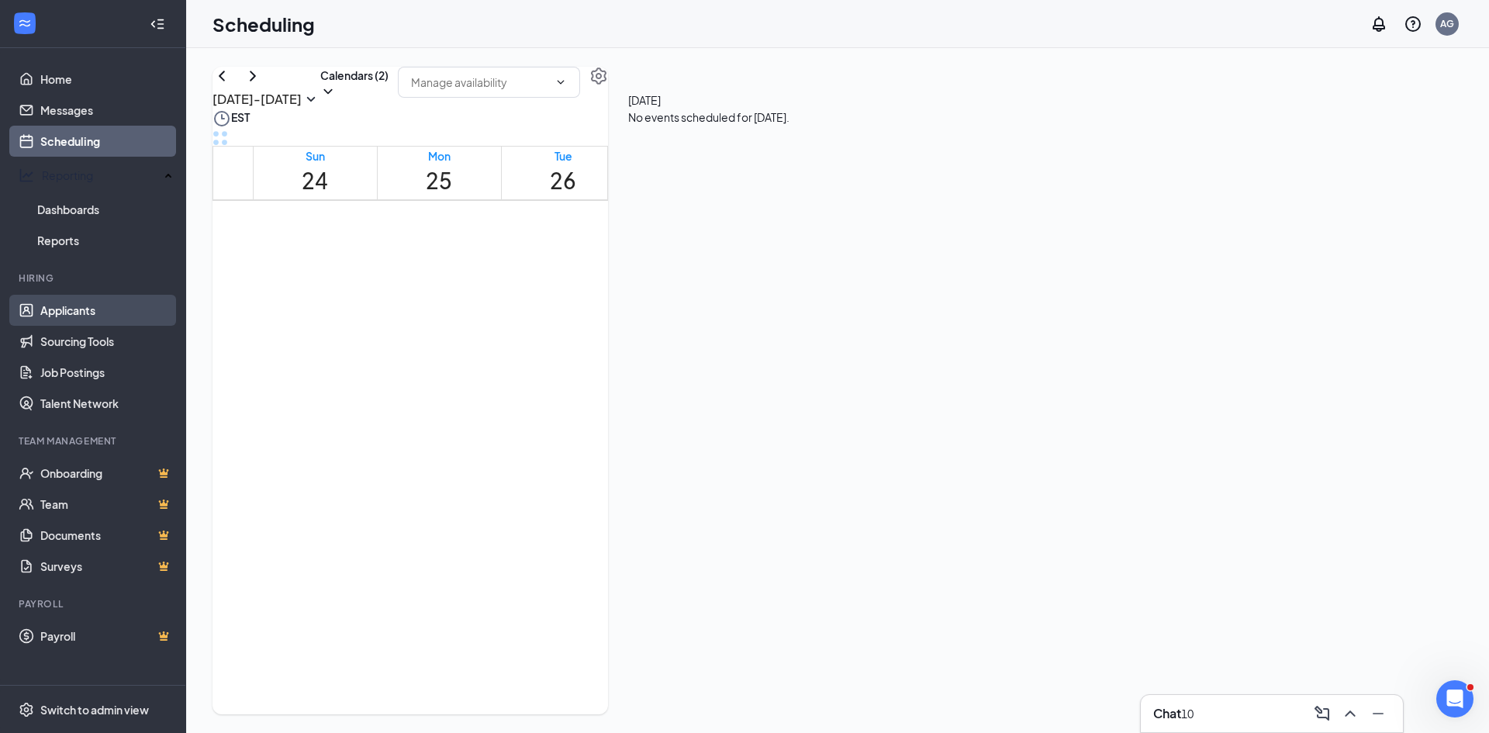
click at [93, 306] on link "Applicants" at bounding box center [106, 310] width 133 height 31
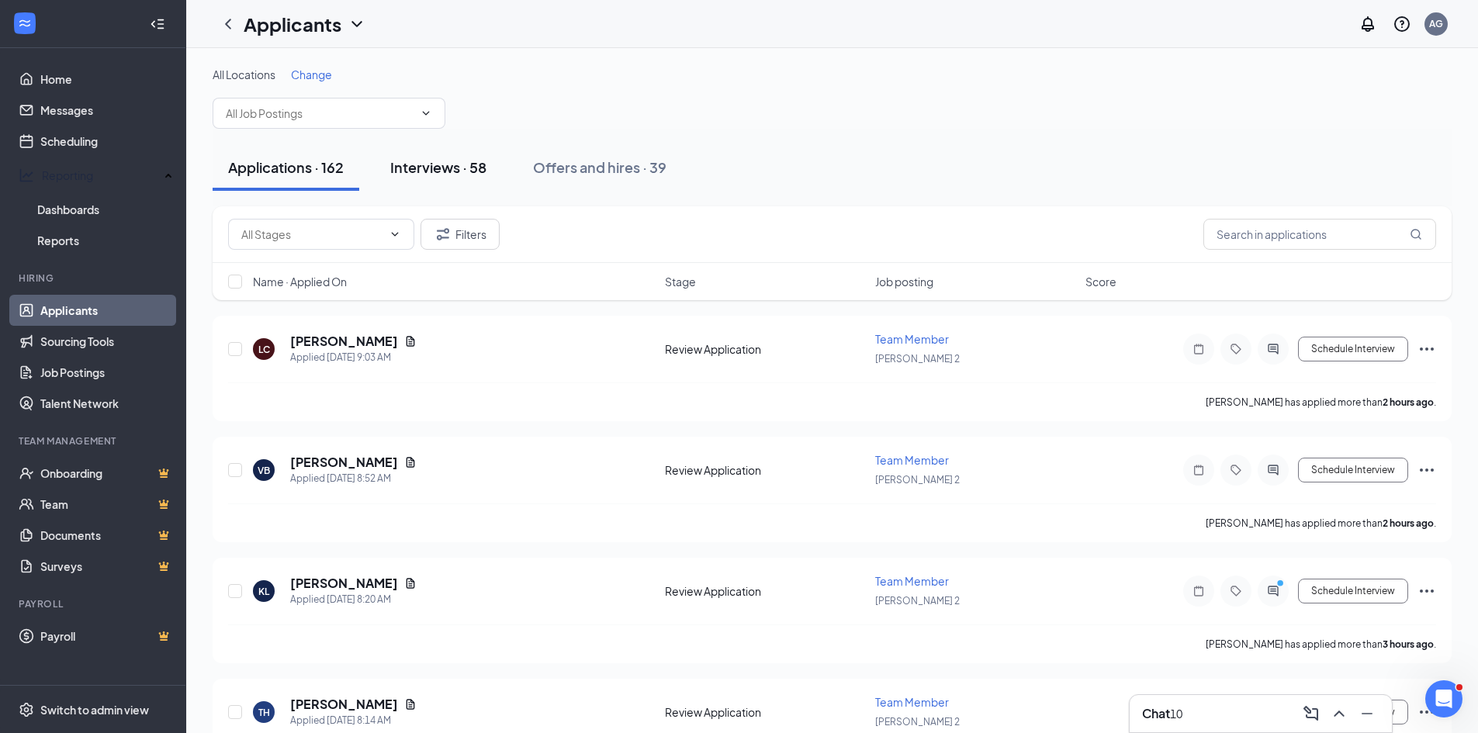
click at [415, 170] on div "Interviews · 58" at bounding box center [438, 166] width 96 height 19
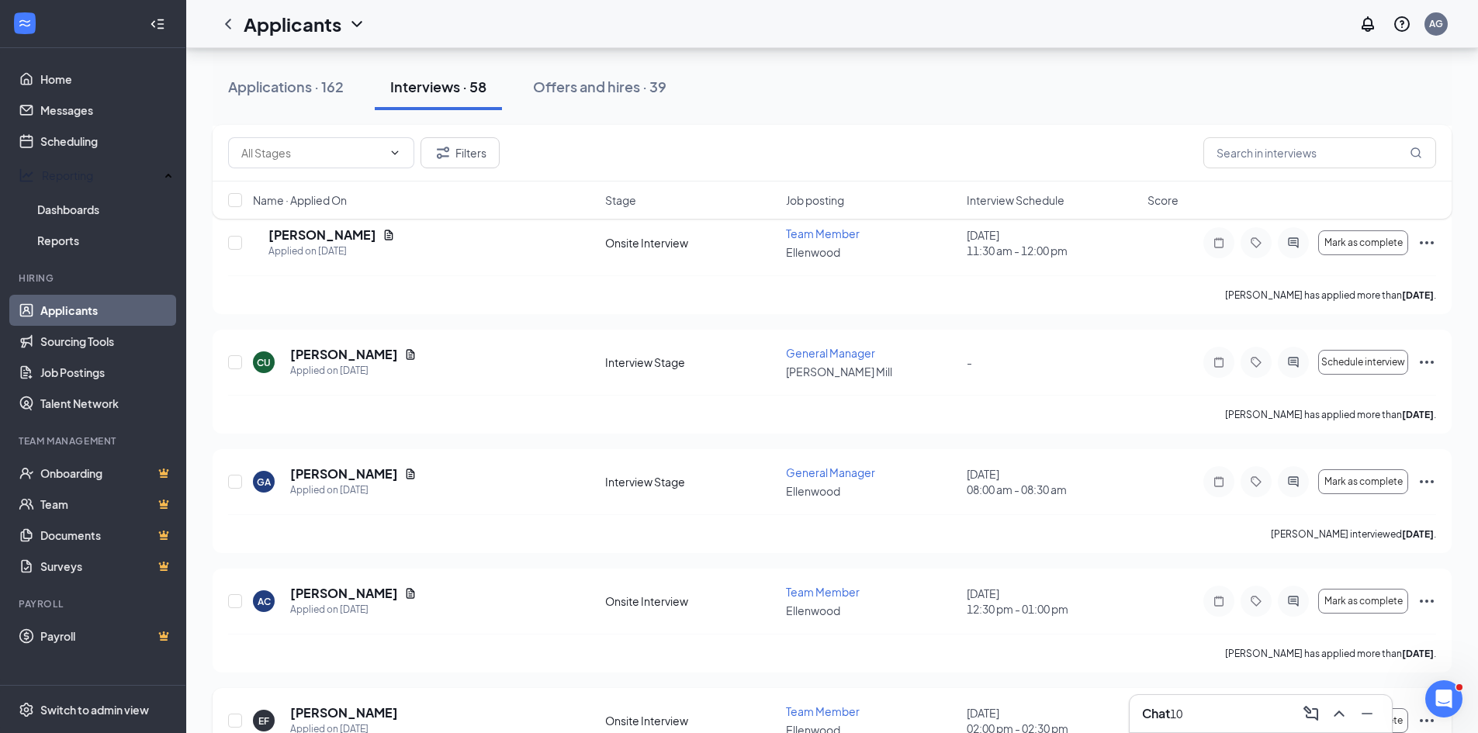
scroll to position [310, 0]
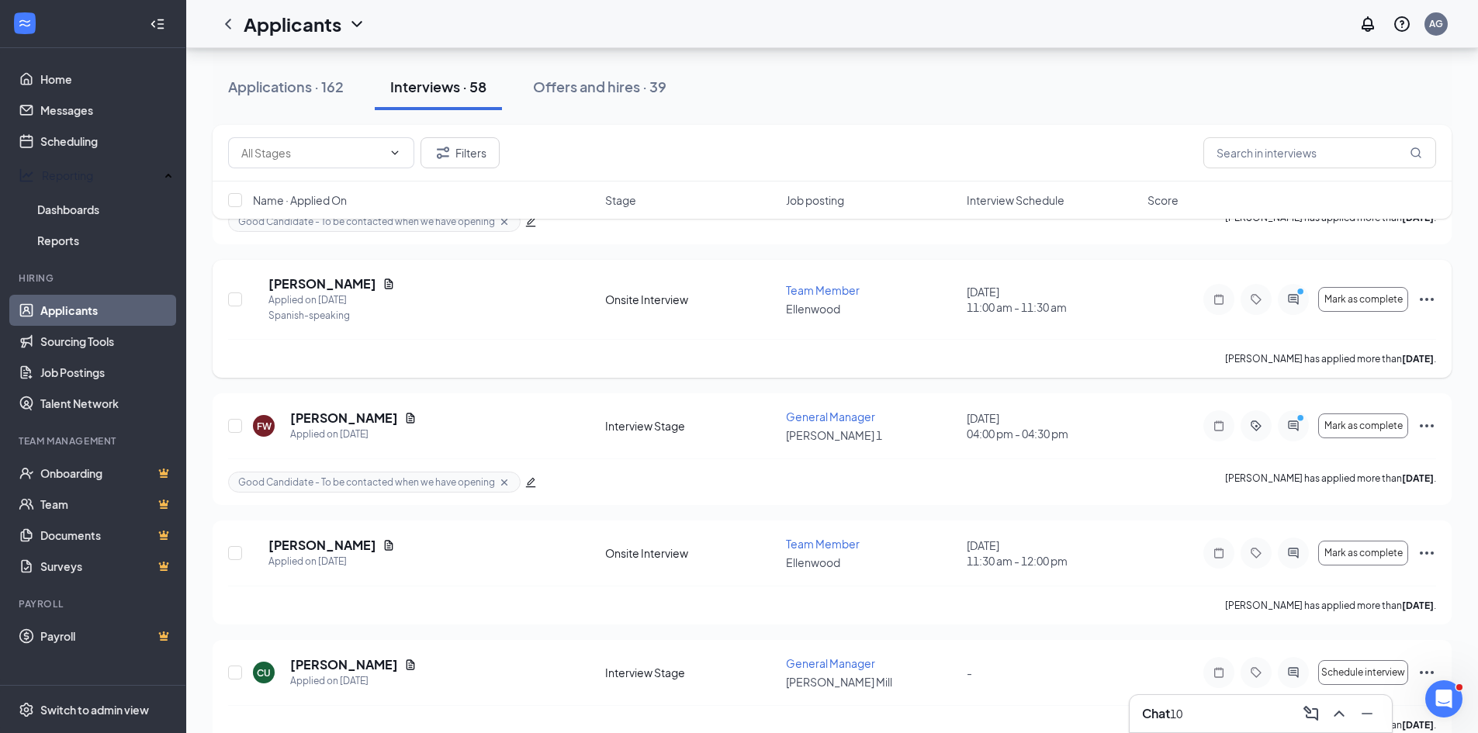
drag, startPoint x: 205, startPoint y: 368, endPoint x: 224, endPoint y: 374, distance: 20.1
click at [1275, 150] on input "text" at bounding box center [1319, 152] width 233 height 31
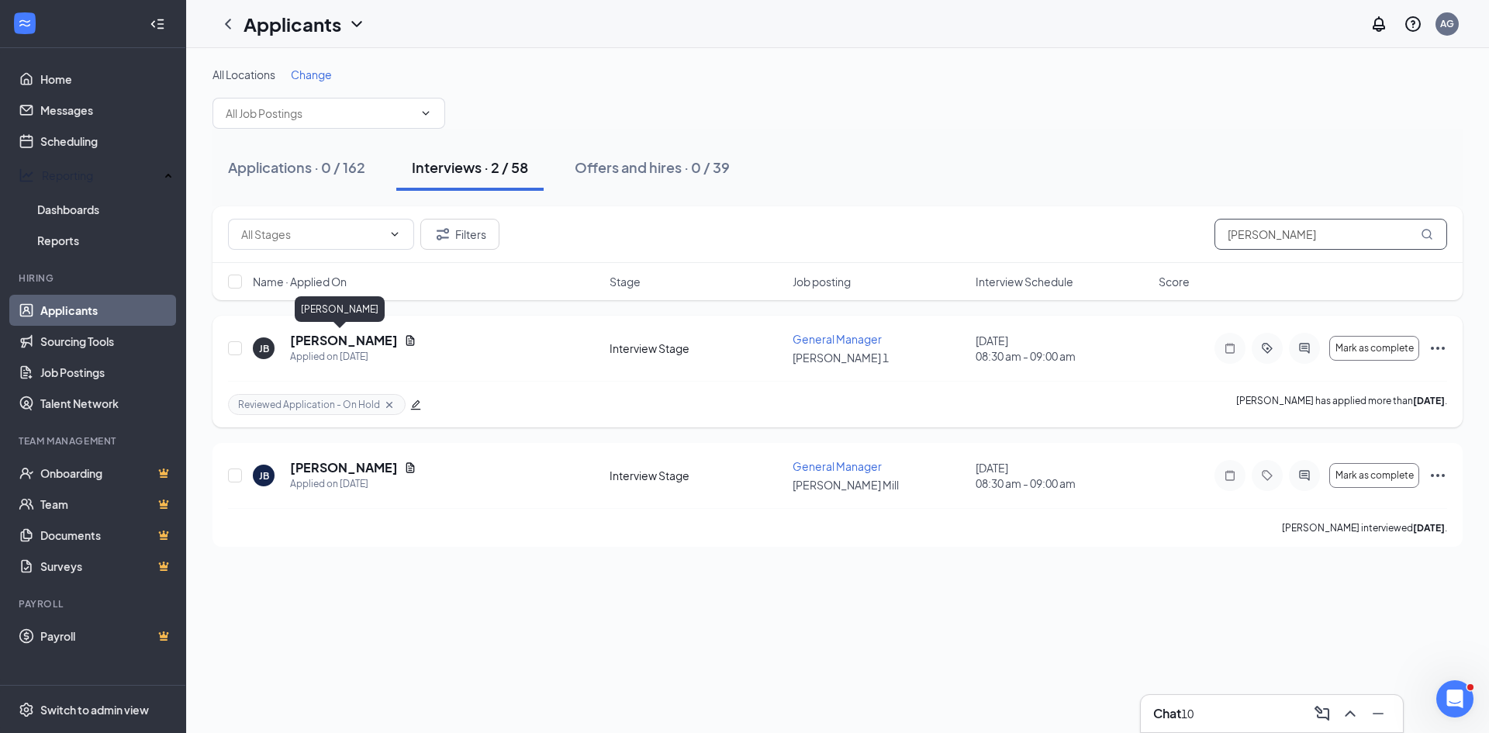
type input "[PERSON_NAME]"
click at [326, 337] on h5 "[PERSON_NAME]" at bounding box center [344, 340] width 108 height 17
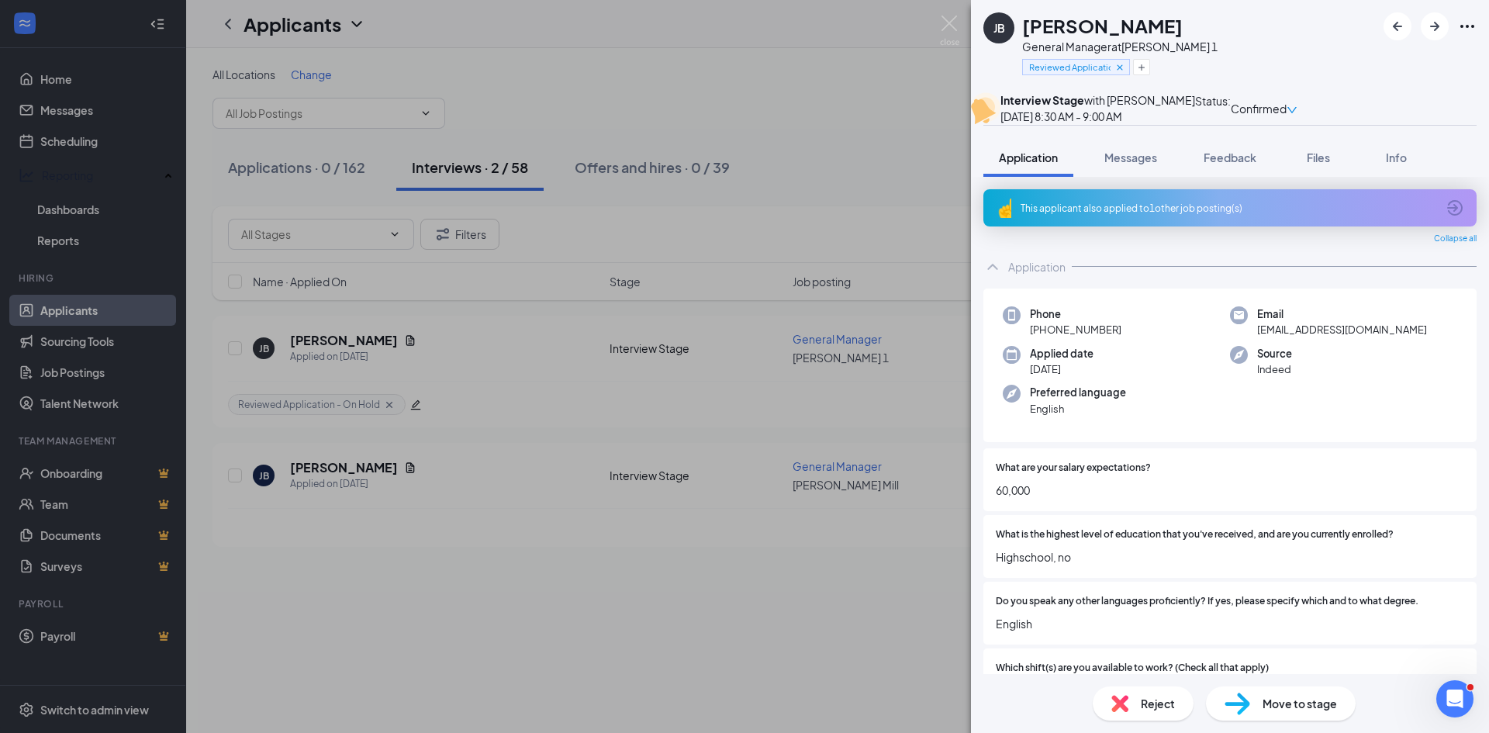
click at [1166, 215] on div "This applicant also applied to 1 other job posting(s)" at bounding box center [1229, 208] width 416 height 13
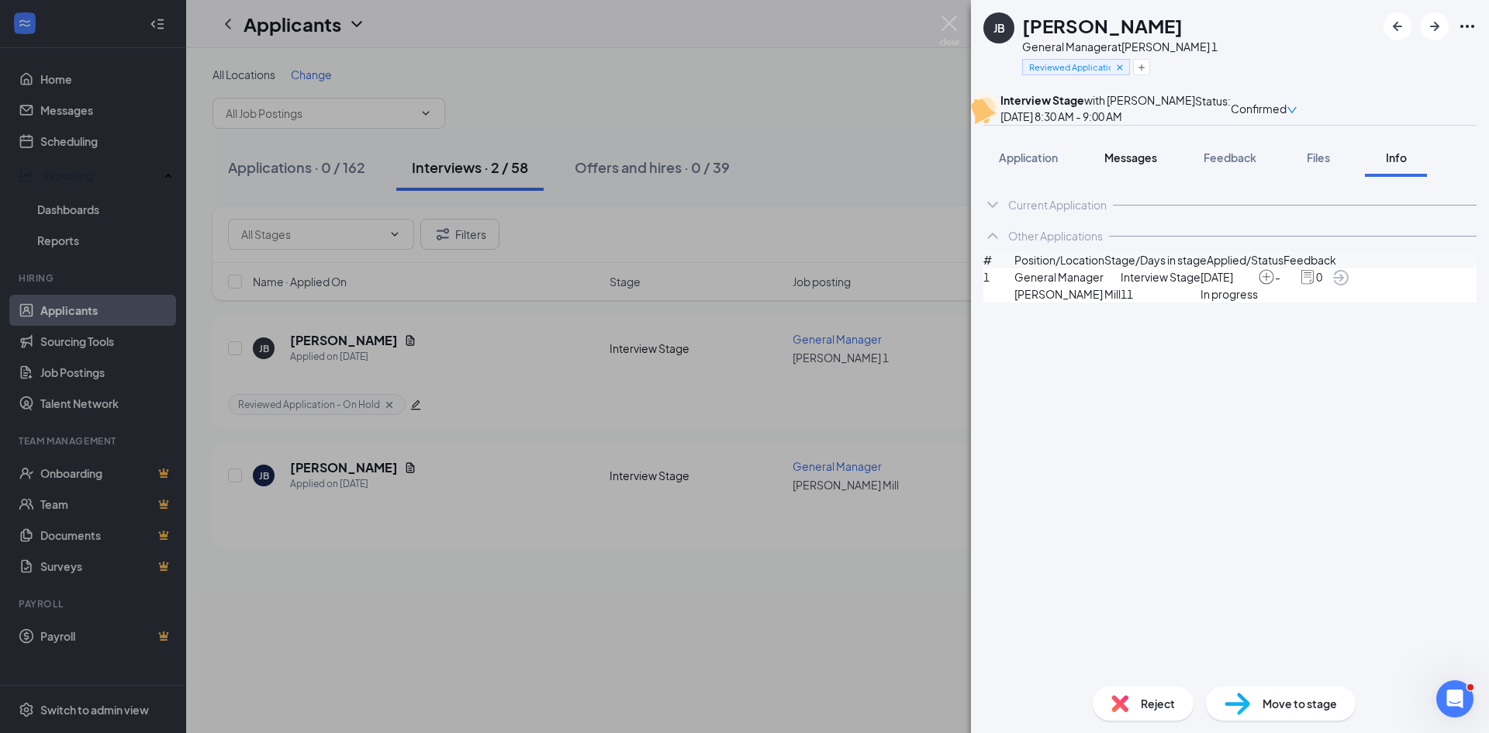
click at [1119, 164] on span "Messages" at bounding box center [1130, 157] width 53 height 14
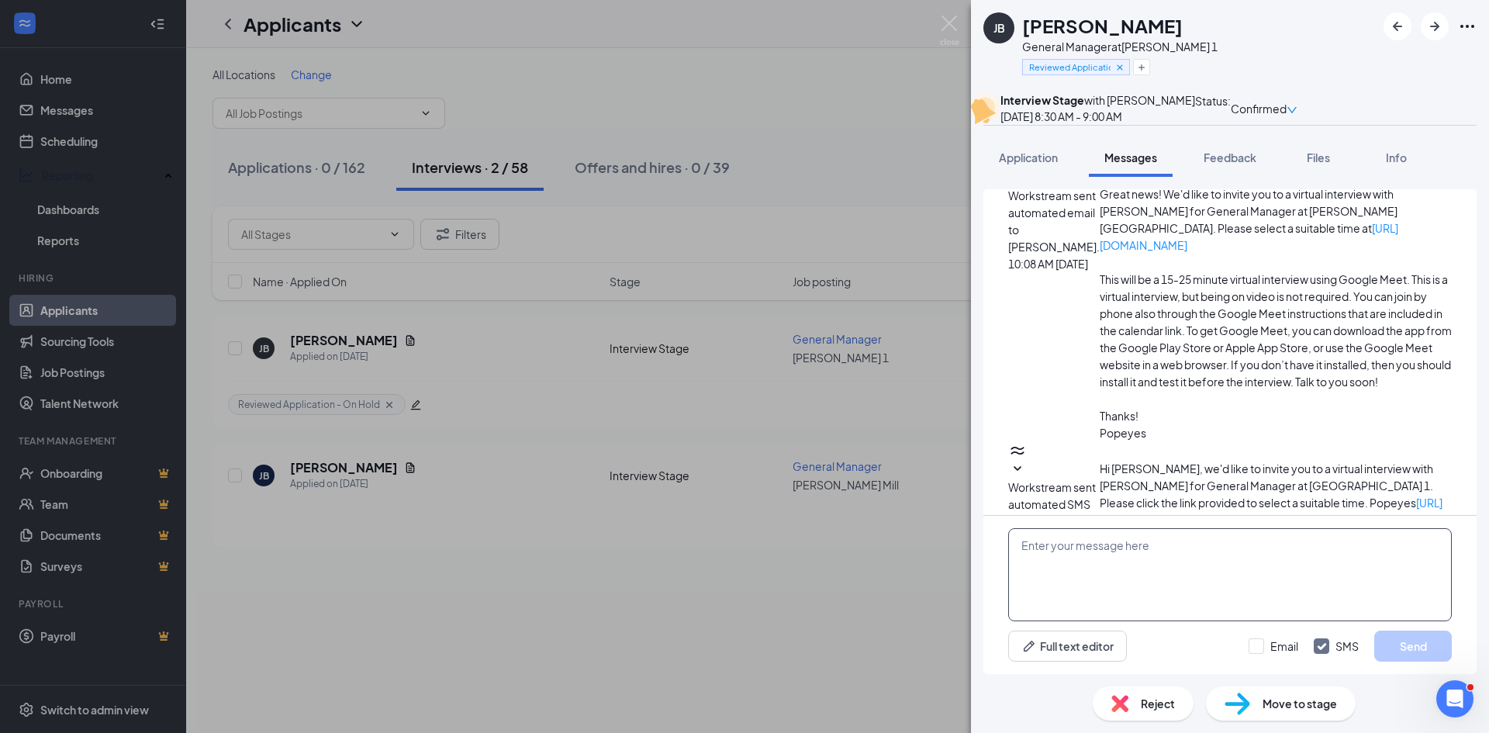
scroll to position [89, 0]
click at [1071, 549] on textarea at bounding box center [1230, 574] width 444 height 93
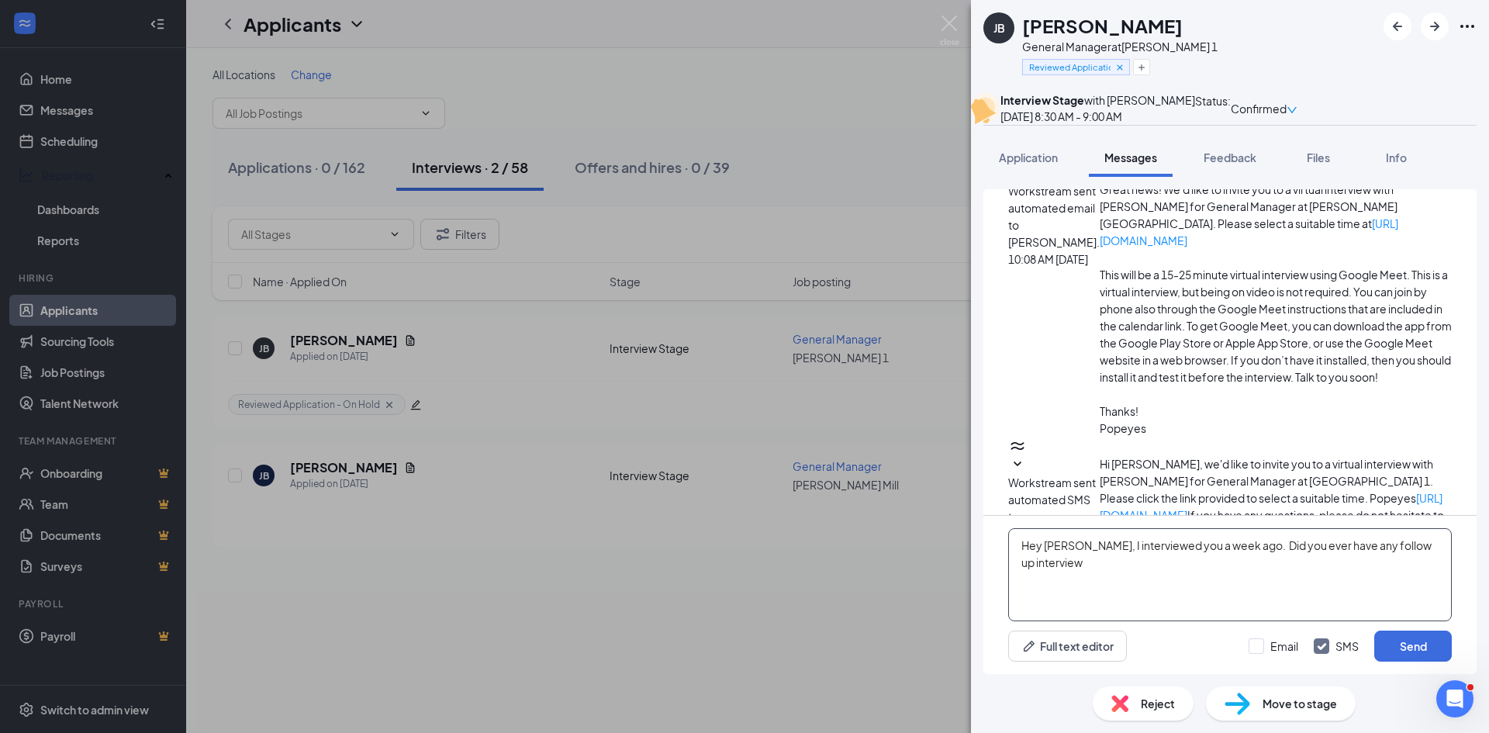
click at [1077, 564] on textarea "Hey [PERSON_NAME], I interviewed you a week ago. Did you ever have any follow u…" at bounding box center [1230, 574] width 444 height 93
drag, startPoint x: 1306, startPoint y: 551, endPoint x: 1091, endPoint y: 580, distance: 217.6
click at [1091, 580] on textarea "Hey [PERSON_NAME], I interviewed you a week ago. Did you ever have any follow u…" at bounding box center [1230, 574] width 444 height 93
type textarea "Hey [PERSON_NAME], I interviewed you a week ago. Did you ever hear from the hir…"
click at [1148, 562] on textarea "Hey [PERSON_NAME], I interviewed you a week ago. Did you ever hear from the hir…" at bounding box center [1230, 574] width 444 height 93
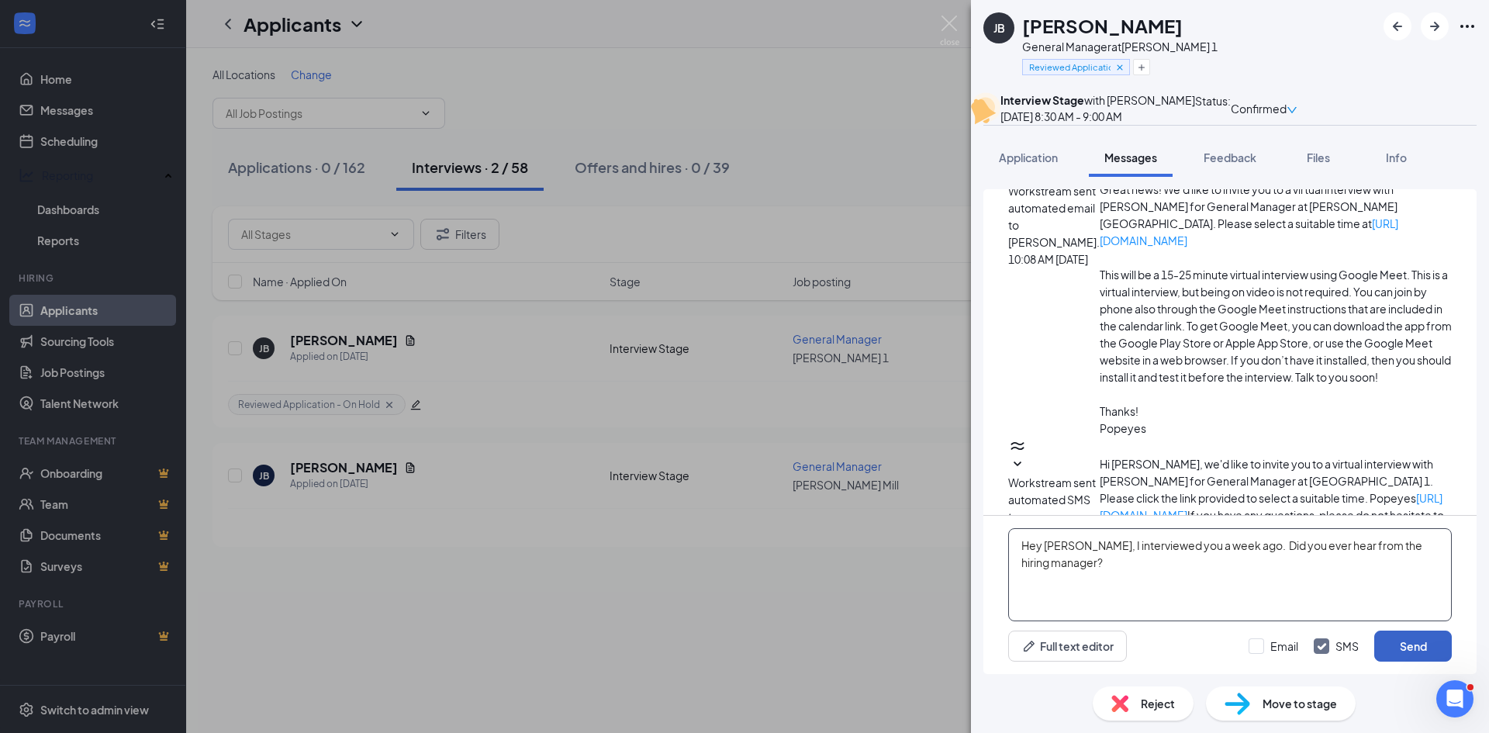
drag, startPoint x: 1415, startPoint y: 647, endPoint x: 1283, endPoint y: 617, distance: 135.1
click at [1413, 645] on button "Send" at bounding box center [1413, 646] width 78 height 31
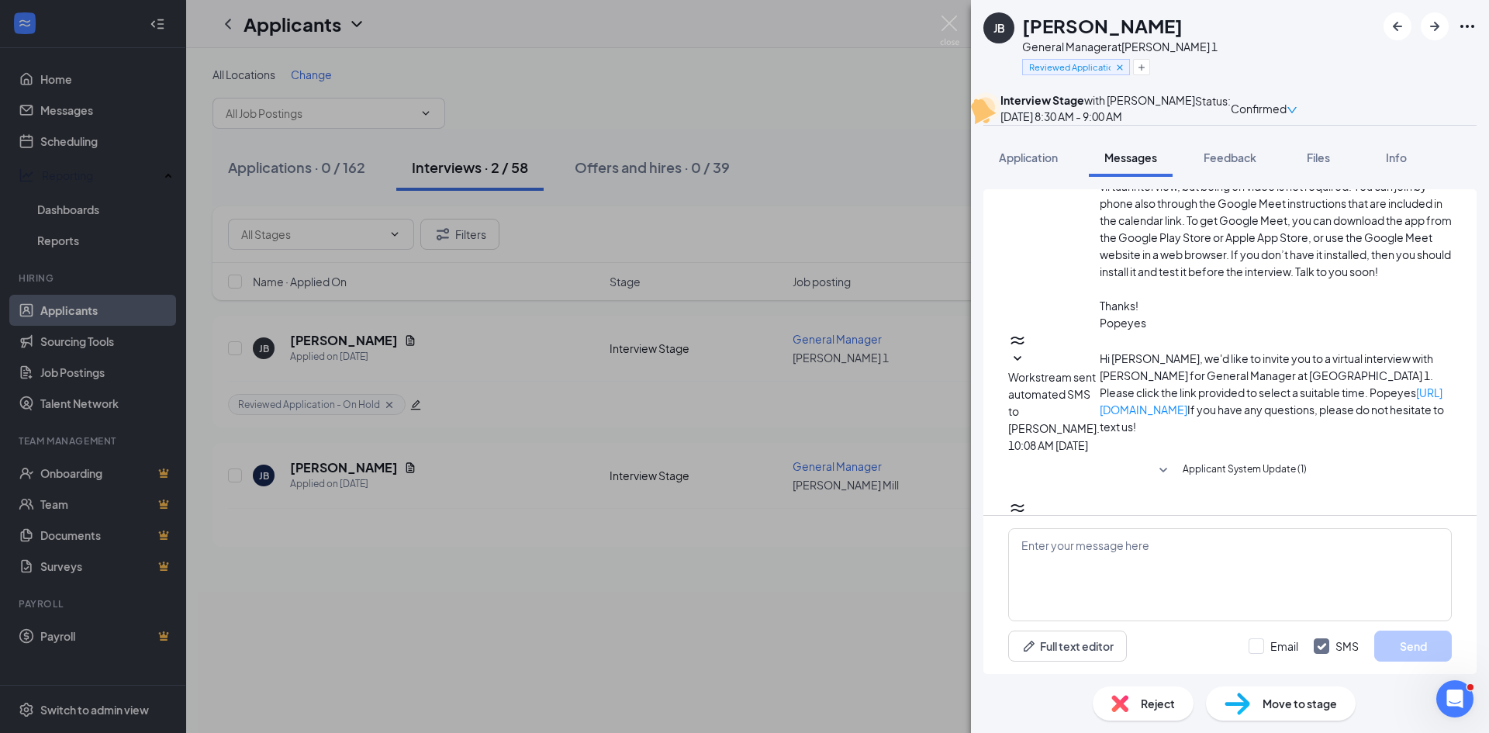
scroll to position [206, 0]
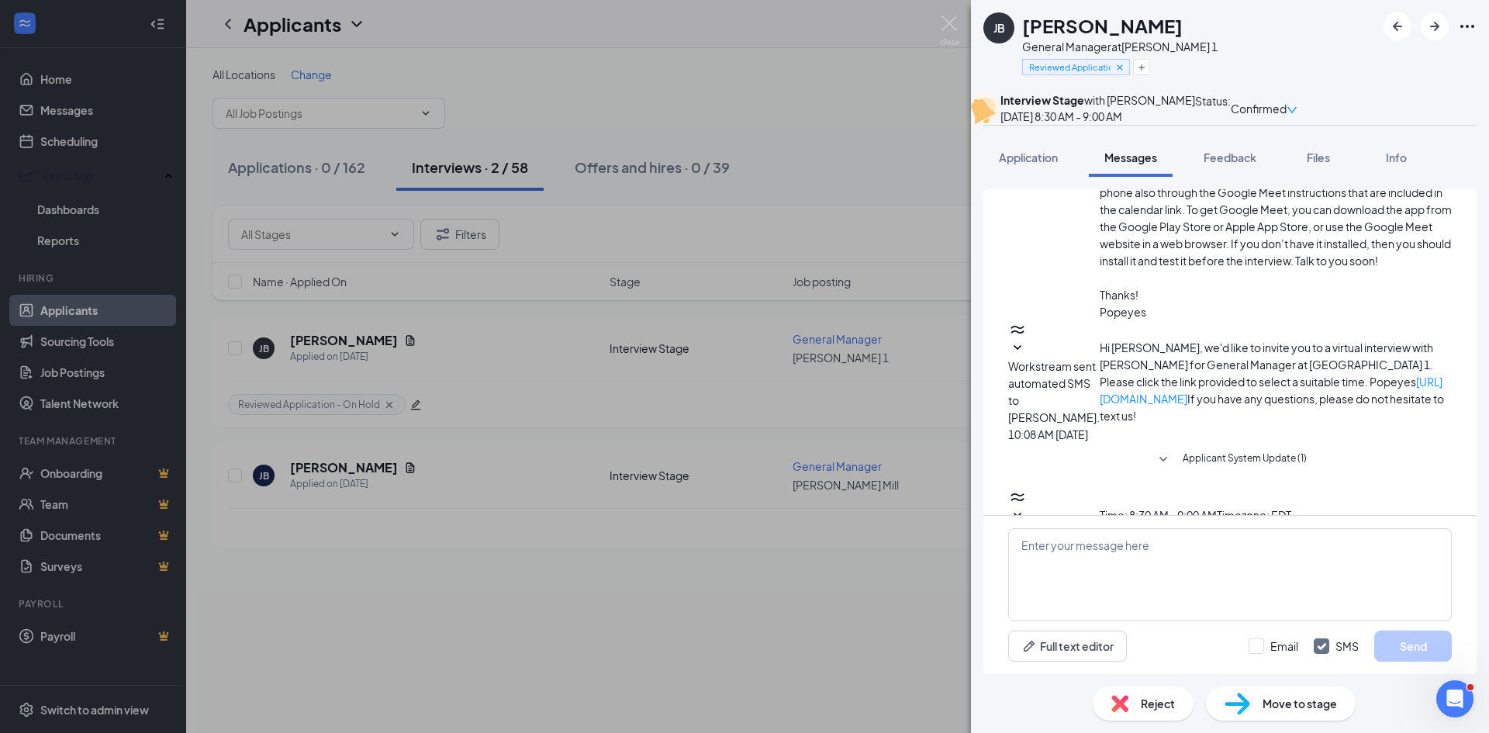
click at [353, 584] on div "[PERSON_NAME] [PERSON_NAME] General Manager at [PERSON_NAME] 1 Reviewed Applica…" at bounding box center [744, 366] width 1489 height 733
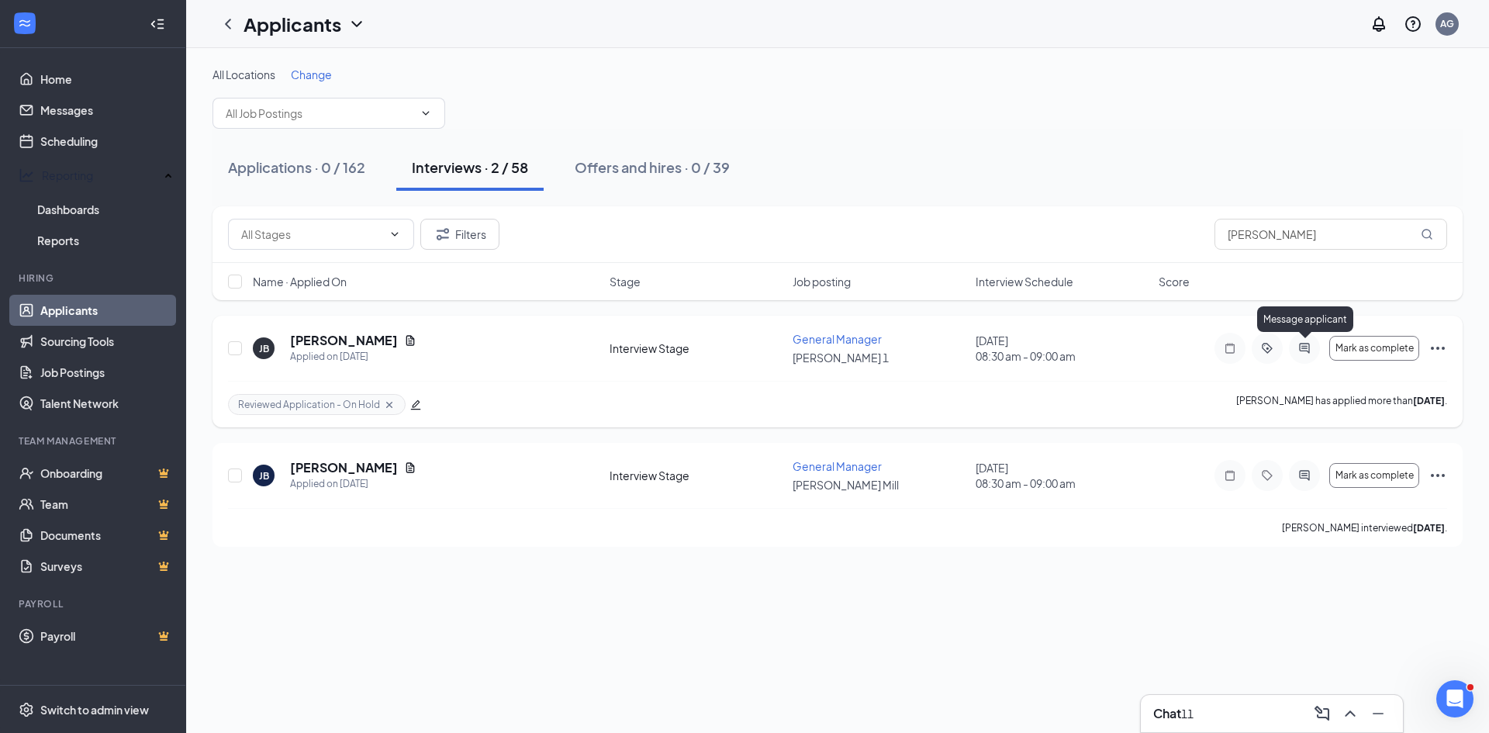
click at [1307, 350] on icon "ActiveChat" at bounding box center [1304, 348] width 10 height 10
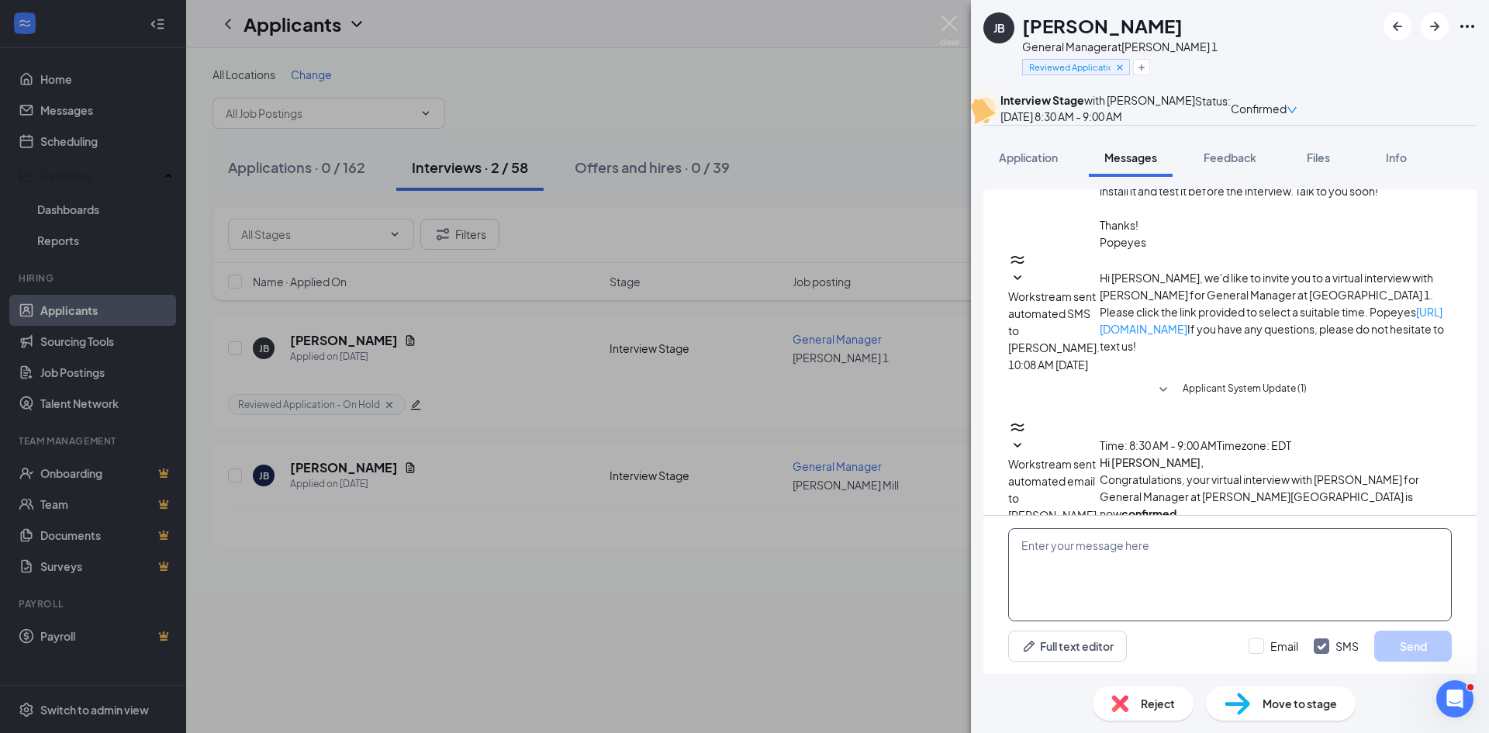
scroll to position [289, 0]
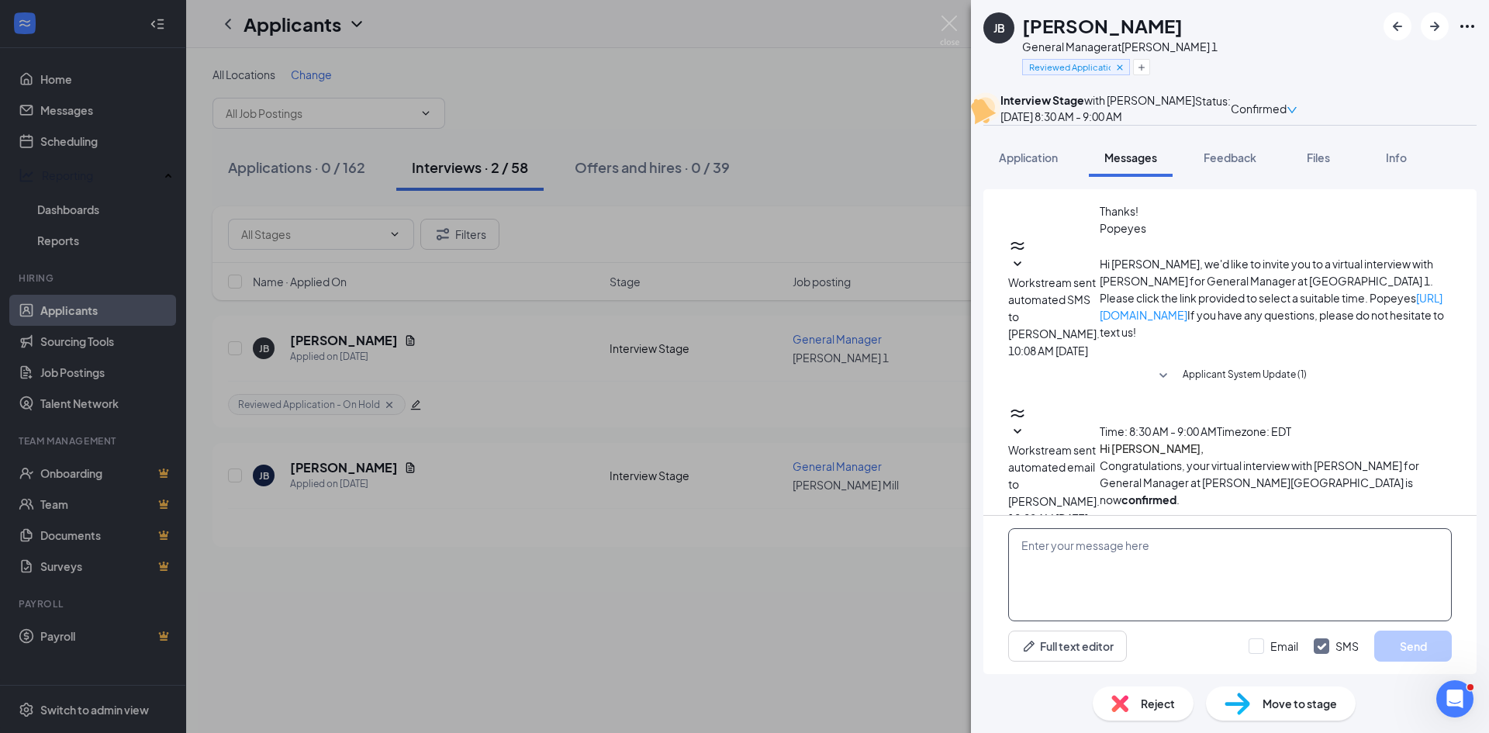
click at [1126, 543] on textarea at bounding box center [1230, 574] width 444 height 93
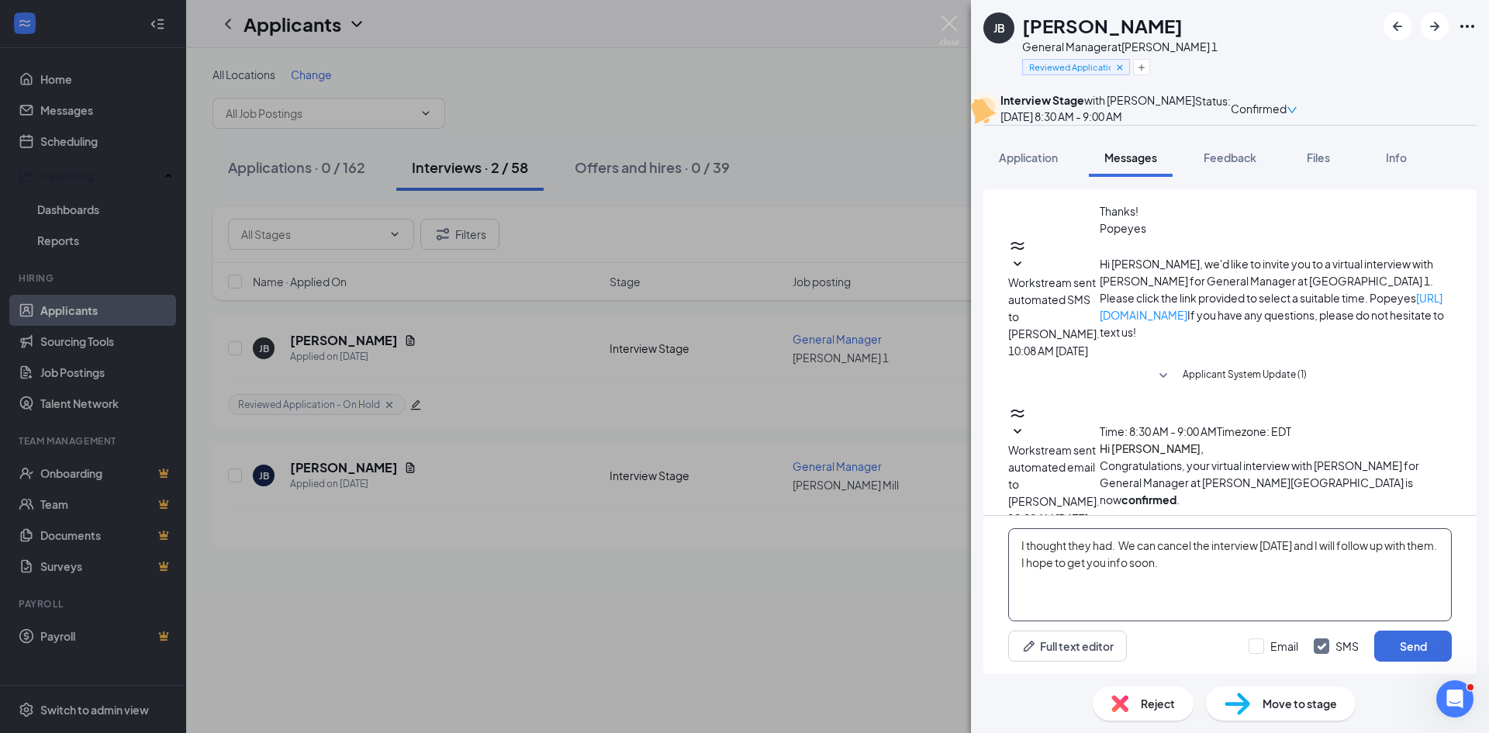
click at [1314, 552] on textarea "I thought they had. We can cancel the interview [DATE] and I will follow up wit…" at bounding box center [1230, 574] width 444 height 93
click at [1314, 545] on textarea "I thought they had. We can cancel the interview [DATE], and I will follow up wi…" at bounding box center [1230, 574] width 444 height 93
click at [1267, 551] on textarea "I thought they had. We can cancel the interview [DATE], and I will follow up wi…" at bounding box center [1230, 574] width 444 height 93
type textarea "I thought they had. We can cancel the interview with me [DATE], and I will foll…"
click at [1398, 642] on button "Send" at bounding box center [1413, 646] width 78 height 31
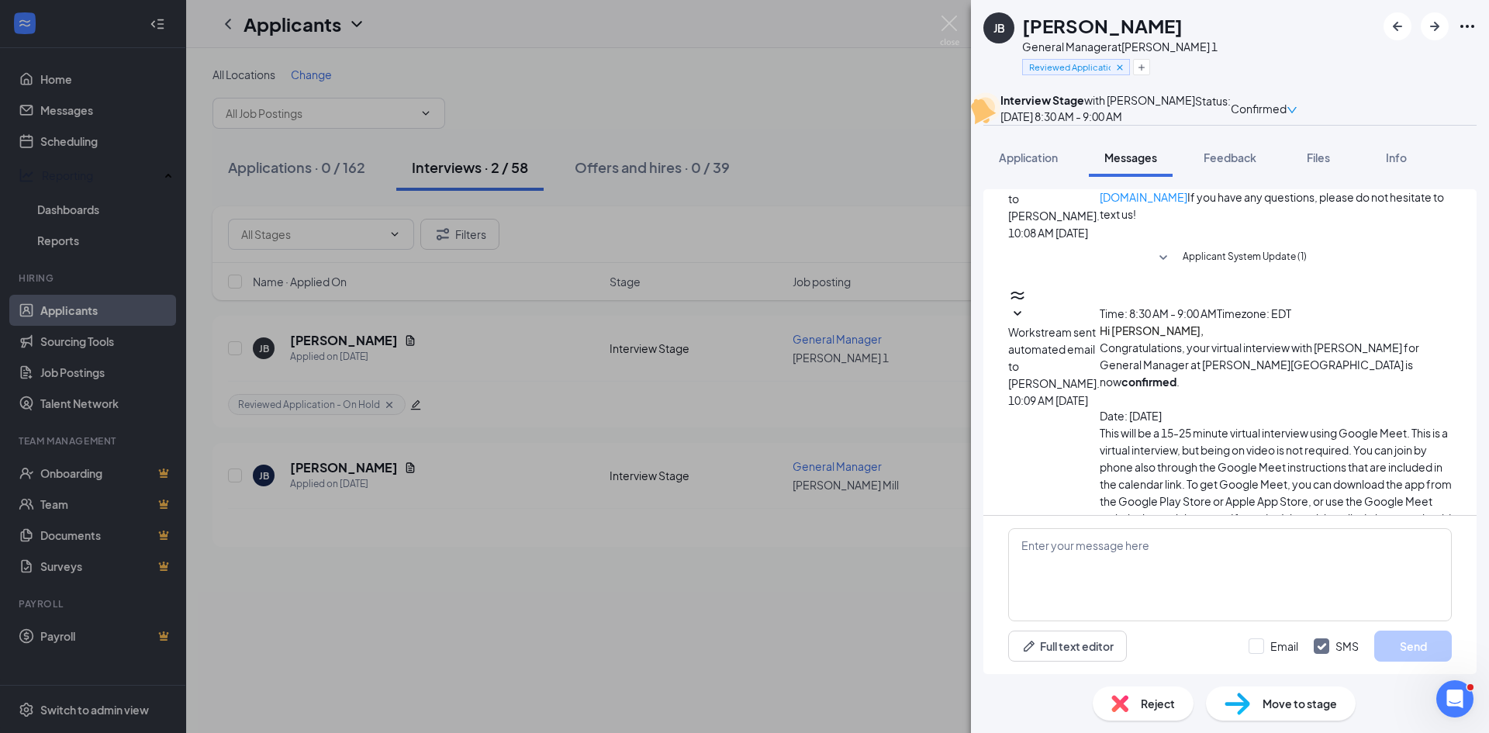
scroll to position [423, 0]
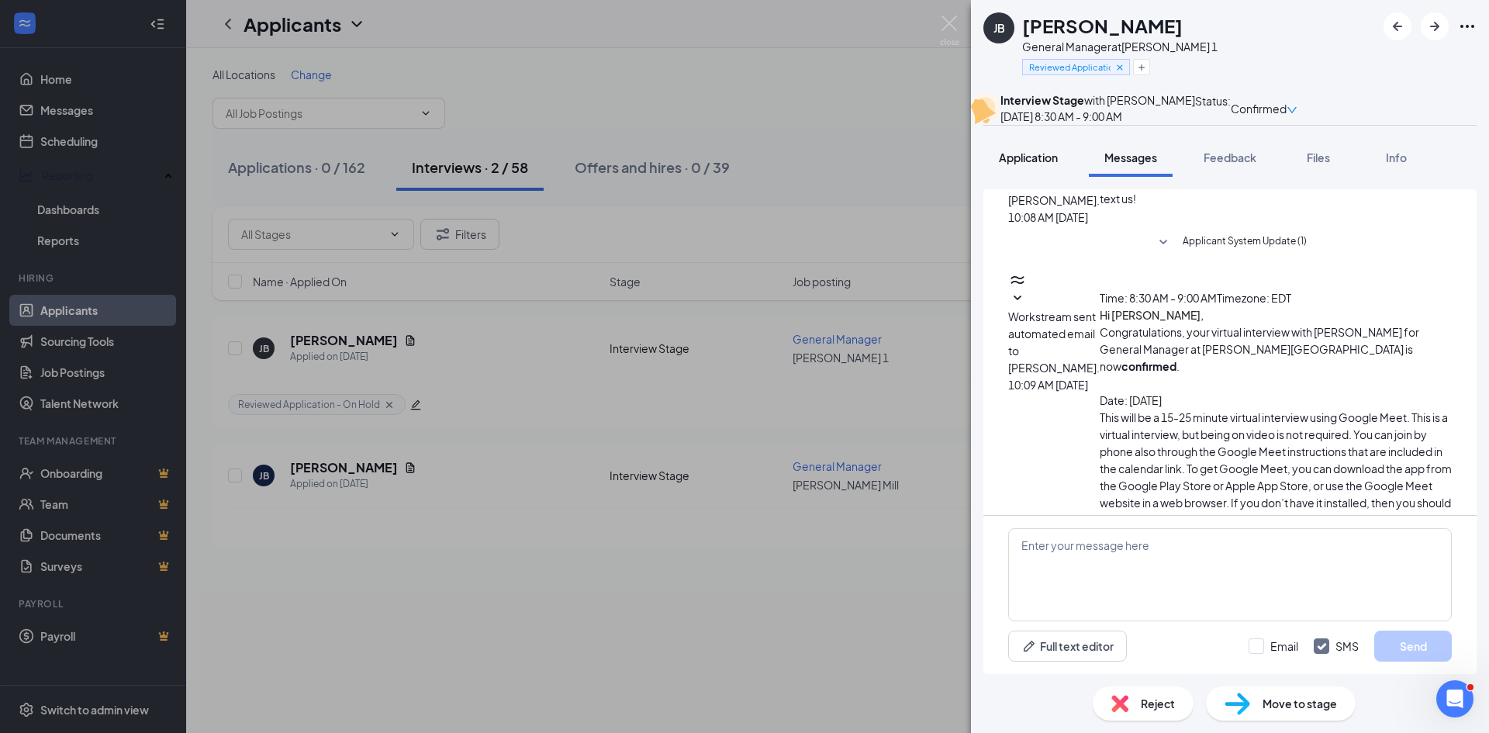
click at [1026, 164] on span "Application" at bounding box center [1028, 157] width 59 height 14
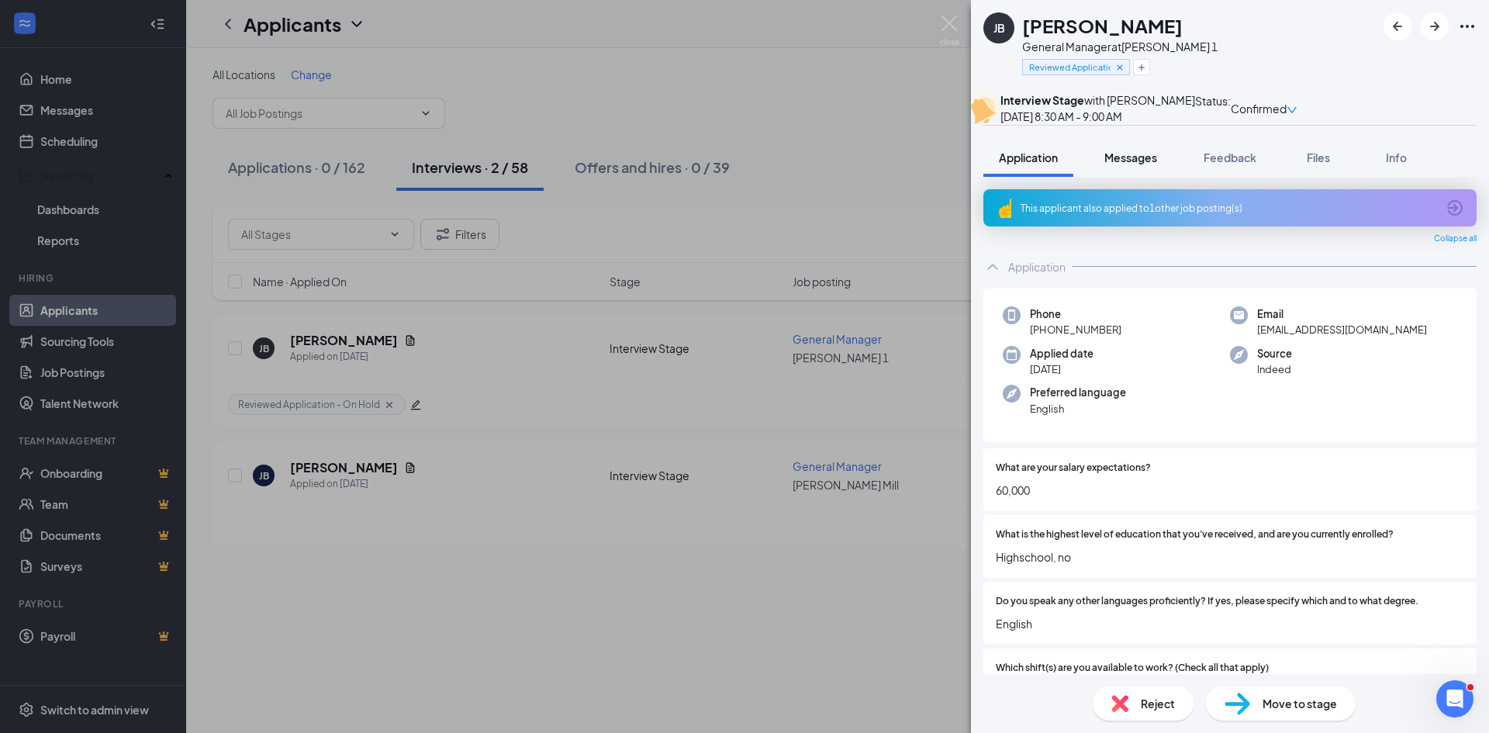
click at [1118, 164] on span "Messages" at bounding box center [1130, 157] width 53 height 14
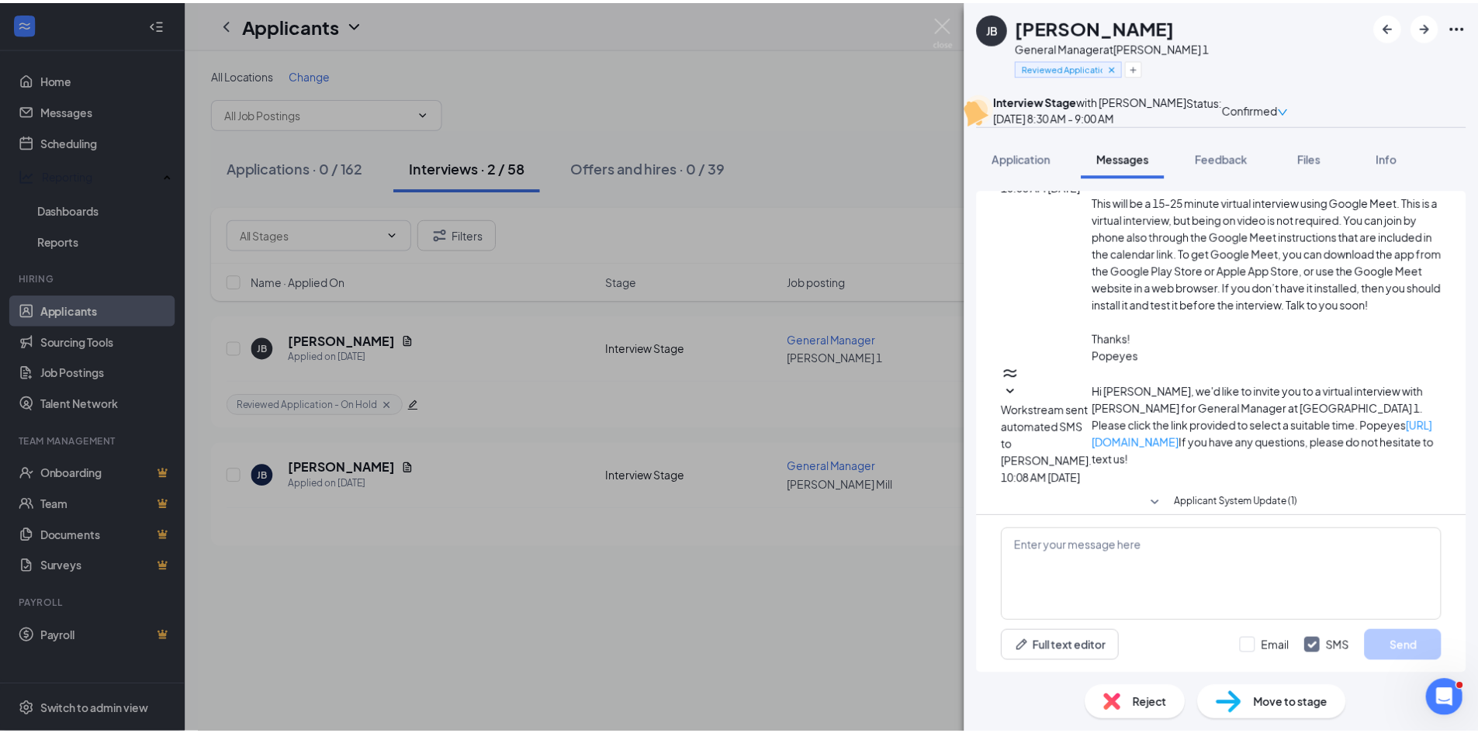
scroll to position [472, 0]
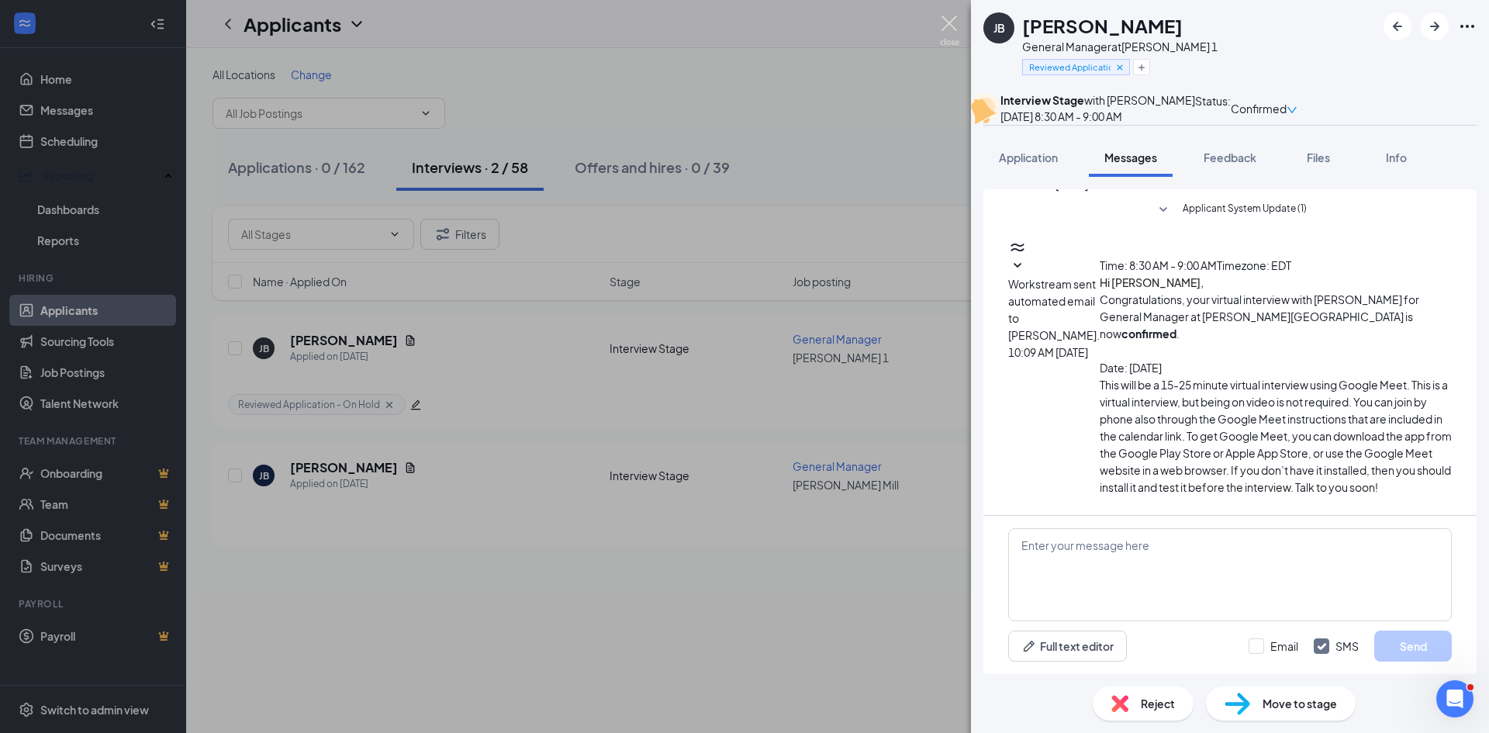
click at [942, 29] on img at bounding box center [949, 31] width 19 height 30
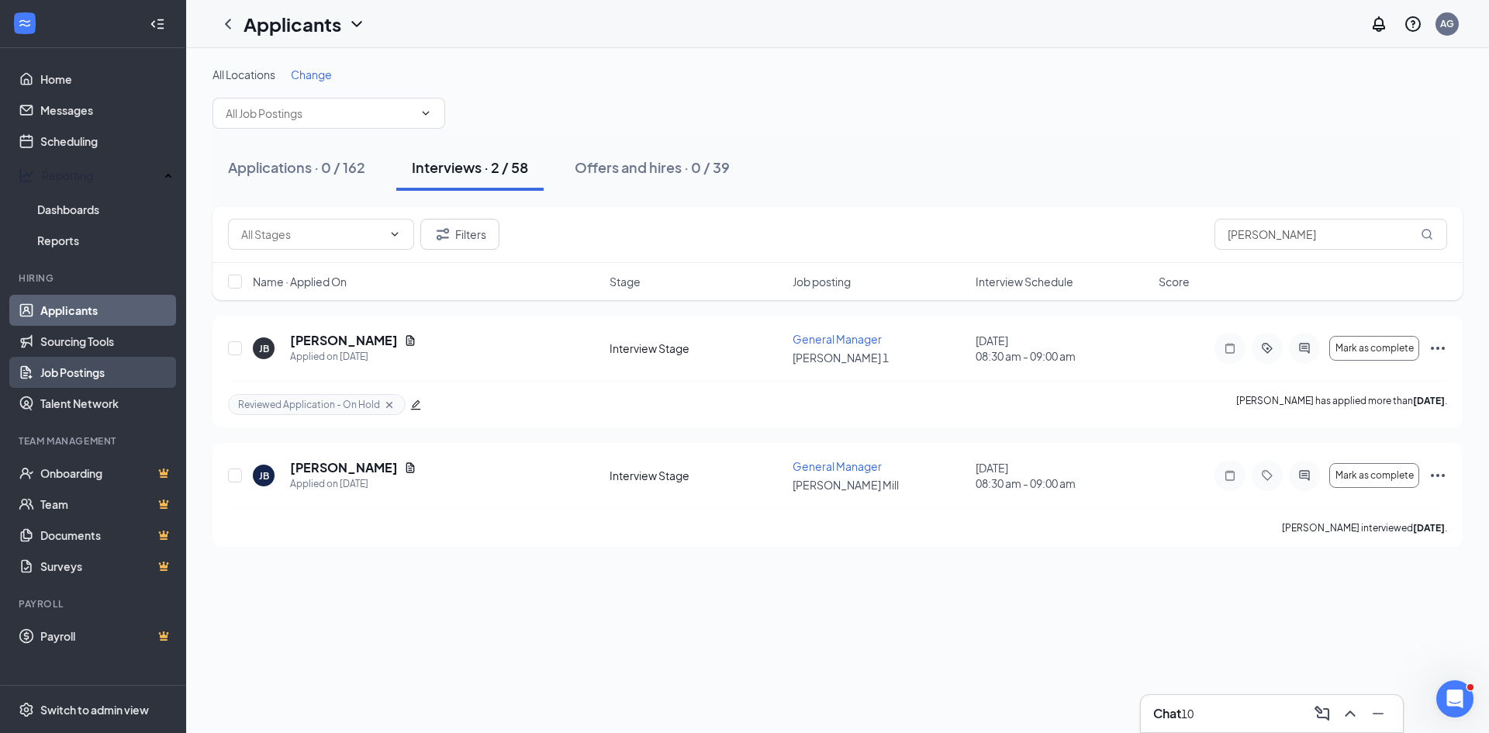
click at [69, 364] on link "Job Postings" at bounding box center [106, 372] width 133 height 31
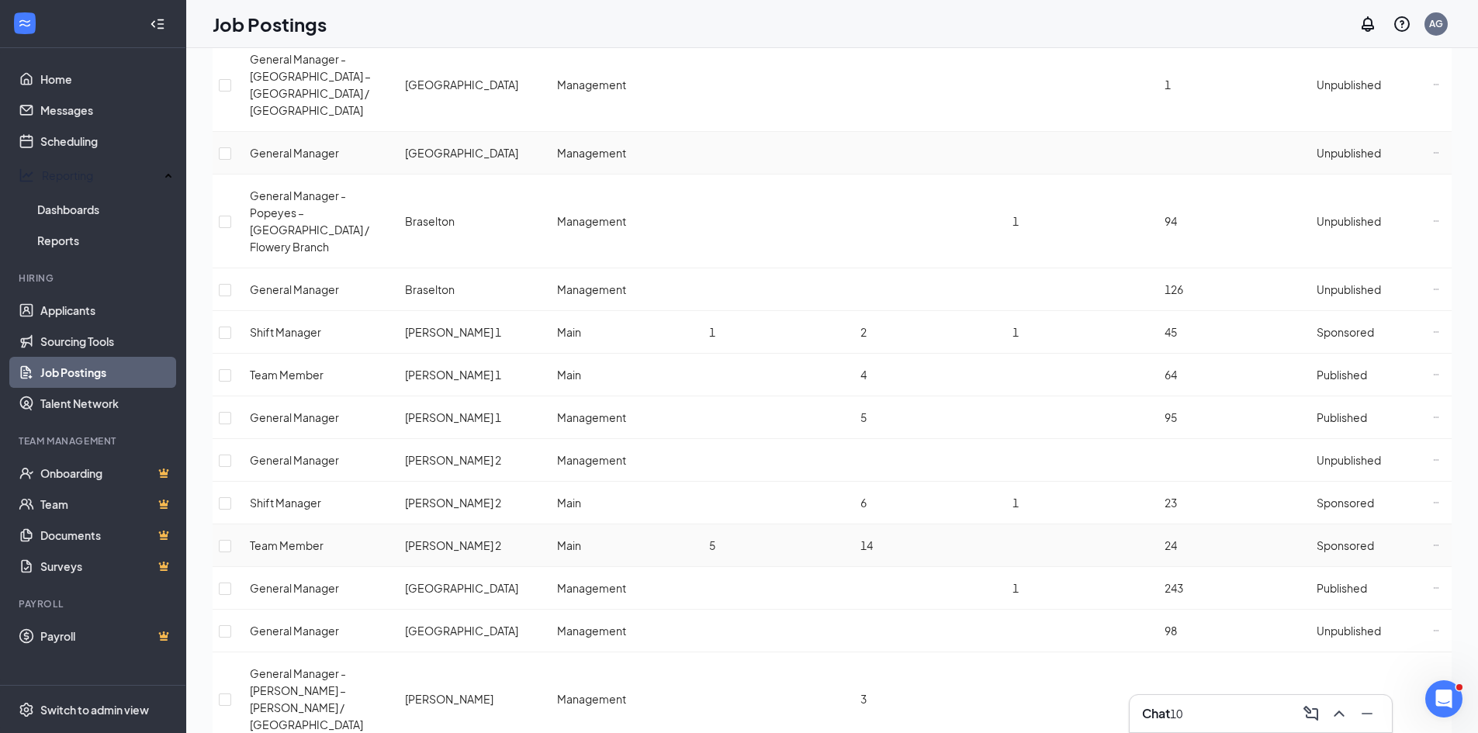
scroll to position [310, 0]
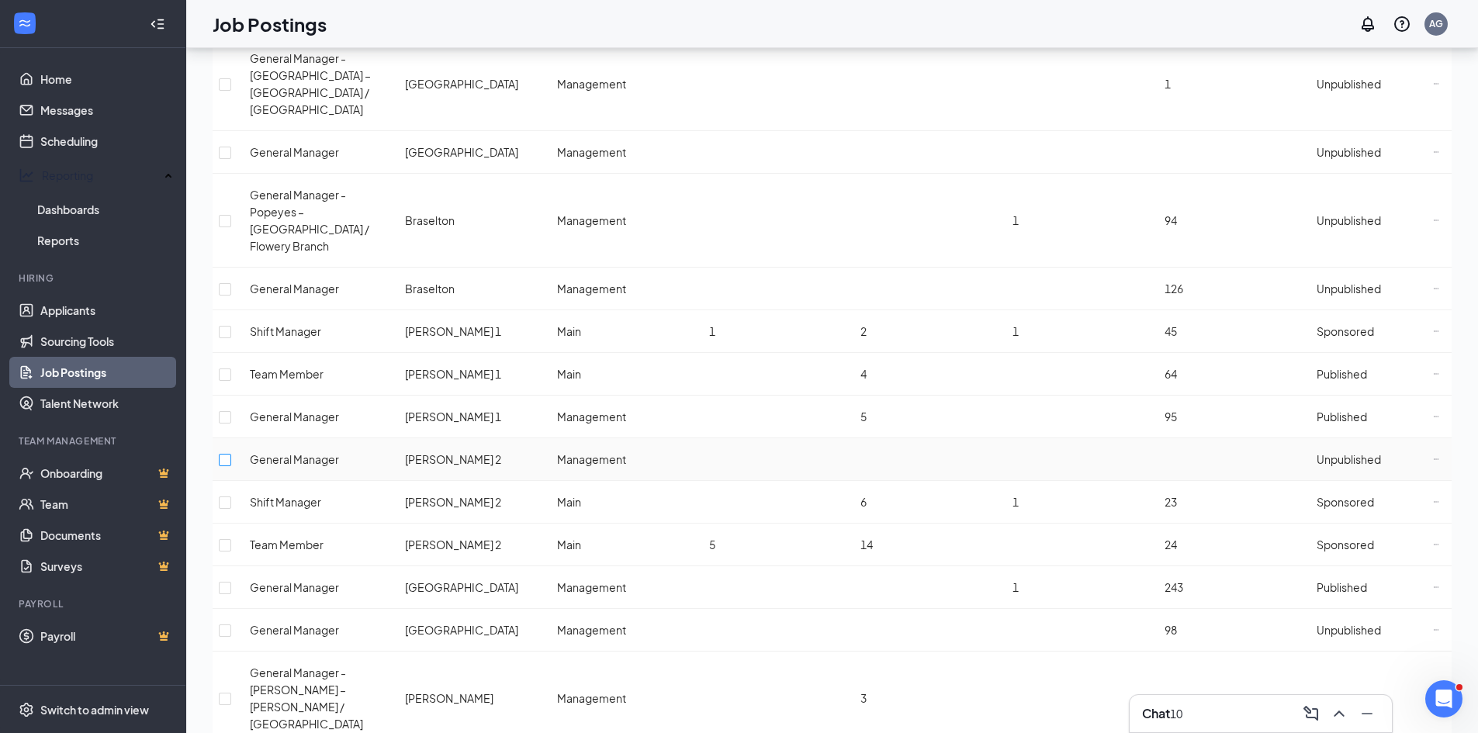
click at [231, 454] on input "checkbox" at bounding box center [225, 460] width 12 height 12
checkbox input "true"
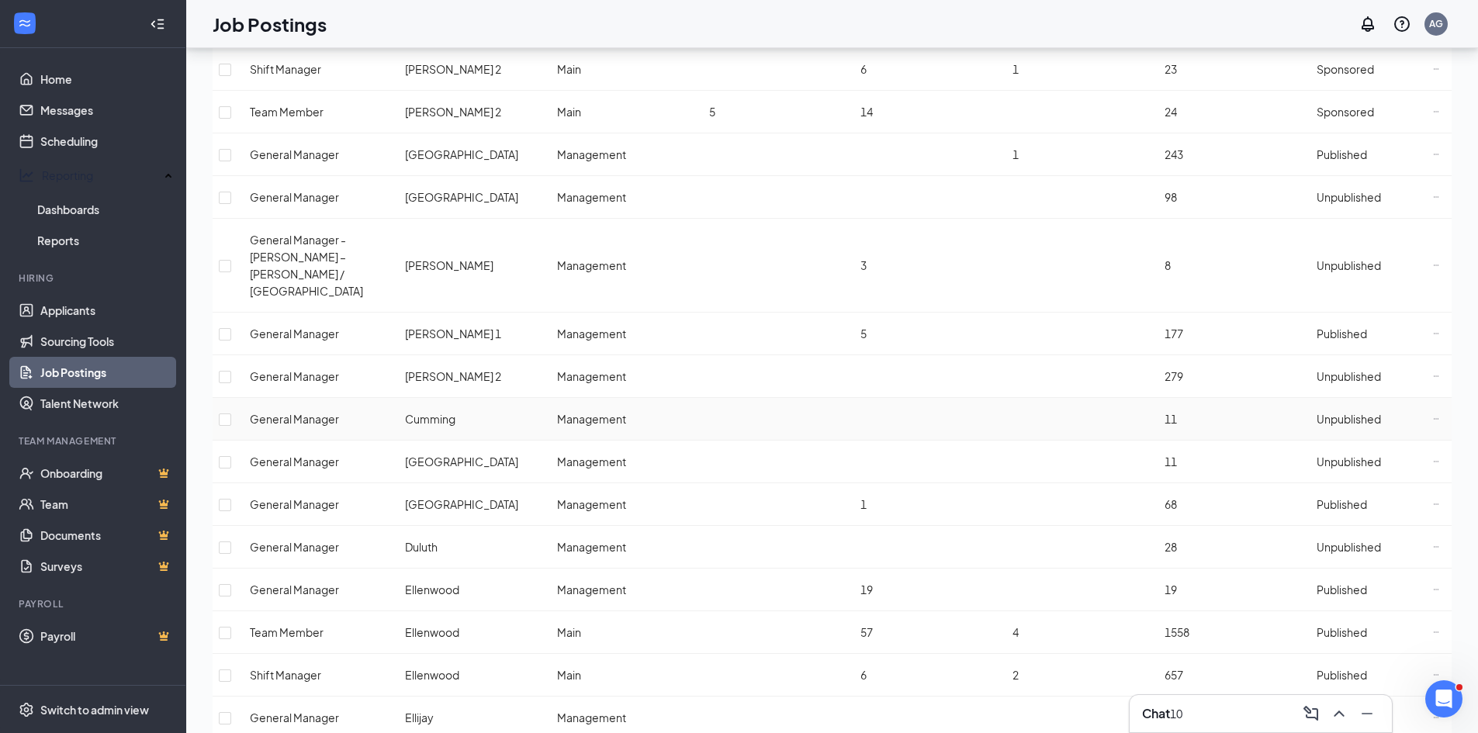
scroll to position [931, 0]
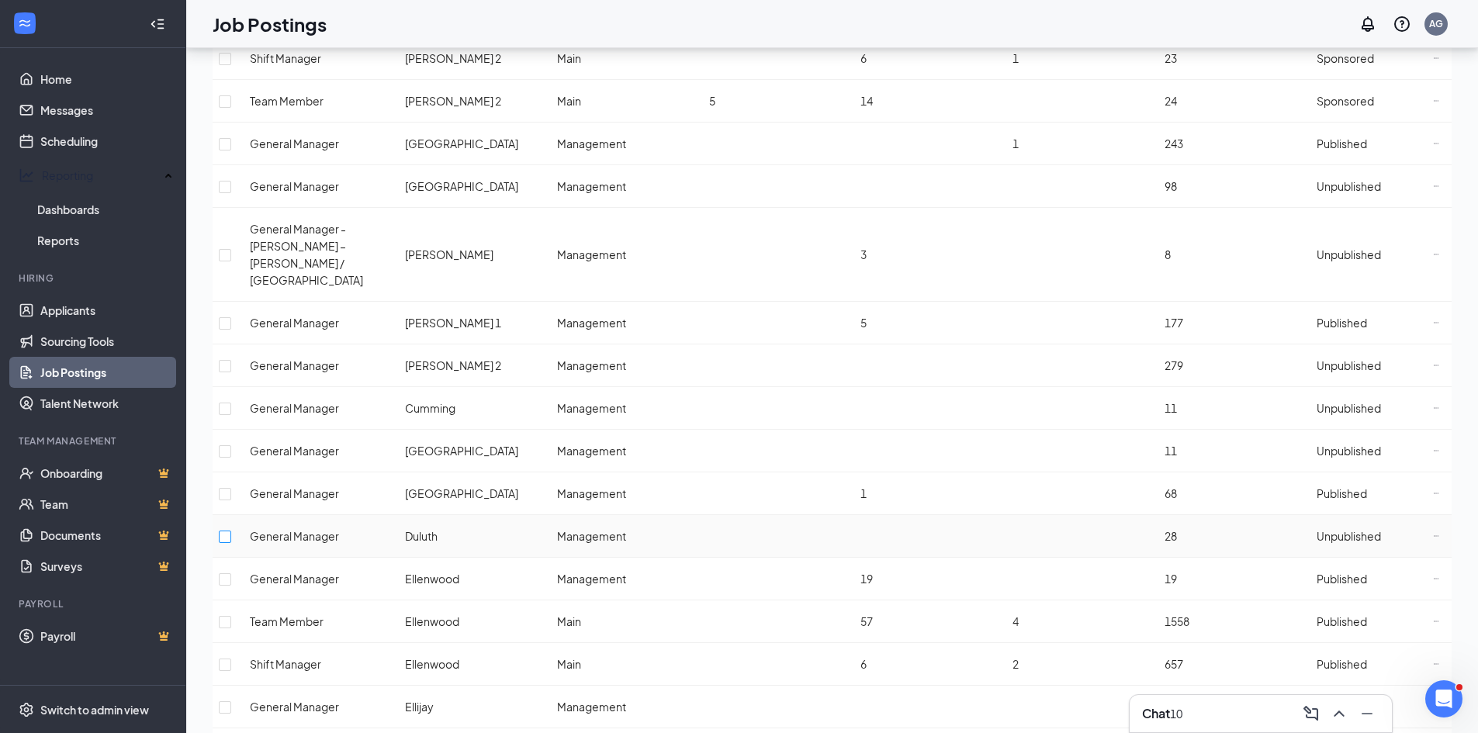
click at [231, 531] on input "checkbox" at bounding box center [225, 537] width 12 height 12
checkbox input "true"
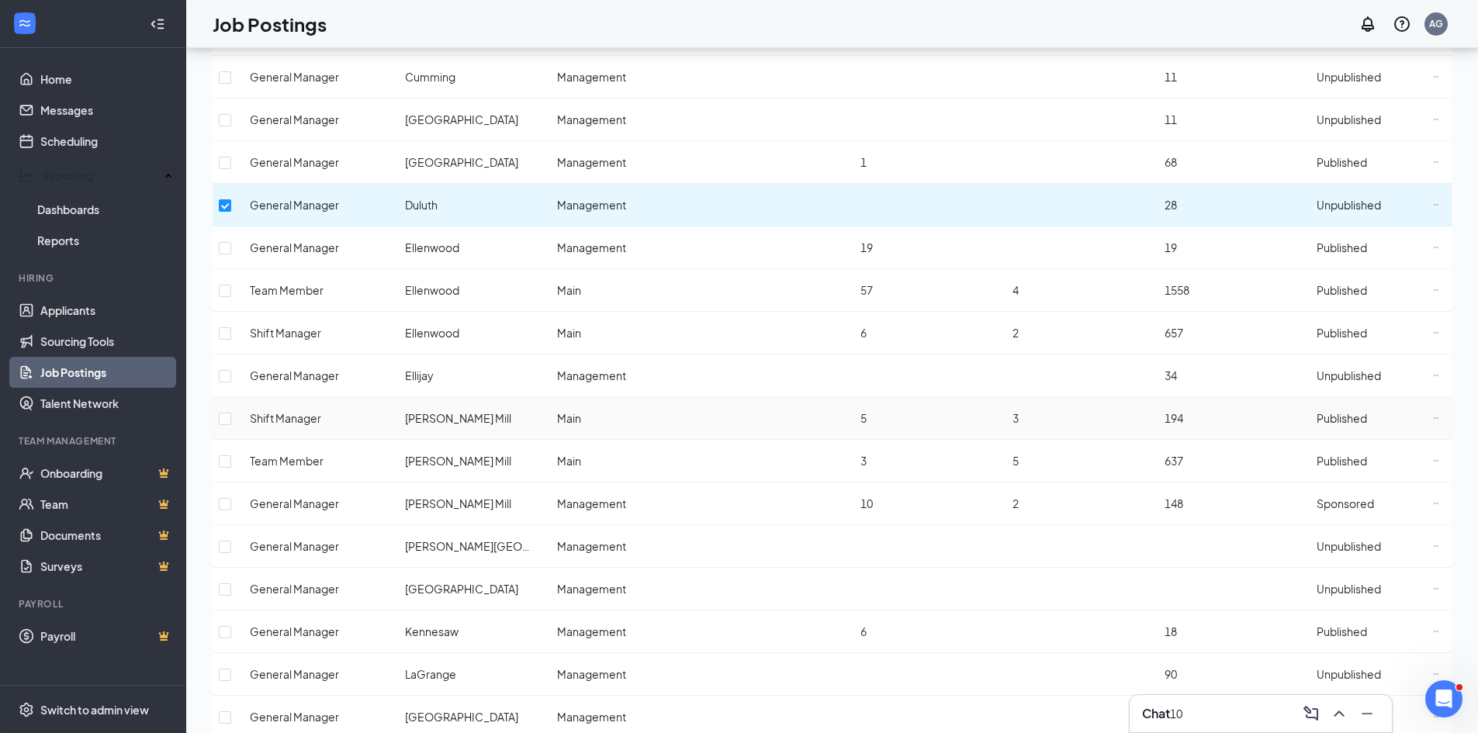
scroll to position [1452, 0]
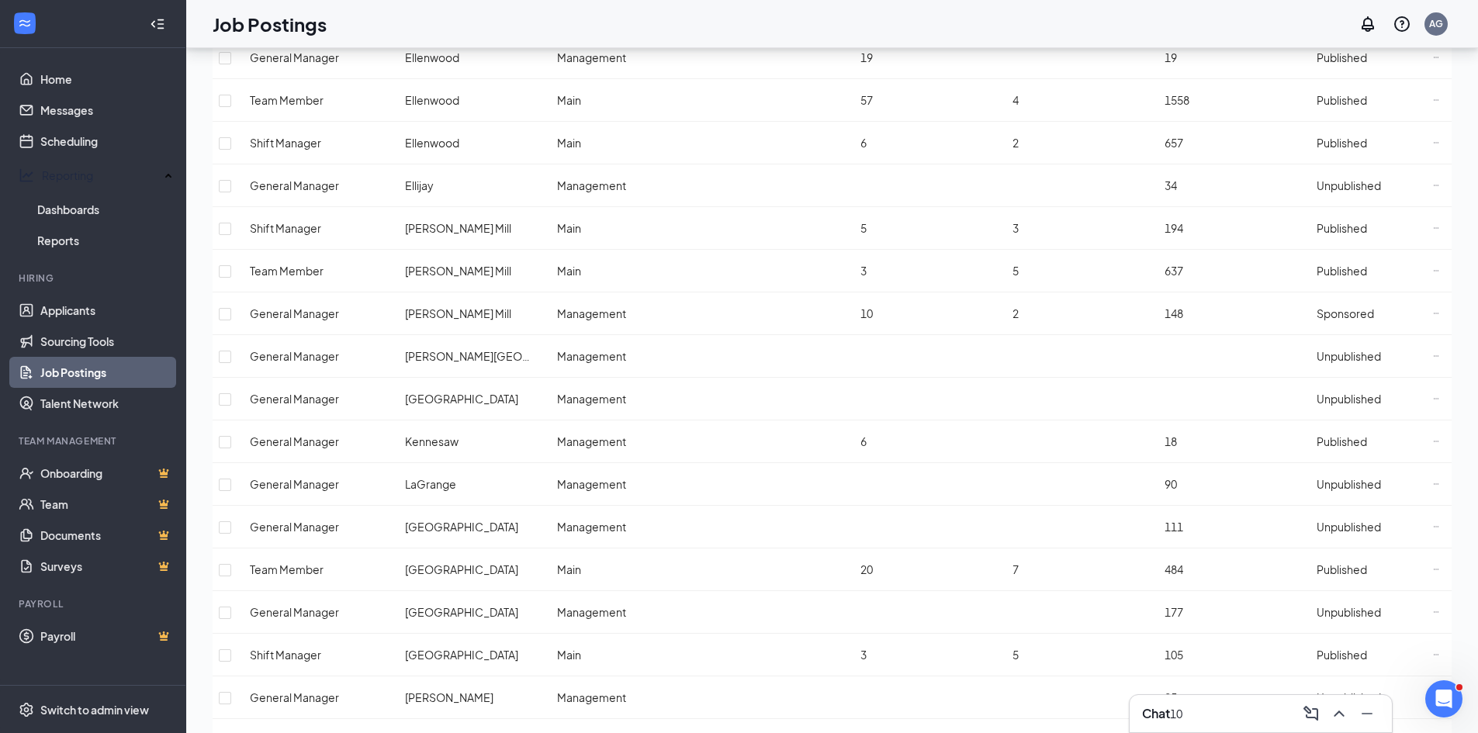
checkbox input "true"
click at [231, 521] on input "checkbox" at bounding box center [225, 527] width 12 height 12
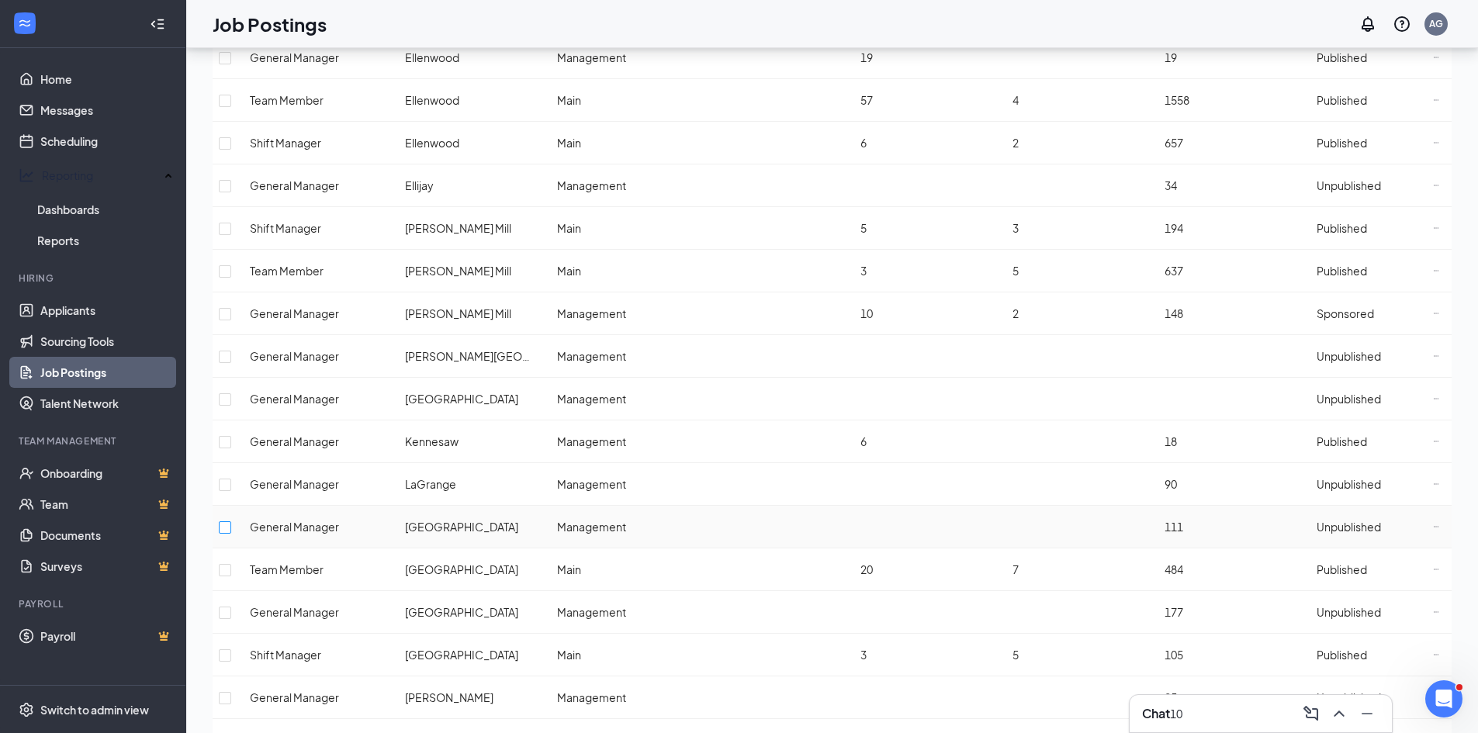
checkbox input "true"
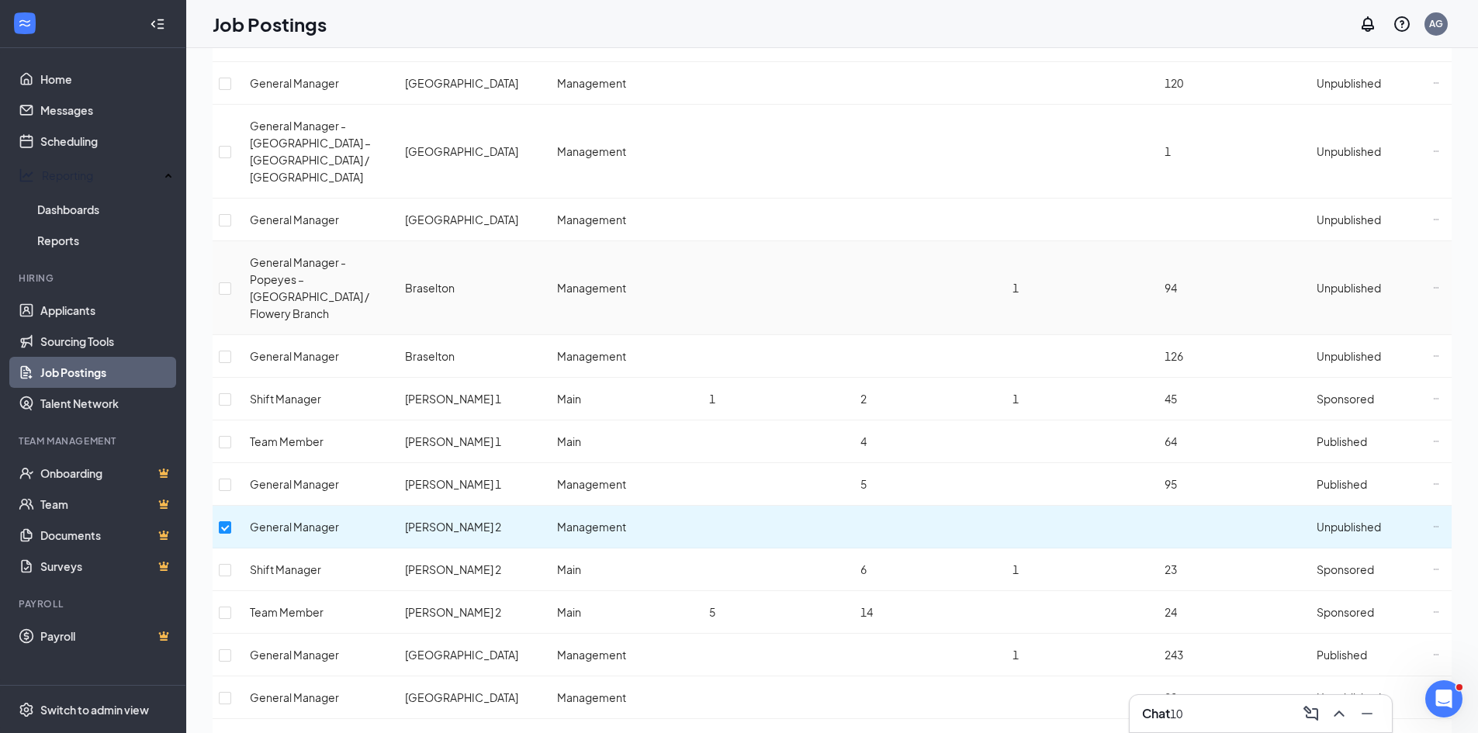
scroll to position [0, 0]
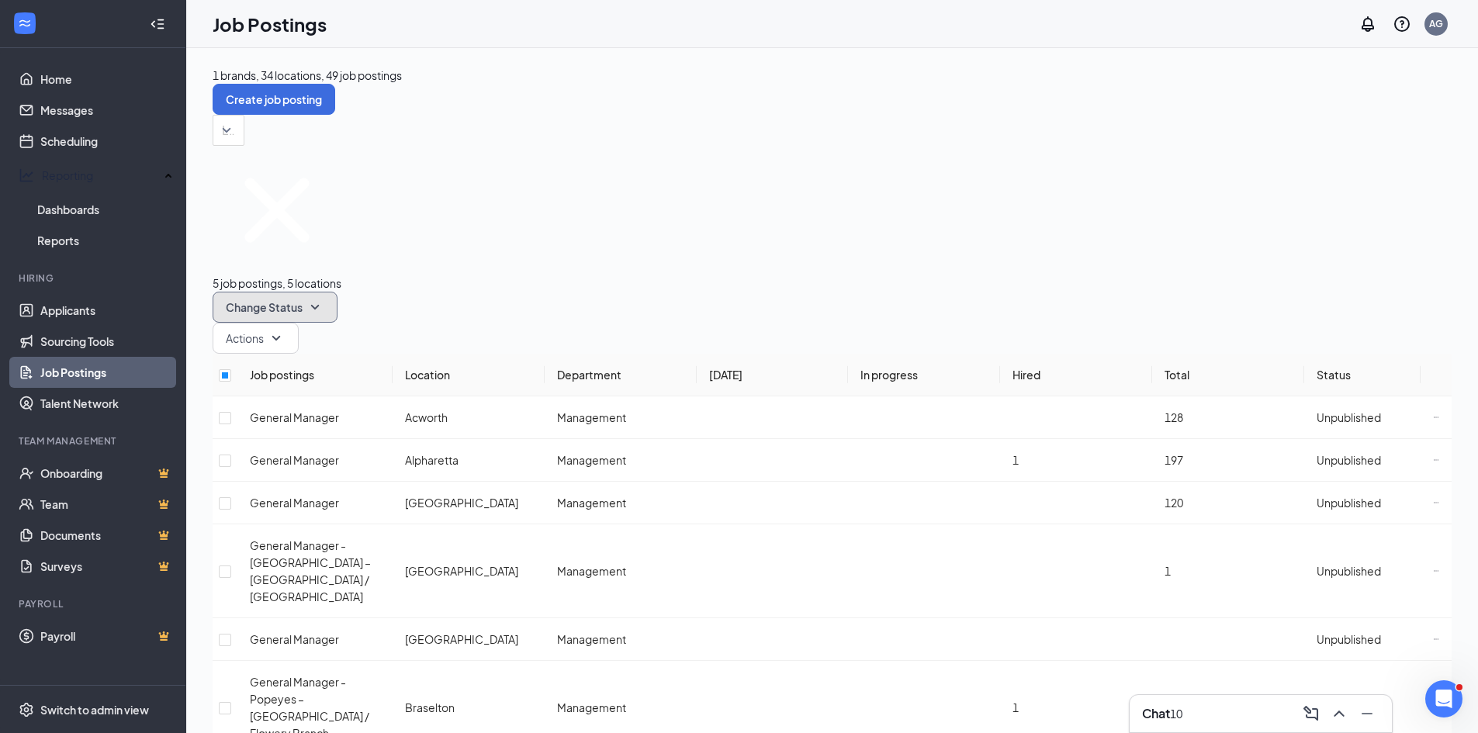
click at [324, 298] on icon "SmallChevronDown" at bounding box center [315, 307] width 19 height 19
click at [432, 241] on span "Publish" at bounding box center [414, 234] width 36 height 14
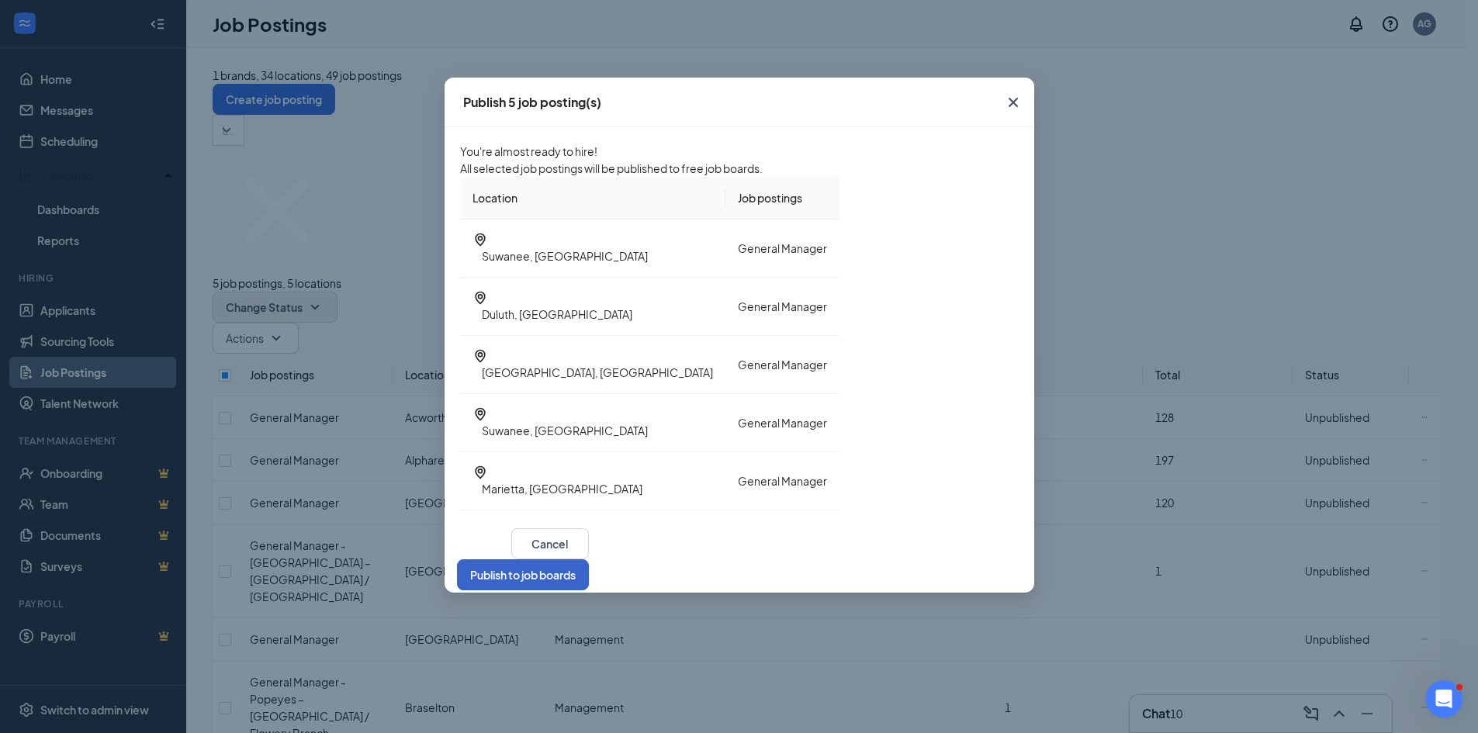
click at [589, 559] on button "Publish to job boards" at bounding box center [523, 574] width 132 height 31
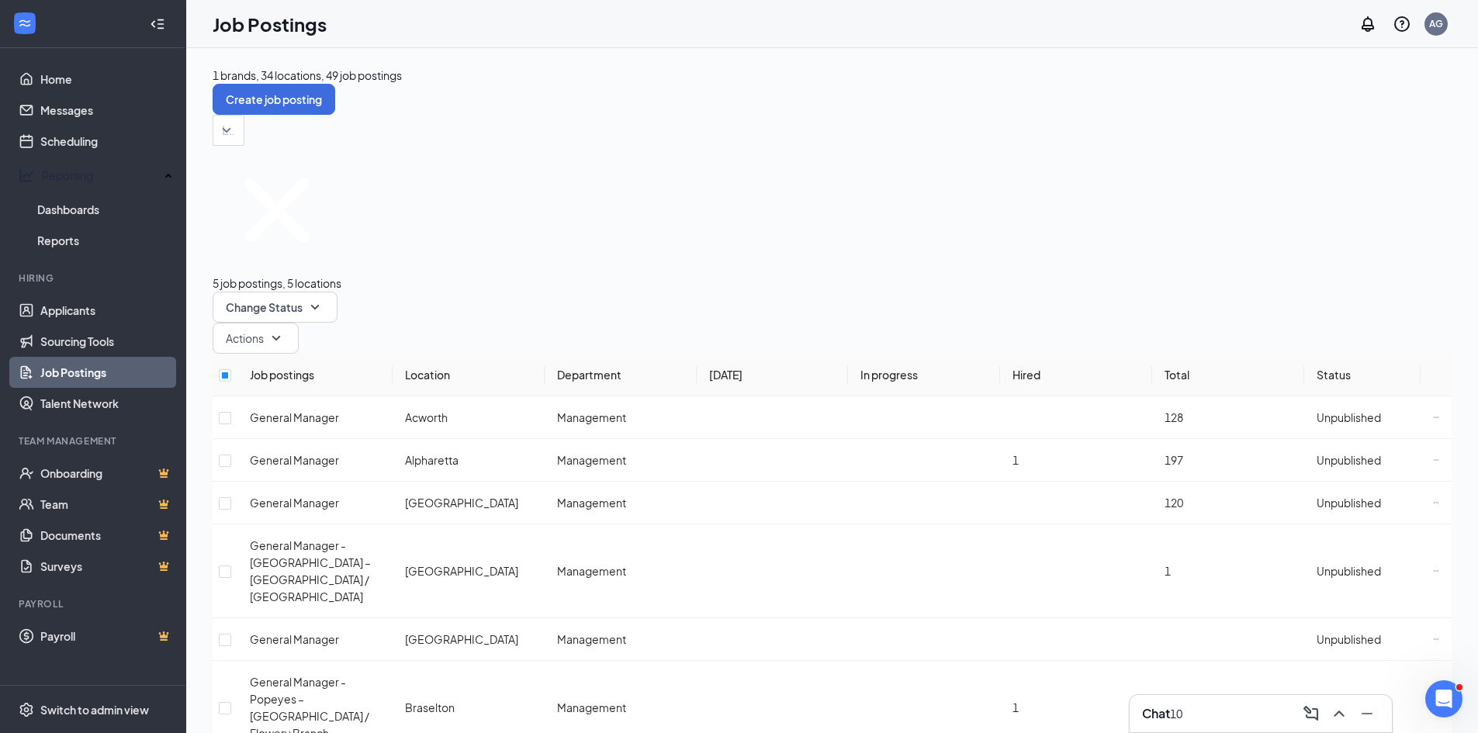
click at [609, 123] on div "Locations" at bounding box center [832, 130] width 1239 height 31
click at [72, 328] on link "Sourcing Tools" at bounding box center [106, 341] width 133 height 31
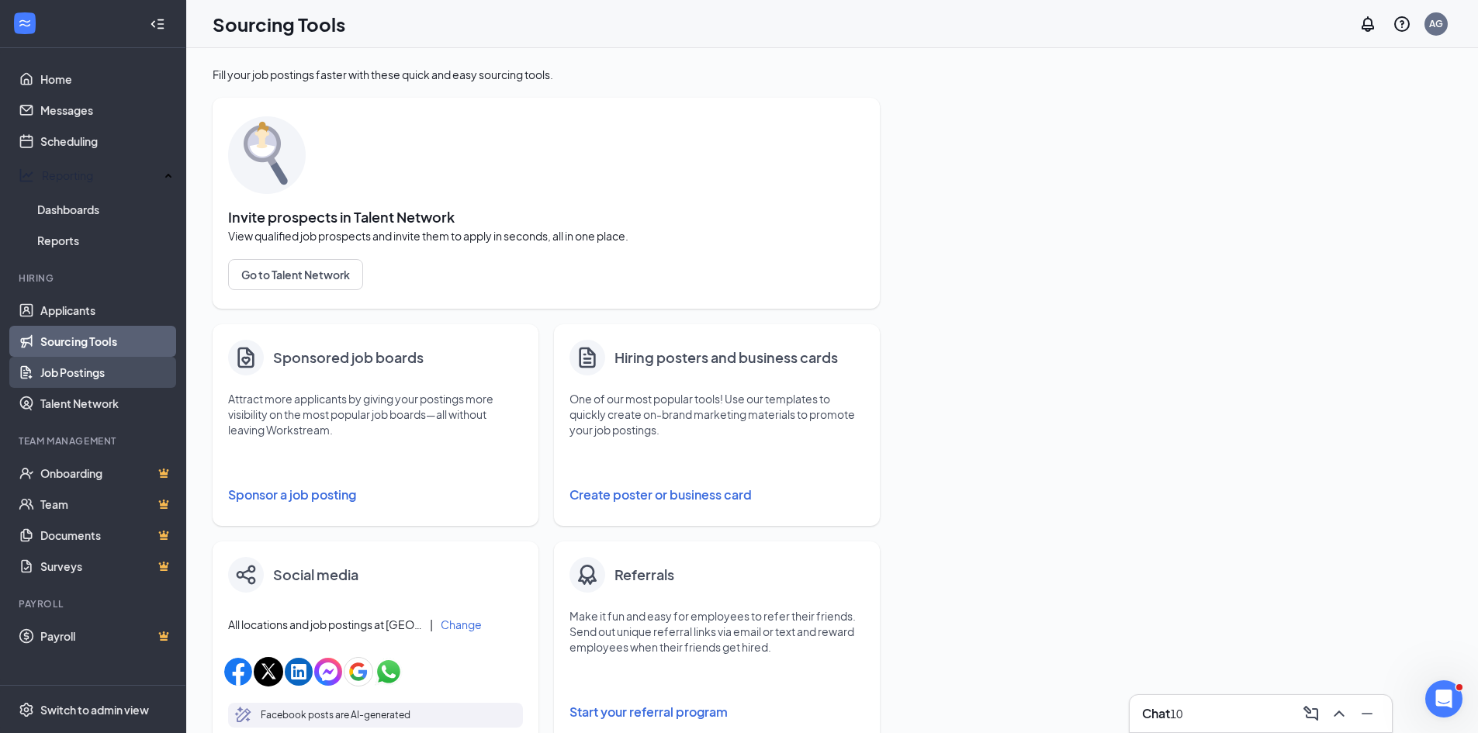
click at [75, 357] on link "Job Postings" at bounding box center [106, 372] width 133 height 31
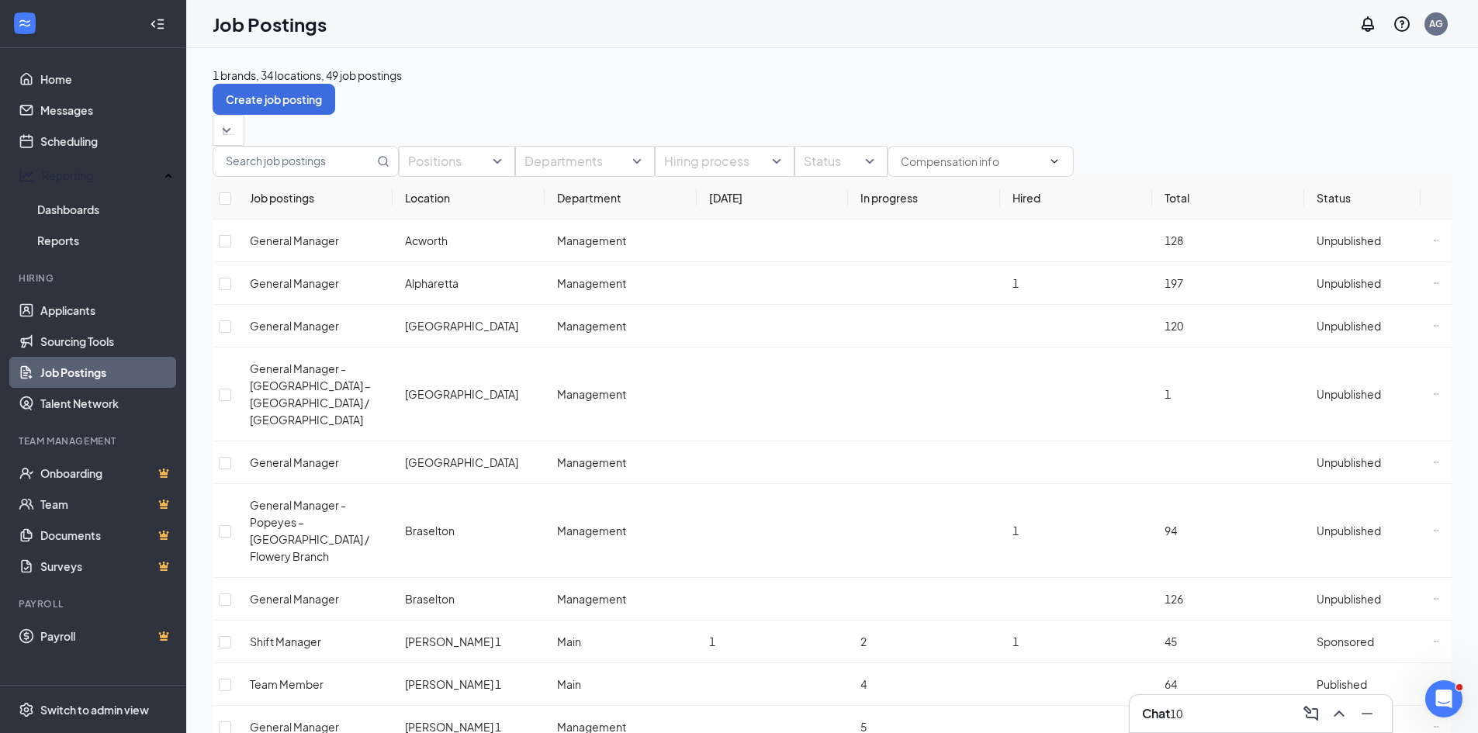
drag, startPoint x: 488, startPoint y: 141, endPoint x: 459, endPoint y: 313, distance: 173.8
click at [488, 141] on div "Locations" at bounding box center [832, 130] width 1239 height 31
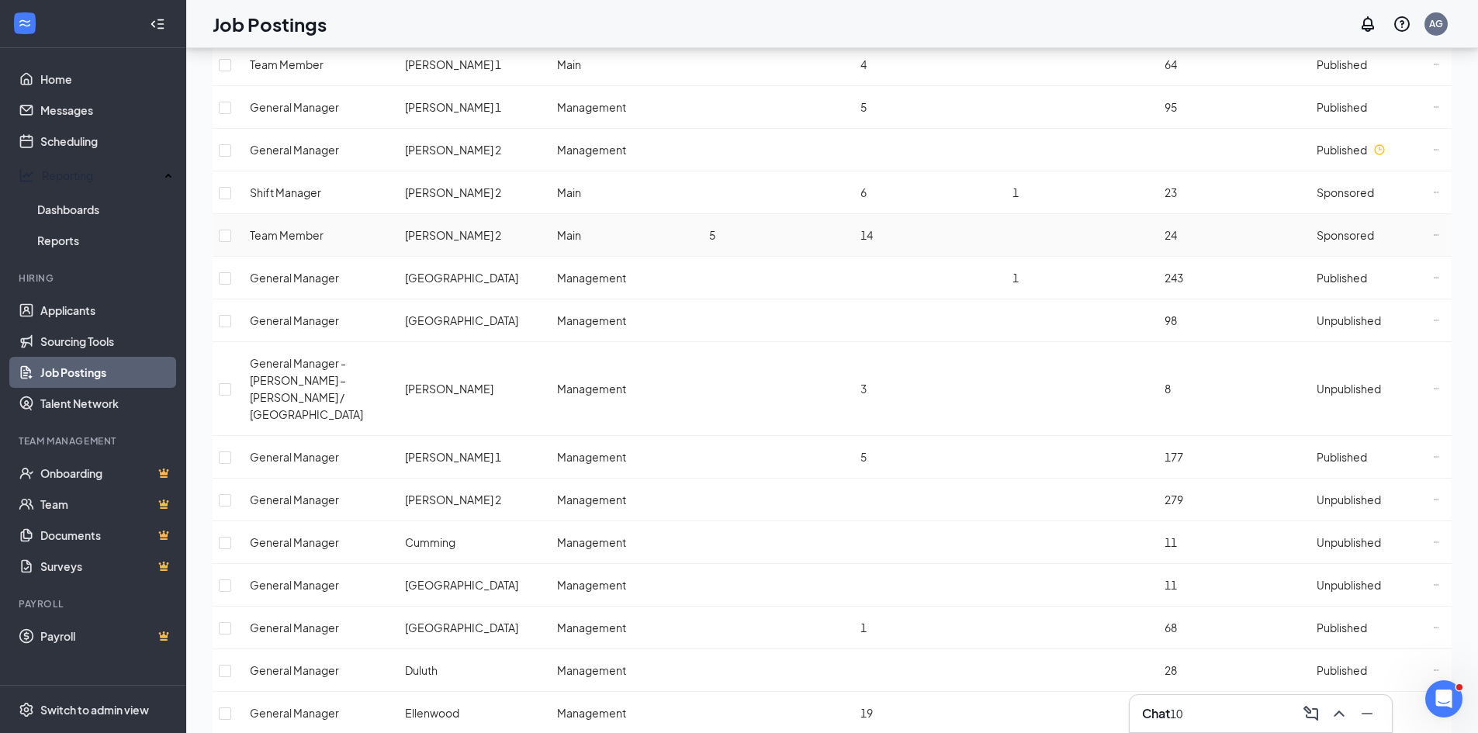
scroll to position [620, 0]
click at [231, 382] on input "checkbox" at bounding box center [225, 388] width 12 height 12
checkbox input "true"
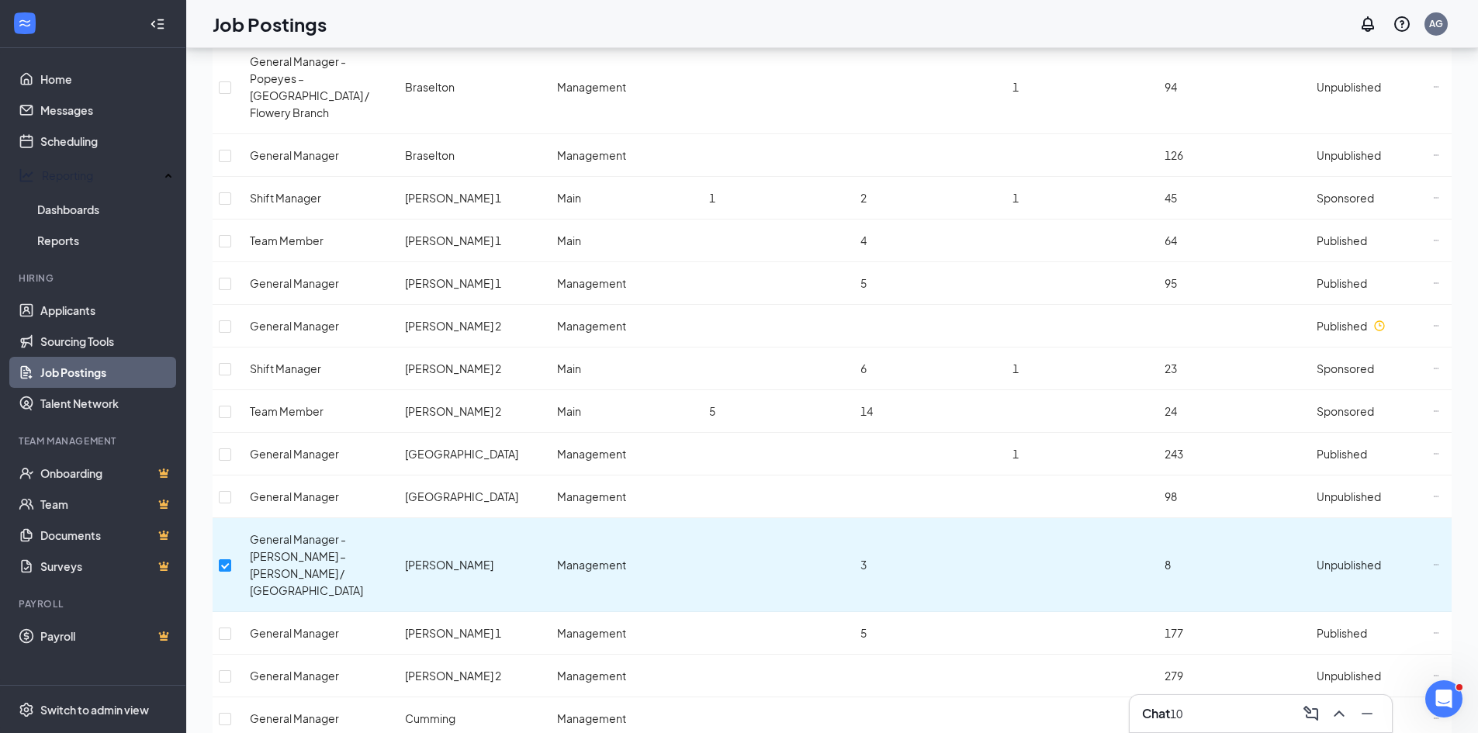
scroll to position [0, 0]
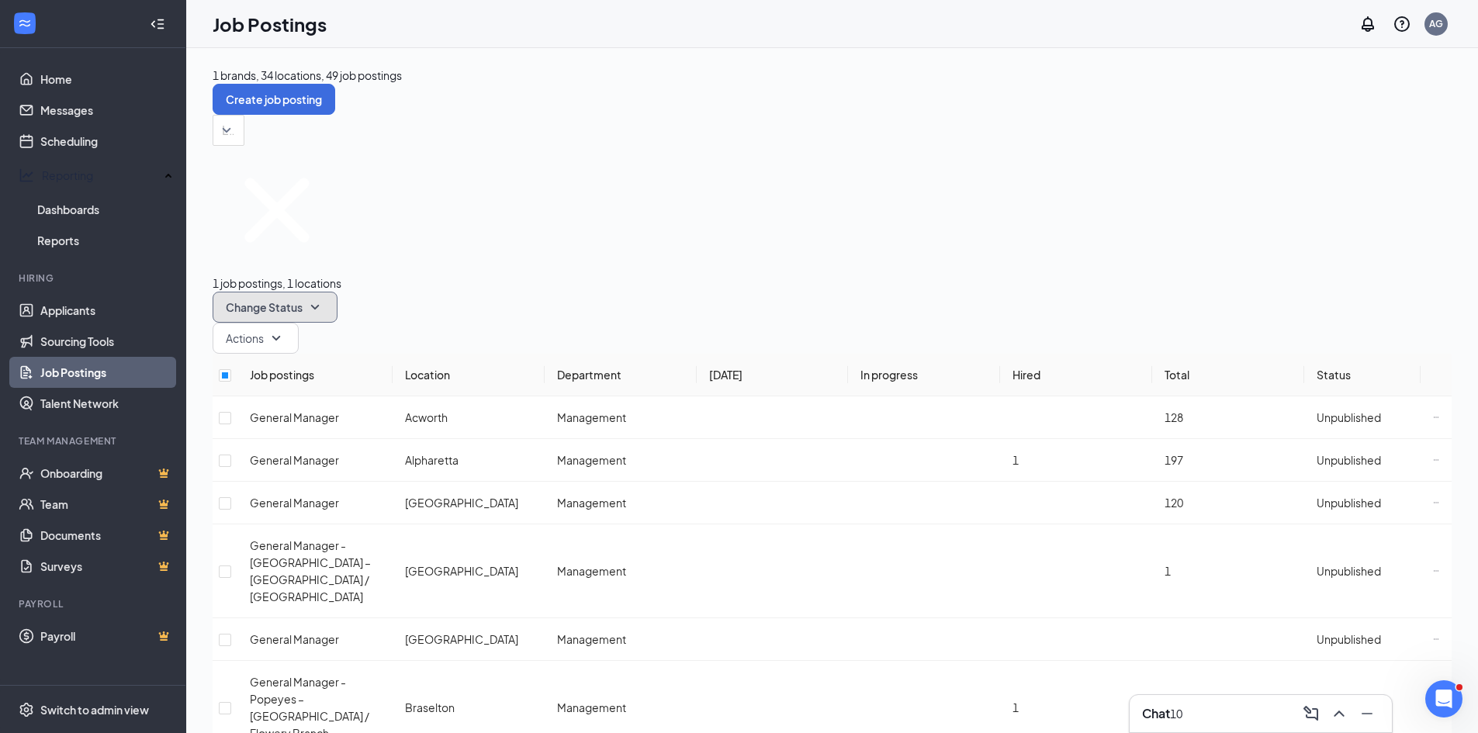
click at [324, 298] on icon "SmallChevronDown" at bounding box center [315, 307] width 19 height 19
click at [431, 241] on span "Publish" at bounding box center [414, 234] width 36 height 14
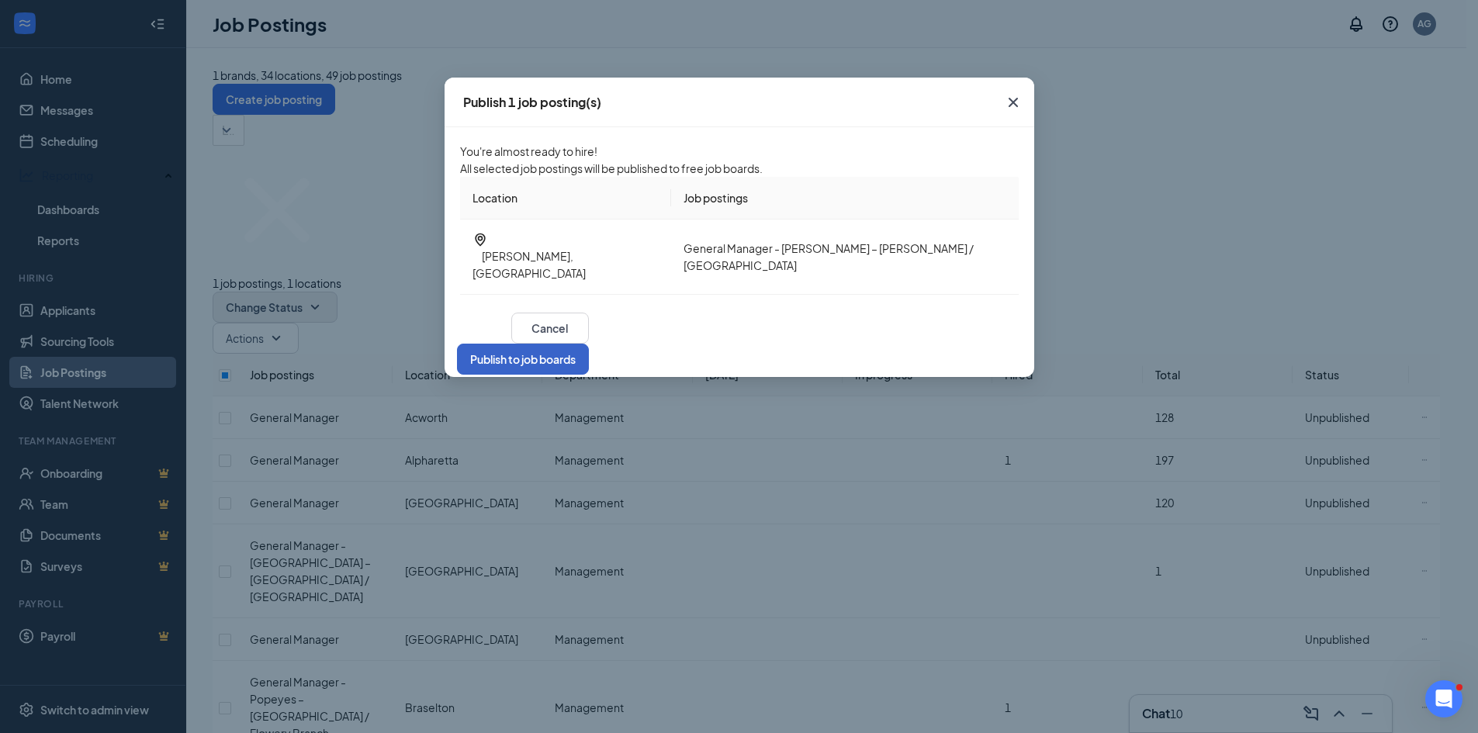
click at [589, 358] on button "Publish to job boards" at bounding box center [523, 359] width 132 height 31
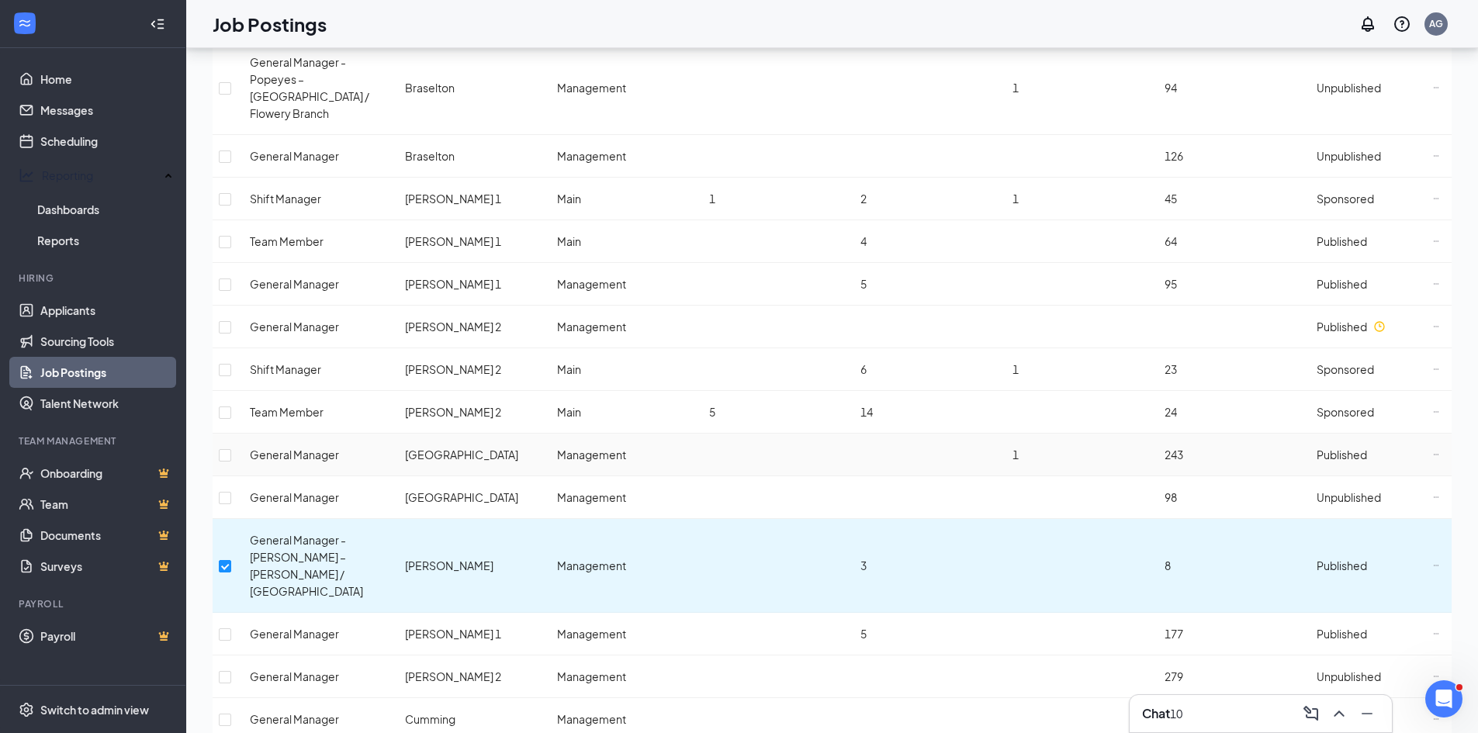
scroll to position [620, 0]
click at [231, 670] on input "checkbox" at bounding box center [225, 676] width 12 height 12
checkbox input "true"
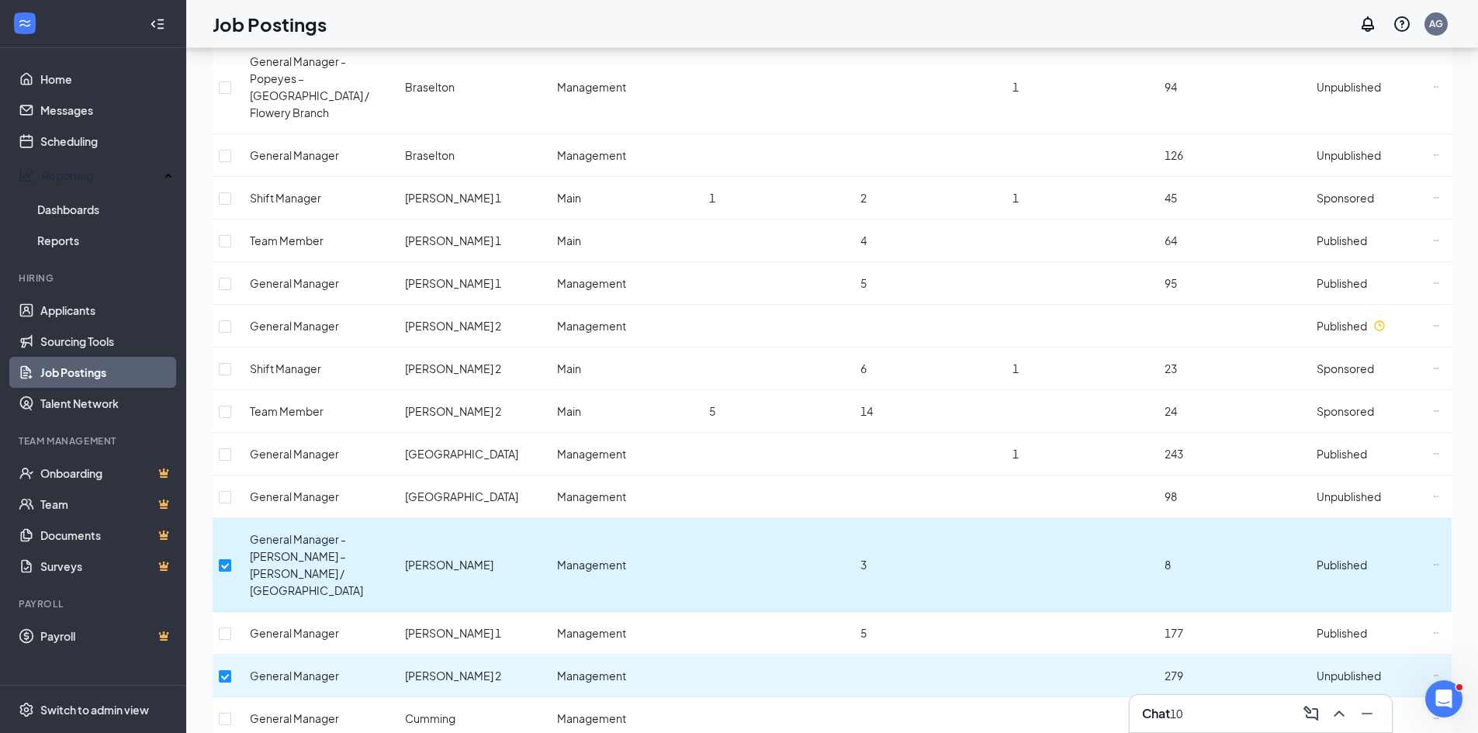
click at [231, 559] on input "checkbox" at bounding box center [225, 565] width 12 height 12
checkbox input "false"
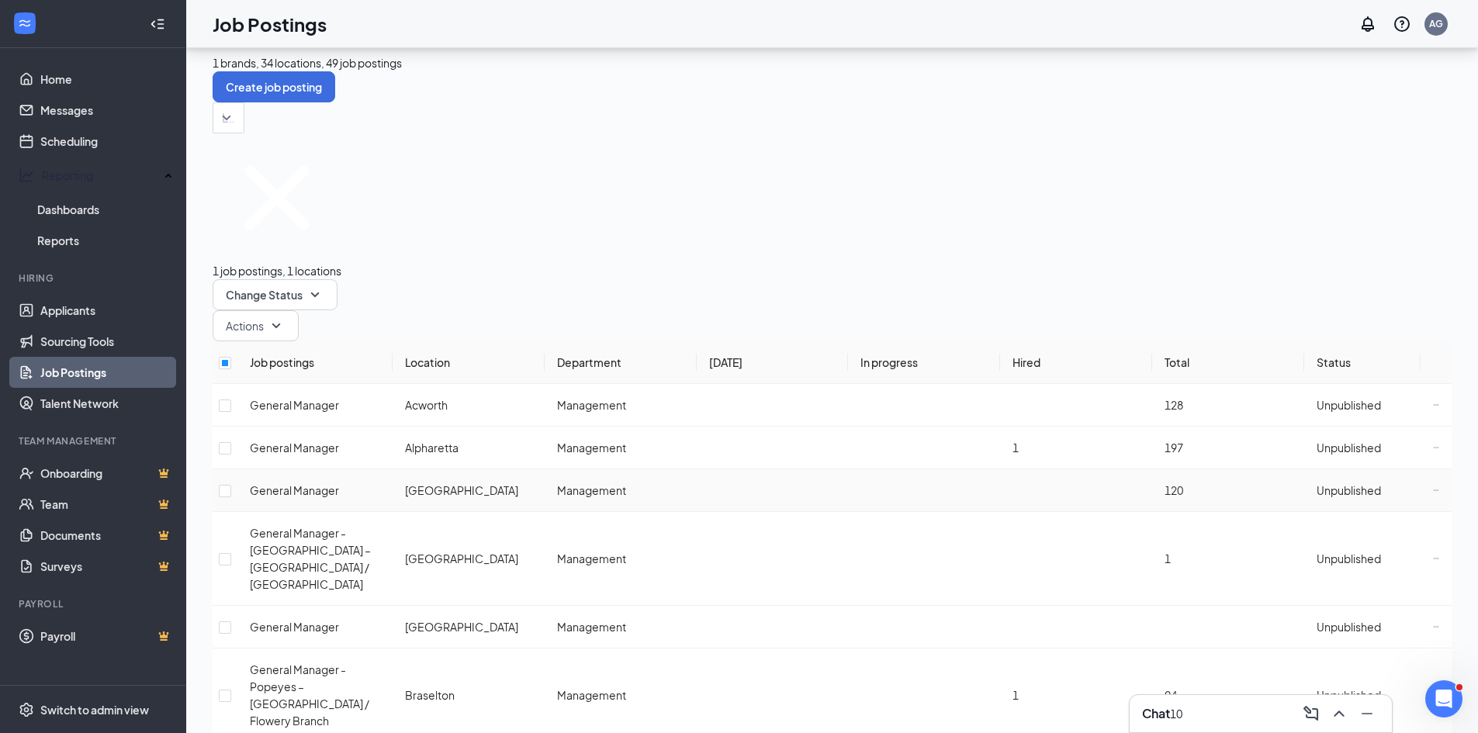
scroll to position [0, 0]
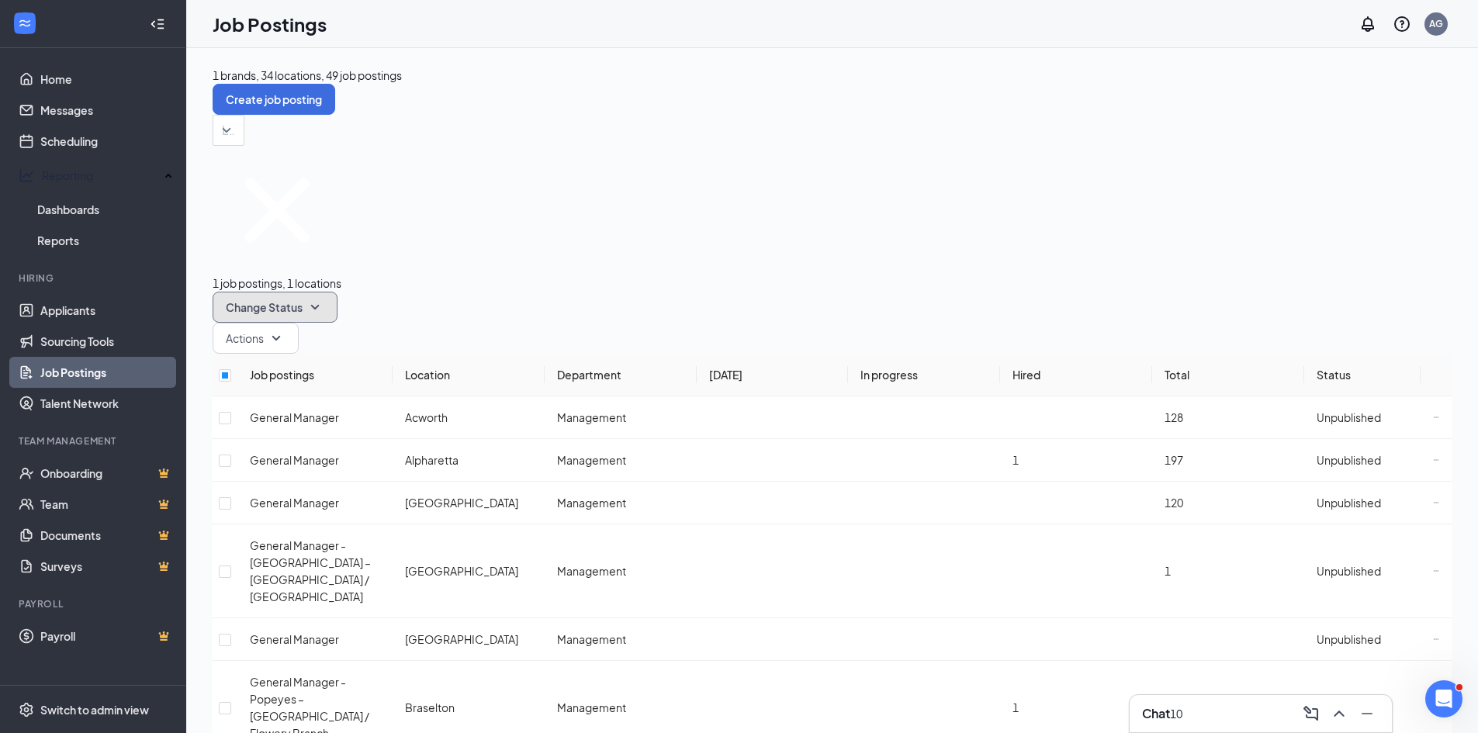
click at [324, 298] on icon "SmallChevronDown" at bounding box center [315, 307] width 19 height 19
click at [432, 241] on span "Publish" at bounding box center [414, 234] width 36 height 14
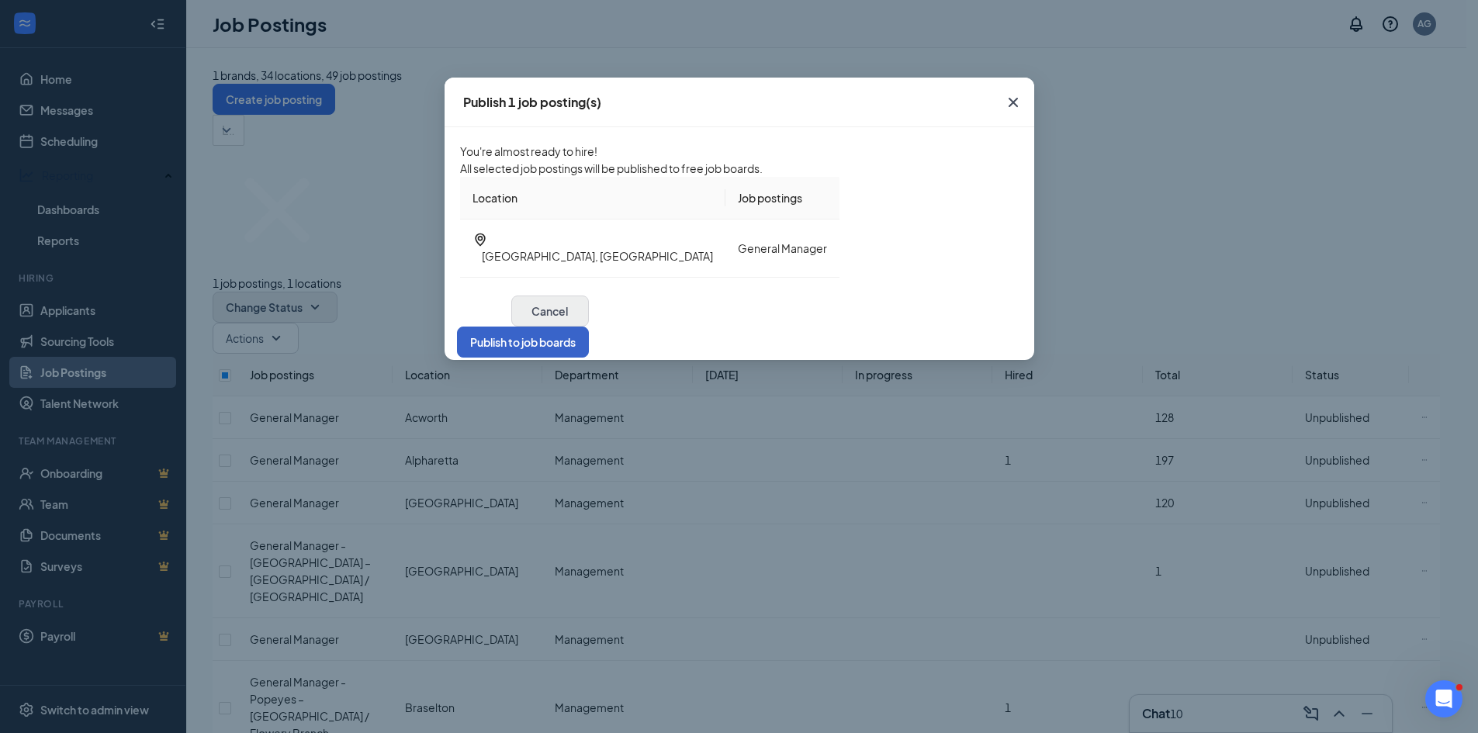
click at [589, 356] on button "Publish to job boards" at bounding box center [523, 342] width 132 height 31
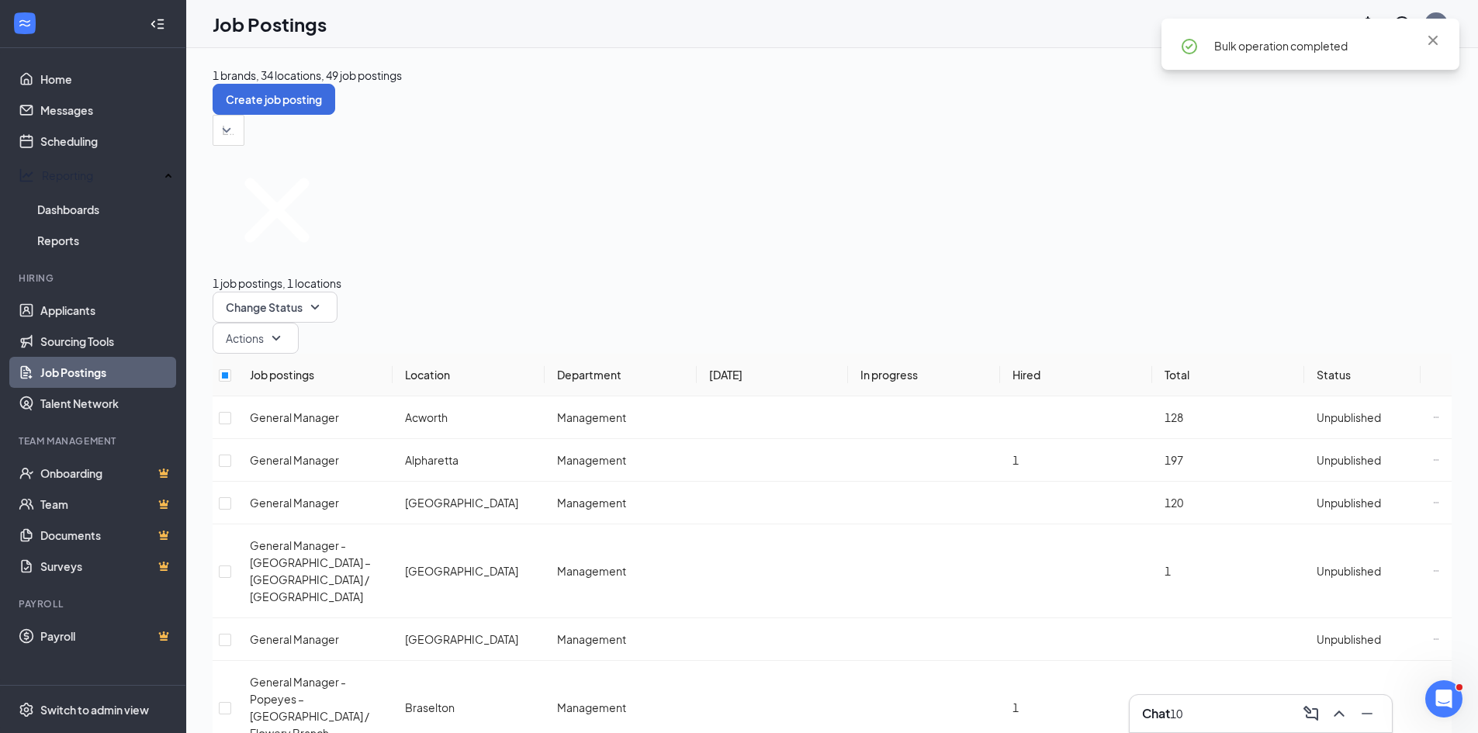
click at [79, 339] on link "Sourcing Tools" at bounding box center [106, 341] width 133 height 31
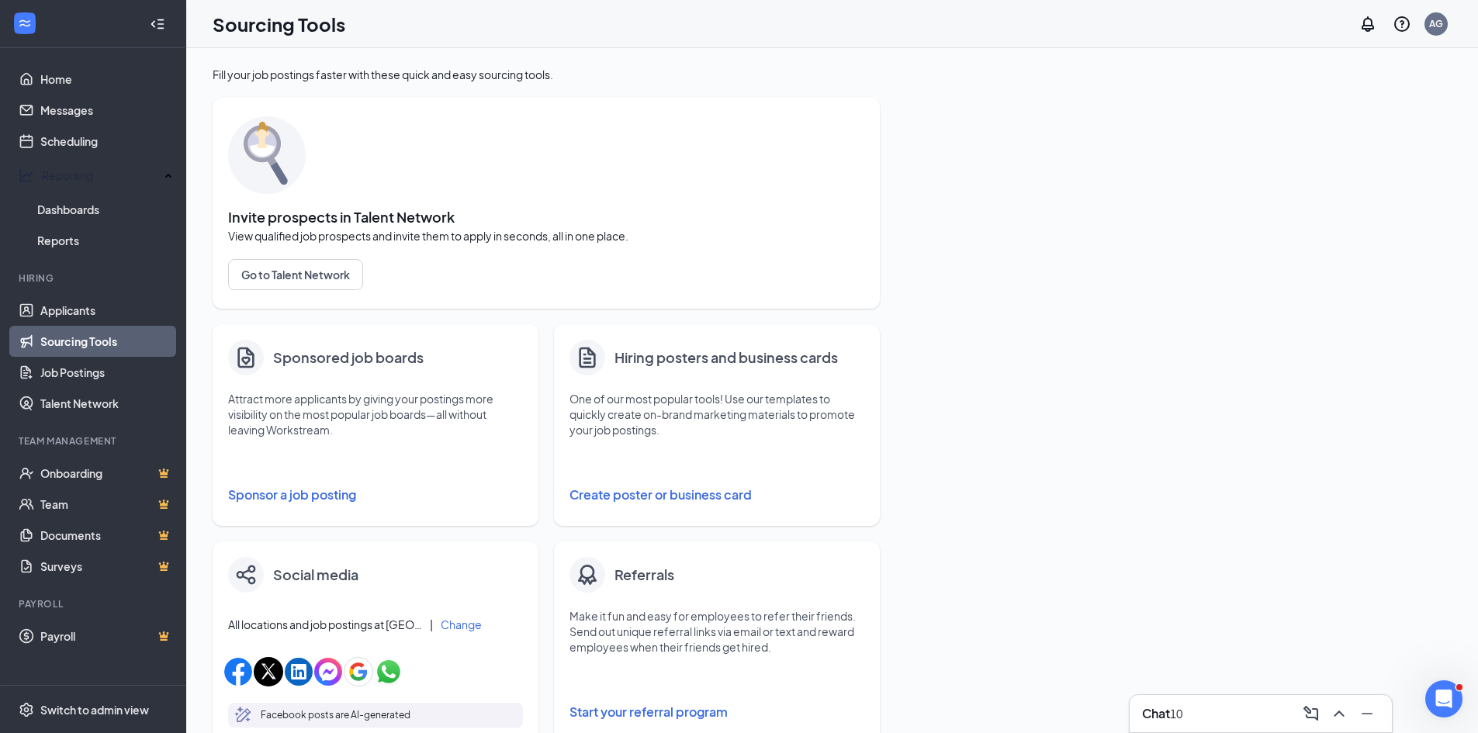
click at [259, 493] on button "Sponsor a job posting" at bounding box center [375, 494] width 295 height 31
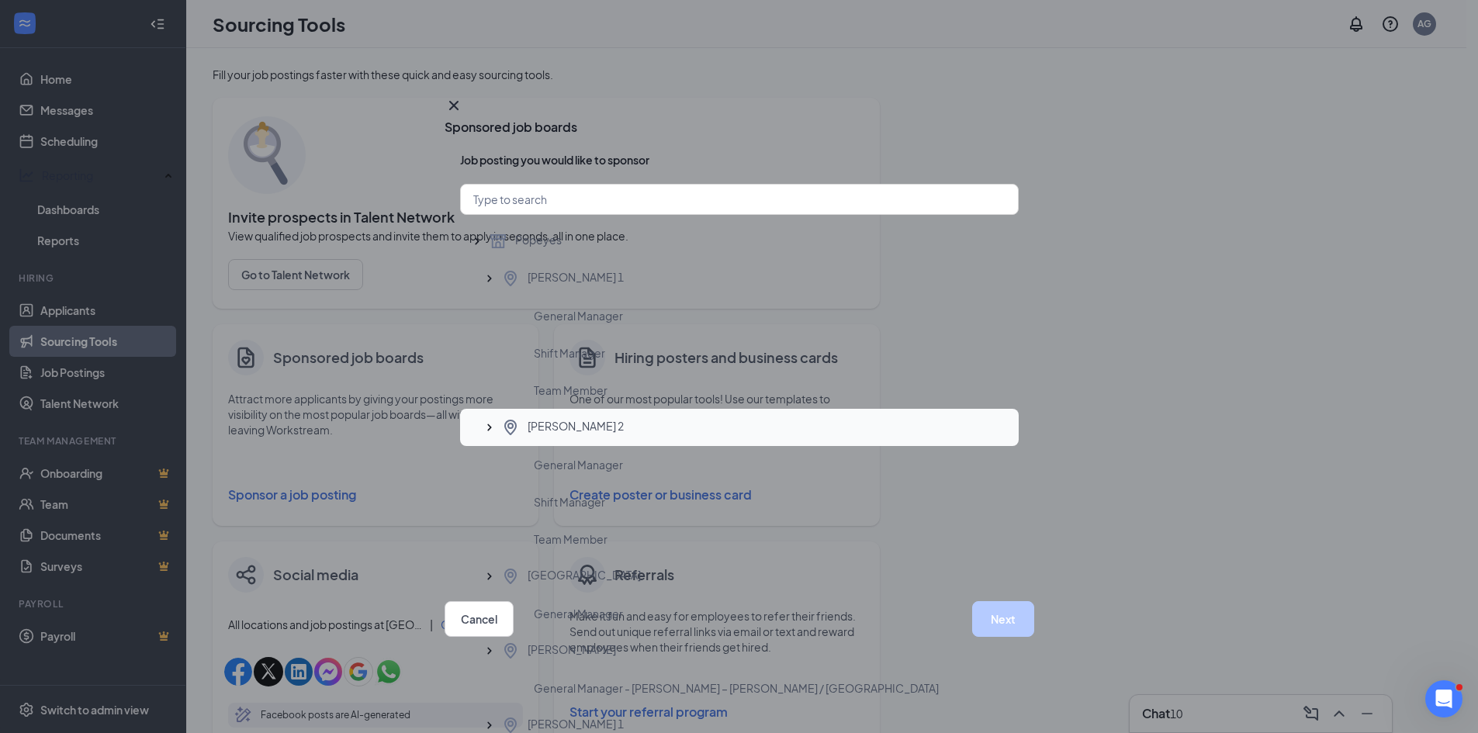
scroll to position [310, 0]
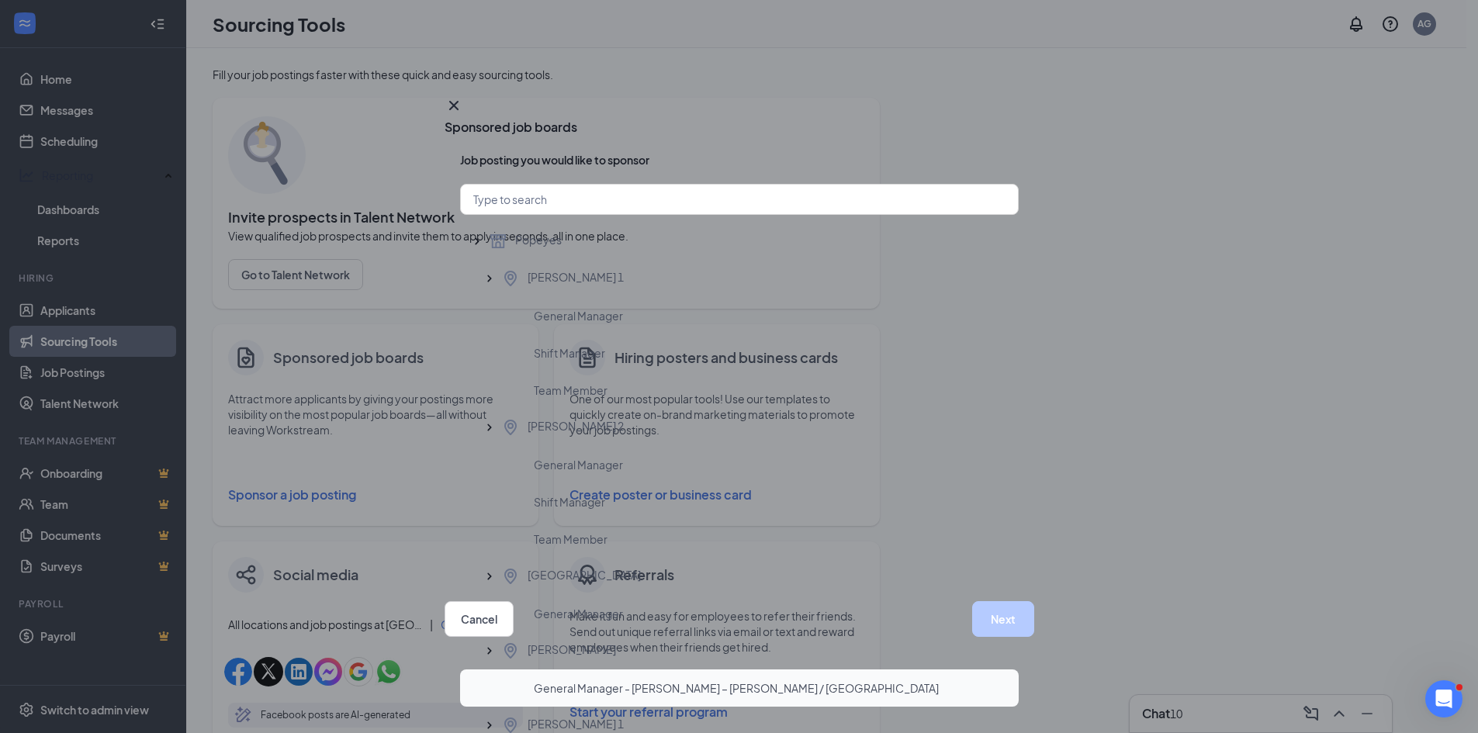
click at [570, 680] on span "General Manager - [PERSON_NAME] – [PERSON_NAME] / [GEOGRAPHIC_DATA]" at bounding box center [736, 688] width 405 height 16
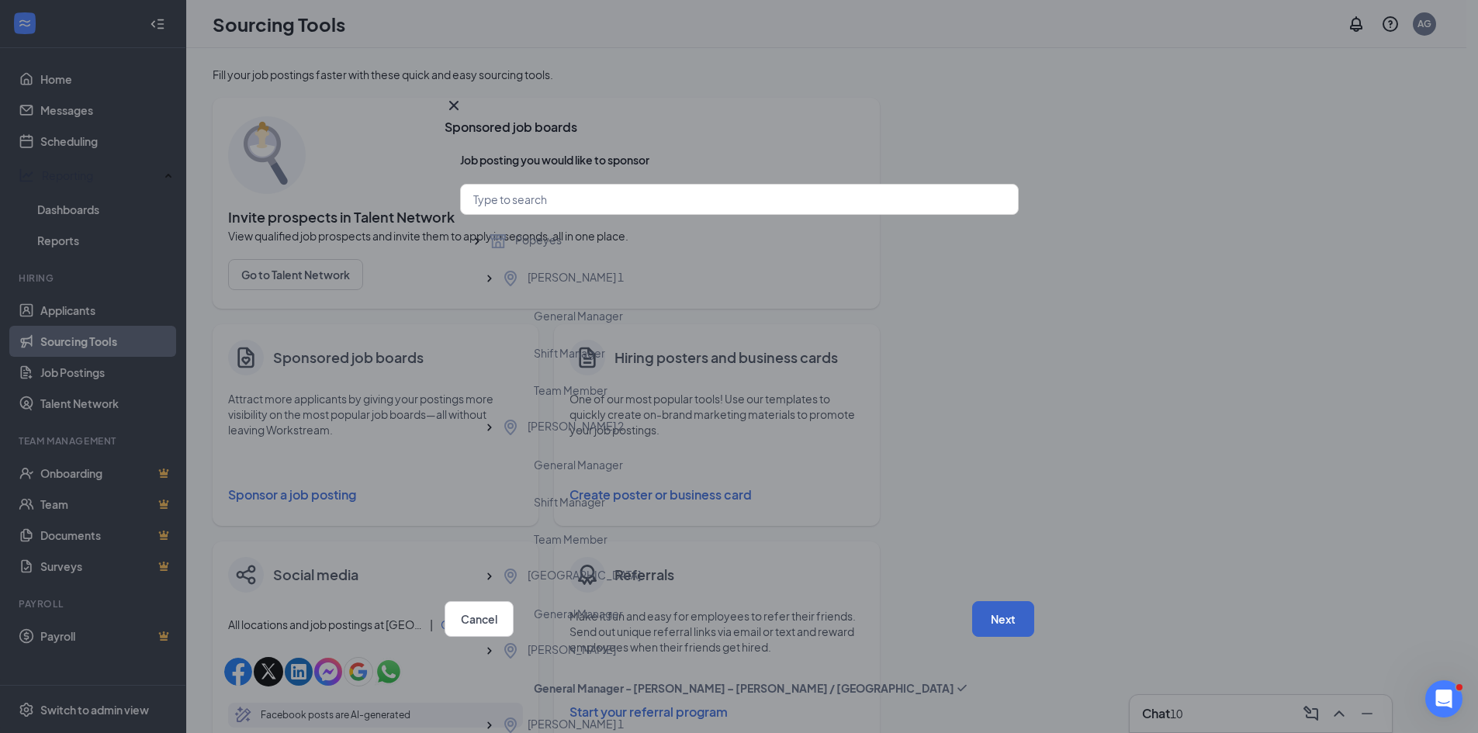
click at [974, 618] on button "Next" at bounding box center [1003, 619] width 62 height 36
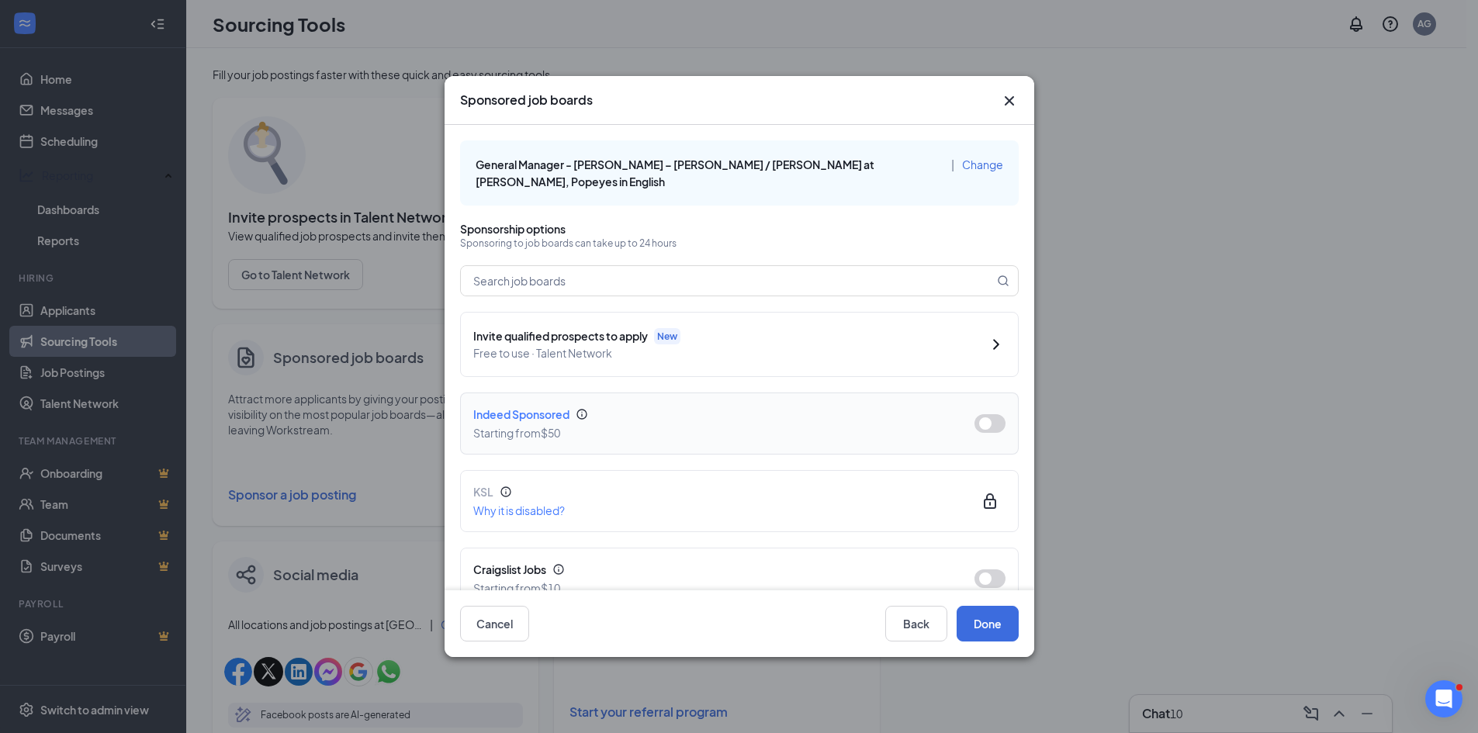
click at [977, 414] on button "button" at bounding box center [989, 423] width 31 height 19
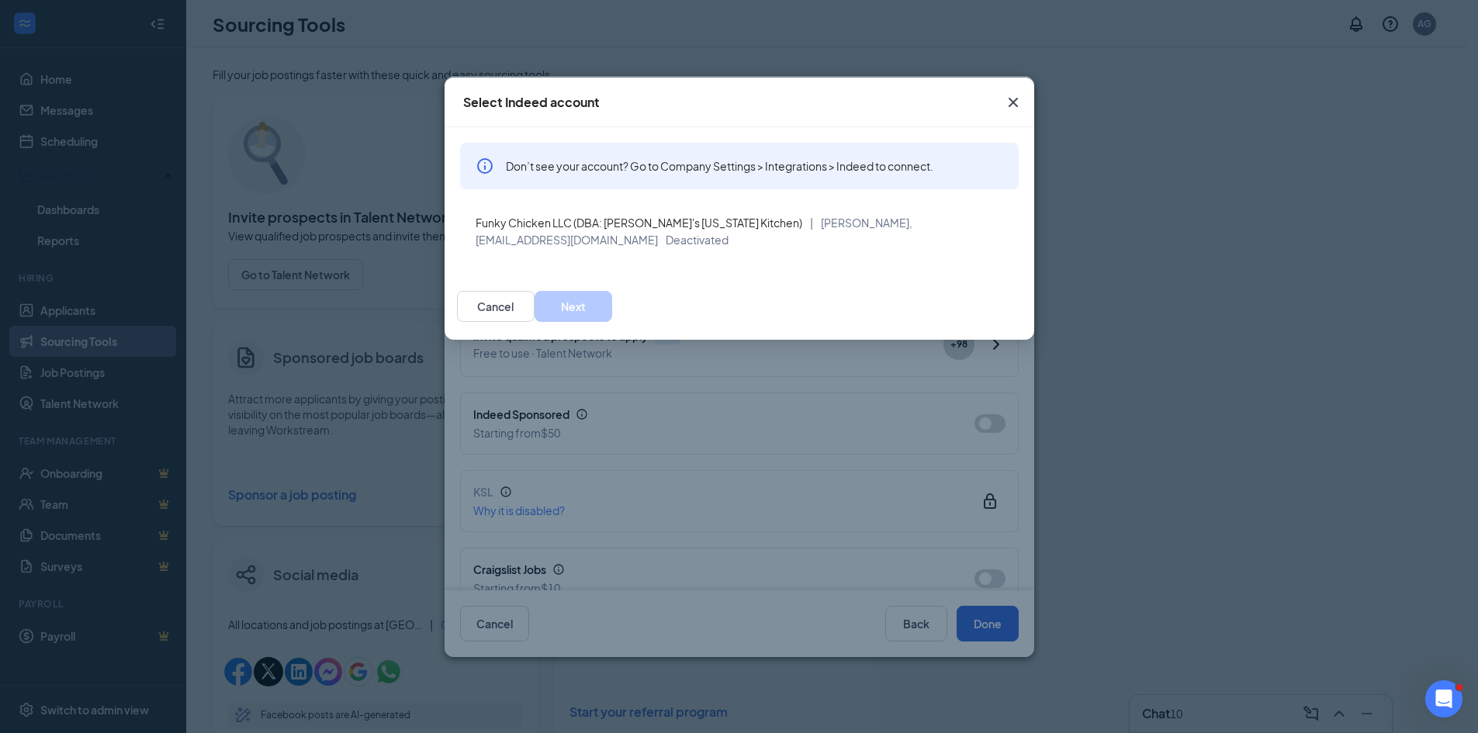
click at [763, 370] on div "Select Indeed account Don’t see your account? Go to Company Settings > Integrat…" at bounding box center [739, 366] width 1478 height 733
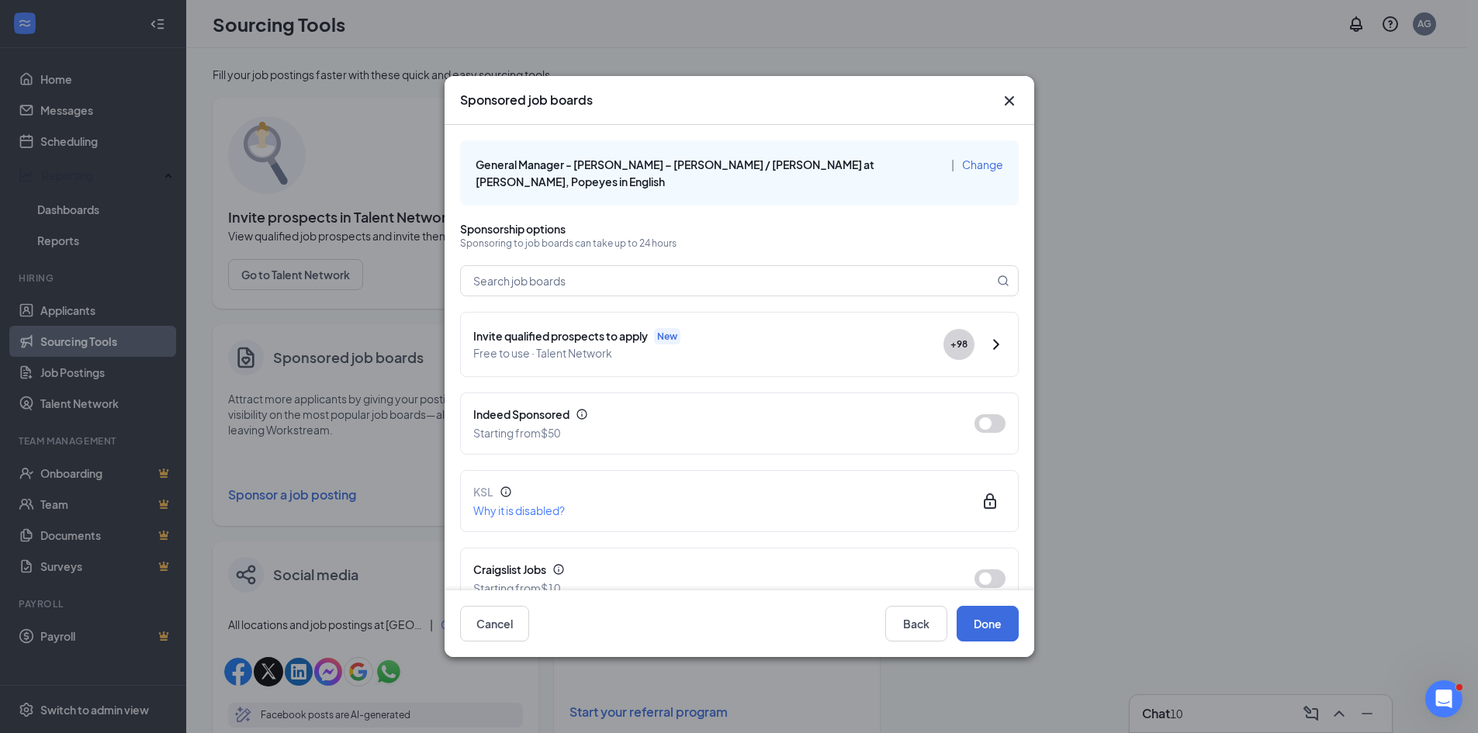
drag, startPoint x: 1006, startPoint y: 102, endPoint x: 991, endPoint y: 115, distance: 19.3
click at [1007, 102] on icon "Cross" at bounding box center [1009, 101] width 19 height 19
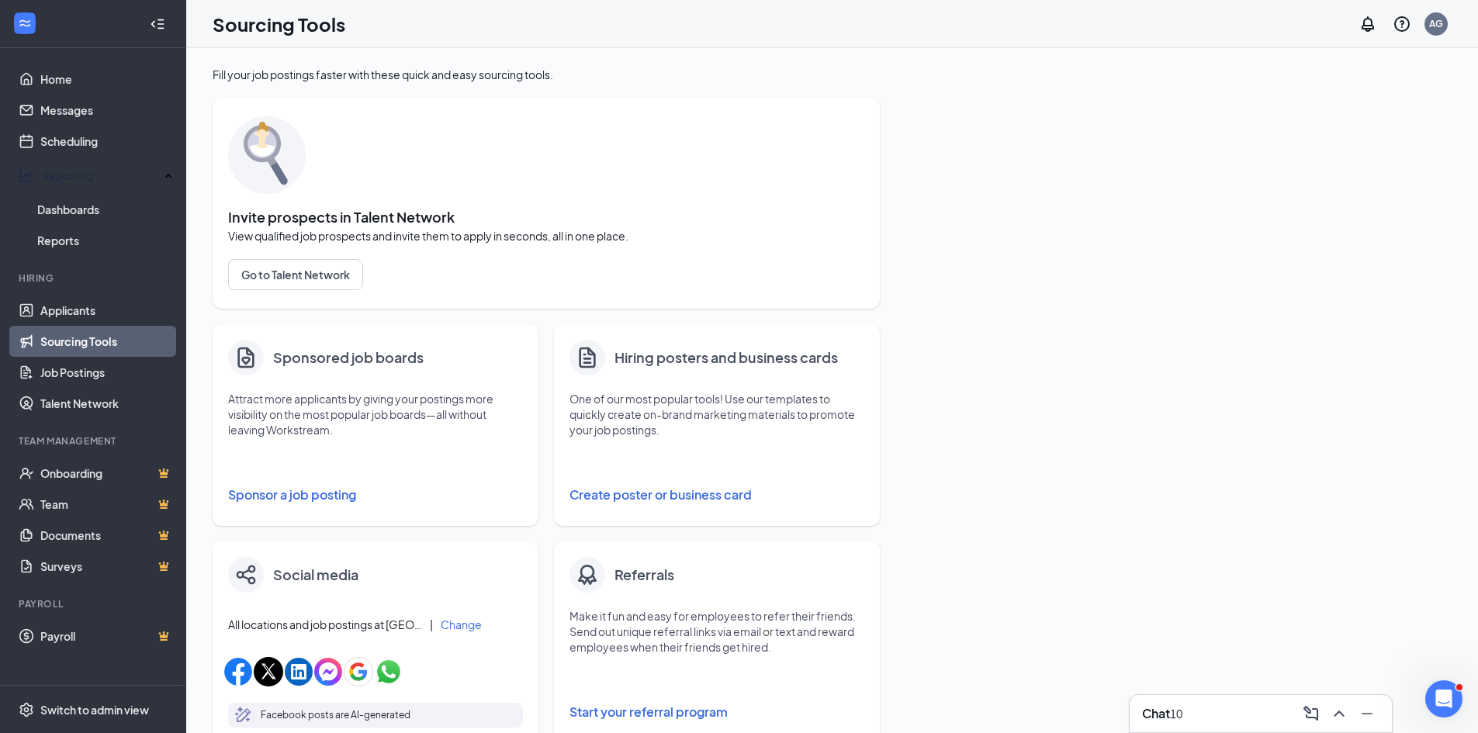
click at [273, 497] on button "Sponsor a job posting" at bounding box center [375, 494] width 295 height 31
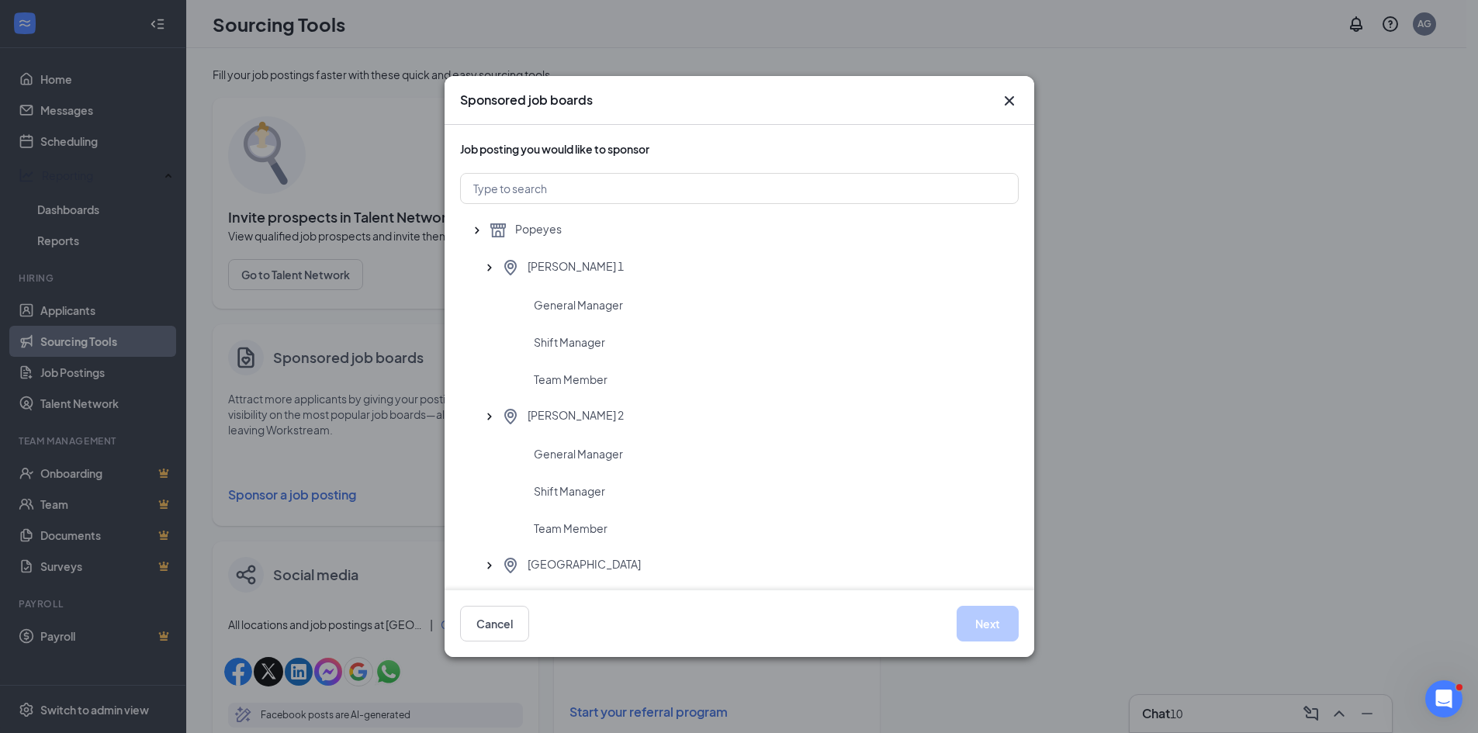
scroll to position [310, 0]
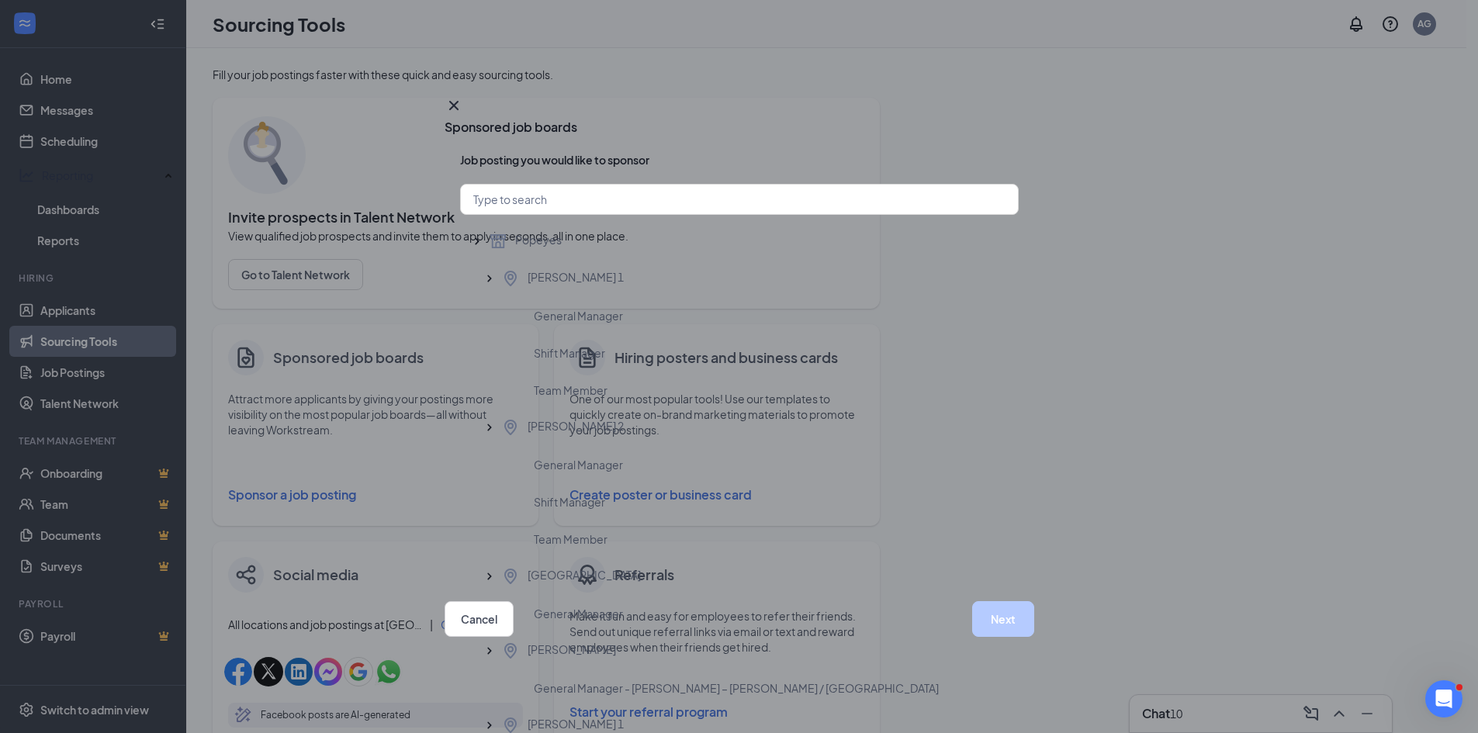
click at [972, 623] on button "Next" at bounding box center [1003, 619] width 62 height 36
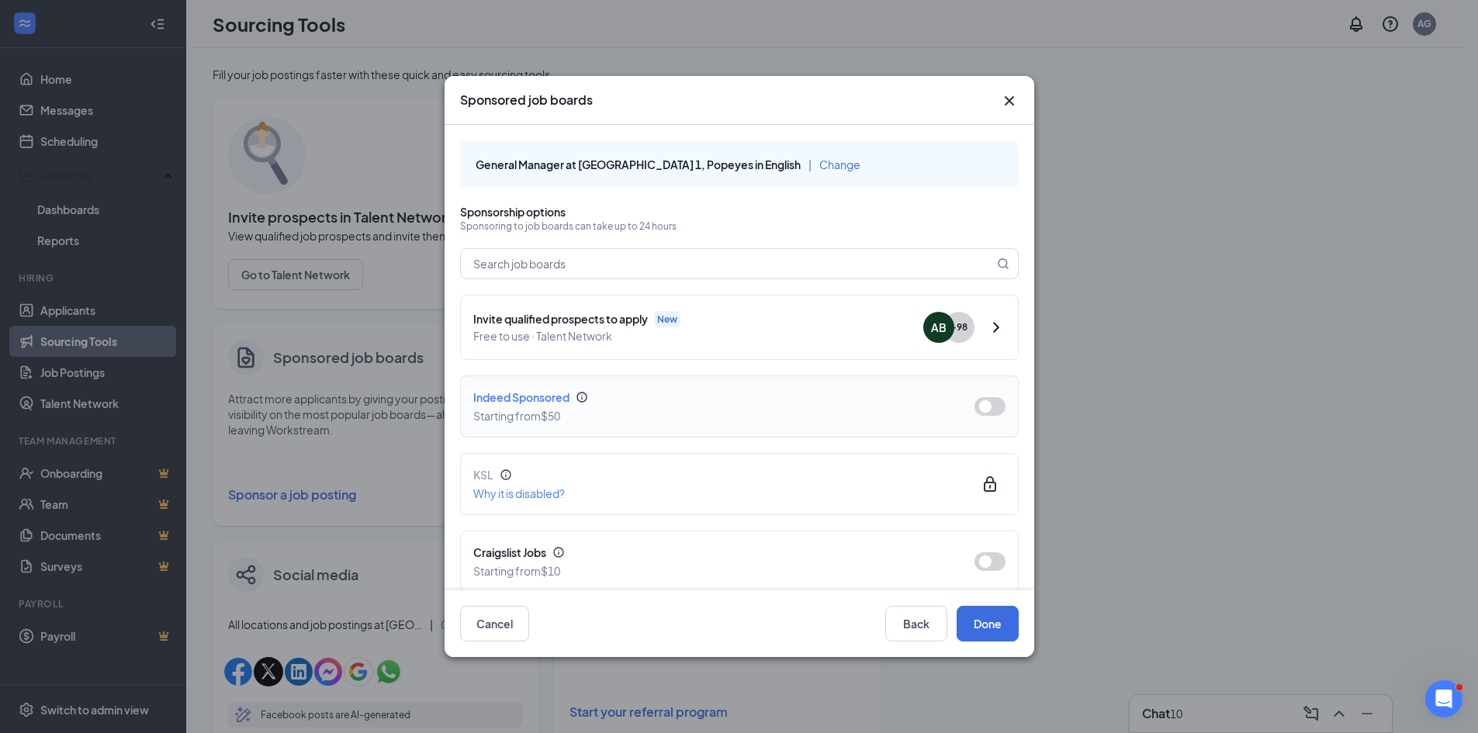
click at [974, 412] on button "button" at bounding box center [989, 406] width 31 height 19
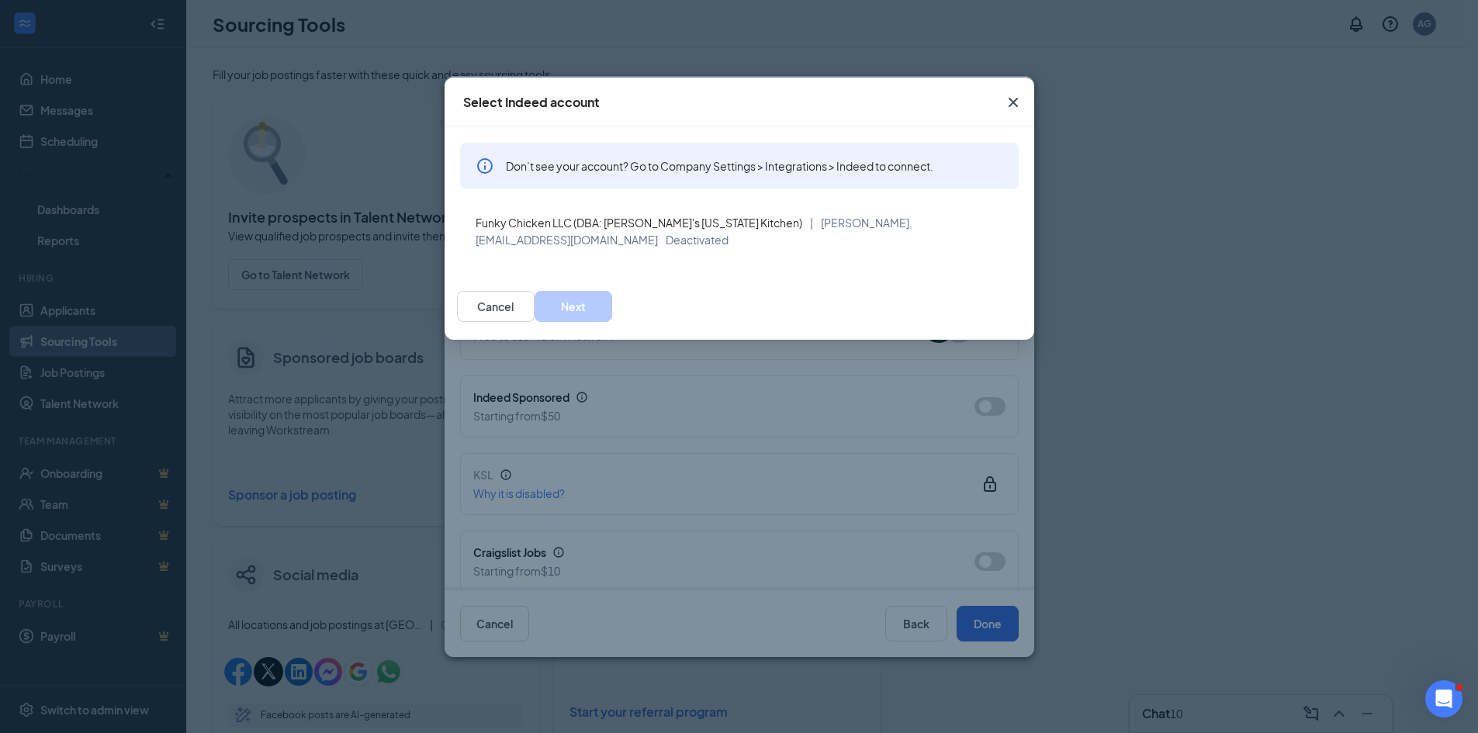
click at [1013, 111] on icon "Cross" at bounding box center [1013, 102] width 19 height 19
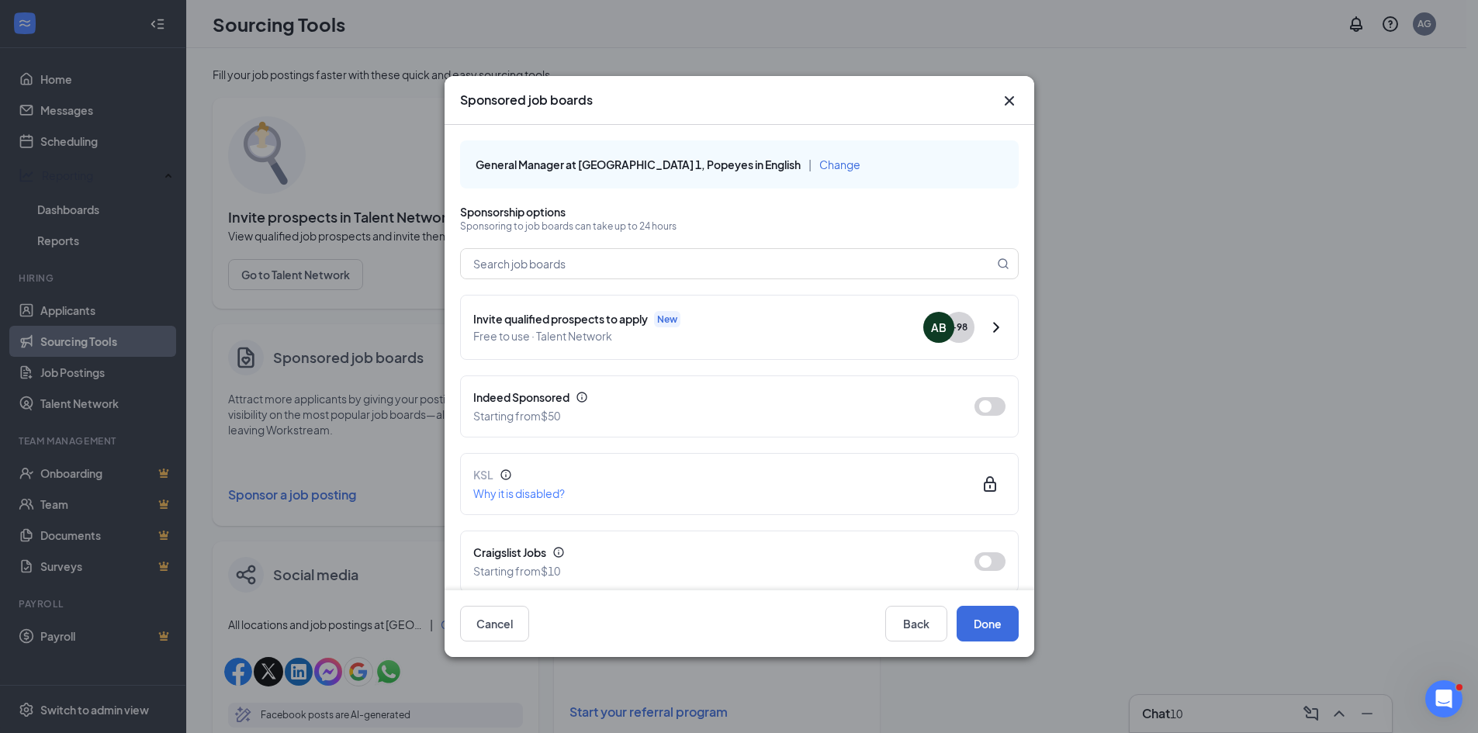
drag, startPoint x: 1006, startPoint y: 99, endPoint x: 1002, endPoint y: 119, distance: 19.8
click at [1005, 98] on icon "Cross" at bounding box center [1009, 101] width 19 height 19
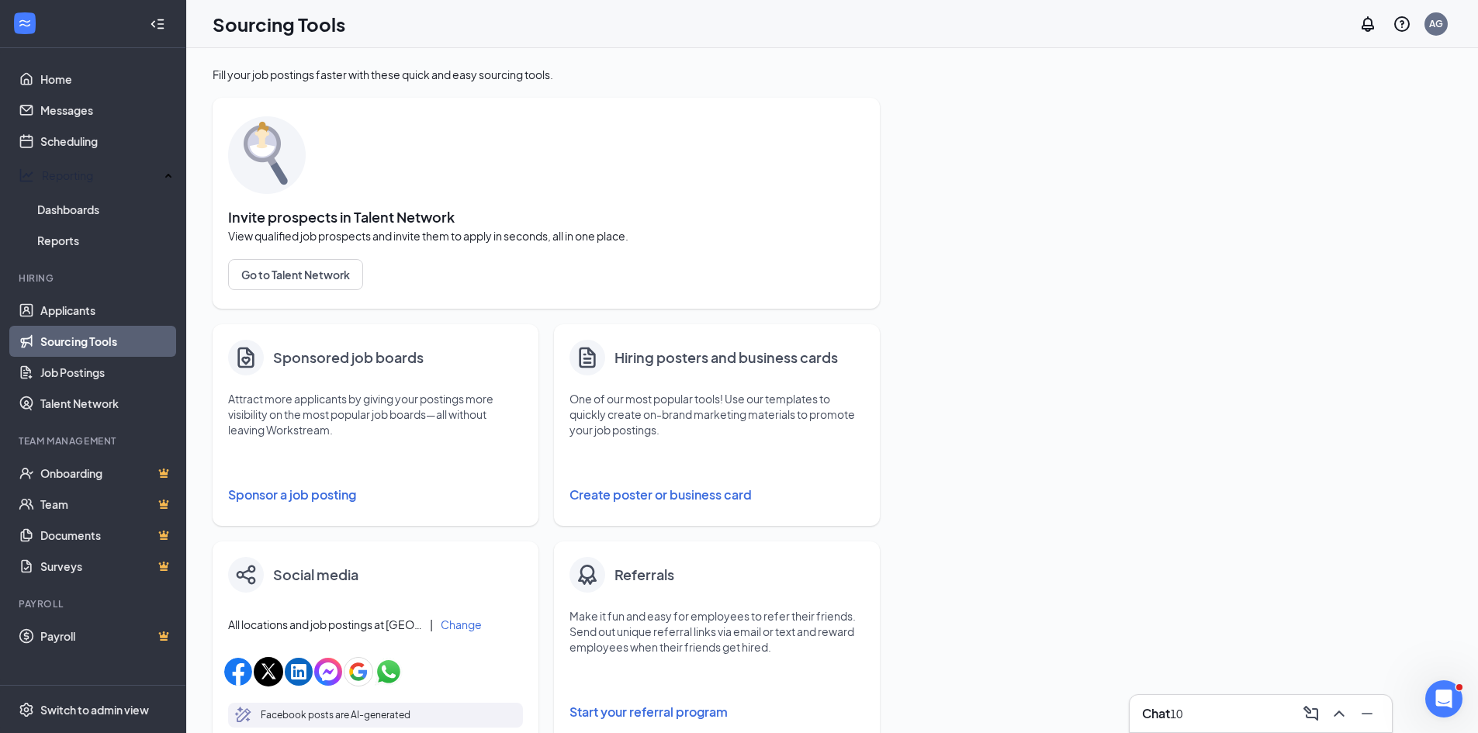
click at [264, 490] on button "Sponsor a job posting" at bounding box center [375, 494] width 295 height 31
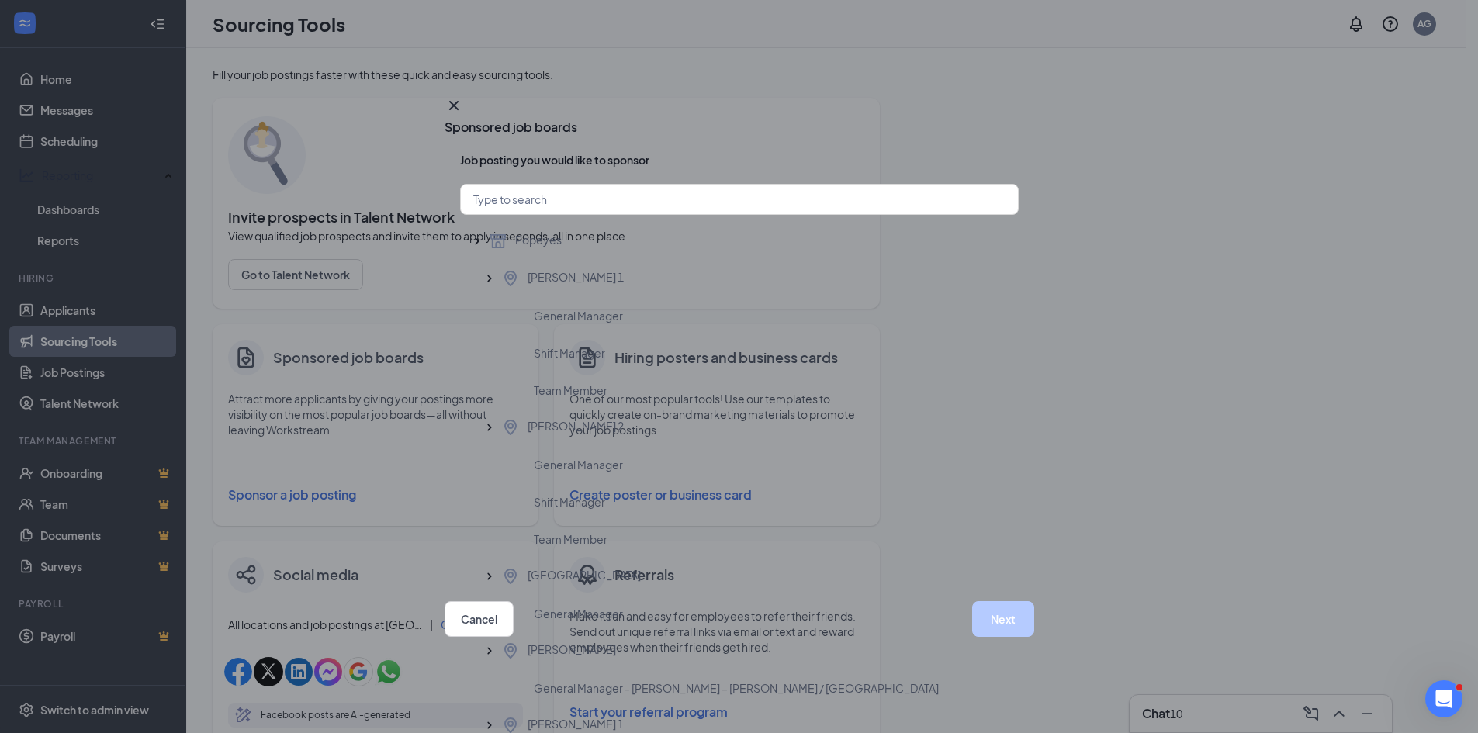
scroll to position [1308, 0]
click at [1065, 336] on div "Sponsored job boards Job posting you would like to sponsor Popeyes [PERSON_NAME…" at bounding box center [739, 366] width 1478 height 733
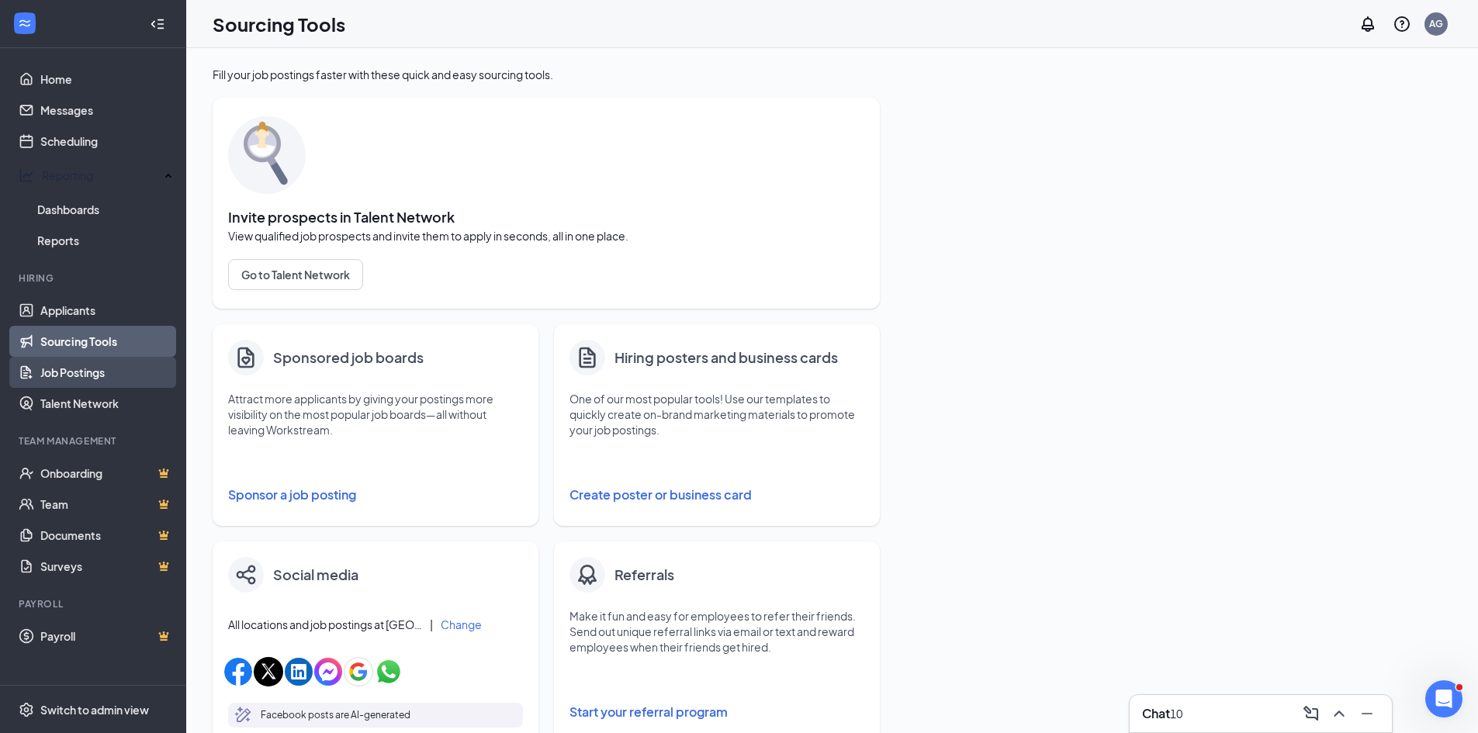
click at [72, 369] on link "Job Postings" at bounding box center [106, 372] width 133 height 31
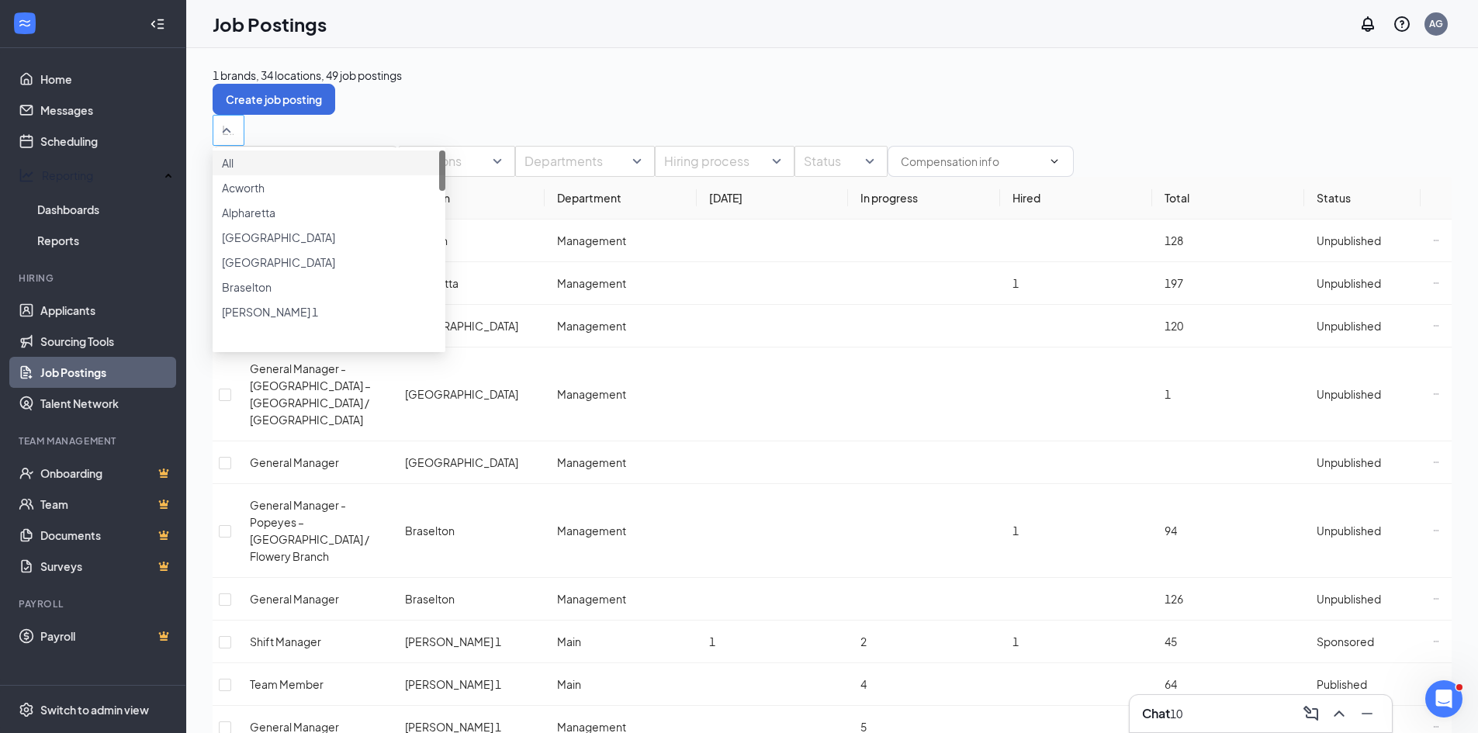
click at [244, 129] on div "Locations" at bounding box center [229, 130] width 32 height 31
click at [237, 238] on div at bounding box center [329, 238] width 214 height 0
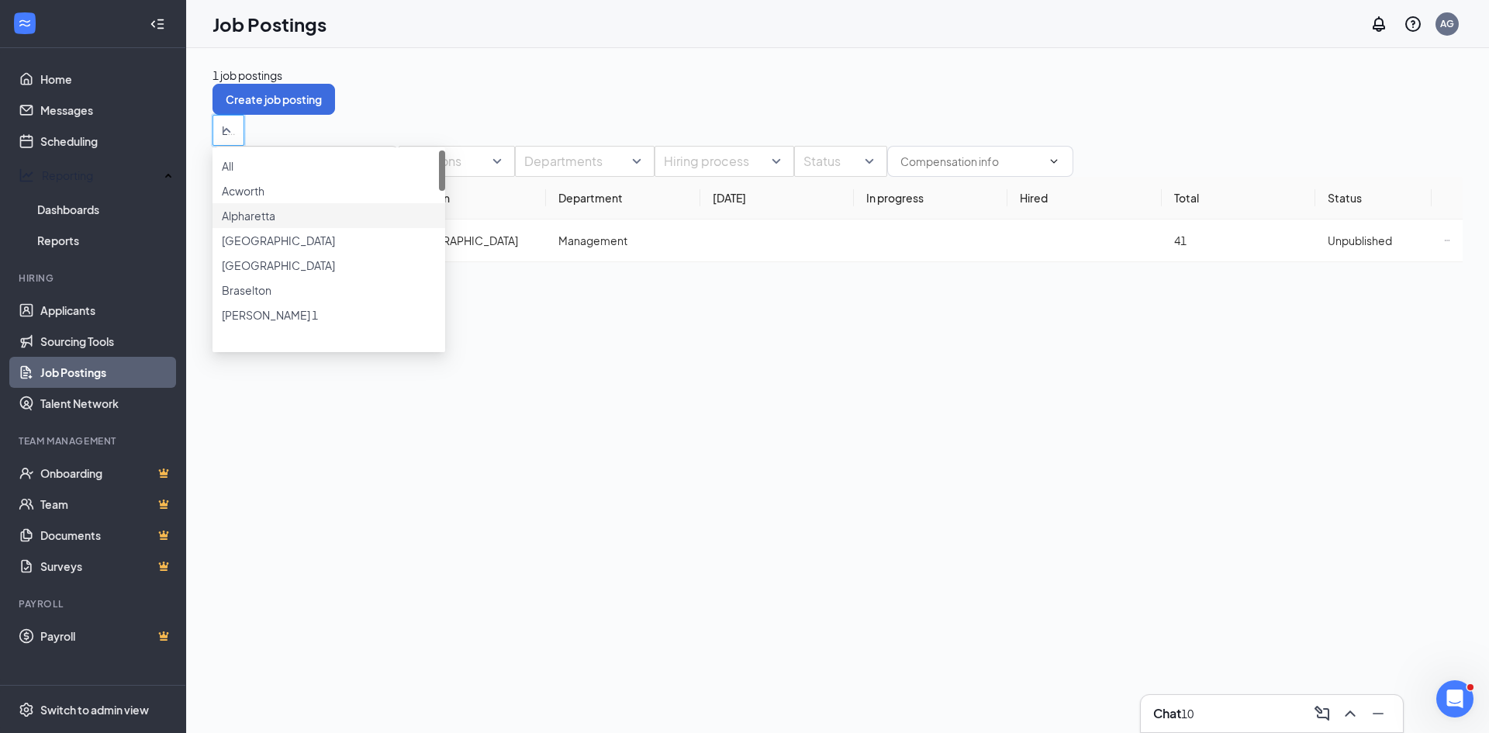
click at [599, 112] on div "1 job postings Create job posting Locations (1) Positions Departments Hiring pr…" at bounding box center [838, 177] width 1250 height 220
click at [231, 247] on input "checkbox" at bounding box center [225, 241] width 12 height 12
checkbox input "true"
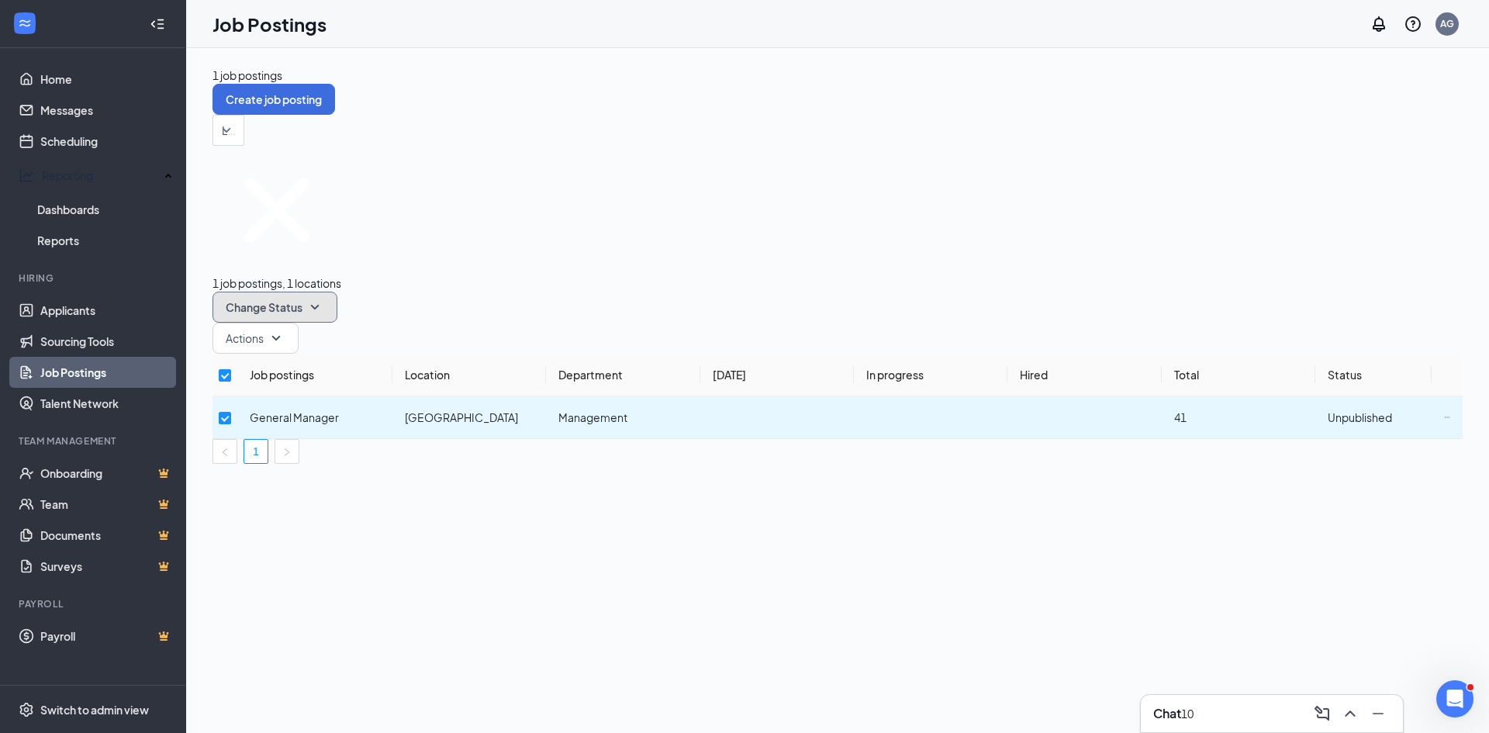
click at [324, 298] on icon "SmallChevronDown" at bounding box center [315, 307] width 19 height 19
click at [427, 241] on span "Publish" at bounding box center [414, 234] width 36 height 14
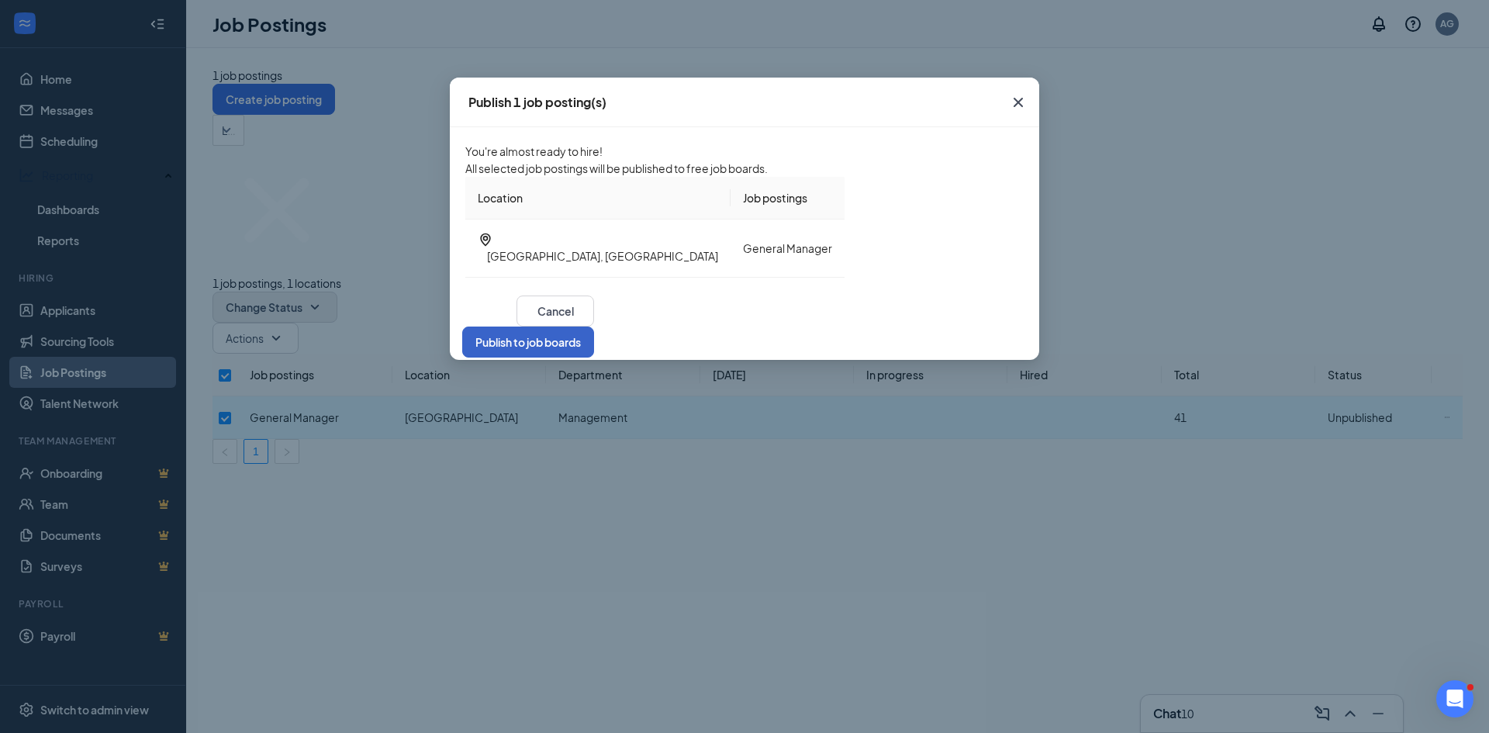
click at [594, 358] on button "Publish to job boards" at bounding box center [528, 342] width 132 height 31
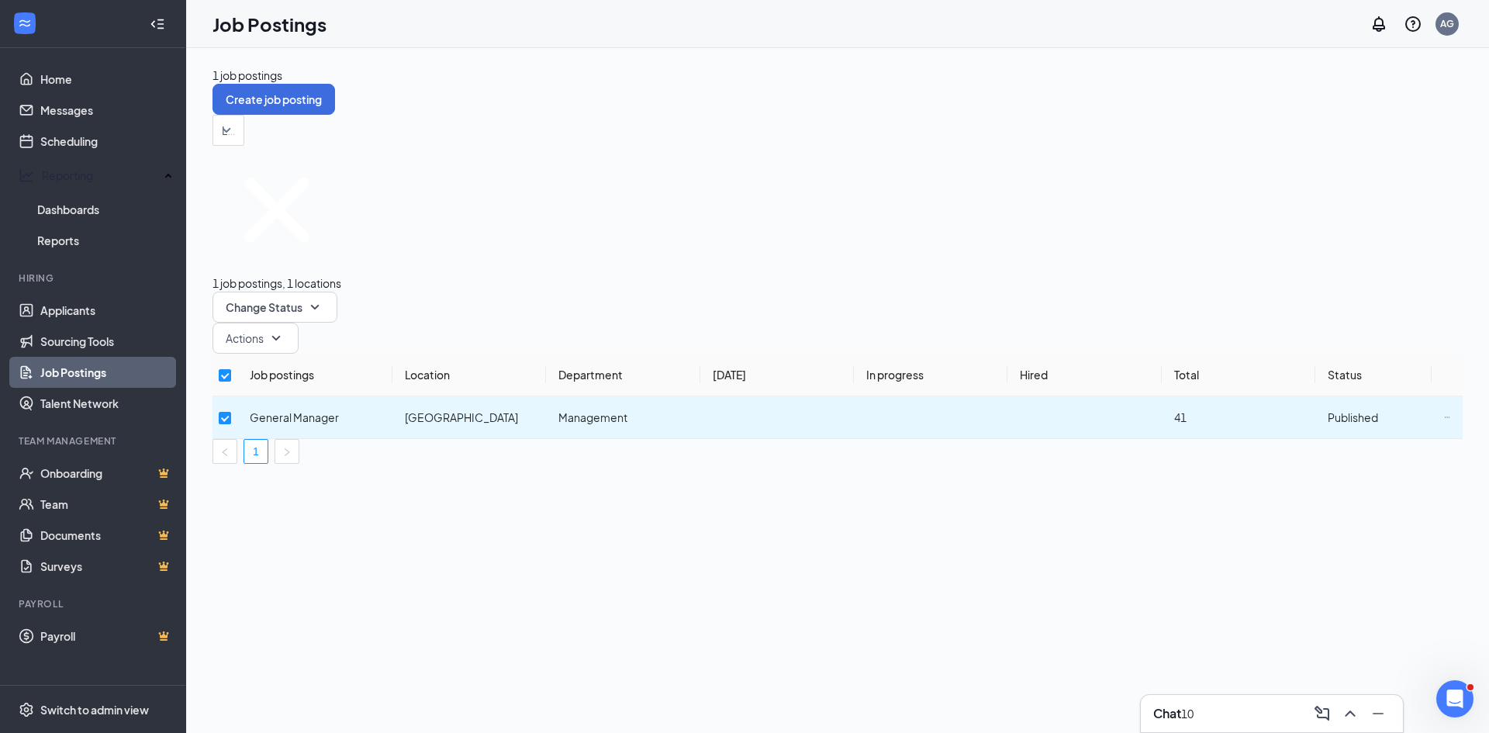
click at [613, 377] on div "1 job postings Create job posting Locations (1) 1 job postings, 1 locations Cha…" at bounding box center [837, 265] width 1303 height 434
click at [68, 336] on link "Sourcing Tools" at bounding box center [106, 341] width 133 height 31
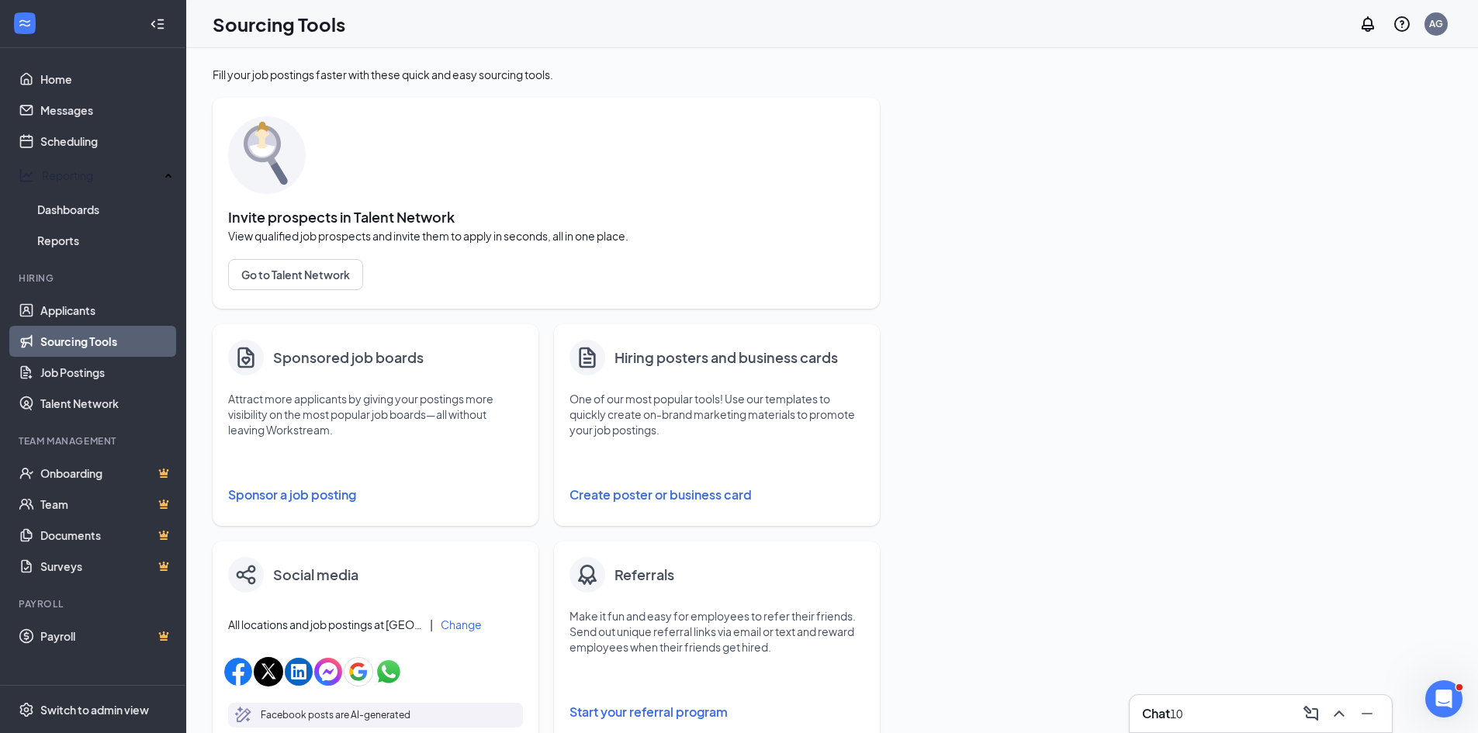
click at [301, 488] on button "Sponsor a job posting" at bounding box center [375, 494] width 295 height 31
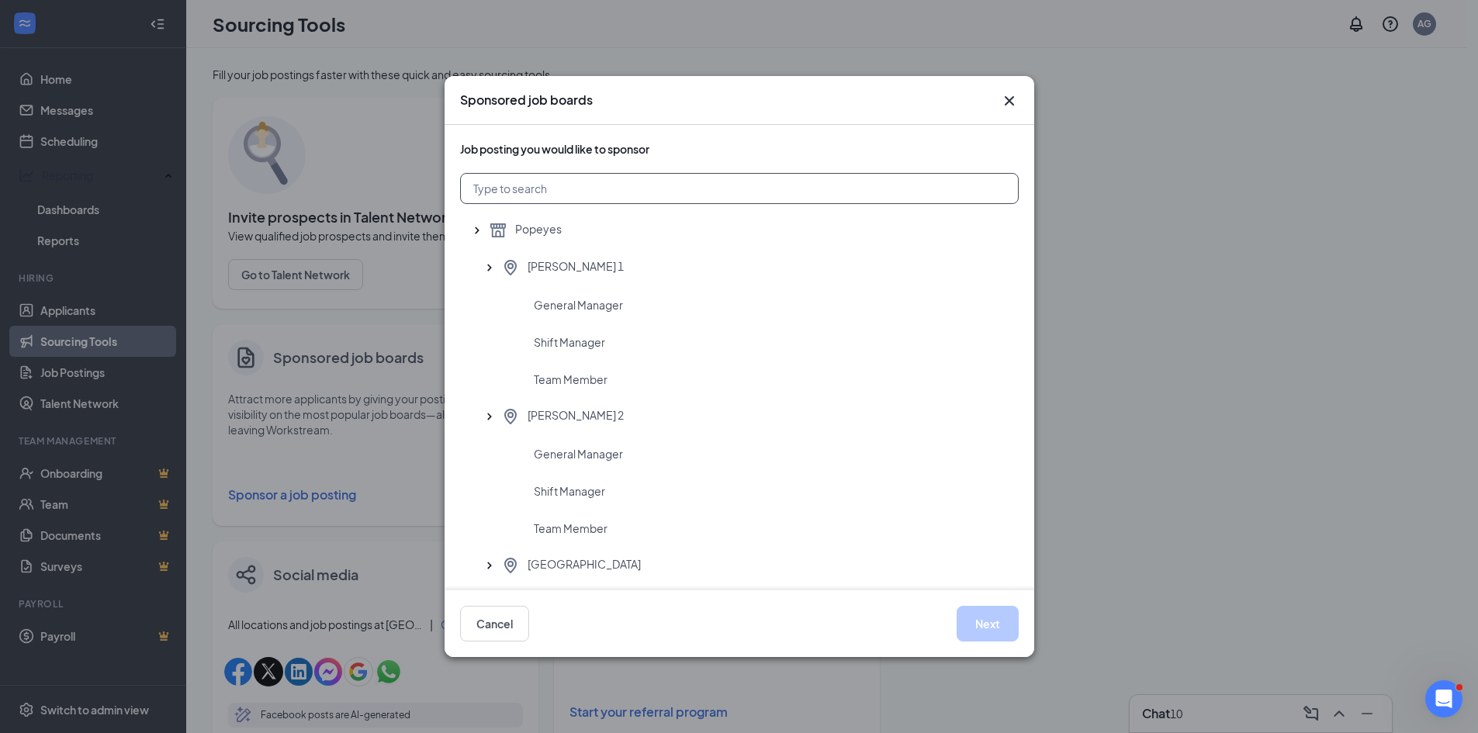
click at [569, 193] on input "text" at bounding box center [739, 188] width 558 height 31
drag, startPoint x: 528, startPoint y: 194, endPoint x: 511, endPoint y: 194, distance: 17.1
click at [462, 196] on input "vi" at bounding box center [739, 188] width 558 height 31
type input "vi"
click at [1004, 94] on icon "Cross" at bounding box center [1009, 101] width 19 height 19
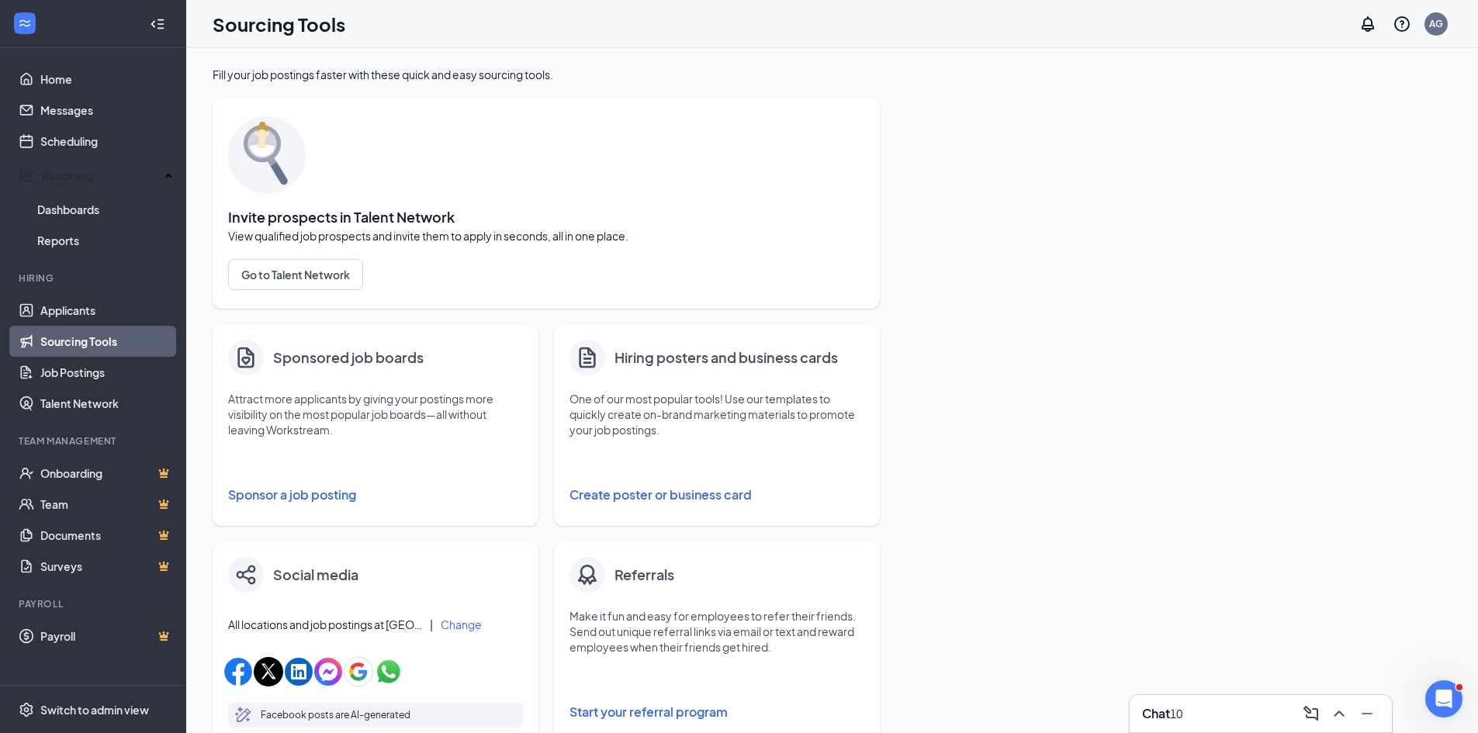
click at [294, 493] on button "Sponsor a job posting" at bounding box center [375, 494] width 295 height 31
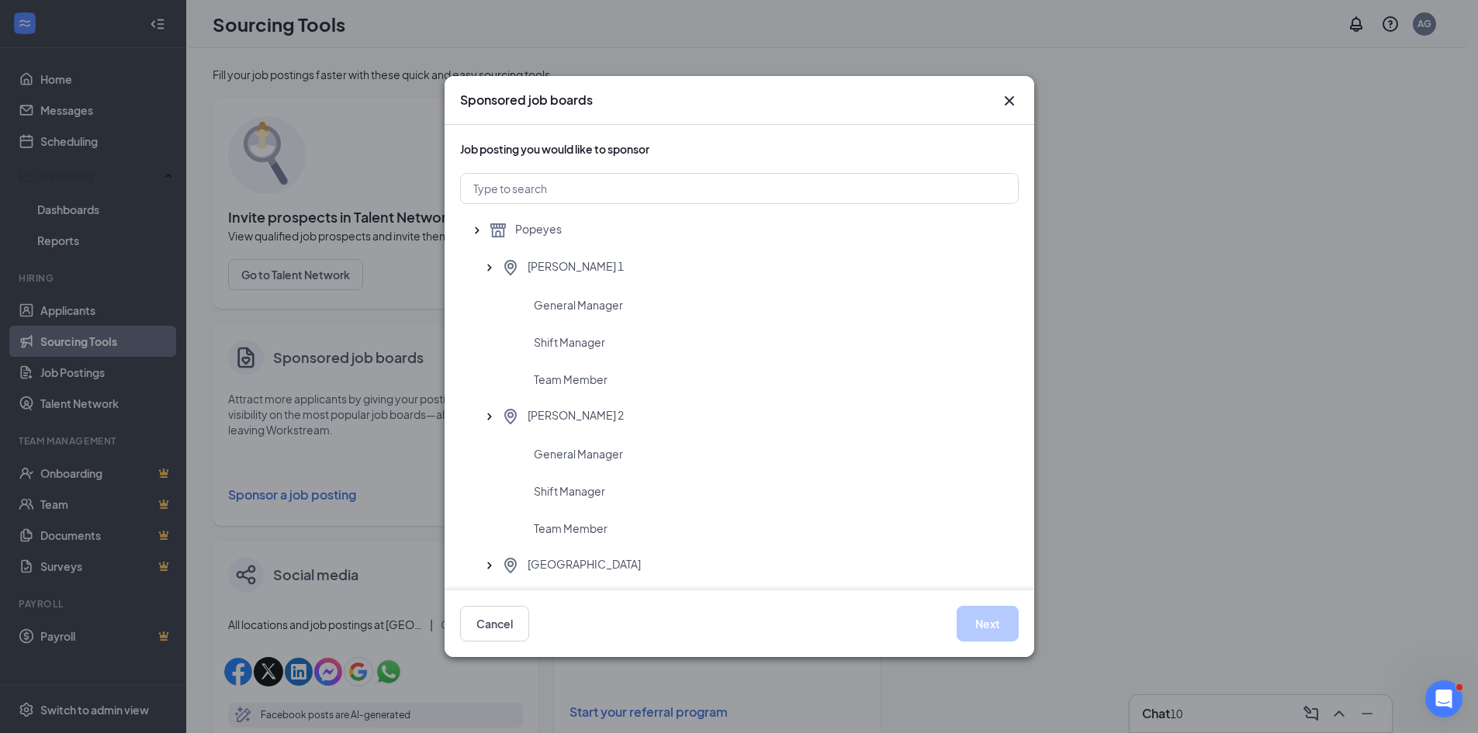
click at [403, 181] on div "Sponsored job boards Job posting you would like to sponsor Popeyes [PERSON_NAME…" at bounding box center [739, 366] width 1478 height 733
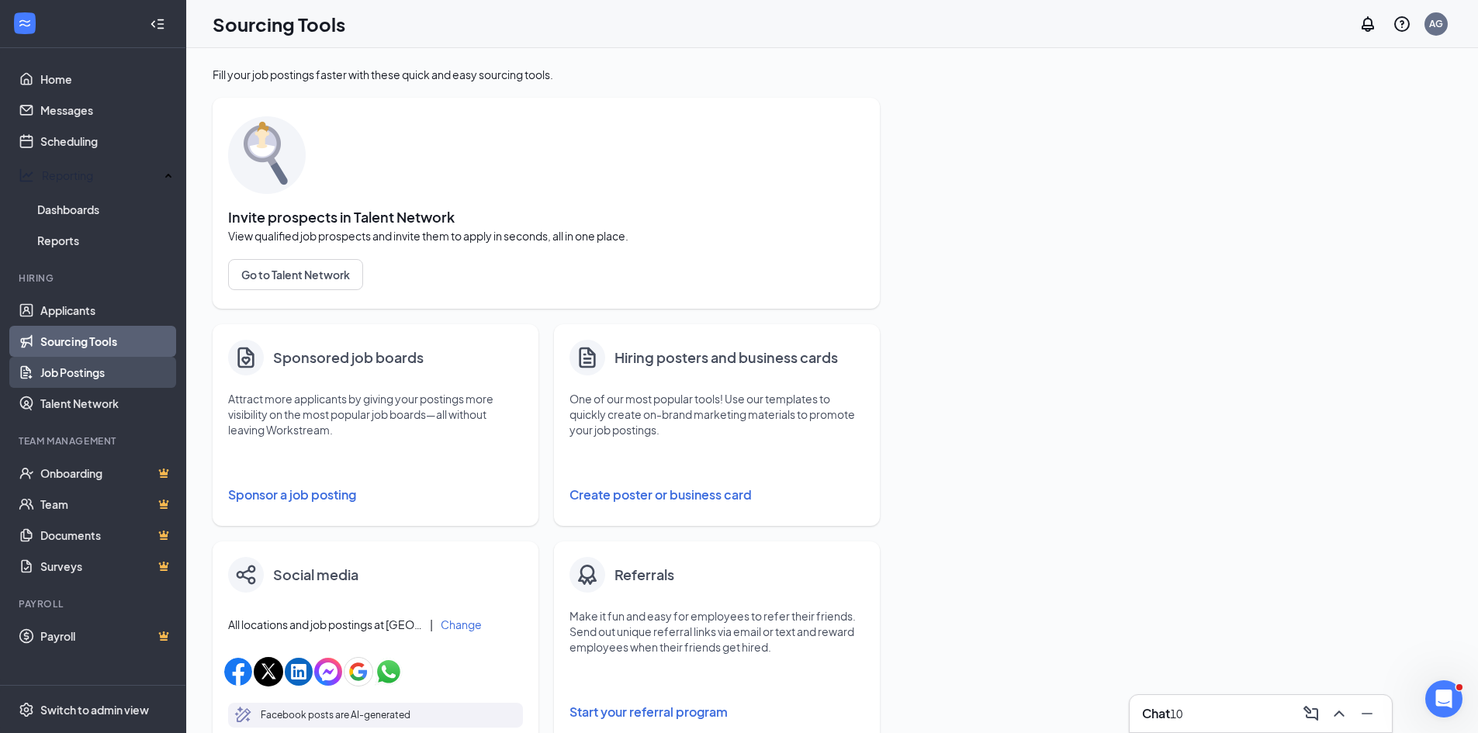
click at [79, 363] on link "Job Postings" at bounding box center [106, 372] width 133 height 31
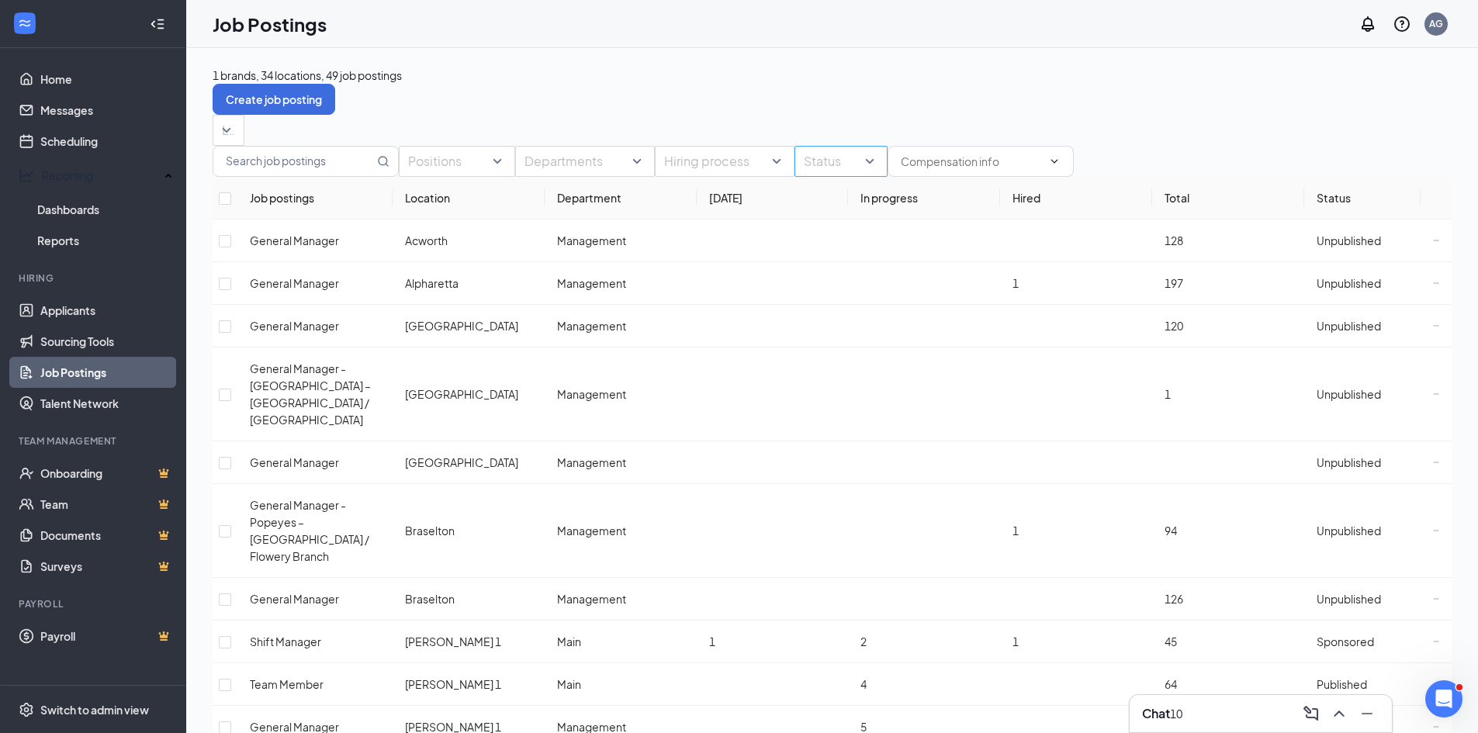
click at [887, 177] on div "Status" at bounding box center [840, 161] width 93 height 31
click at [862, 258] on div at bounding box center [888, 258] width 74 height 0
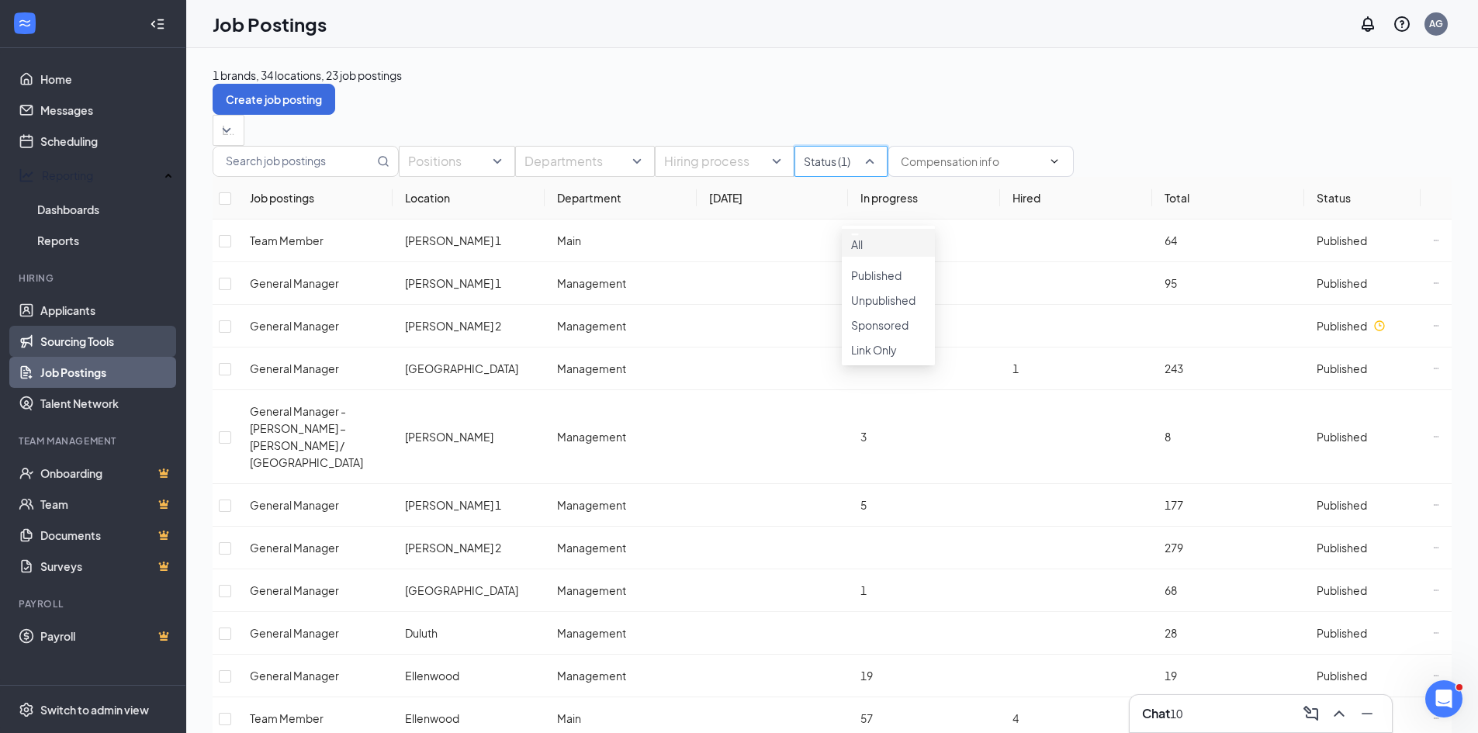
click at [65, 331] on link "Sourcing Tools" at bounding box center [106, 341] width 133 height 31
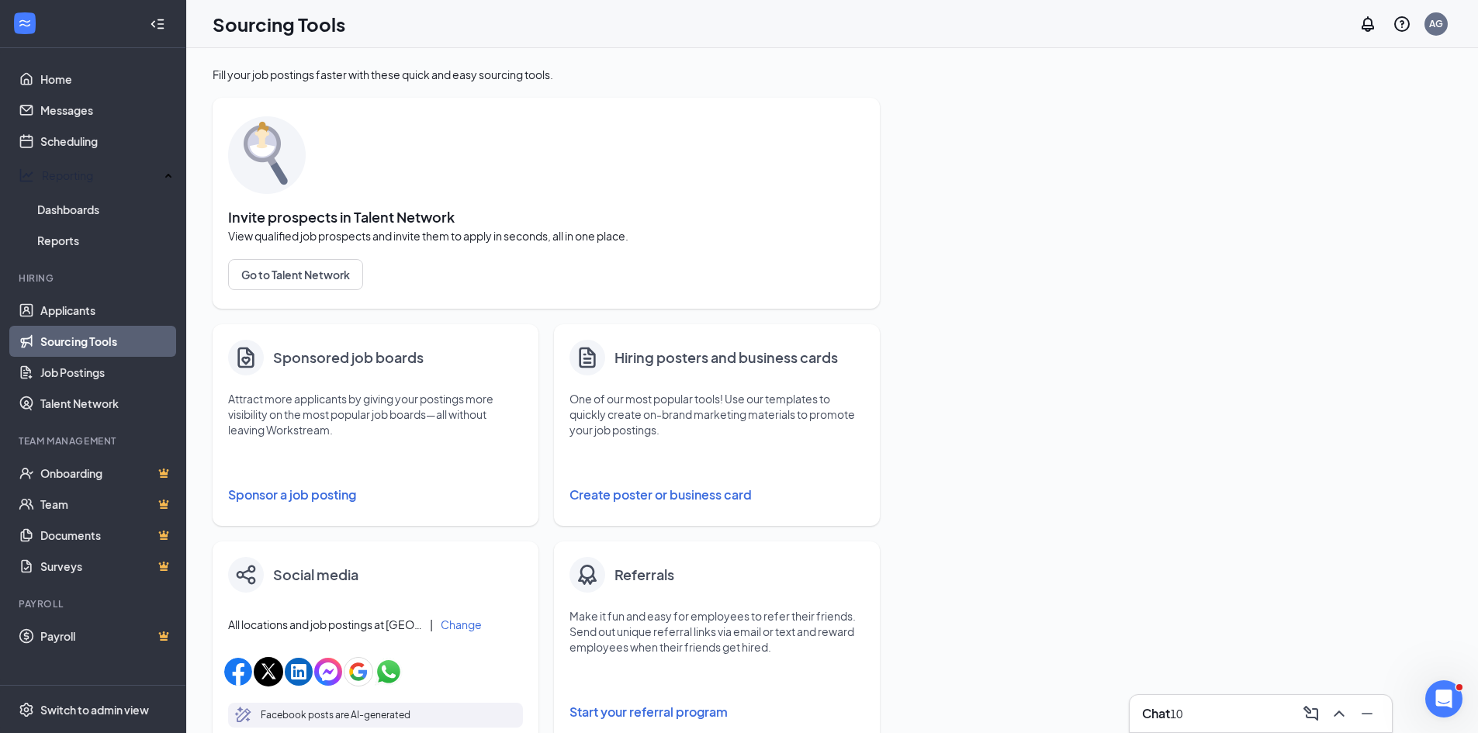
click at [266, 493] on button "Sponsor a job posting" at bounding box center [375, 494] width 295 height 31
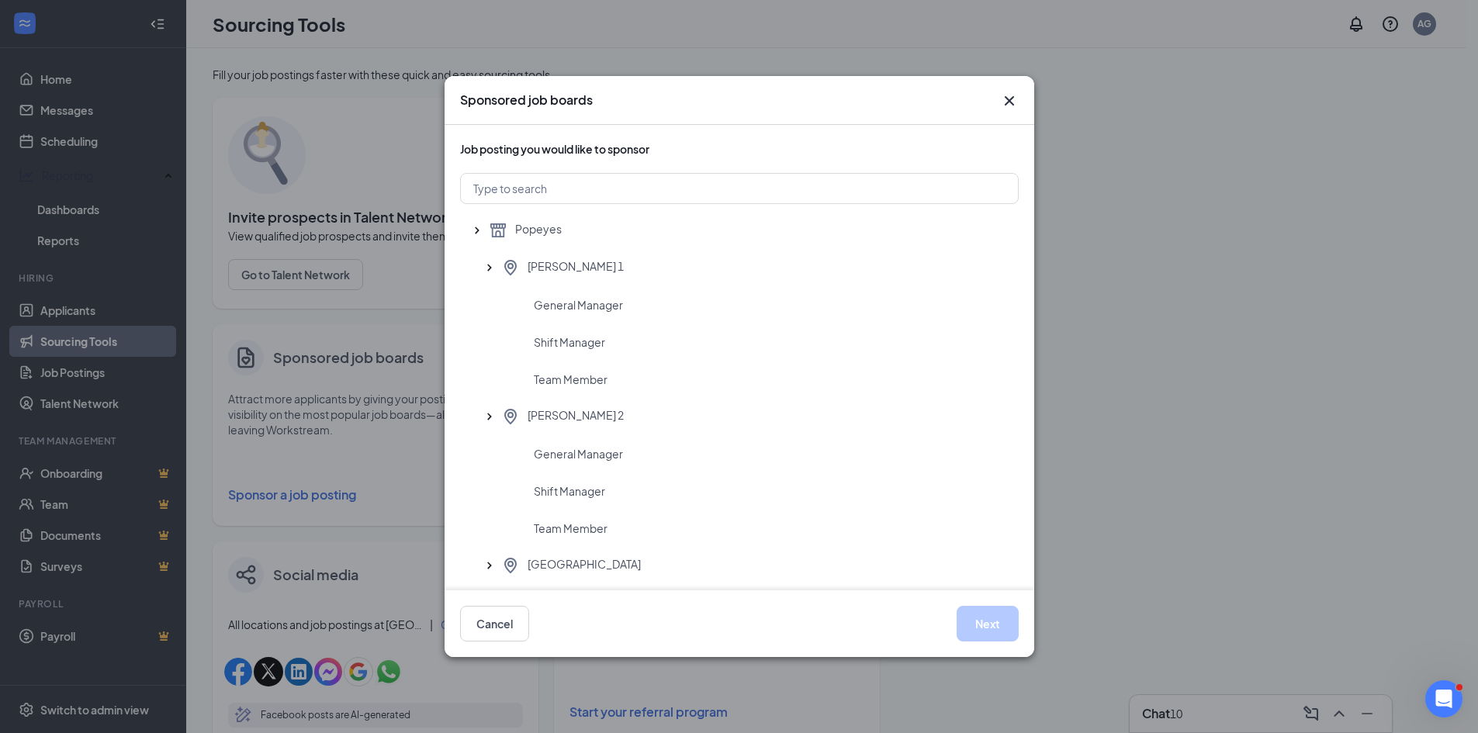
drag, startPoint x: 1007, startPoint y: 99, endPoint x: 880, endPoint y: 113, distance: 127.3
click at [1005, 93] on icon "Cross" at bounding box center [1009, 101] width 19 height 19
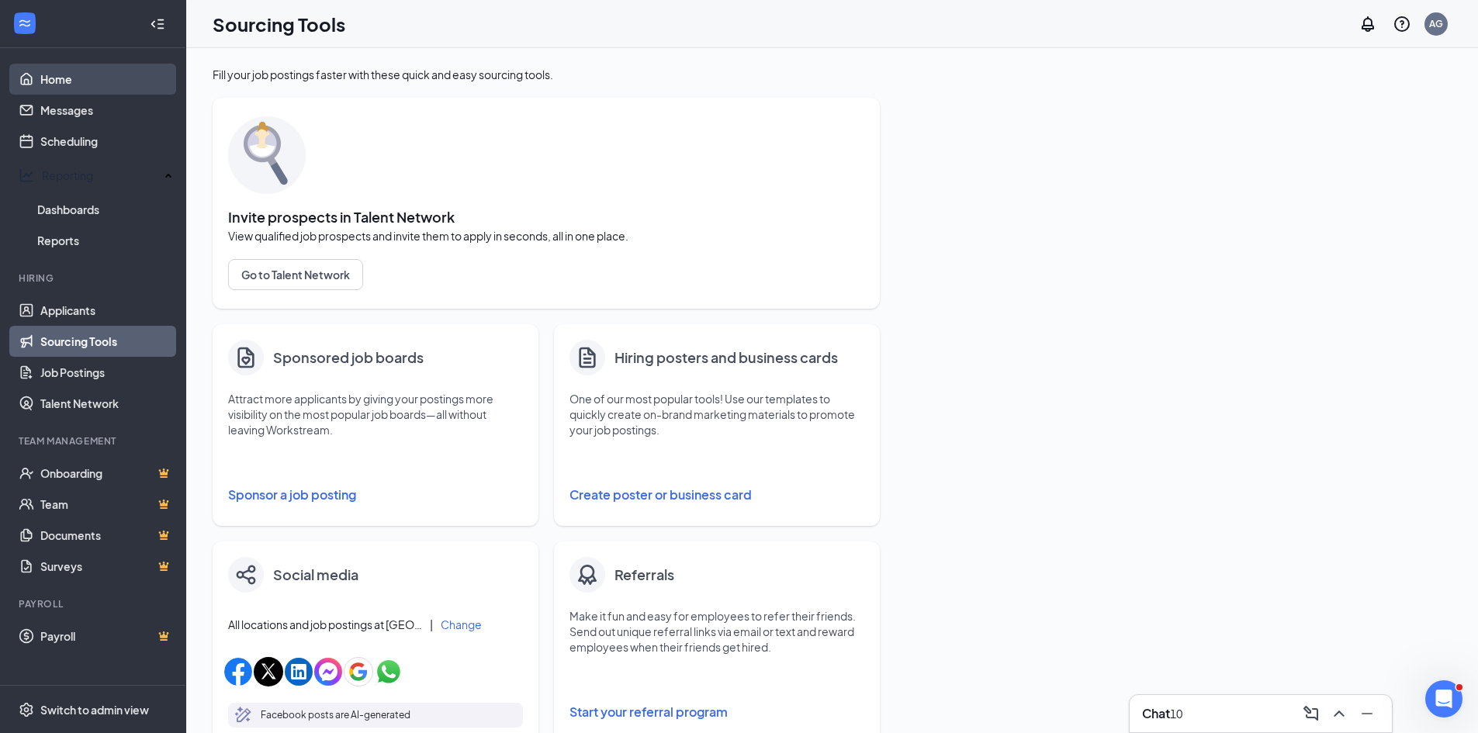
click at [58, 80] on link "Home" at bounding box center [106, 79] width 133 height 31
